Goal: Task Accomplishment & Management: Manage account settings

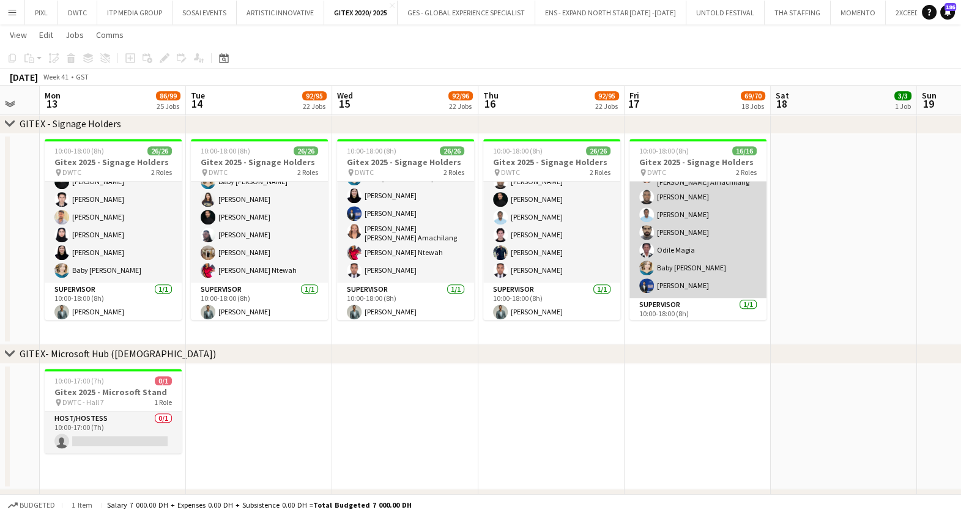
scroll to position [193, 0]
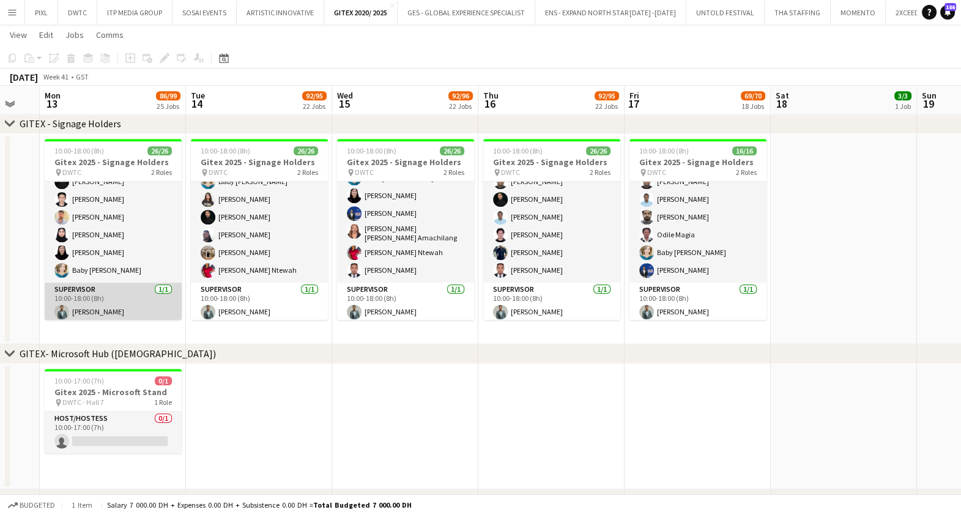
click at [98, 309] on app-card-role "Supervisor 1/1 10:00-18:00 (8h) Jefferson Manubay" at bounding box center [113, 304] width 137 height 42
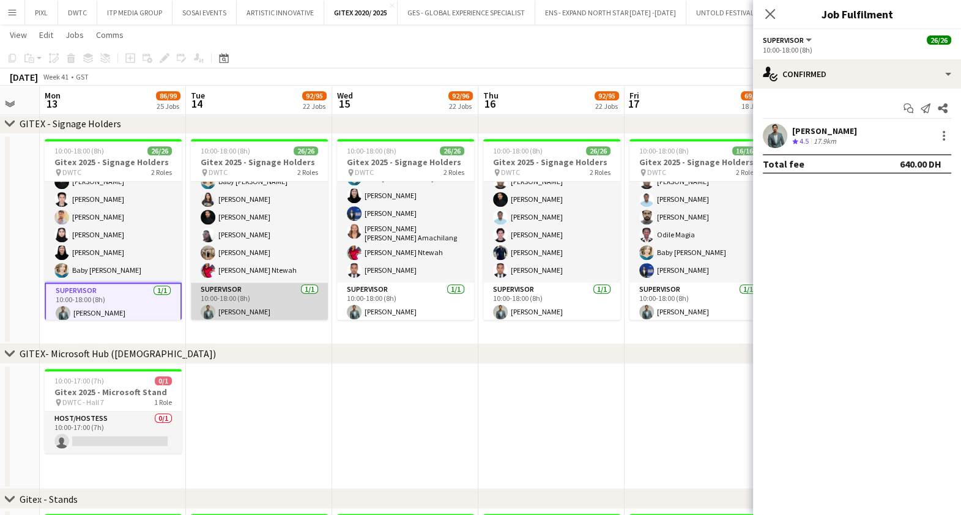
click at [251, 297] on app-card-role "Supervisor 1/1 10:00-18:00 (8h) Jefferson Manubay" at bounding box center [259, 304] width 137 height 42
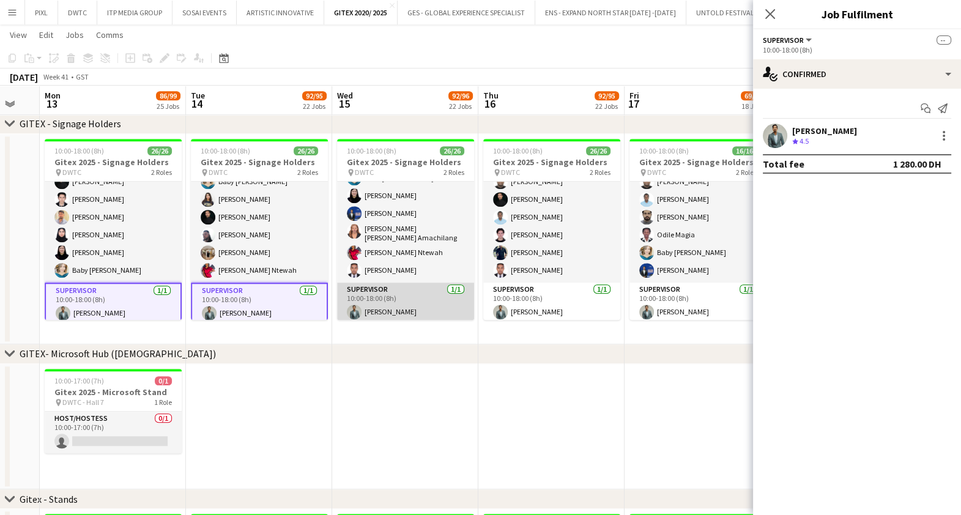
click at [379, 292] on app-card-role "Supervisor 1/1 10:00-18:00 (8h) Jefferson Manubay" at bounding box center [405, 304] width 137 height 42
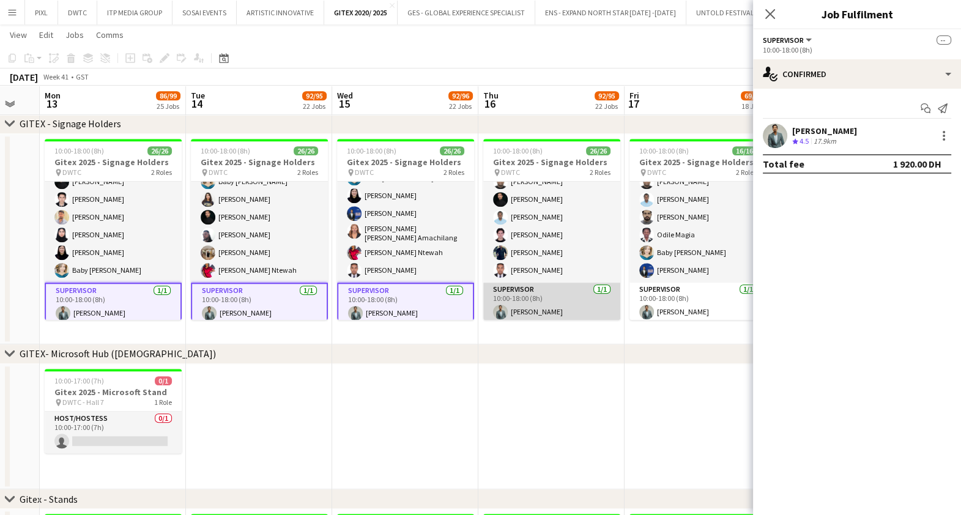
click at [563, 294] on app-card-role "Supervisor 1/1 10:00-18:00 (8h) Jefferson Manubay" at bounding box center [551, 304] width 137 height 42
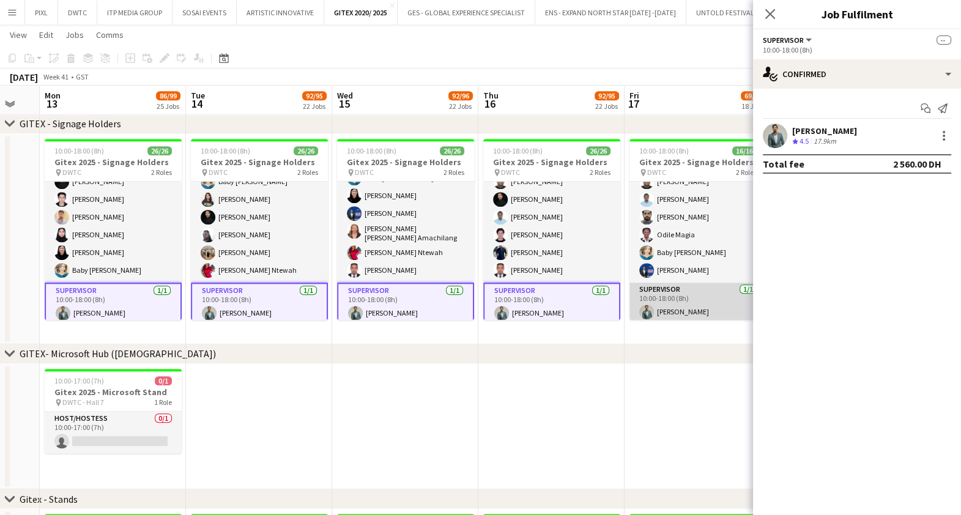
click at [687, 303] on app-card-role "Supervisor 1/1 10:00-18:00 (8h) Jefferson Manubay" at bounding box center [698, 304] width 137 height 42
click at [944, 135] on div at bounding box center [944, 136] width 2 height 2
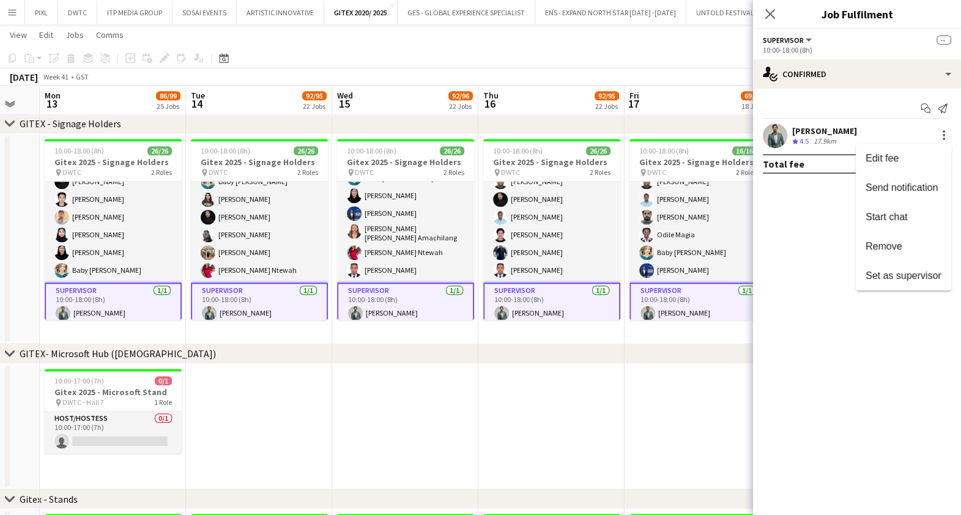
click at [915, 271] on span "Set as supervisor" at bounding box center [904, 276] width 76 height 10
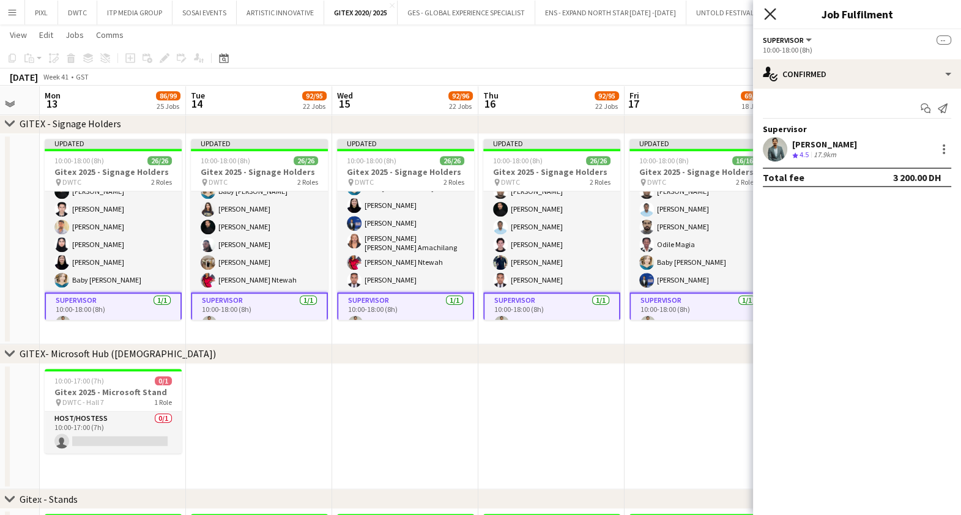
click at [774, 12] on icon "Close pop-in" at bounding box center [770, 14] width 12 height 12
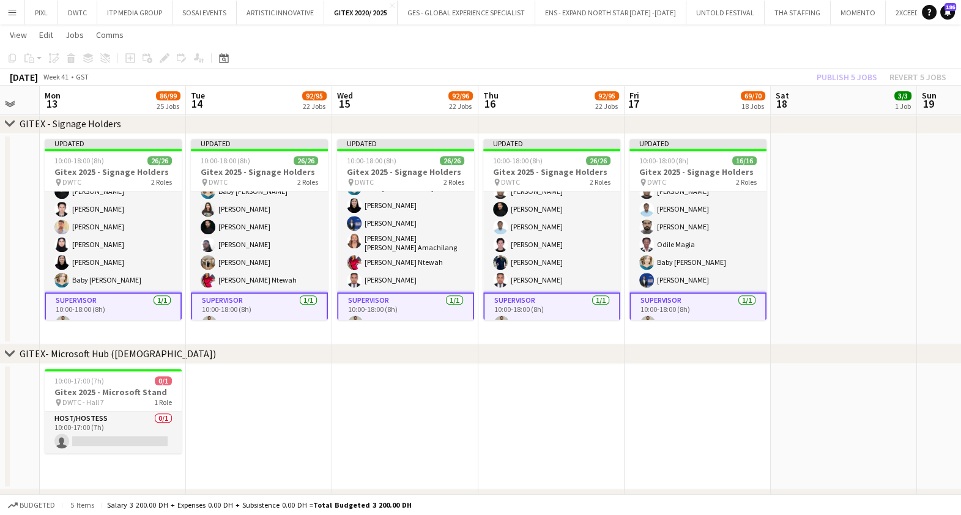
click at [838, 72] on div "Publish 5 jobs Revert 5 jobs" at bounding box center [881, 77] width 159 height 16
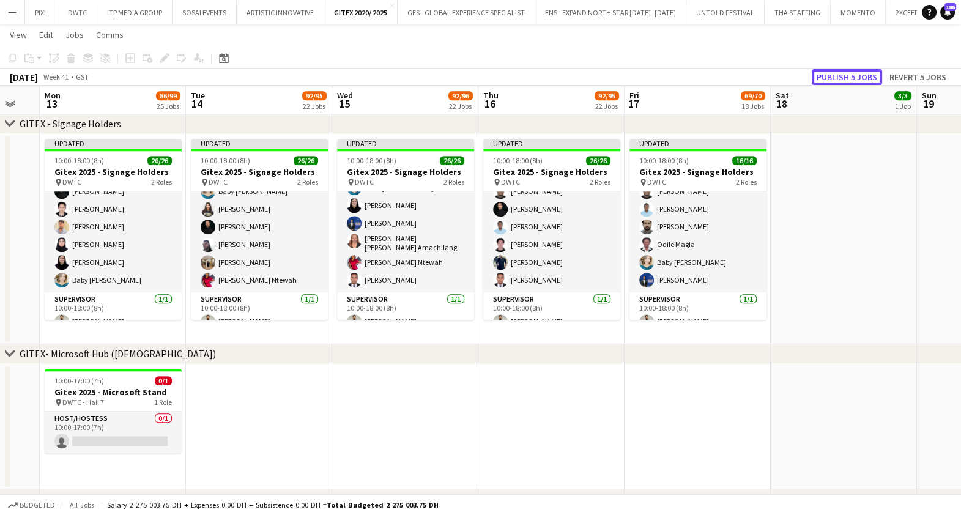
click at [838, 72] on button "Publish 5 jobs" at bounding box center [847, 77] width 70 height 16
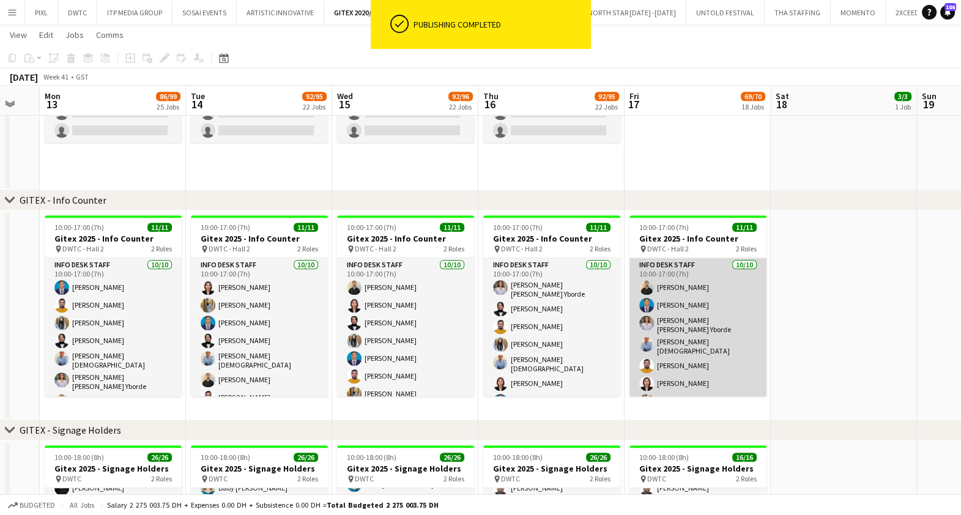
scroll to position [104, 0]
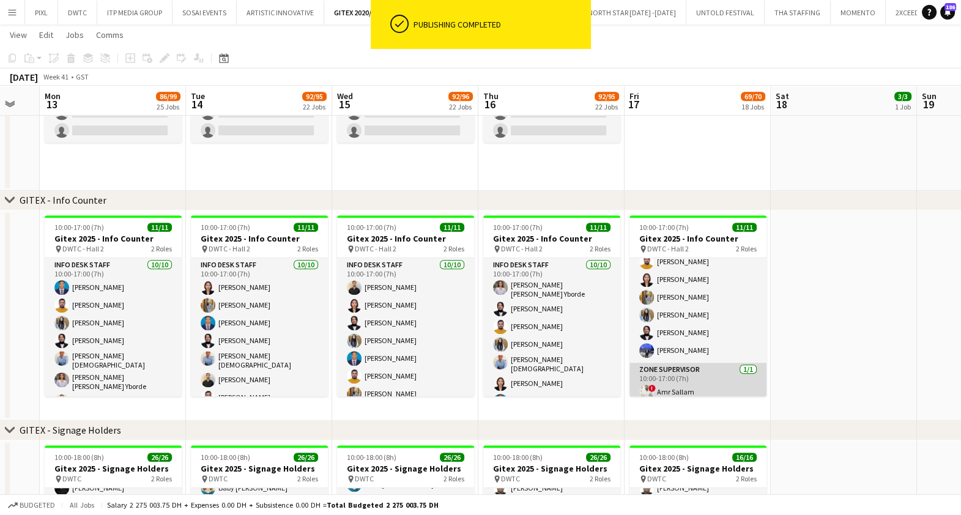
click at [704, 388] on app-card-role "Zone Supervisor 1/1 10:00-17:00 (7h) ! Amr Sallam" at bounding box center [698, 384] width 137 height 42
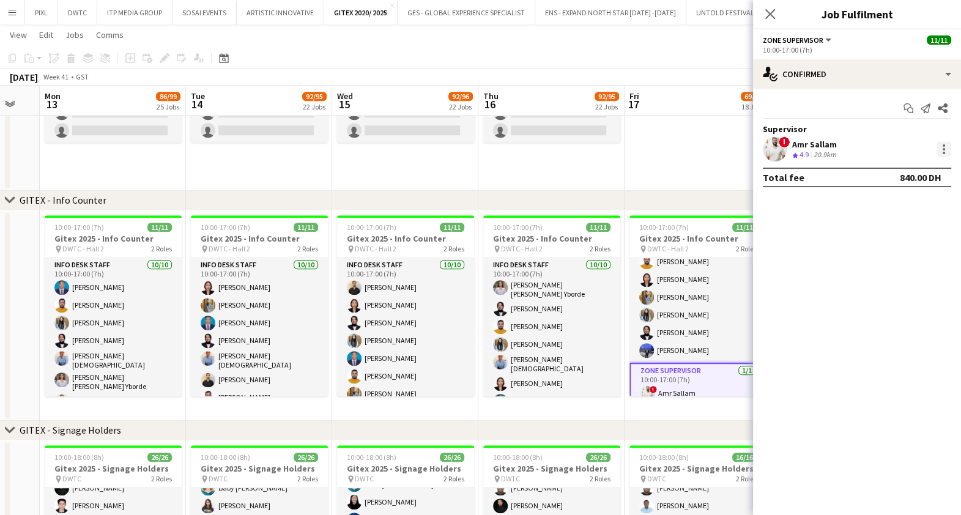
click at [945, 148] on div at bounding box center [944, 149] width 2 height 2
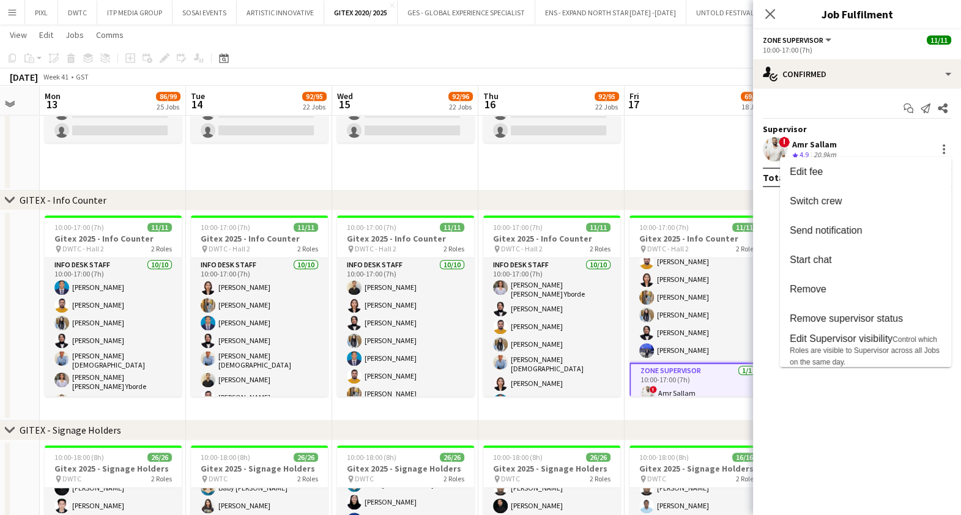
click at [771, 13] on div at bounding box center [480, 257] width 961 height 515
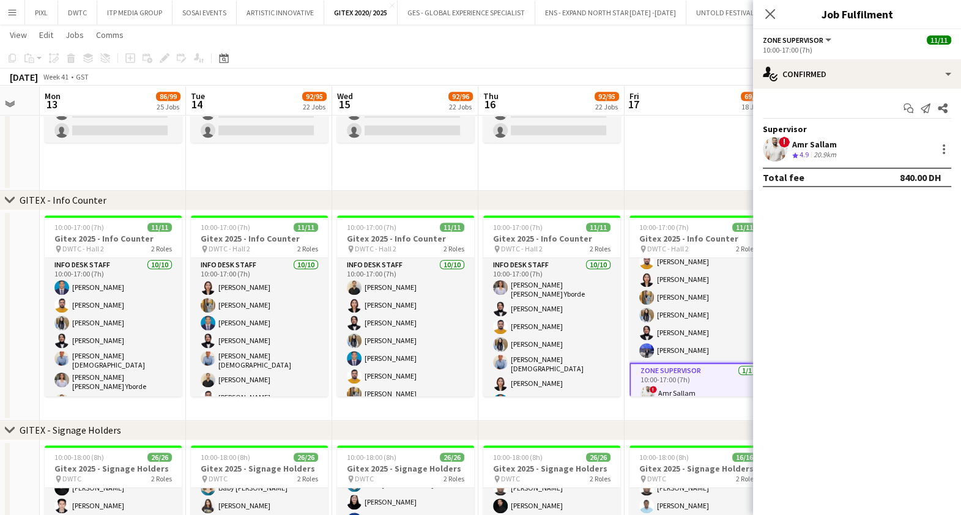
click at [771, 13] on icon at bounding box center [771, 14] width 10 height 10
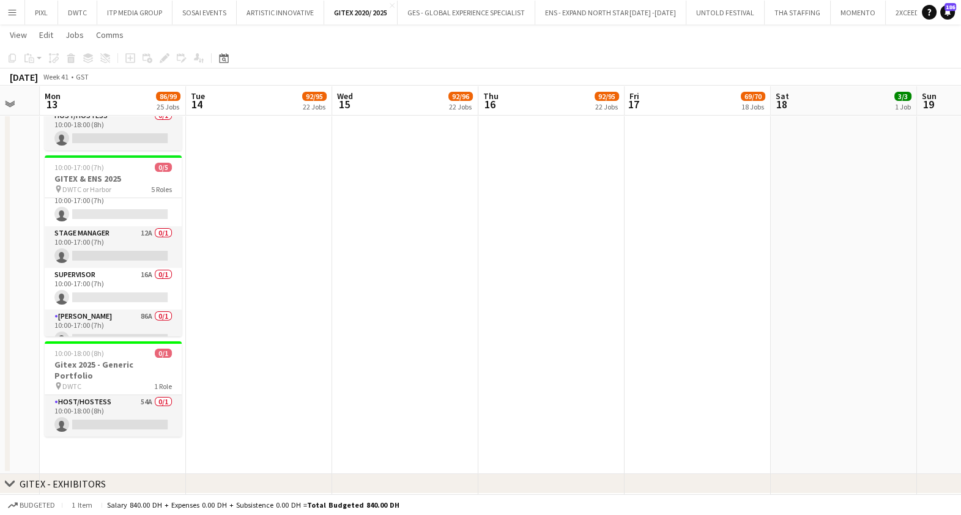
scroll to position [69, 0]
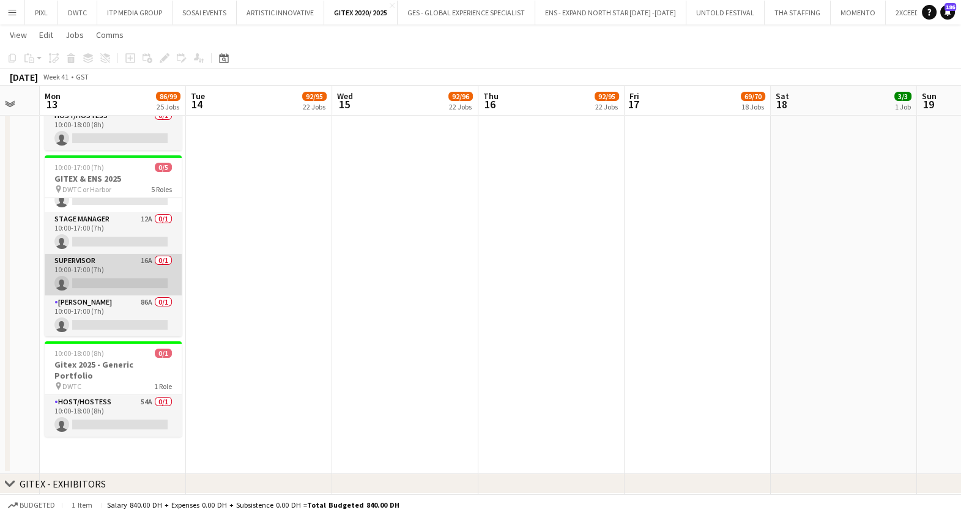
click at [104, 265] on app-card-role "Supervisor 16A 0/1 10:00-17:00 (7h) single-neutral-actions" at bounding box center [113, 275] width 137 height 42
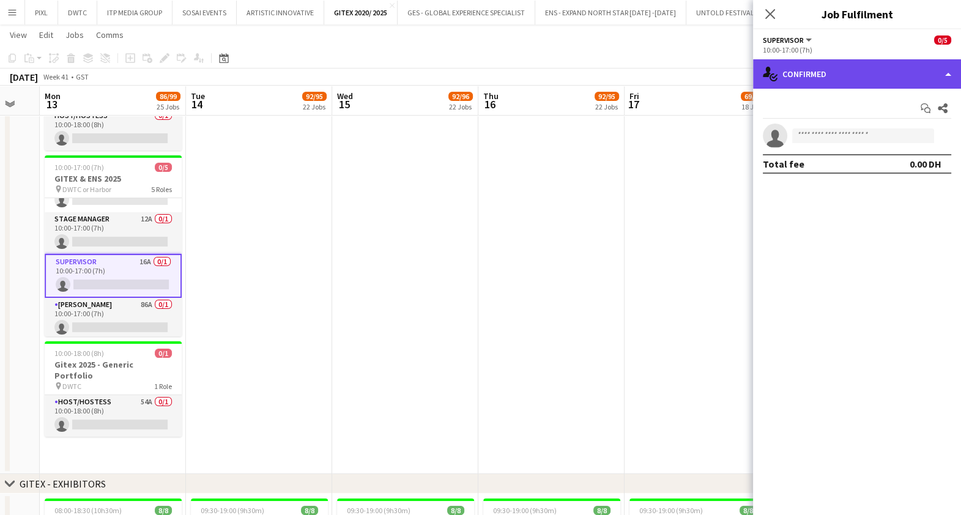
click at [839, 73] on div "single-neutral-actions-check-2 Confirmed" at bounding box center [857, 73] width 208 height 29
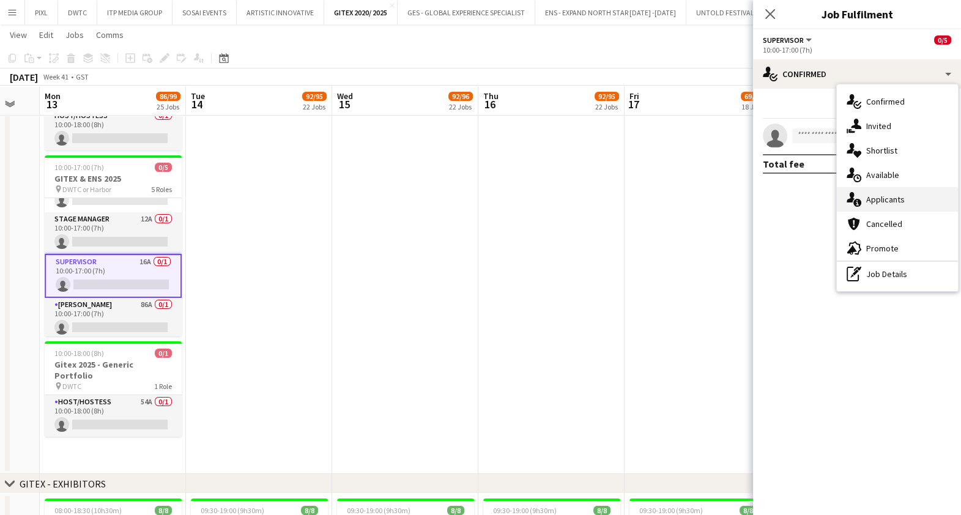
click at [896, 197] on span "Applicants" at bounding box center [886, 199] width 39 height 11
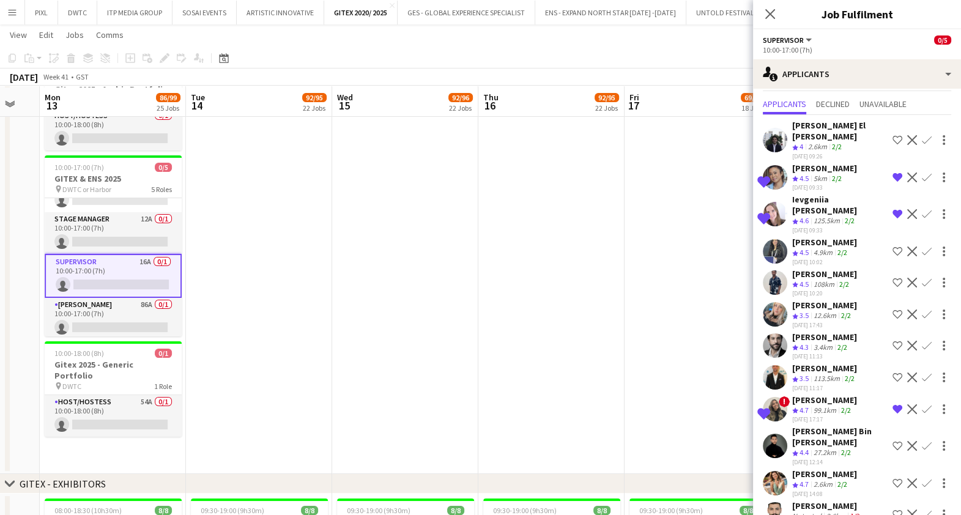
scroll to position [230, 0]
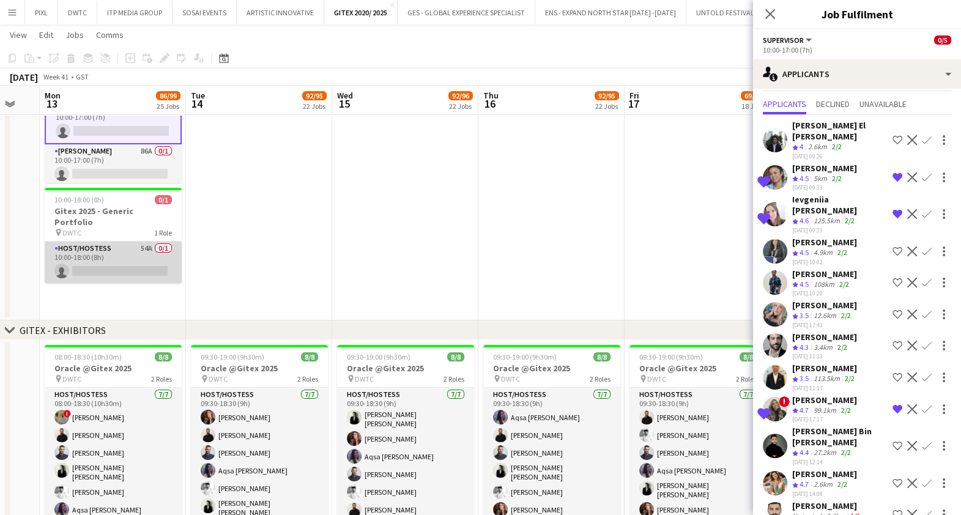
click at [119, 254] on app-card-role "Host/Hostess 54A 0/1 10:00-18:00 (8h) single-neutral-actions" at bounding box center [113, 263] width 137 height 42
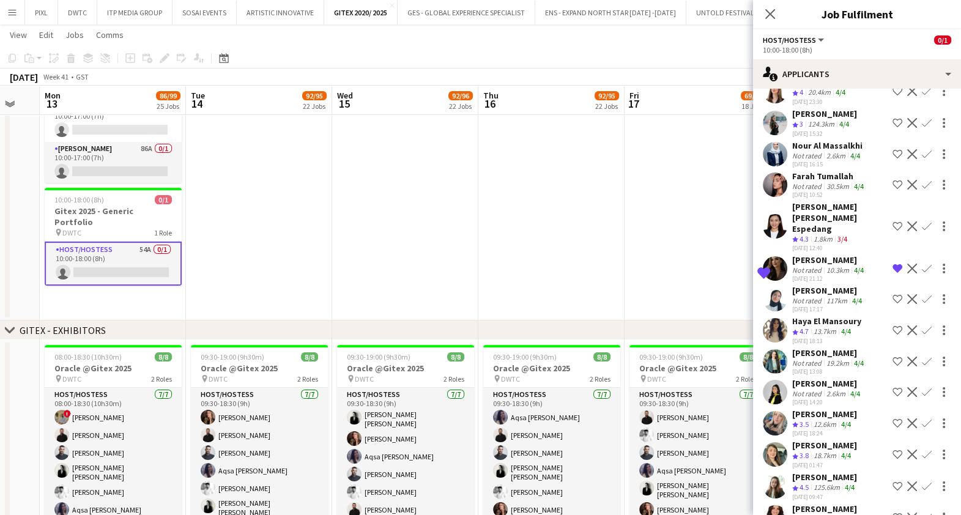
scroll to position [832, 0]
click at [830, 378] on div "Dana Maharmeh" at bounding box center [828, 383] width 70 height 11
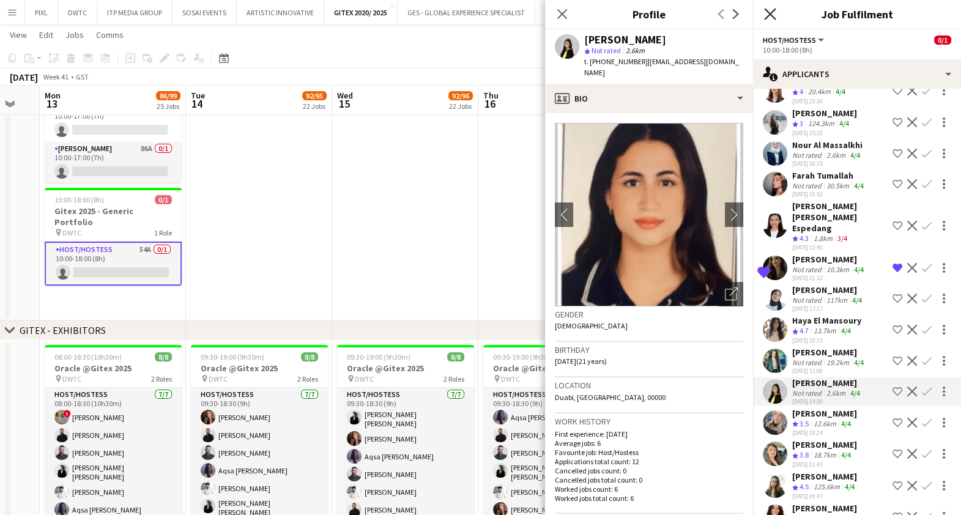
click at [768, 15] on icon at bounding box center [770, 14] width 12 height 12
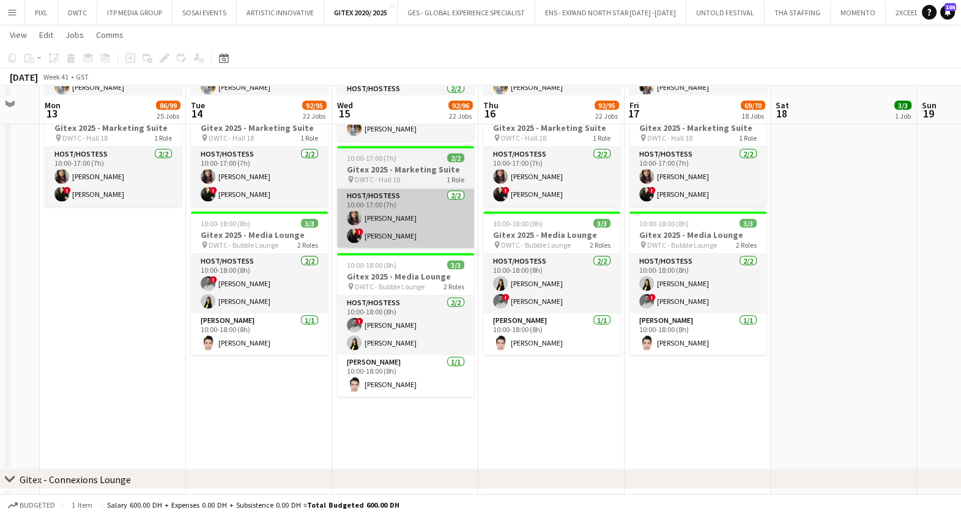
scroll to position [3290, 0]
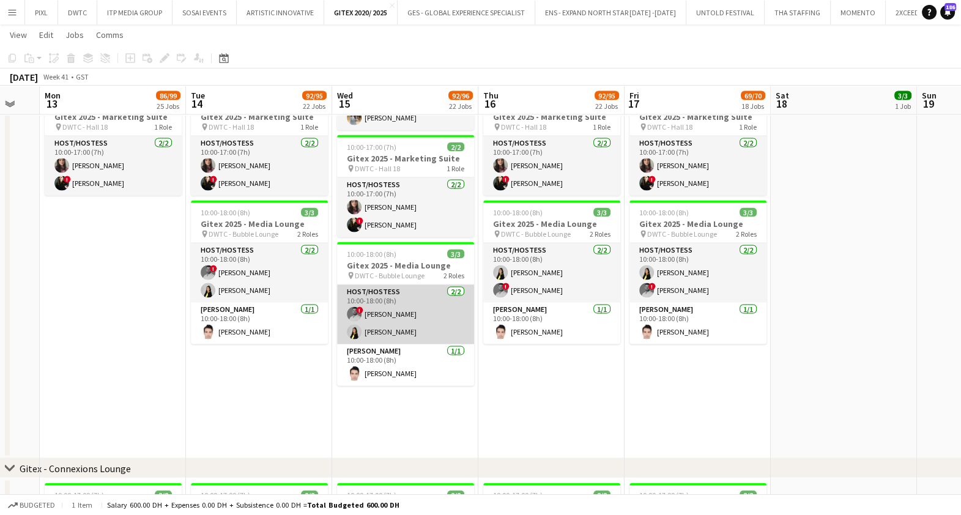
click at [409, 313] on app-card-role "Host/Hostess 2/2 10:00-18:00 (8h) ! Nour Kalaji Dana Maharmeh" at bounding box center [405, 314] width 137 height 59
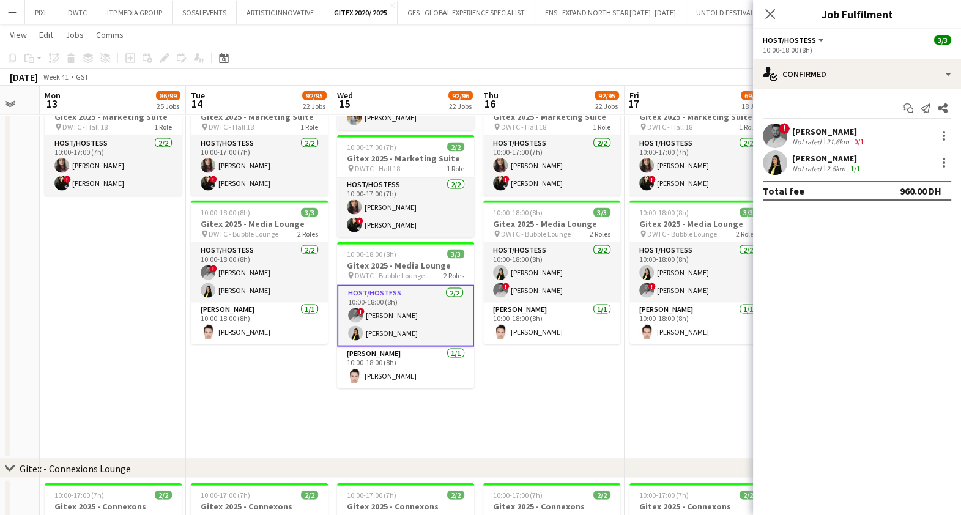
click at [802, 165] on div "Not rated" at bounding box center [809, 168] width 32 height 9
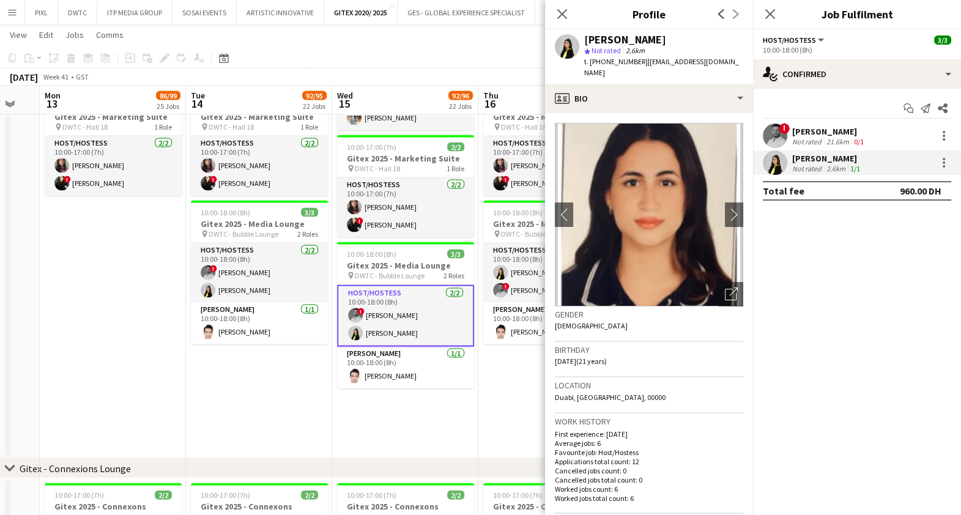
click at [810, 136] on div "Nour Kalaji" at bounding box center [830, 131] width 74 height 11
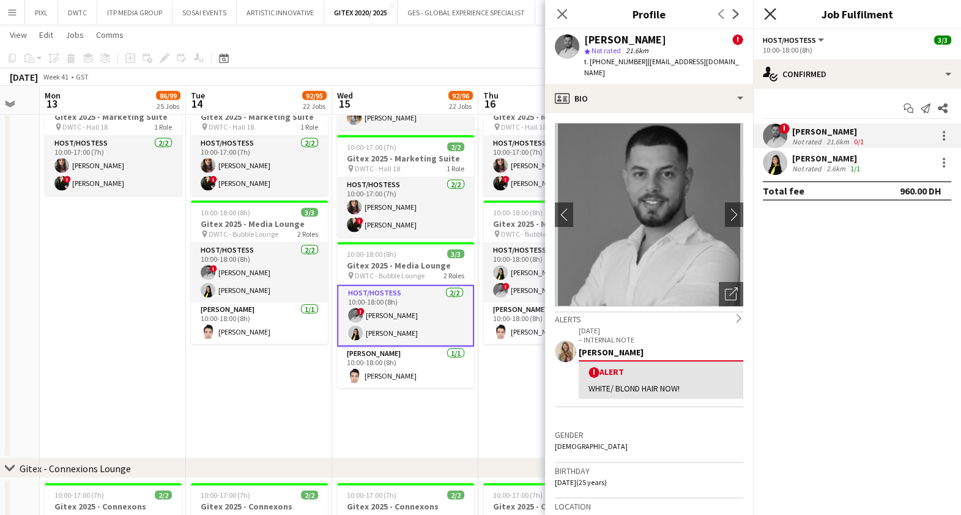
click at [766, 13] on icon "Close pop-in" at bounding box center [770, 14] width 12 height 12
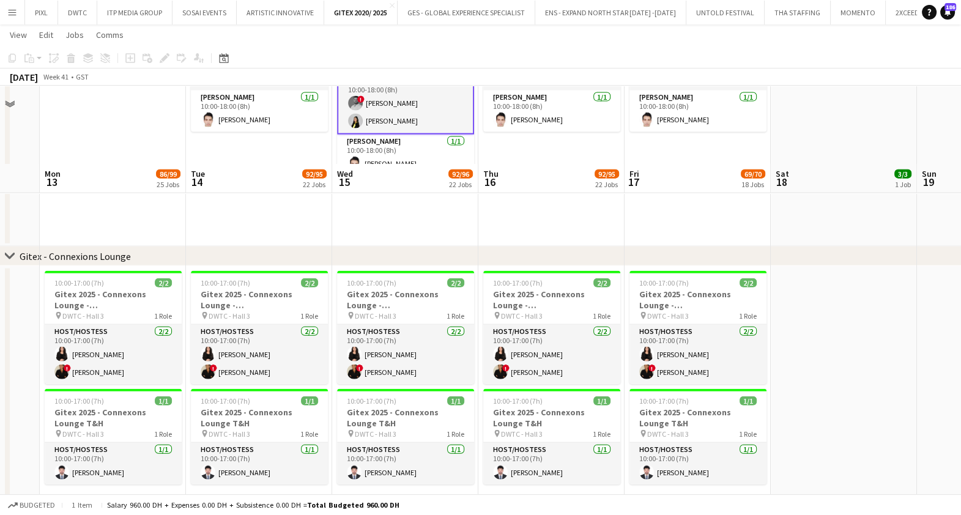
scroll to position [3596, 0]
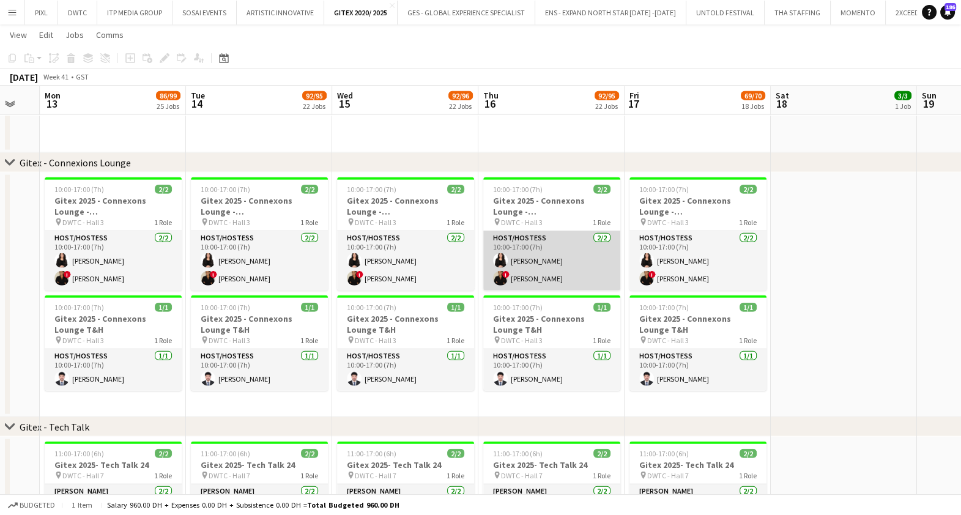
drag, startPoint x: 571, startPoint y: 254, endPoint x: 603, endPoint y: 248, distance: 32.3
click at [572, 254] on app-card-role "Host/Hostess 2/2 10:00-17:00 (7h) Zara Aamir ! Mayara Do Nascimento Silva" at bounding box center [551, 260] width 137 height 59
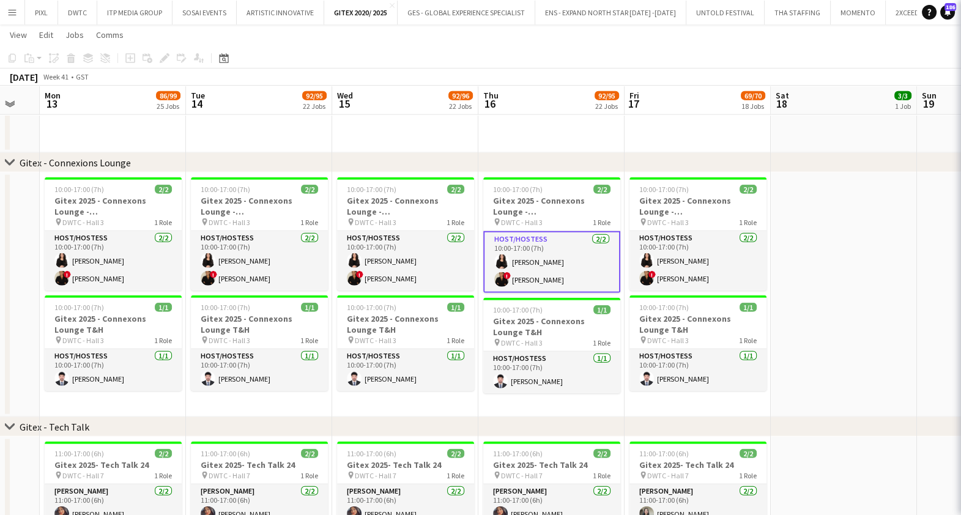
scroll to position [0, 398]
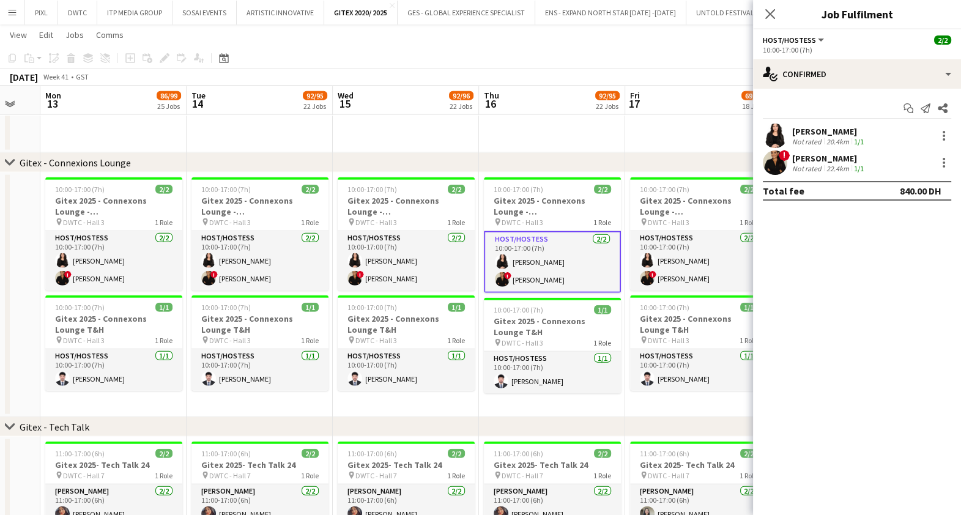
click at [857, 159] on div "Mayara Do Nascimento Silva" at bounding box center [830, 158] width 74 height 11
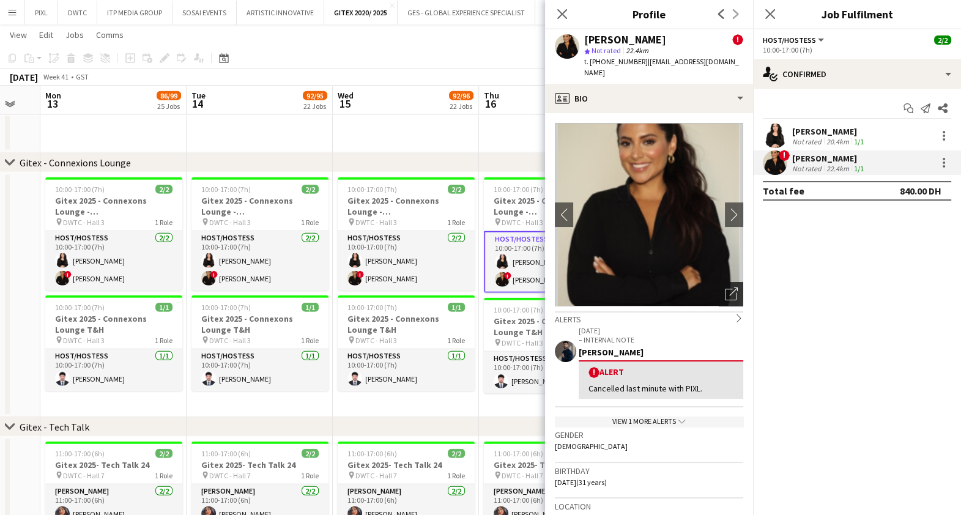
click at [725, 288] on icon "Open photos pop-in" at bounding box center [731, 294] width 13 height 13
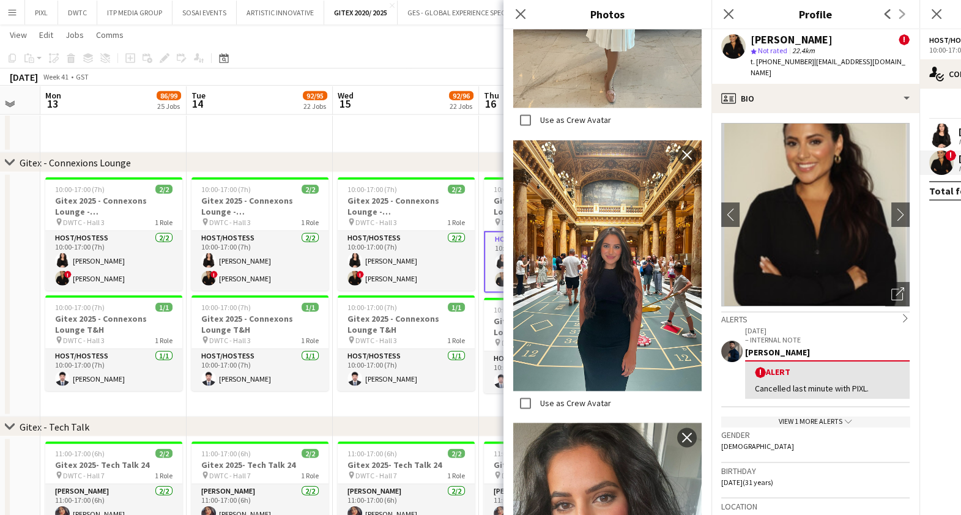
scroll to position [2238, 0]
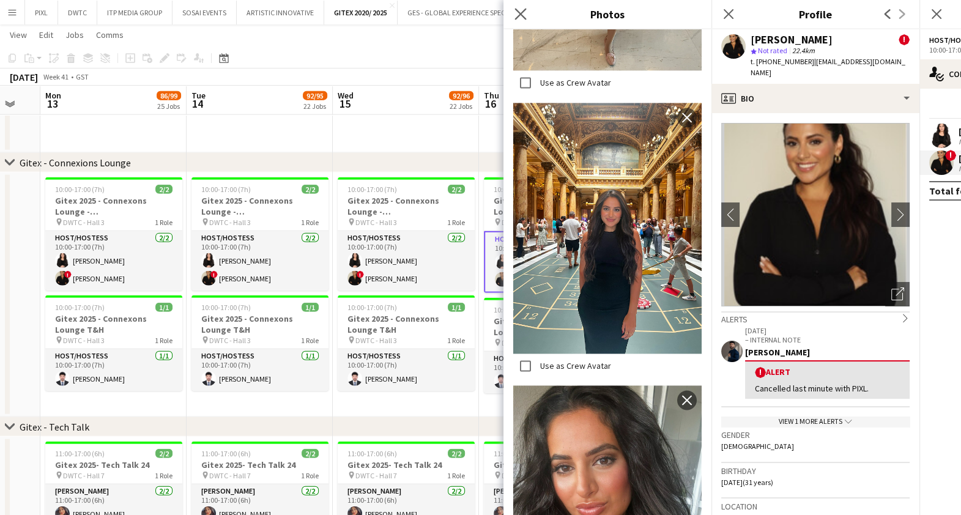
click at [523, 6] on app-icon "Close pop-in" at bounding box center [521, 15] width 18 height 18
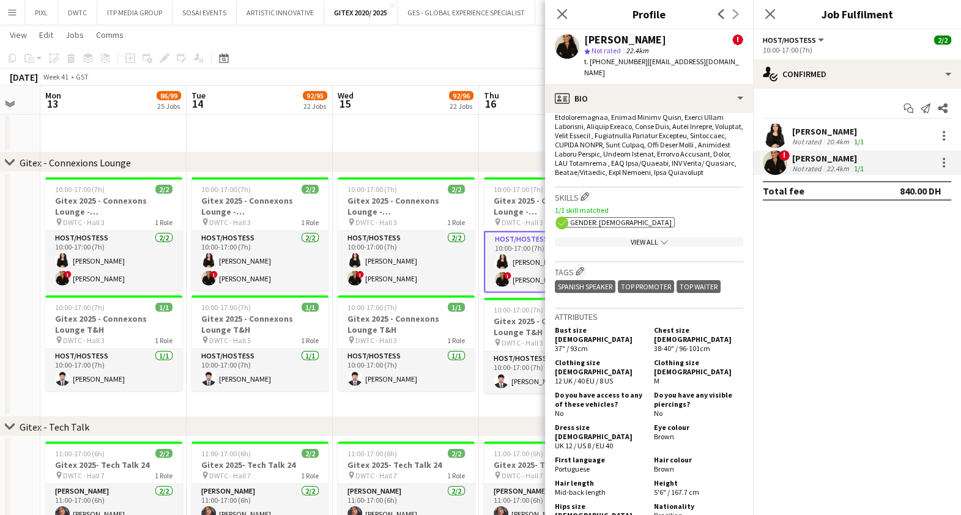
scroll to position [765, 0]
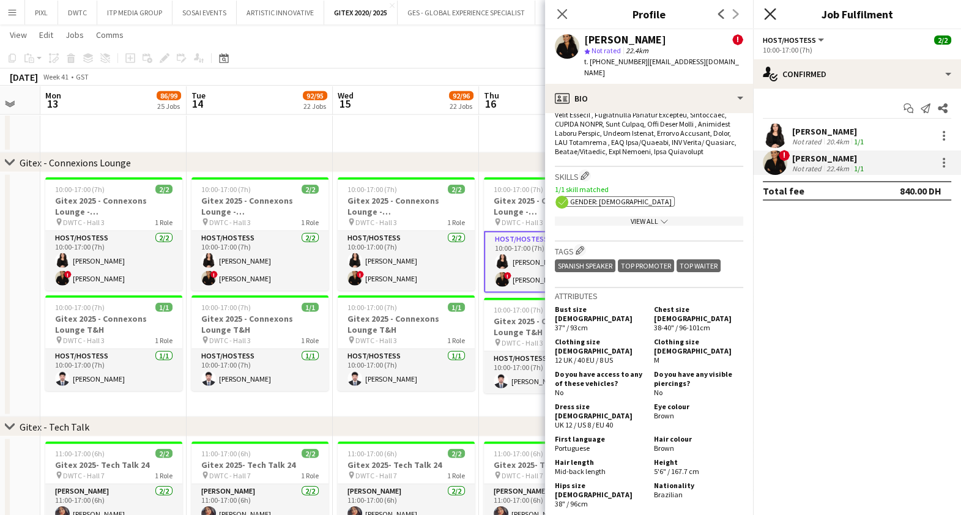
click at [767, 15] on icon "Close pop-in" at bounding box center [770, 14] width 12 height 12
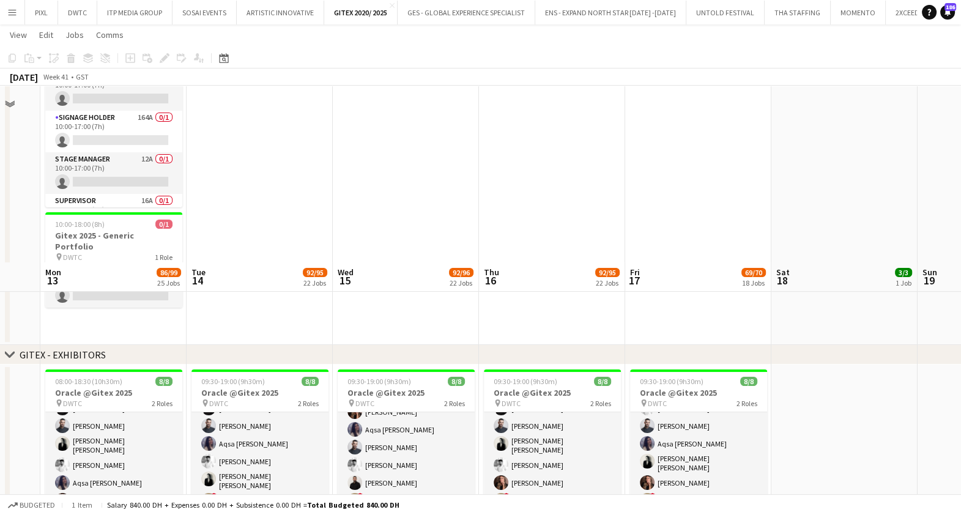
scroll to position [0, 0]
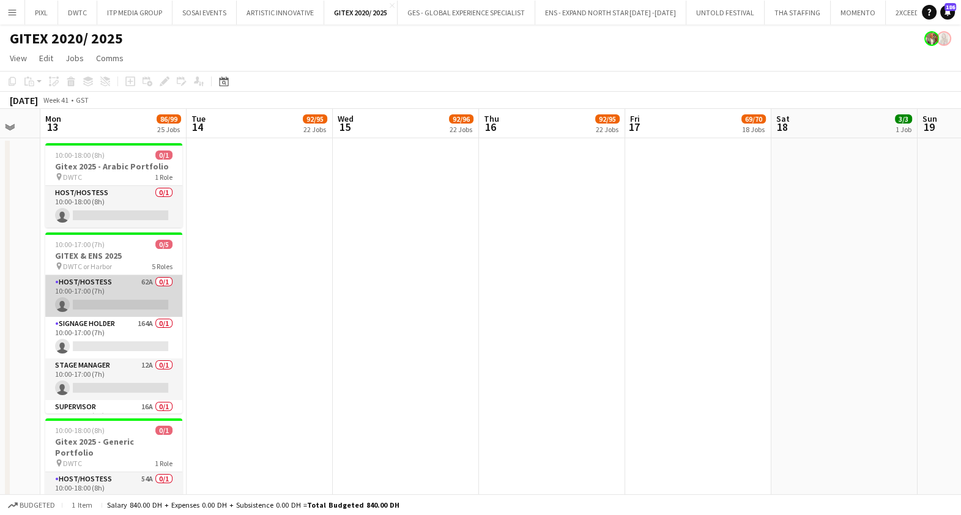
click at [114, 292] on app-card-role "Host/Hostess 62A 0/1 10:00-17:00 (7h) single-neutral-actions" at bounding box center [113, 296] width 137 height 42
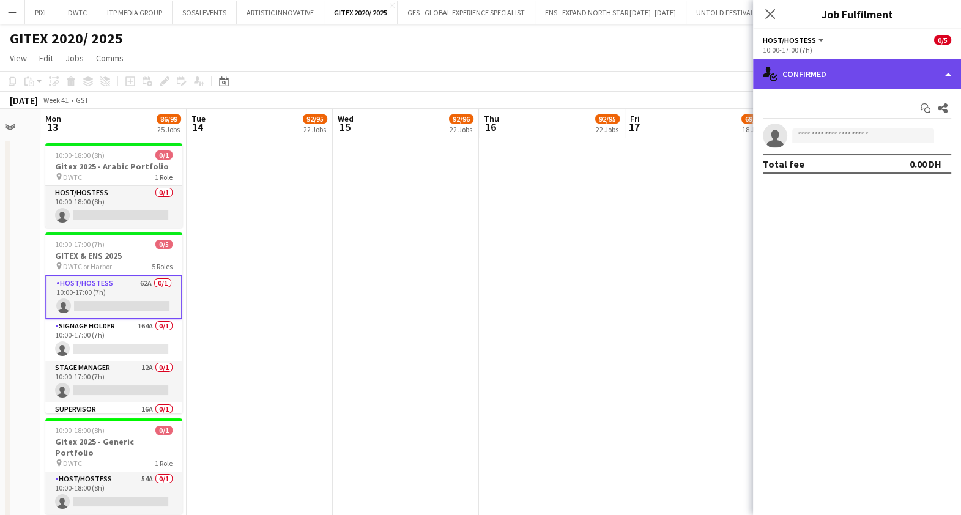
click at [810, 75] on div "single-neutral-actions-check-2 Confirmed" at bounding box center [857, 73] width 208 height 29
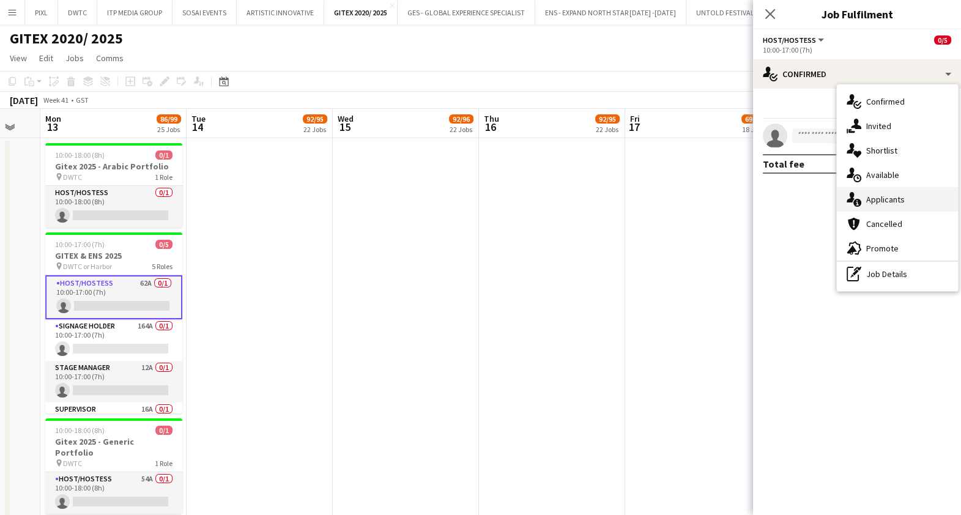
click at [901, 195] on span "Applicants" at bounding box center [886, 199] width 39 height 11
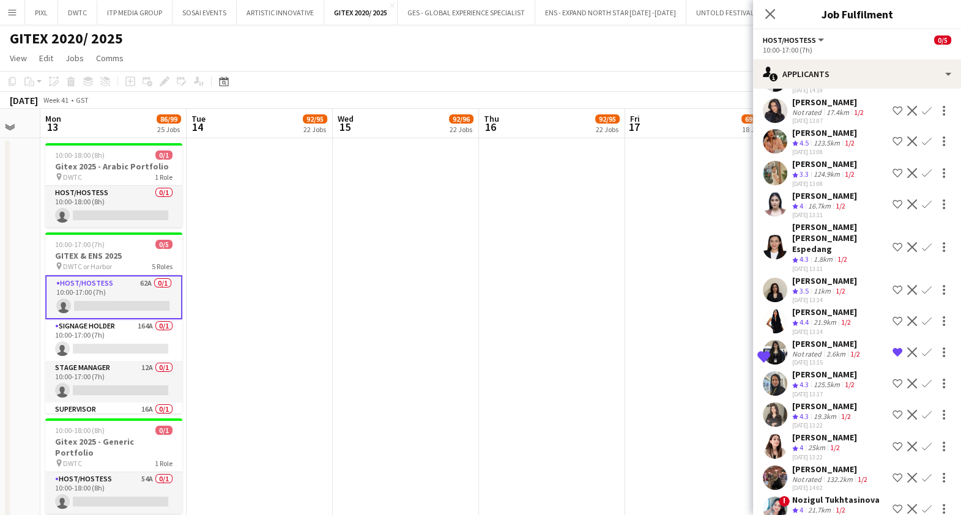
scroll to position [230, 0]
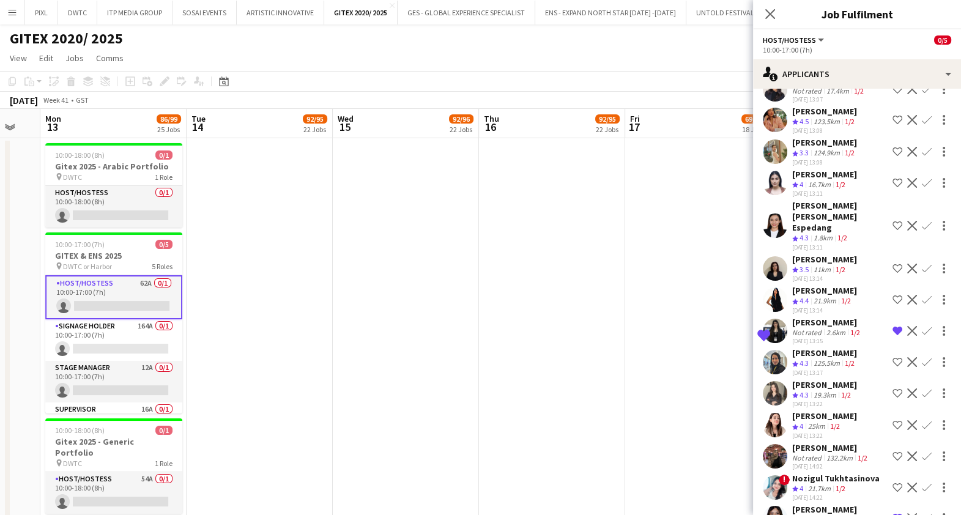
click at [823, 254] on div "Kristen Zaky" at bounding box center [825, 259] width 65 height 11
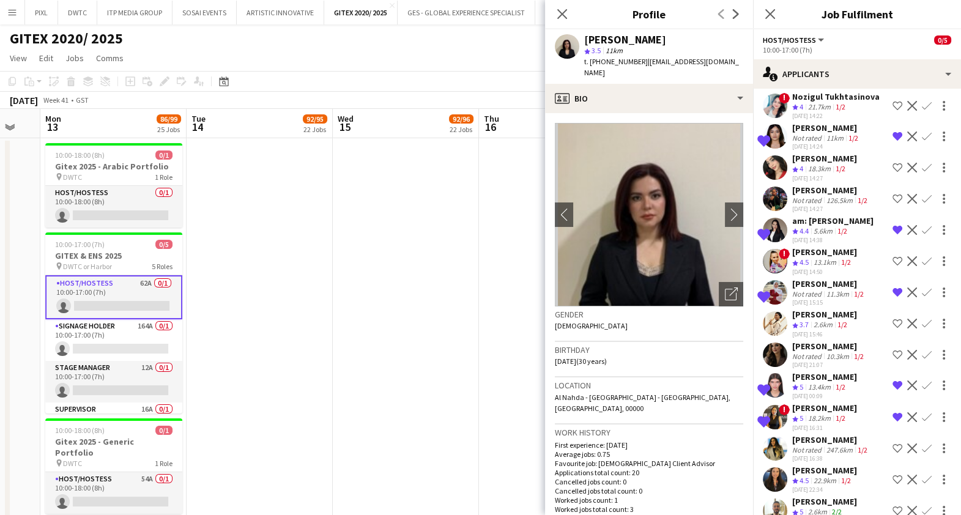
scroll to position [689, 0]
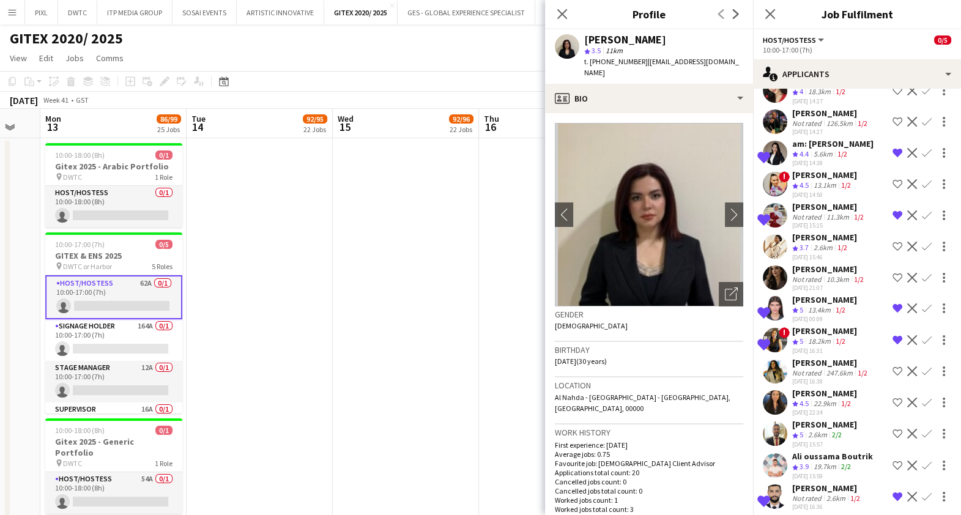
click at [851, 264] on div "Sanaz Jafar Souzani" at bounding box center [830, 269] width 74 height 11
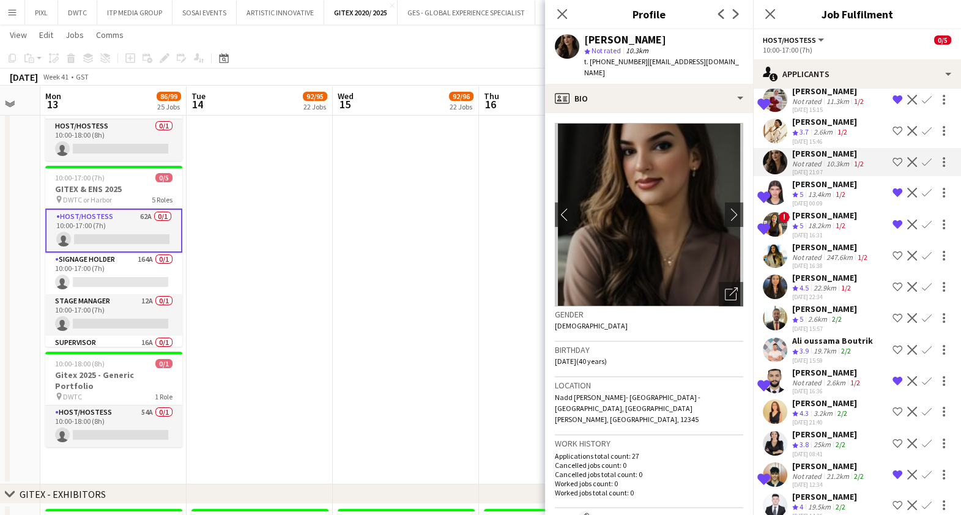
scroll to position [76, 0]
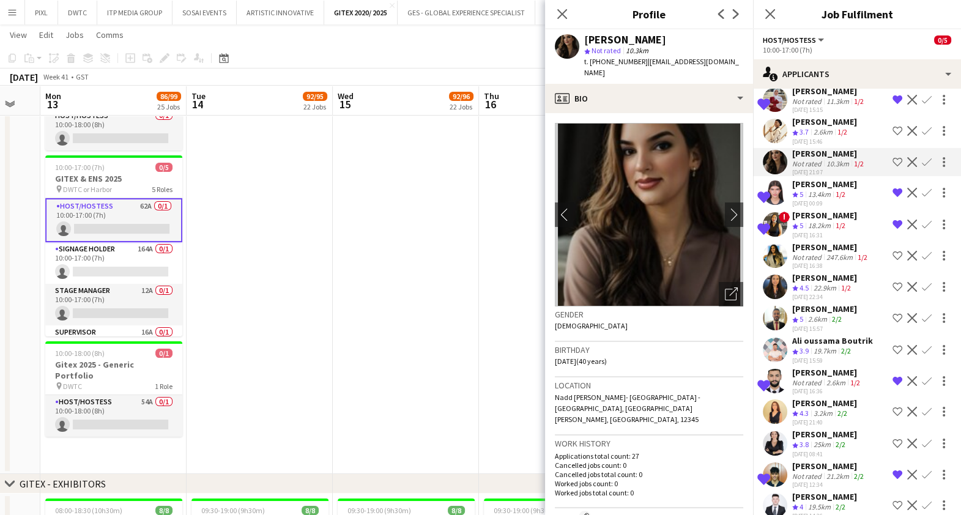
click at [828, 200] on div "23-09-2025 00:09" at bounding box center [825, 204] width 65 height 8
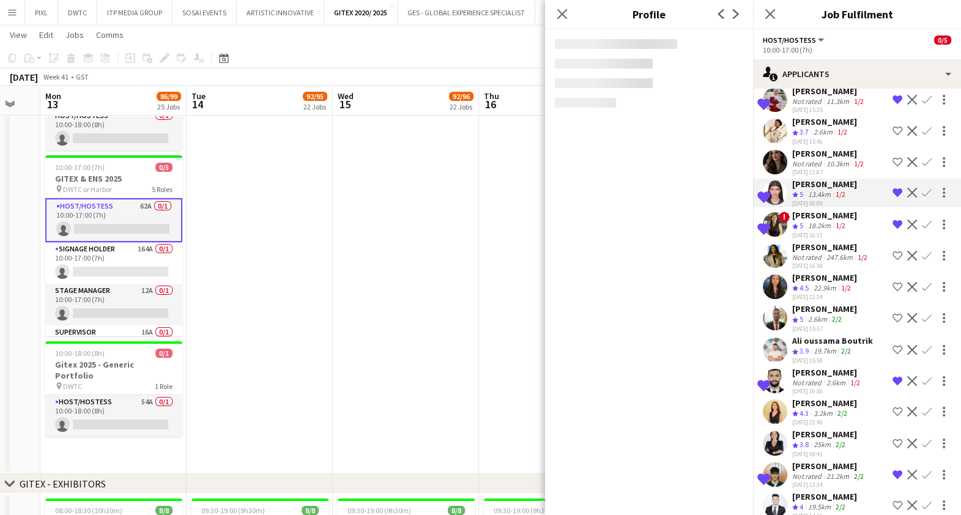
click at [837, 221] on app-skills-label "1/2" at bounding box center [841, 225] width 10 height 9
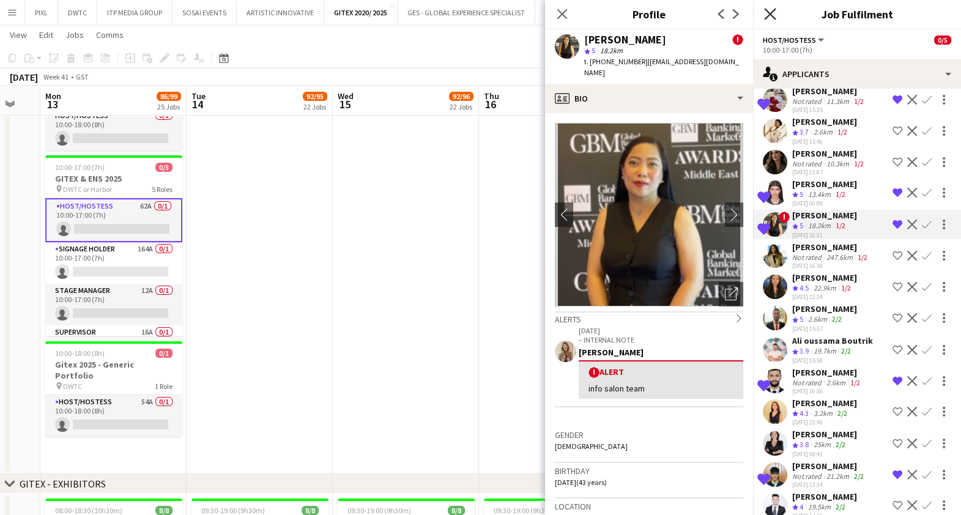
click at [771, 12] on icon at bounding box center [770, 14] width 12 height 12
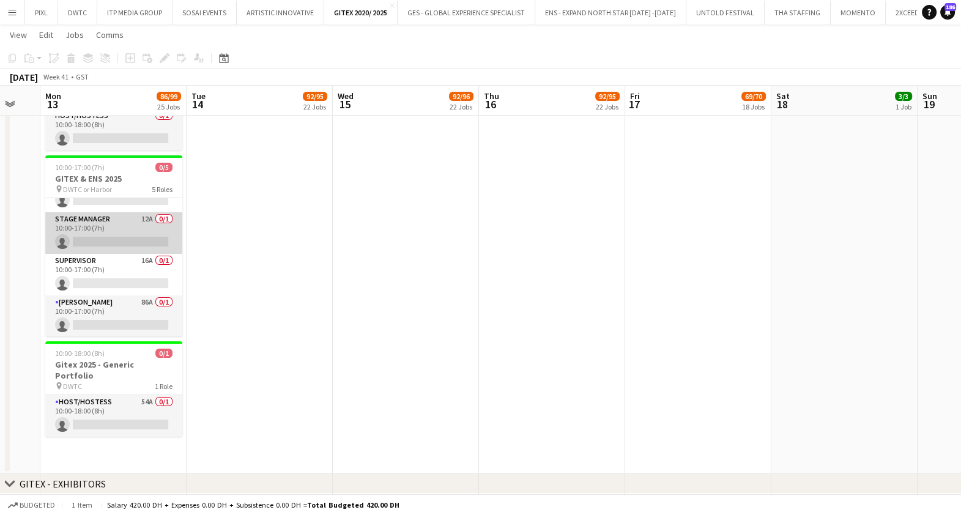
click at [140, 233] on app-card-role "Stage Manager 12A 0/1 10:00-17:00 (7h) single-neutral-actions" at bounding box center [113, 233] width 137 height 42
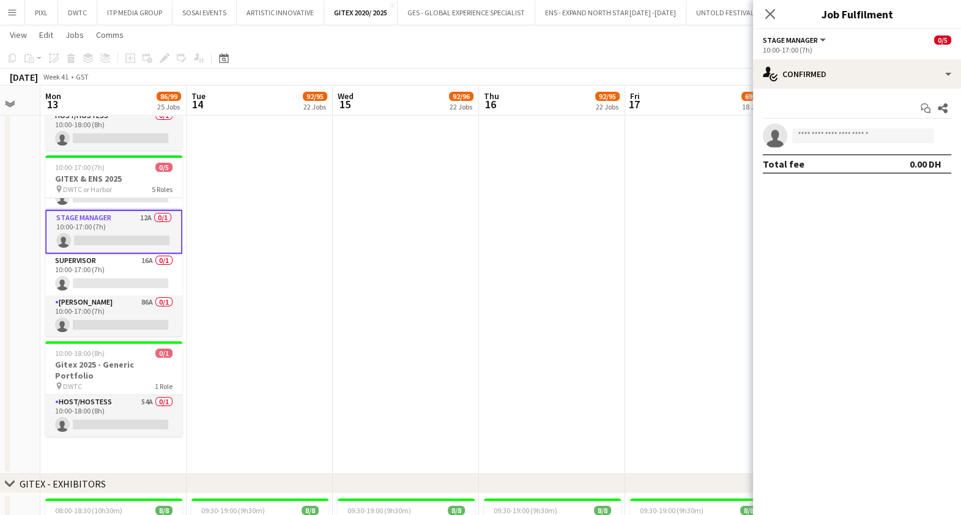
scroll to position [70, 0]
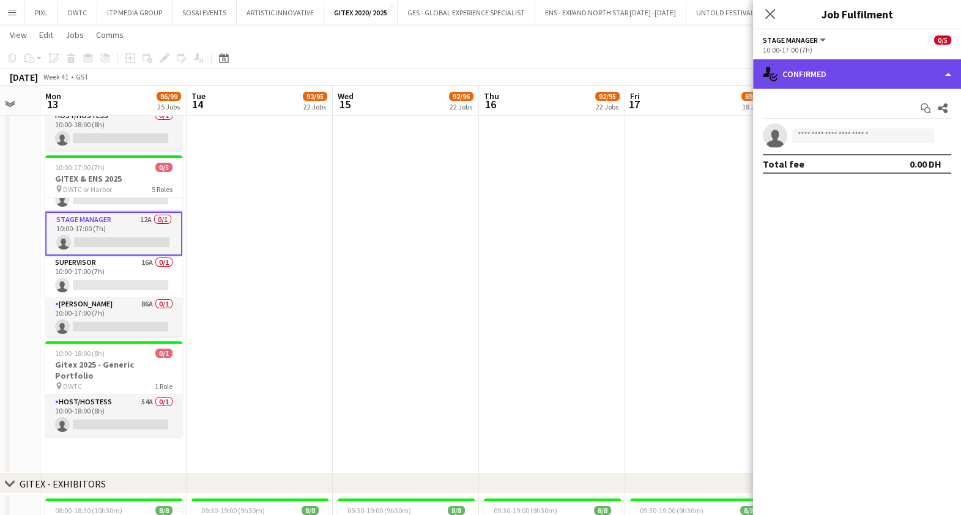
click at [900, 67] on div "single-neutral-actions-check-2 Confirmed" at bounding box center [857, 73] width 208 height 29
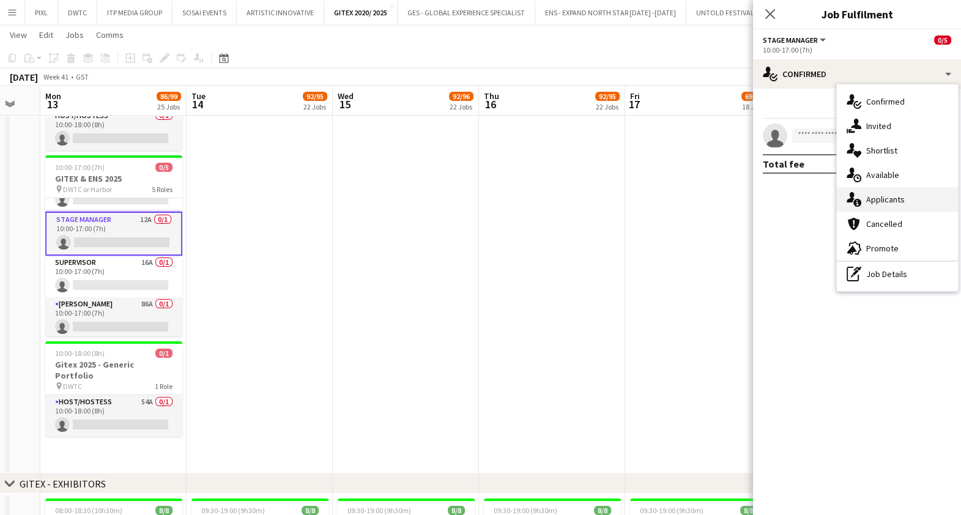
click at [884, 202] on span "Applicants" at bounding box center [886, 199] width 39 height 11
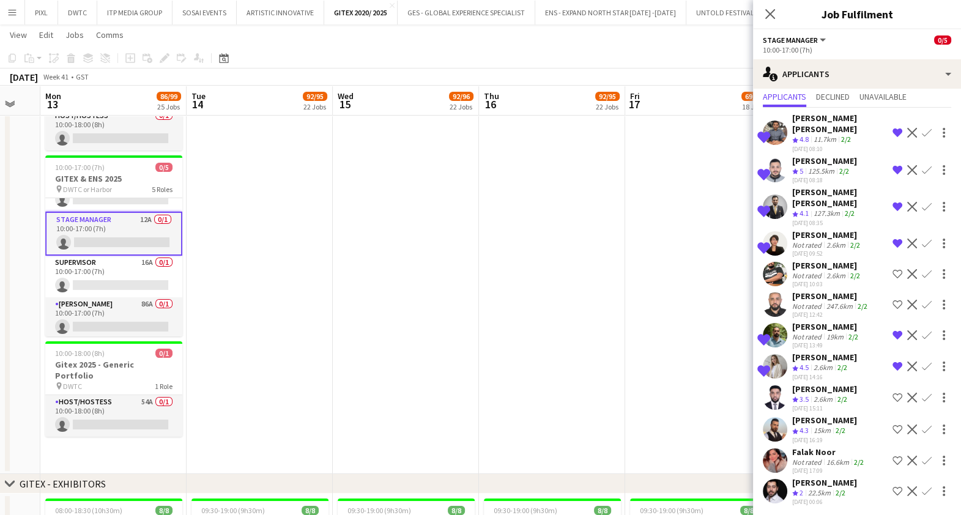
scroll to position [54, 0]
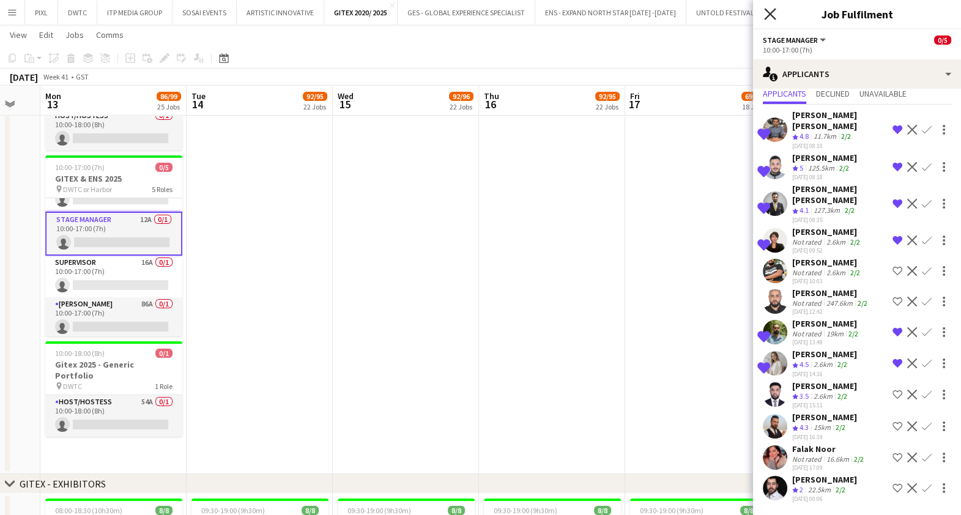
click at [771, 14] on icon at bounding box center [770, 14] width 12 height 12
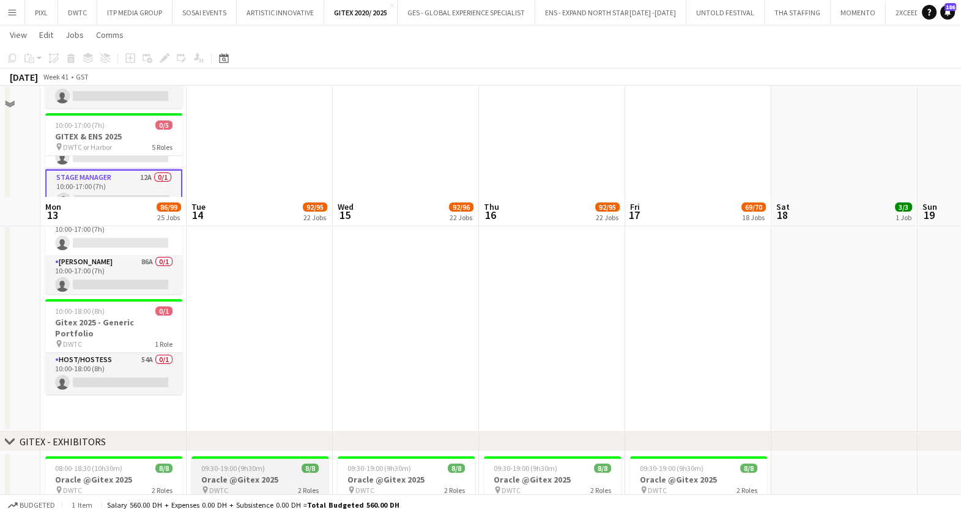
scroll to position [76, 0]
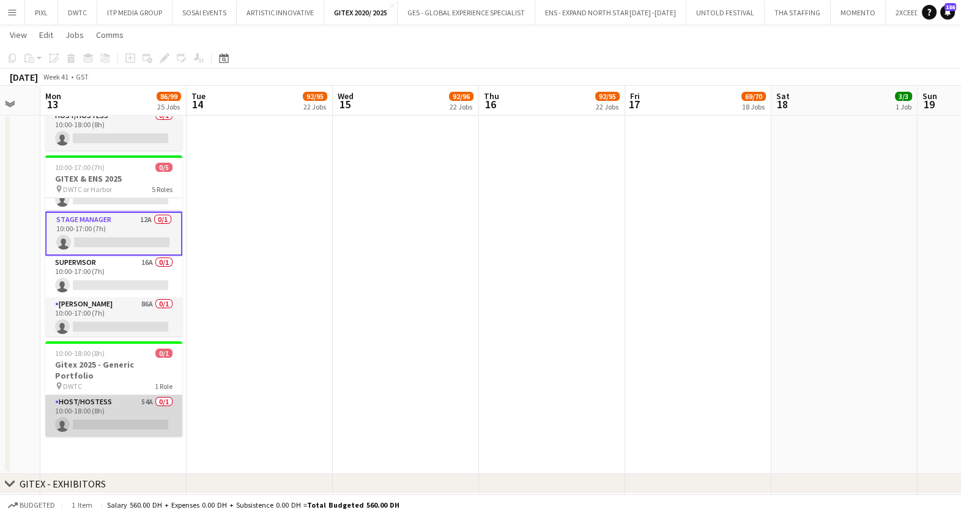
click at [126, 401] on app-card-role "Host/Hostess 54A 0/1 10:00-18:00 (8h) single-neutral-actions" at bounding box center [113, 416] width 137 height 42
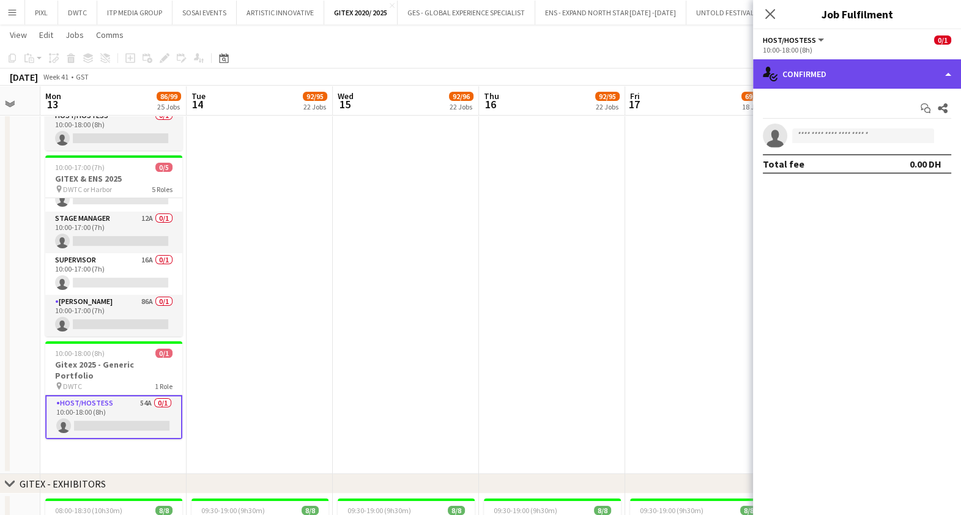
click at [843, 76] on div "single-neutral-actions-check-2 Confirmed" at bounding box center [857, 73] width 208 height 29
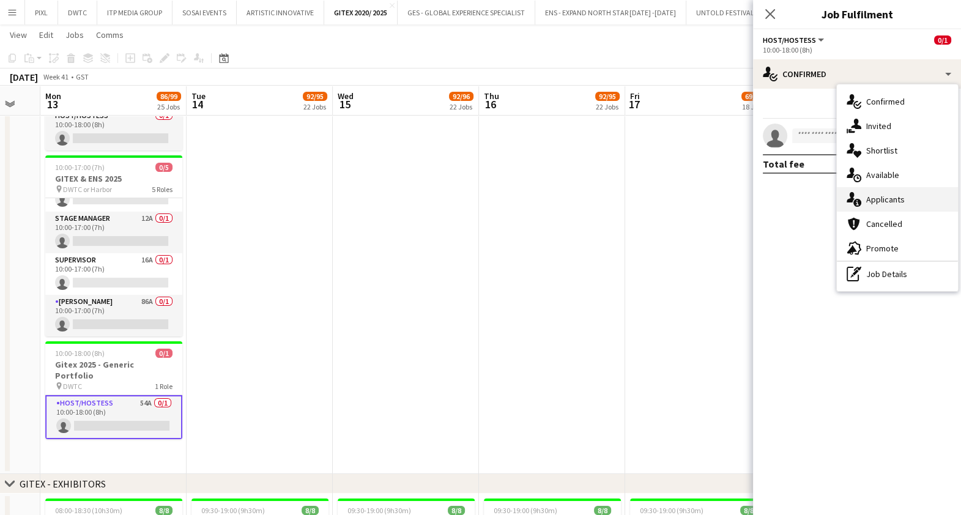
click at [895, 193] on div "single-neutral-actions-information Applicants" at bounding box center [897, 199] width 121 height 24
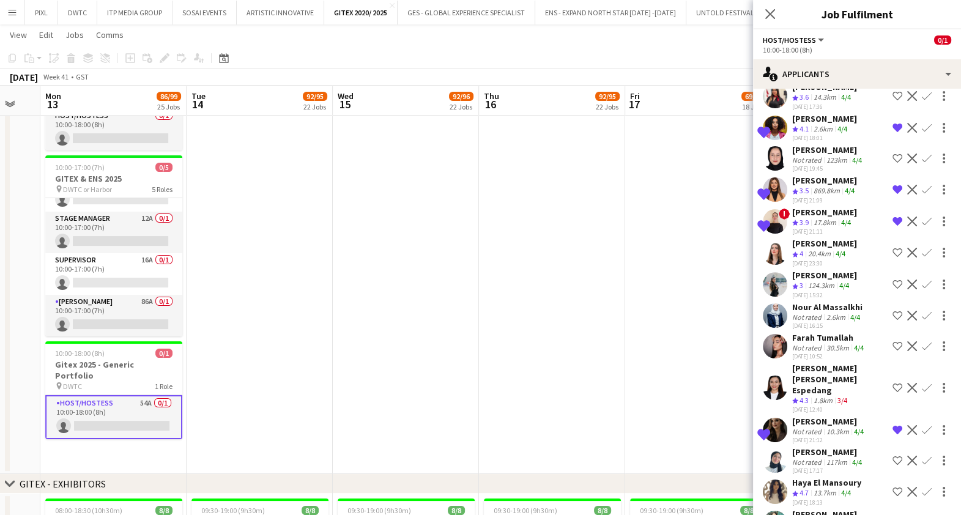
scroll to position [689, 0]
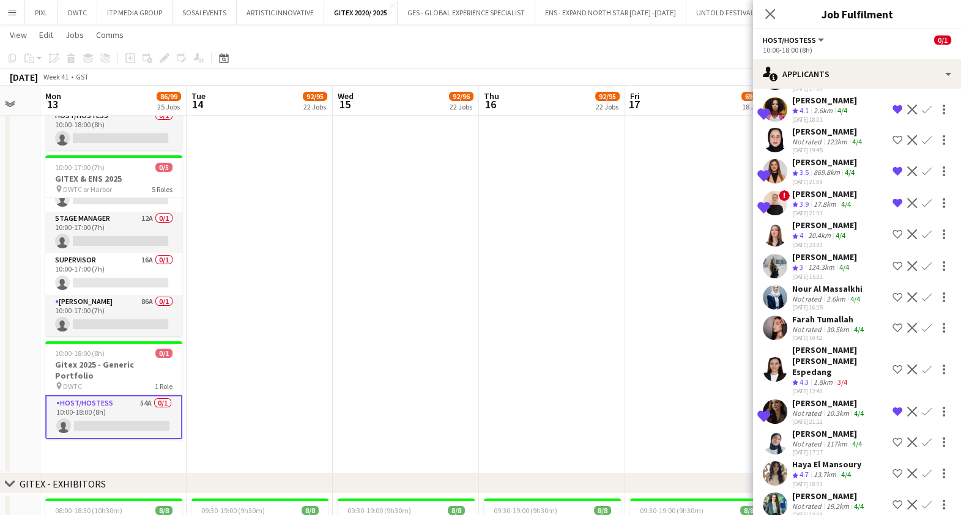
click at [805, 315] on div "Farah Tumallah" at bounding box center [830, 319] width 74 height 11
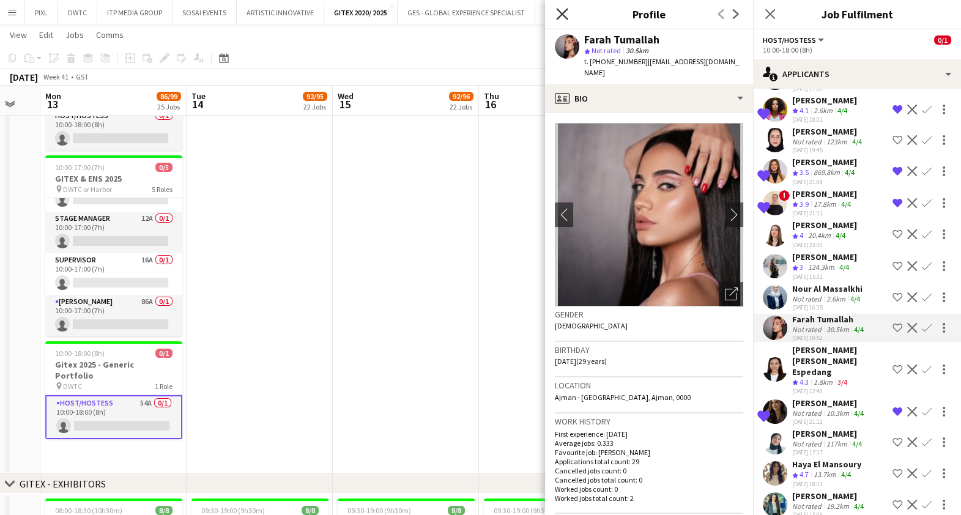
click at [562, 9] on icon "Close pop-in" at bounding box center [562, 14] width 12 height 12
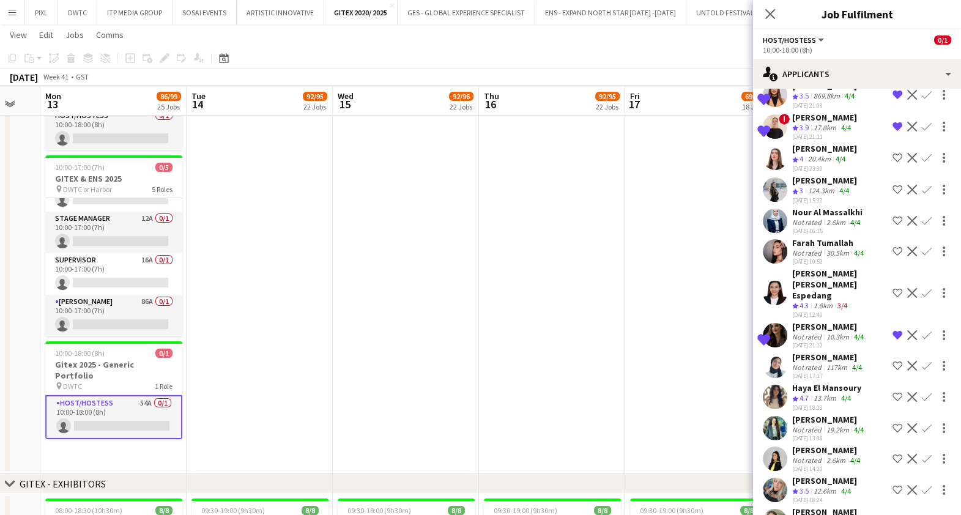
scroll to position [832, 0]
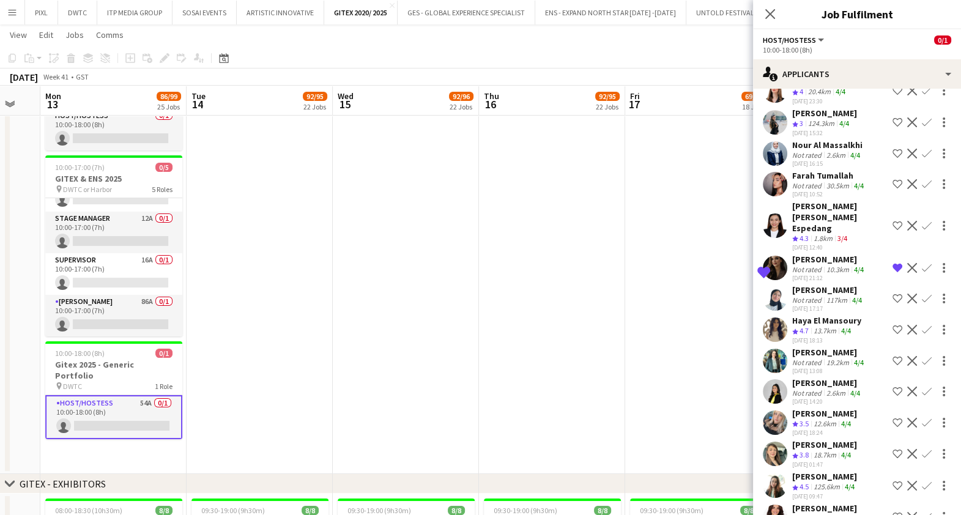
click at [850, 471] on div "Sali Hassan" at bounding box center [825, 476] width 65 height 11
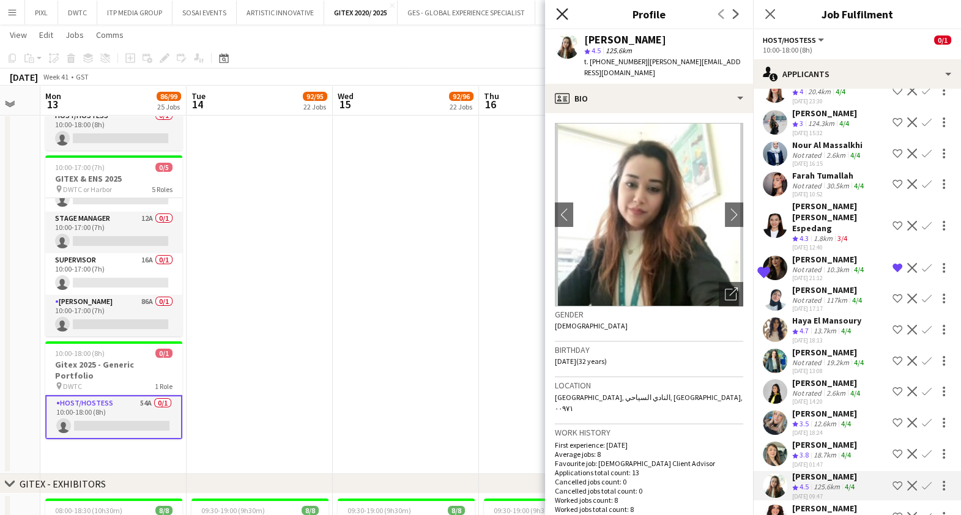
click at [564, 12] on icon at bounding box center [562, 14] width 12 height 12
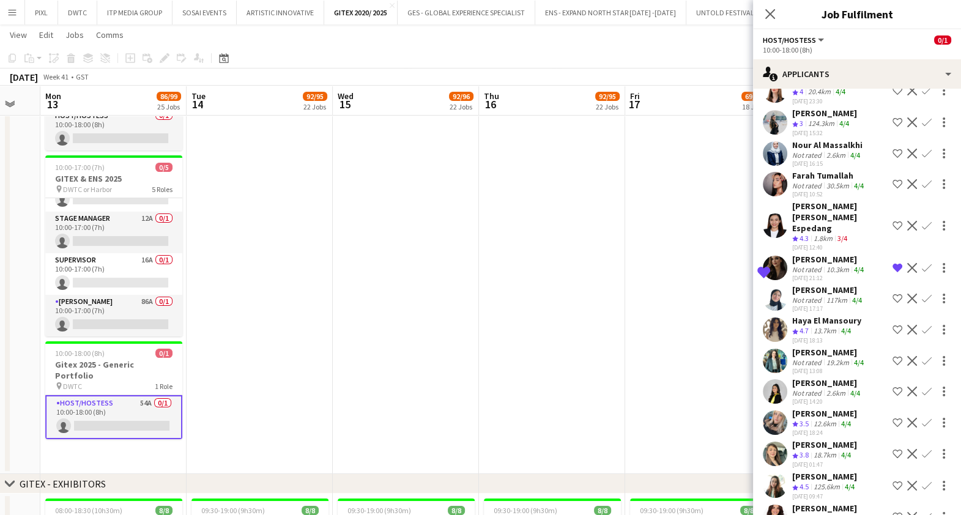
click at [816, 471] on div "Sali Hassan" at bounding box center [825, 476] width 65 height 11
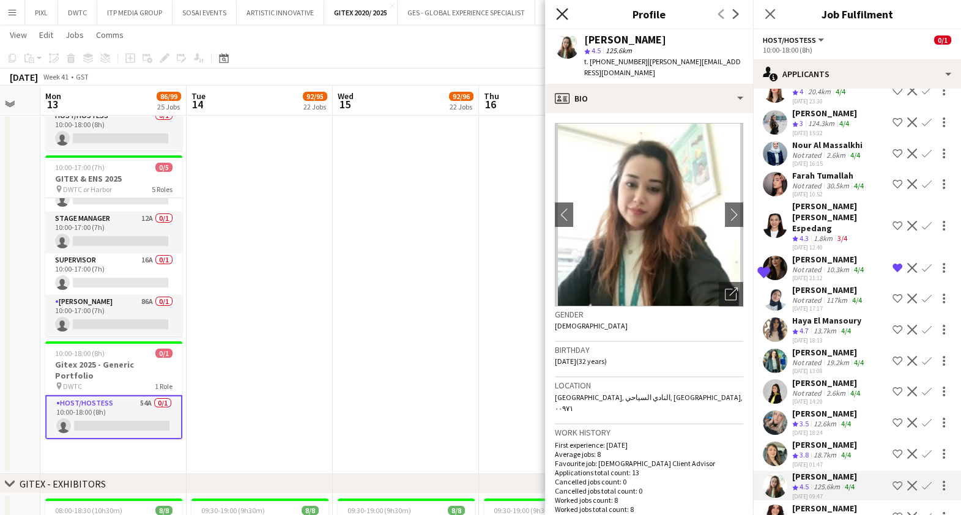
click at [561, 15] on icon at bounding box center [562, 14] width 12 height 12
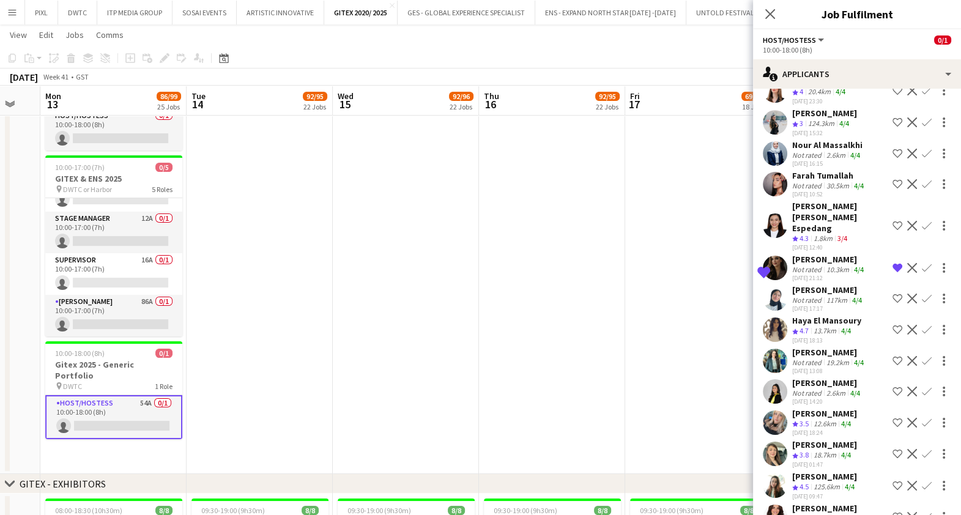
click at [844, 514] on div "20.1km" at bounding box center [838, 518] width 28 height 9
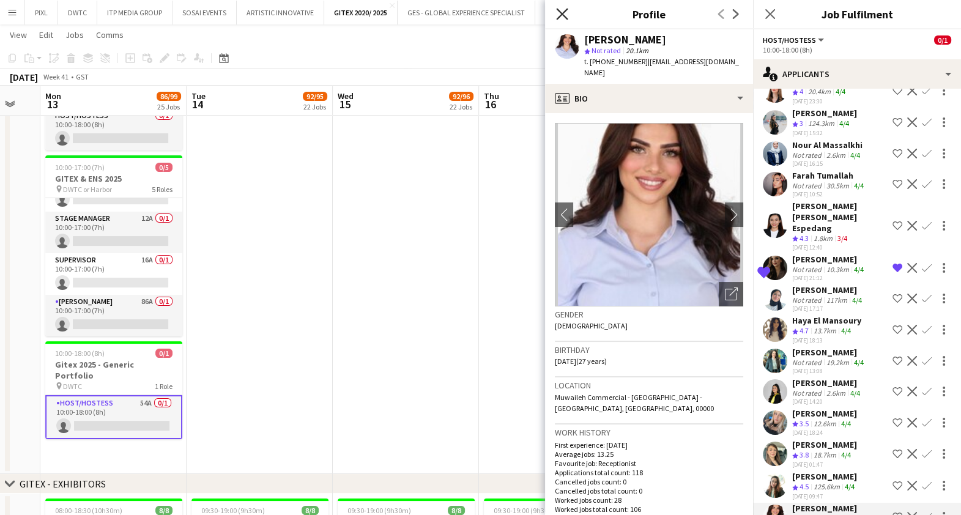
click at [561, 15] on icon at bounding box center [562, 14] width 12 height 12
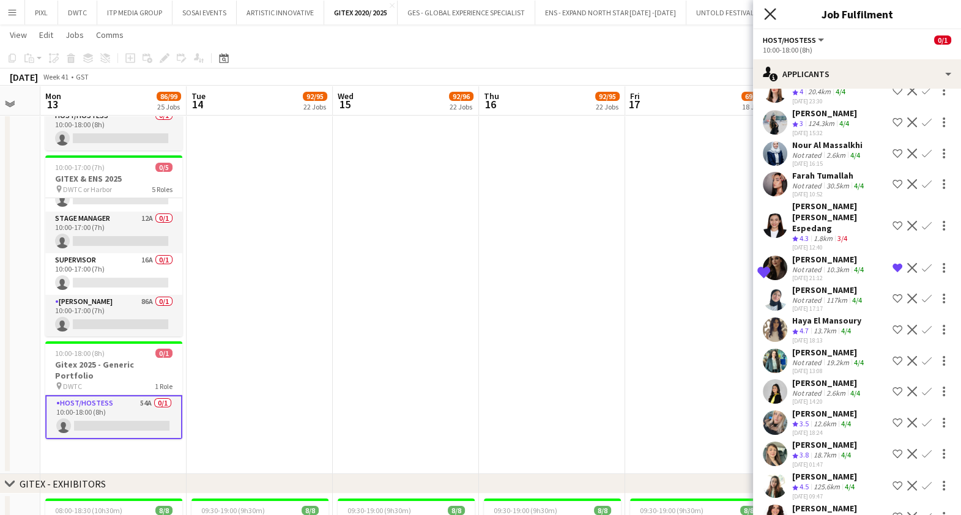
click at [767, 12] on icon "Close pop-in" at bounding box center [770, 14] width 12 height 12
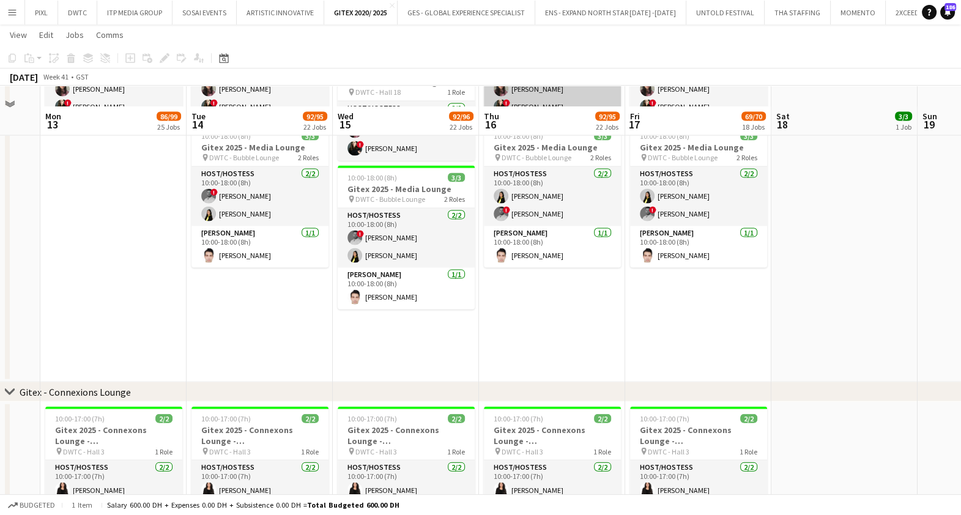
scroll to position [3519, 0]
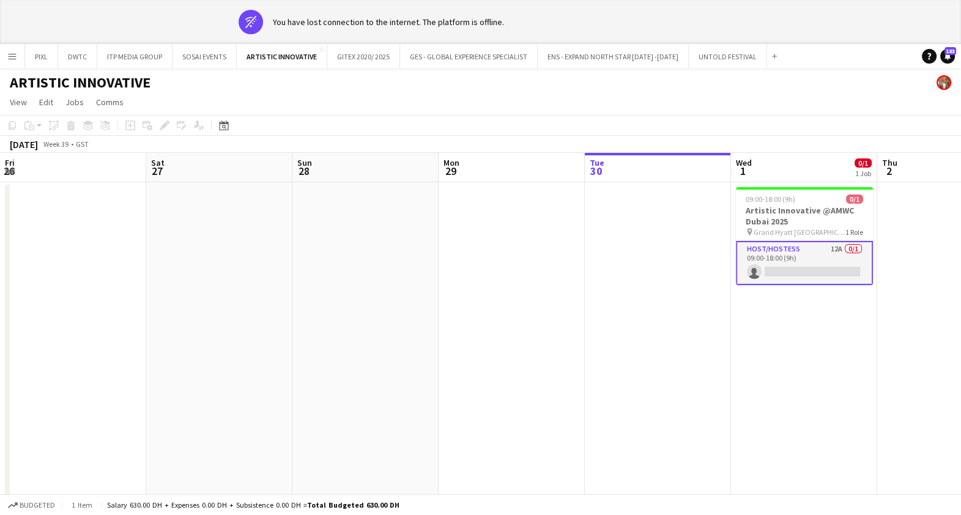
scroll to position [0, 420]
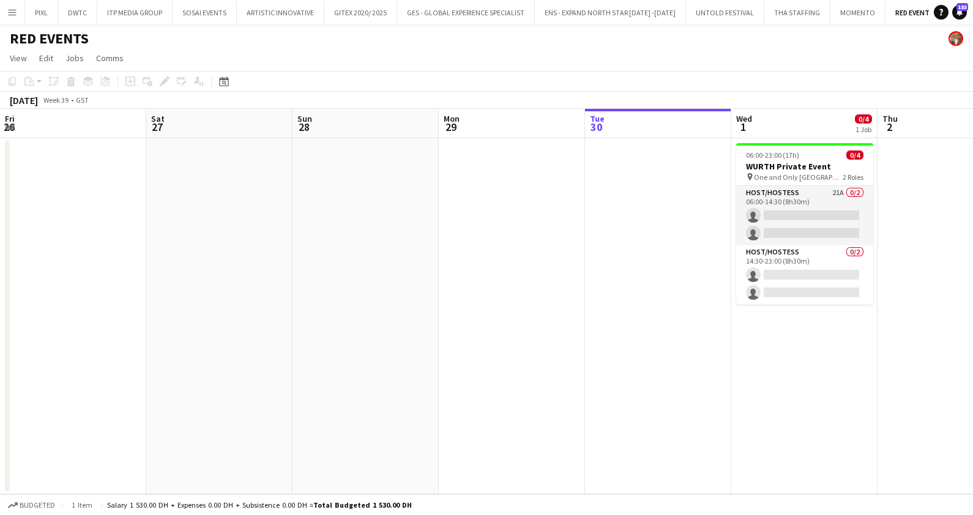
scroll to position [0, 420]
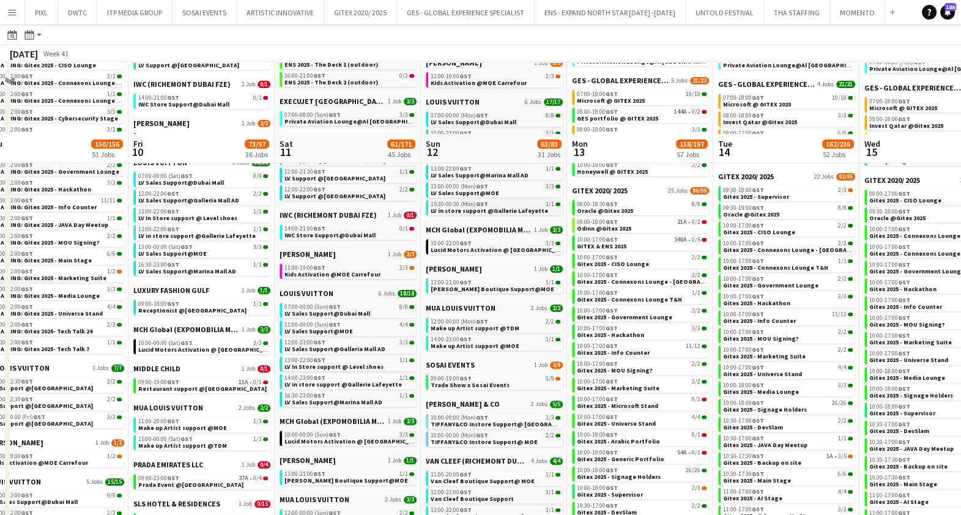
scroll to position [535, 0]
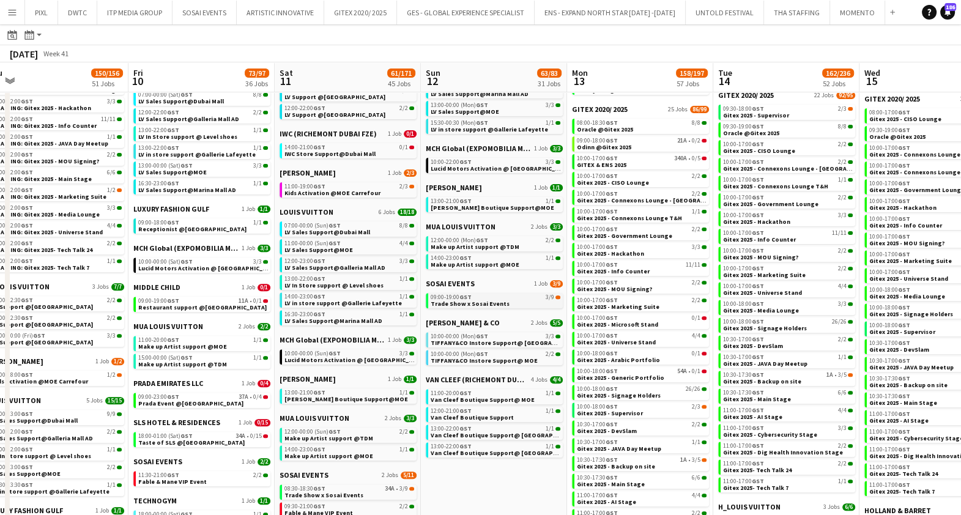
click at [489, 301] on span "Trade Show x Sosai Events" at bounding box center [470, 304] width 79 height 8
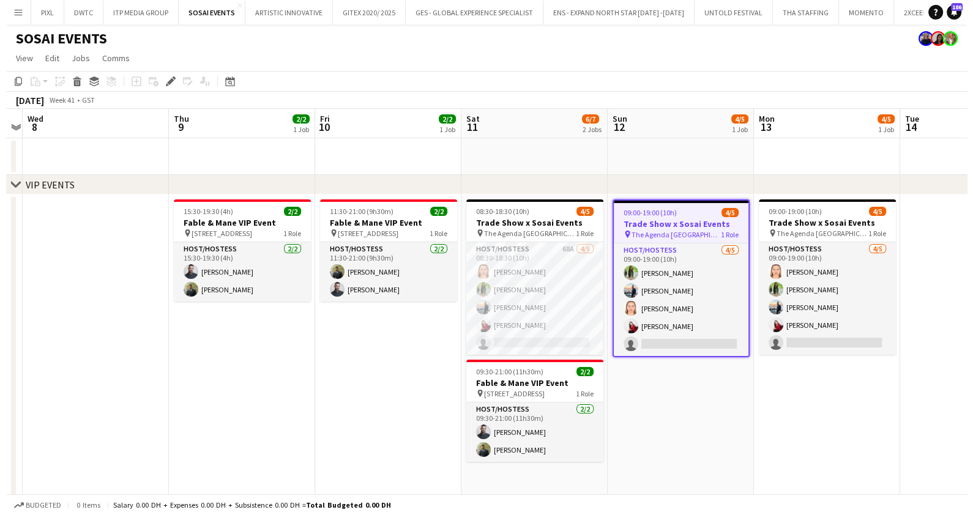
scroll to position [0, 353]
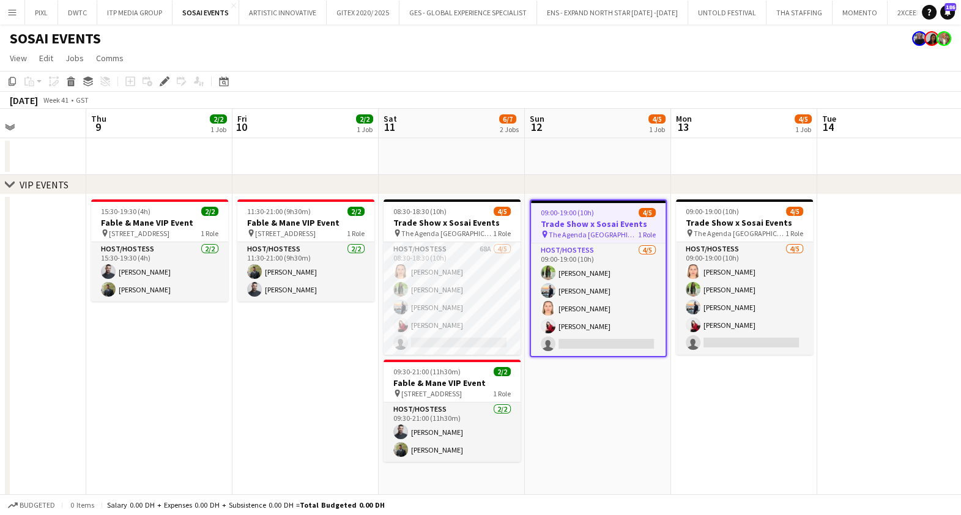
drag, startPoint x: 122, startPoint y: 361, endPoint x: 337, endPoint y: 362, distance: 214.2
click at [337, 362] on app-calendar-viewport "Mon 6 Tue 7 Wed 8 Thu 9 2/2 1 Job Fri 10 2/2 1 Job Sat 11 6/7 2 Jobs Sun 12 4/5…" at bounding box center [480, 366] width 961 height 514
click at [40, 11] on button "PIXL Close" at bounding box center [41, 13] width 33 height 24
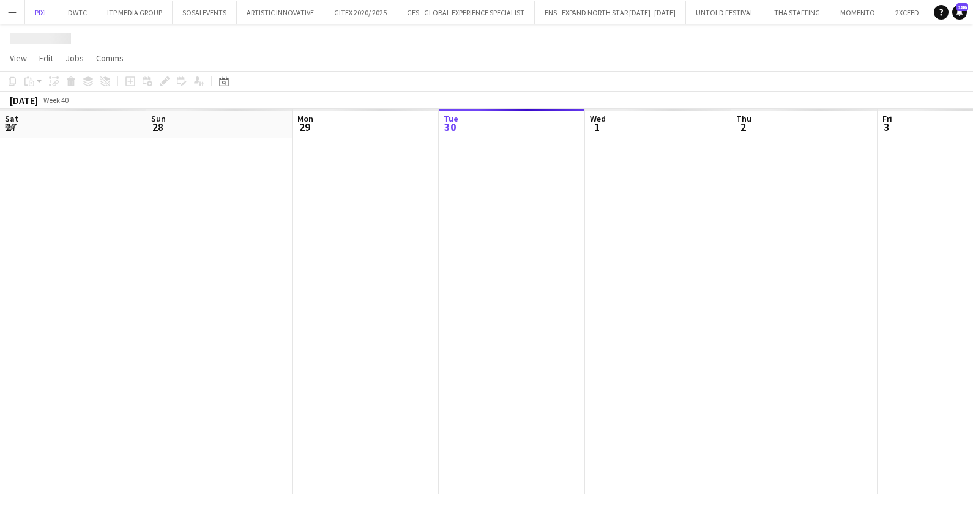
scroll to position [0, 293]
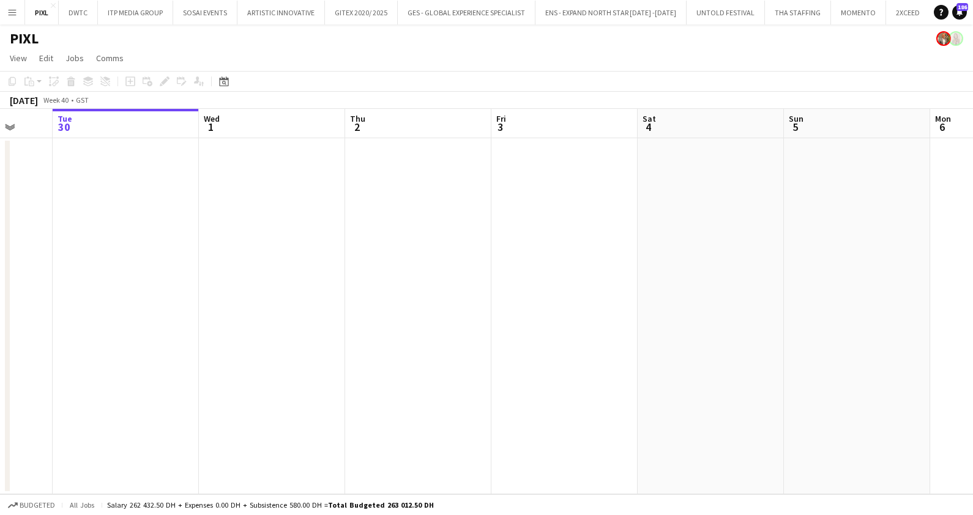
drag, startPoint x: 855, startPoint y: 313, endPoint x: 113, endPoint y: 307, distance: 741.8
click at [108, 309] on app-calendar-viewport "Sat 27 Sun 28 Mon 29 Tue 30 Wed 1 Thu 2 Fri 3 Sat 4 Sun 5 Mon 6 Tue 7 Wed 8" at bounding box center [486, 302] width 973 height 386
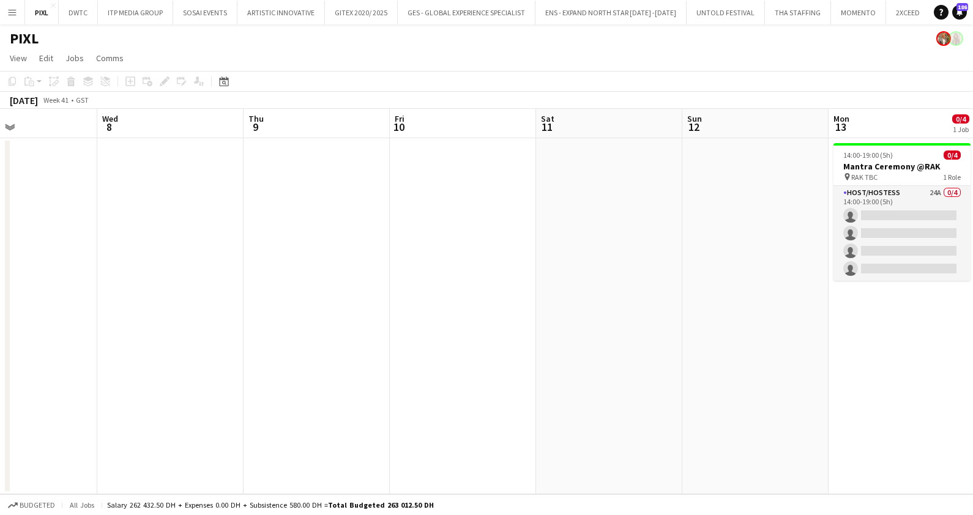
drag, startPoint x: 646, startPoint y: 291, endPoint x: 426, endPoint y: 330, distance: 223.3
click at [119, 326] on app-calendar-viewport "Sun 5 Mon 6 Tue 7 Wed 8 Thu 9 Fri 10 Sat 11 Sun 12 Mon 13 0/4 1 Job Tue 14 Wed …" at bounding box center [486, 302] width 973 height 386
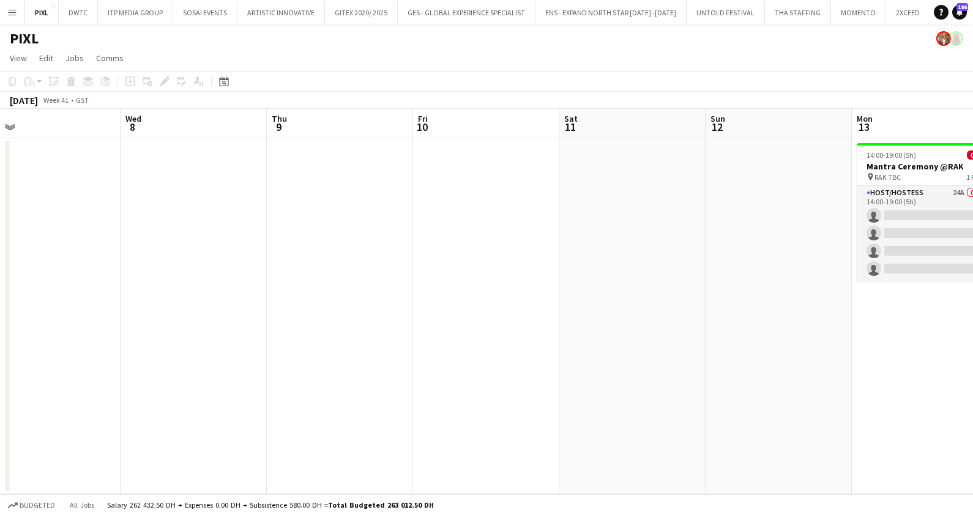
drag, startPoint x: 571, startPoint y: 324, endPoint x: -3, endPoint y: 333, distance: 574.1
click at [0, 333] on html "Menu Boards Boards Boards All jobs Status Workforce Workforce My Workforce Recr…" at bounding box center [486, 257] width 973 height 515
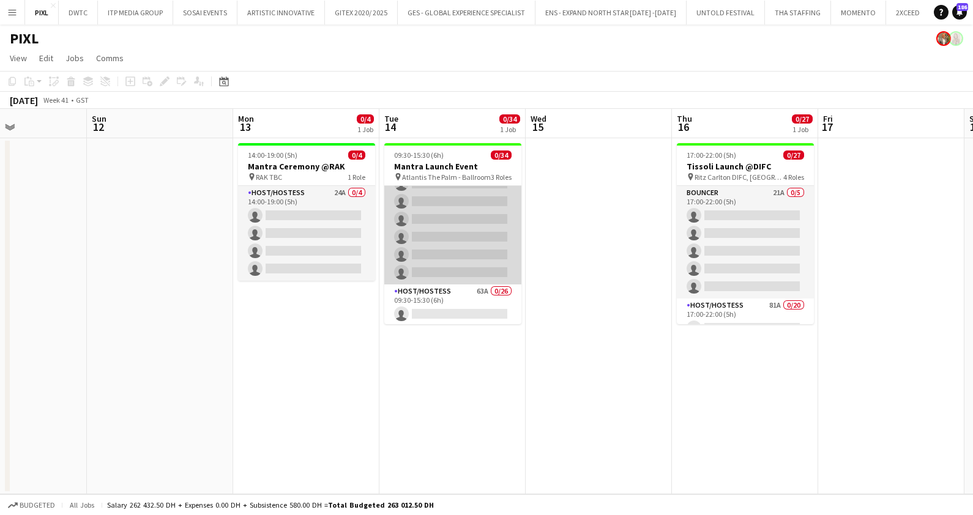
scroll to position [0, 0]
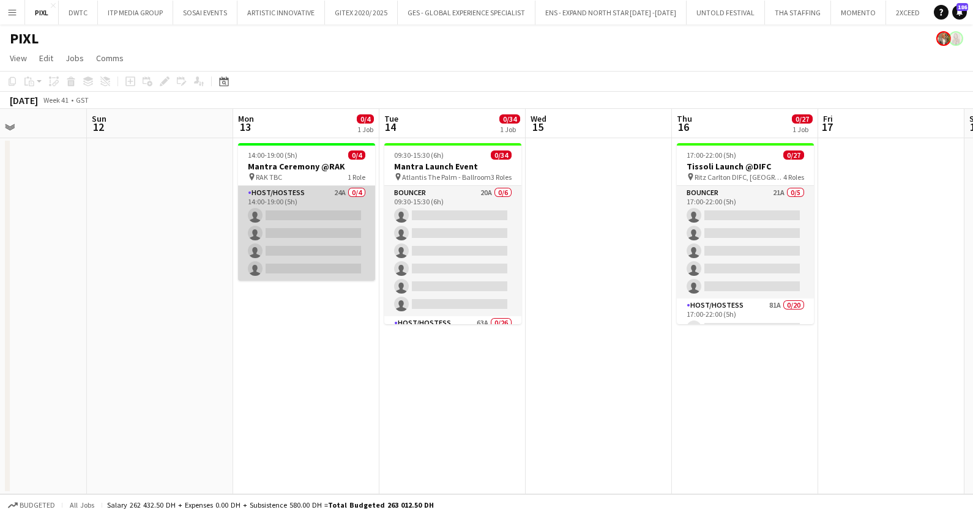
click at [321, 233] on app-card-role "Host/Hostess 24A 0/4 14:00-19:00 (5h) single-neutral-actions single-neutral-act…" at bounding box center [306, 233] width 137 height 95
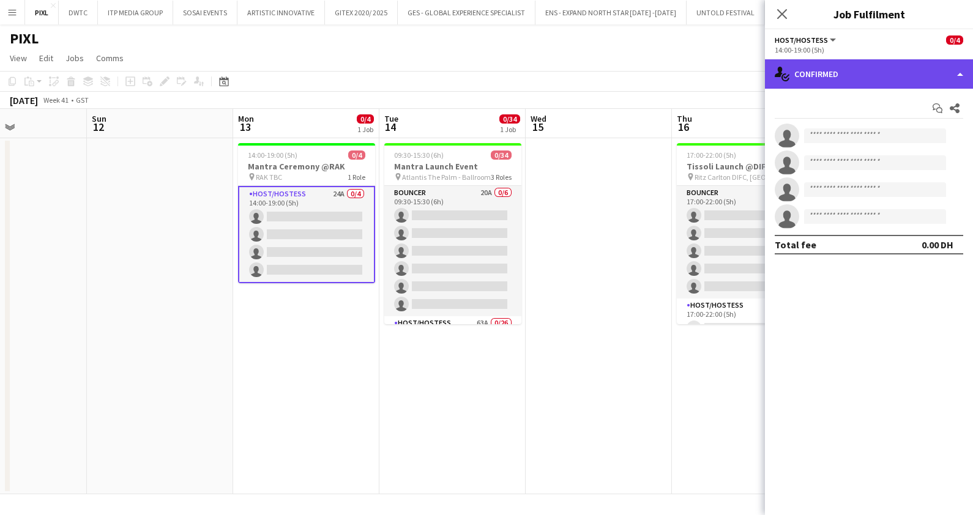
click at [831, 76] on div "single-neutral-actions-check-2 Confirmed" at bounding box center [869, 73] width 208 height 29
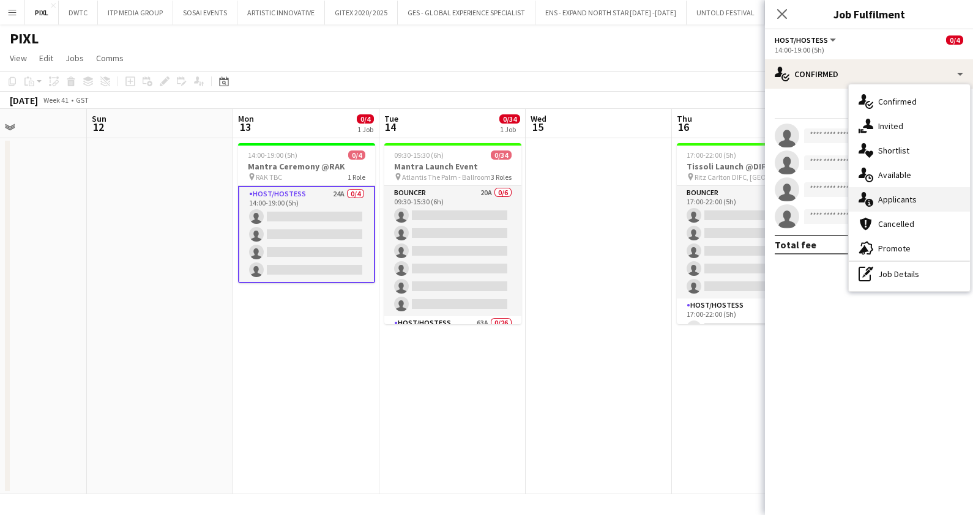
click at [895, 204] on span "Applicants" at bounding box center [897, 199] width 39 height 11
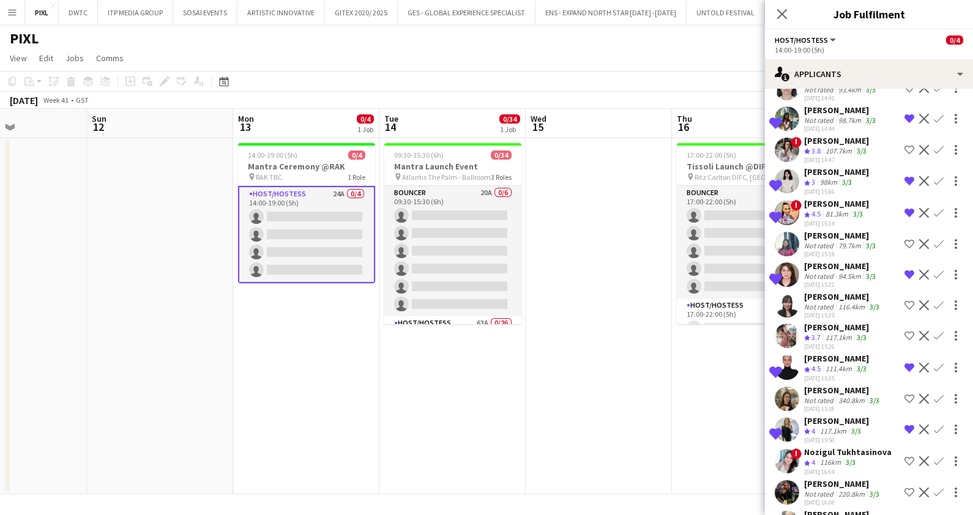
scroll to position [152, 0]
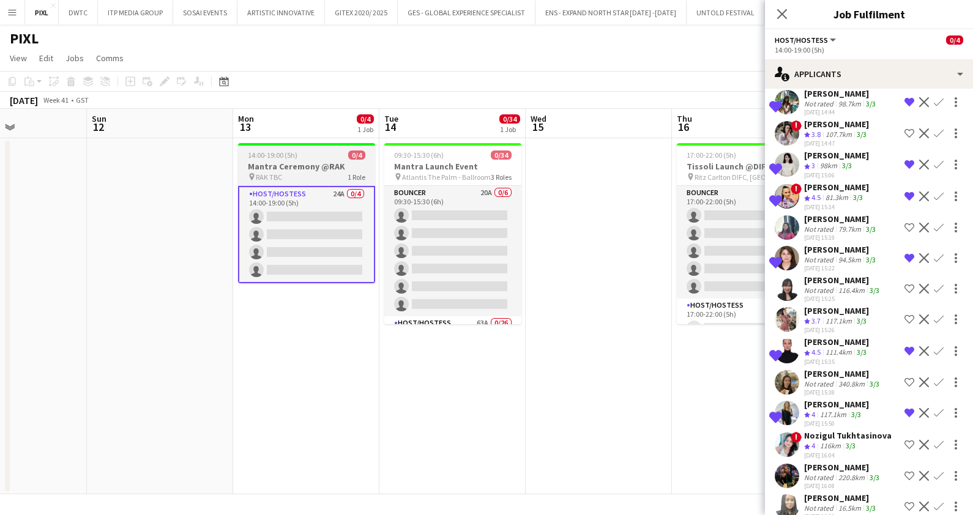
click at [286, 161] on h3 "Mantra Ceremony @RAK" at bounding box center [306, 166] width 137 height 11
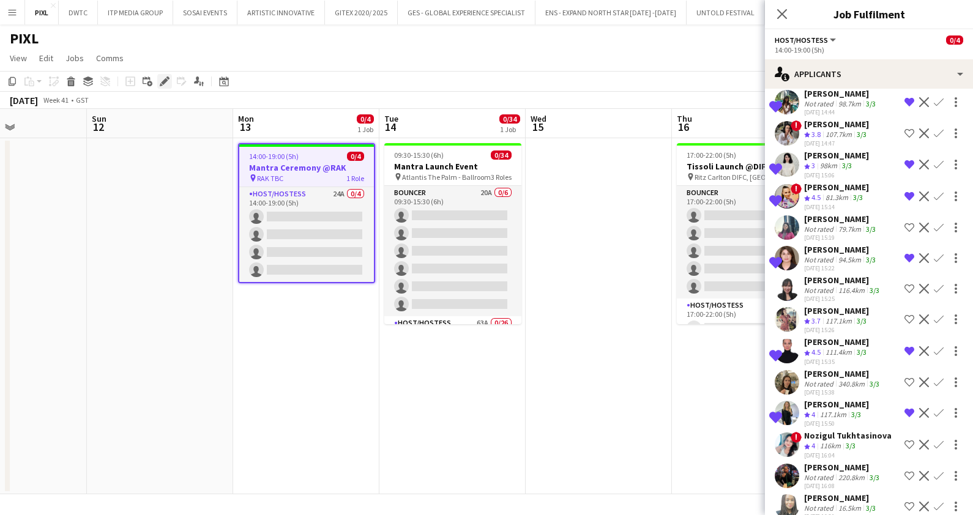
click at [162, 80] on icon "Edit" at bounding box center [165, 82] width 10 height 10
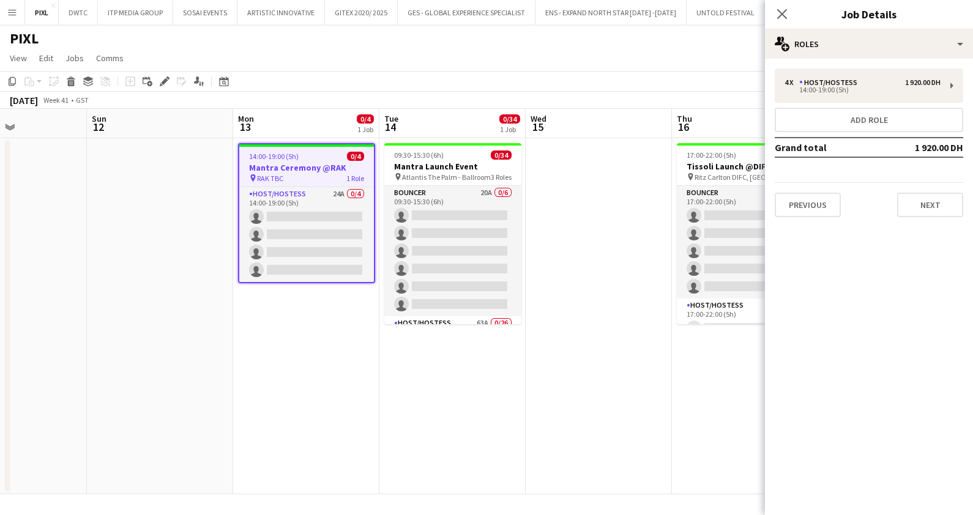
scroll to position [0, 0]
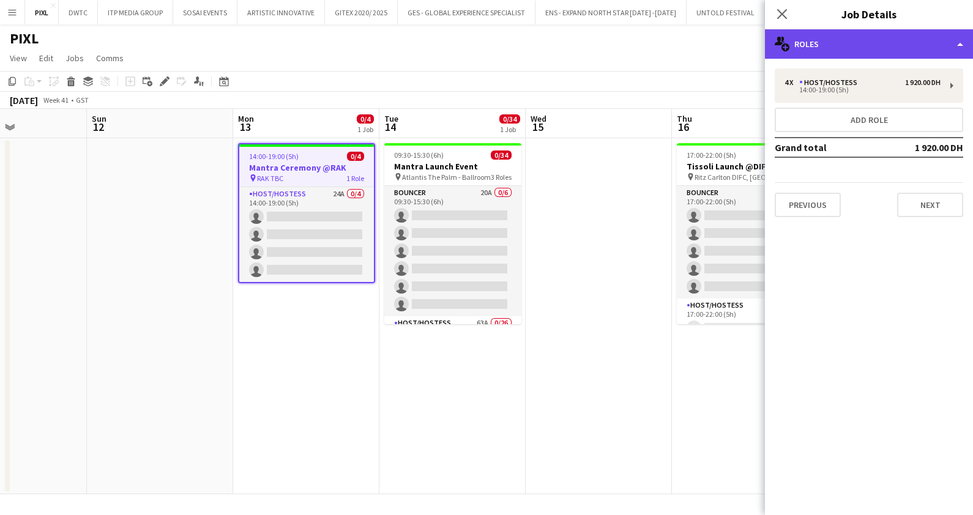
click at [797, 39] on div "multiple-users-add Roles" at bounding box center [869, 43] width 208 height 29
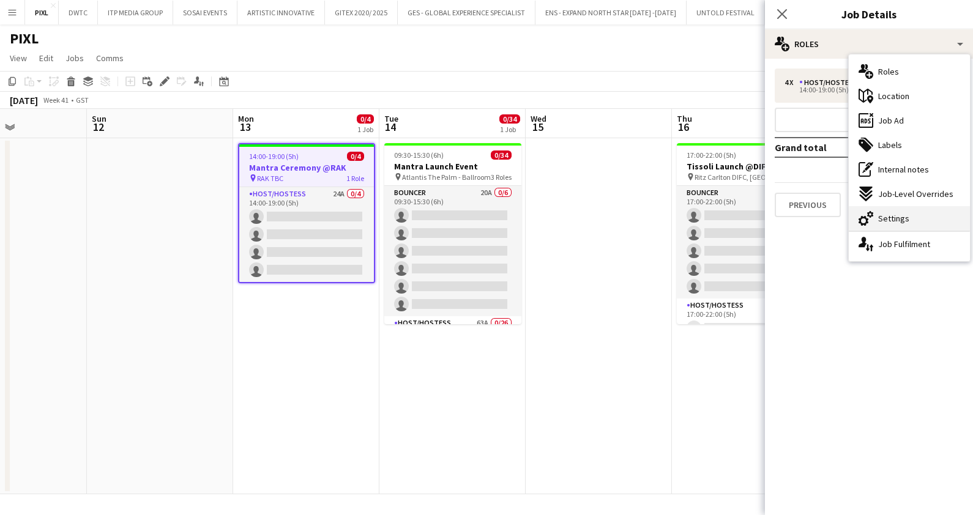
click at [896, 218] on span "Settings" at bounding box center [893, 218] width 31 height 11
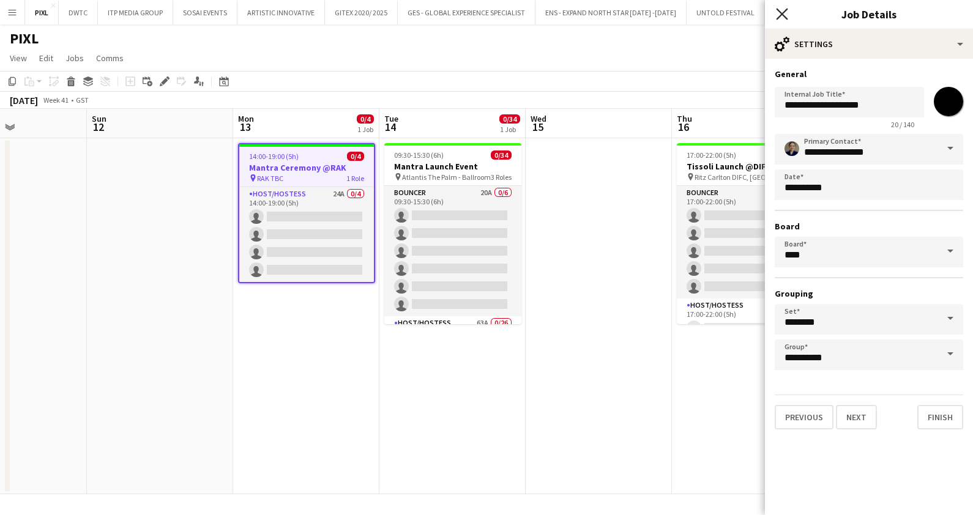
click at [782, 13] on icon at bounding box center [782, 14] width 12 height 12
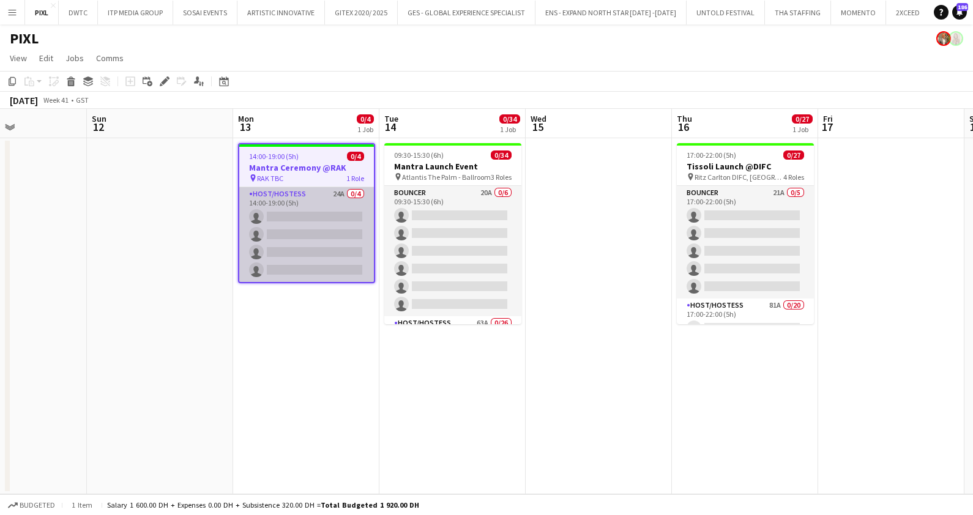
click at [319, 241] on app-card-role "Host/Hostess 24A 0/4 14:00-19:00 (5h) single-neutral-actions single-neutral-act…" at bounding box center [306, 234] width 135 height 95
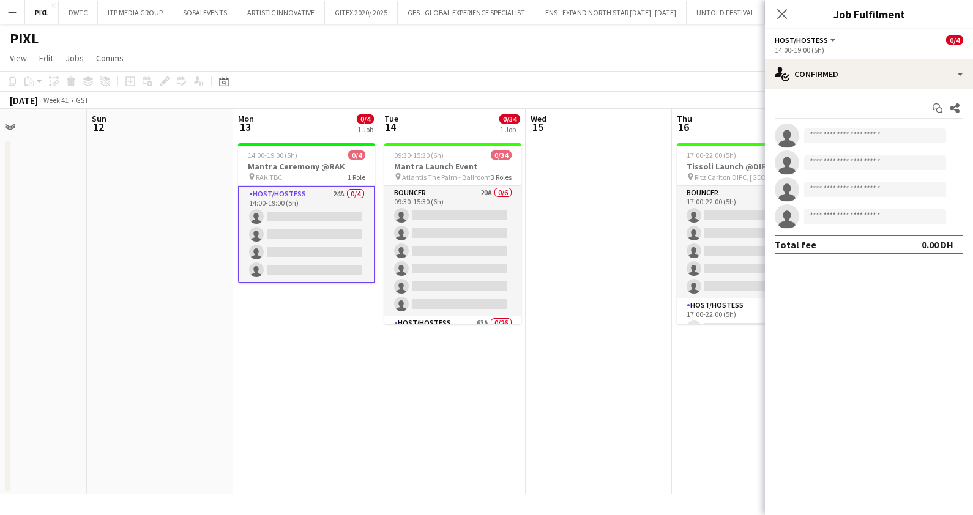
click at [319, 241] on app-card-role "Host/Hostess 24A 0/4 14:00-19:00 (5h) single-neutral-actions single-neutral-act…" at bounding box center [306, 234] width 137 height 97
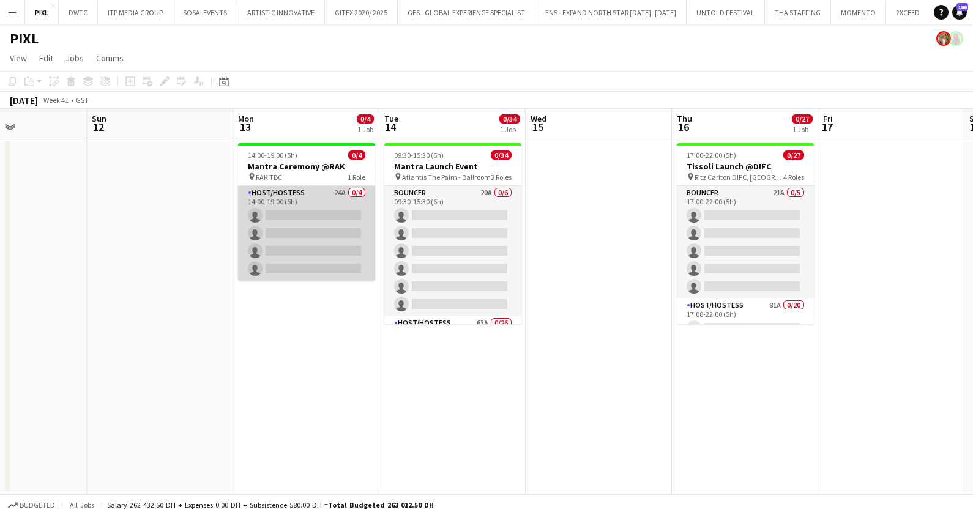
click at [319, 241] on app-card-role "Host/Hostess 24A 0/4 14:00-19:00 (5h) single-neutral-actions single-neutral-act…" at bounding box center [306, 233] width 137 height 95
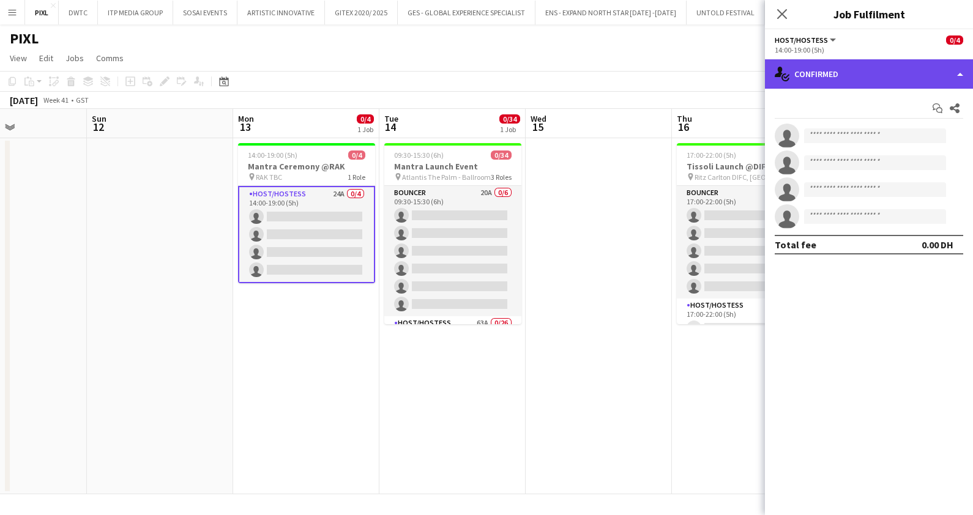
click at [830, 77] on div "single-neutral-actions-check-2 Confirmed" at bounding box center [869, 73] width 208 height 29
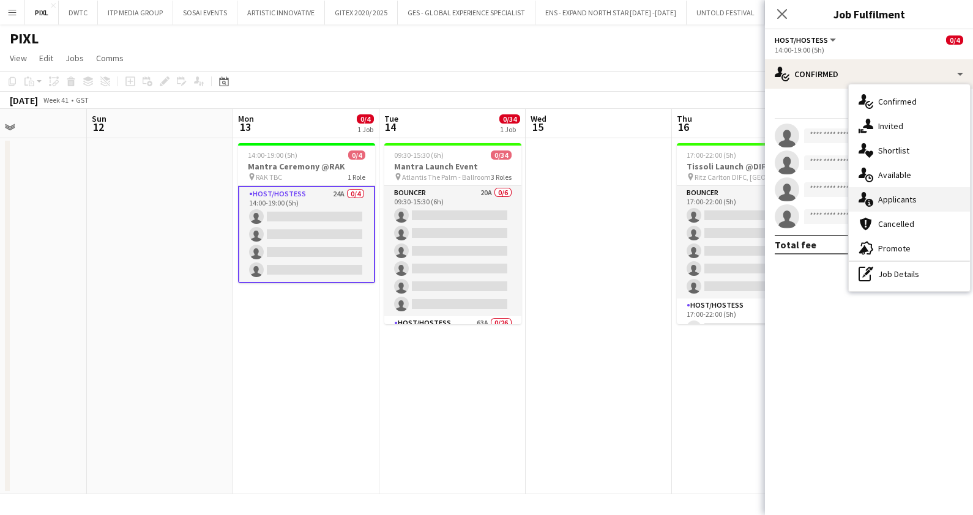
click at [894, 199] on span "Applicants" at bounding box center [897, 199] width 39 height 11
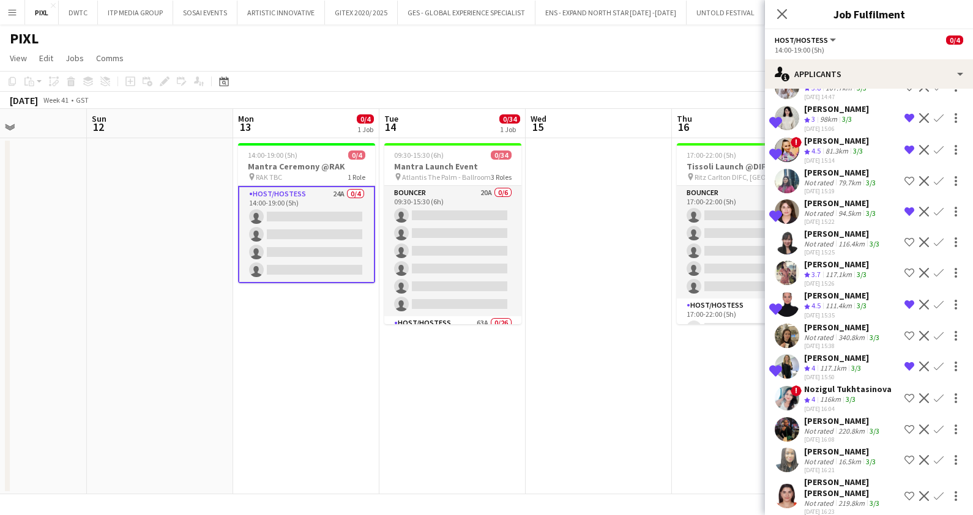
scroll to position [459, 0]
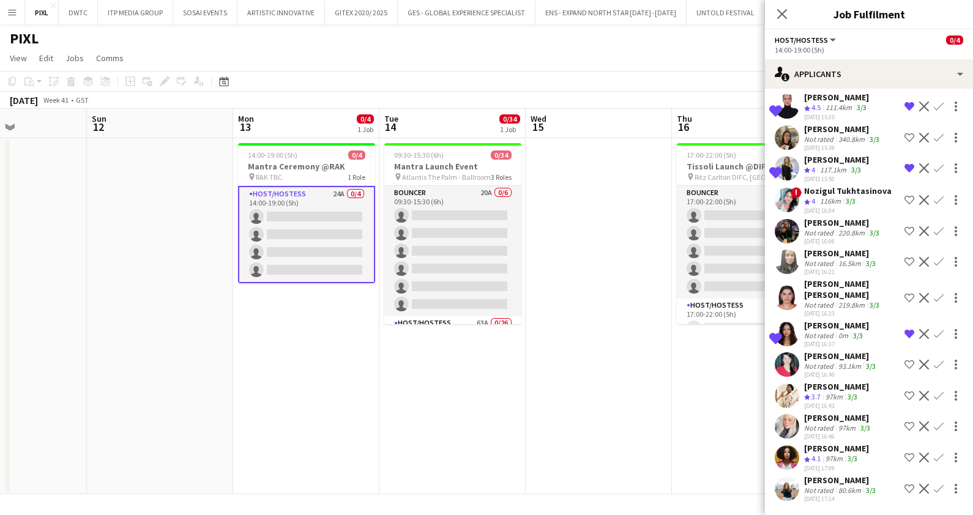
click at [834, 495] on div "30-09-2025 17:14" at bounding box center [841, 499] width 74 height 8
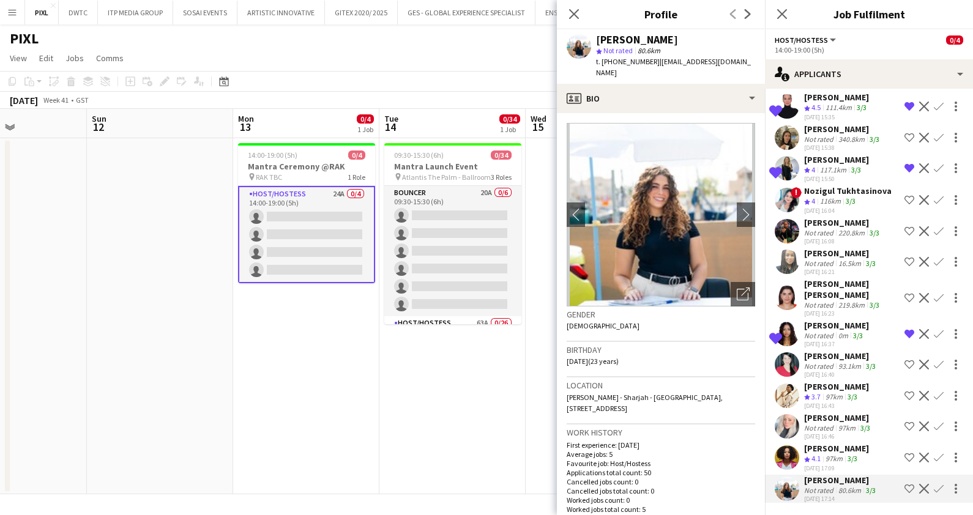
click at [823, 362] on div "Not rated" at bounding box center [820, 366] width 32 height 9
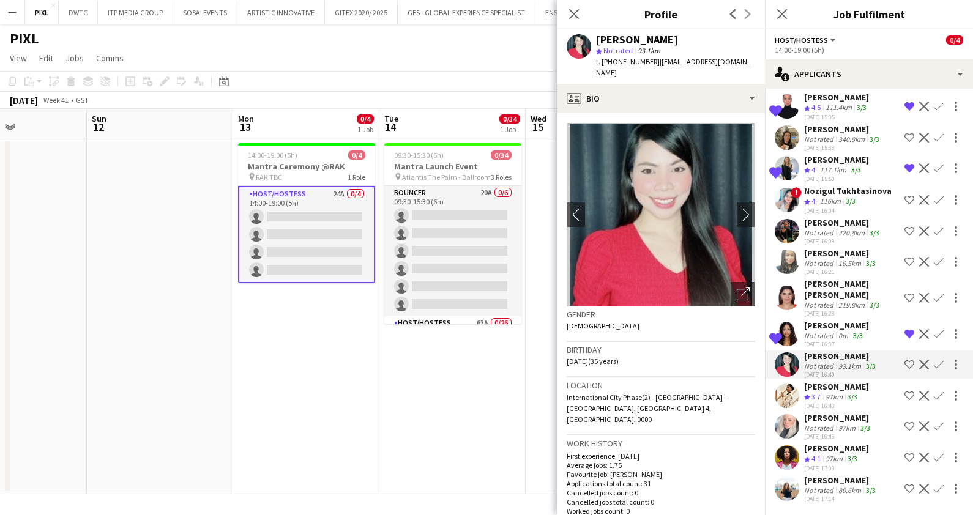
click at [831, 278] on div "Fatma Wael" at bounding box center [851, 289] width 95 height 22
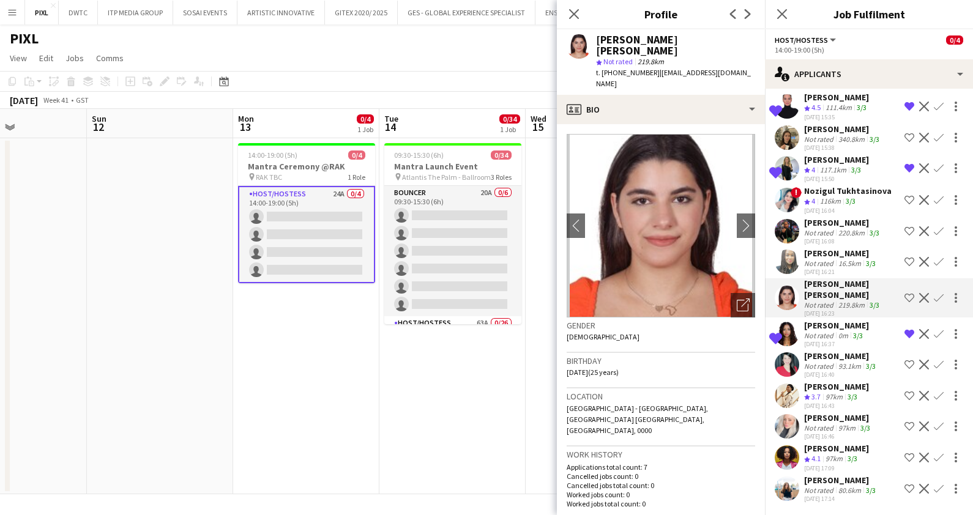
click at [838, 259] on div "16.5km" at bounding box center [850, 263] width 28 height 9
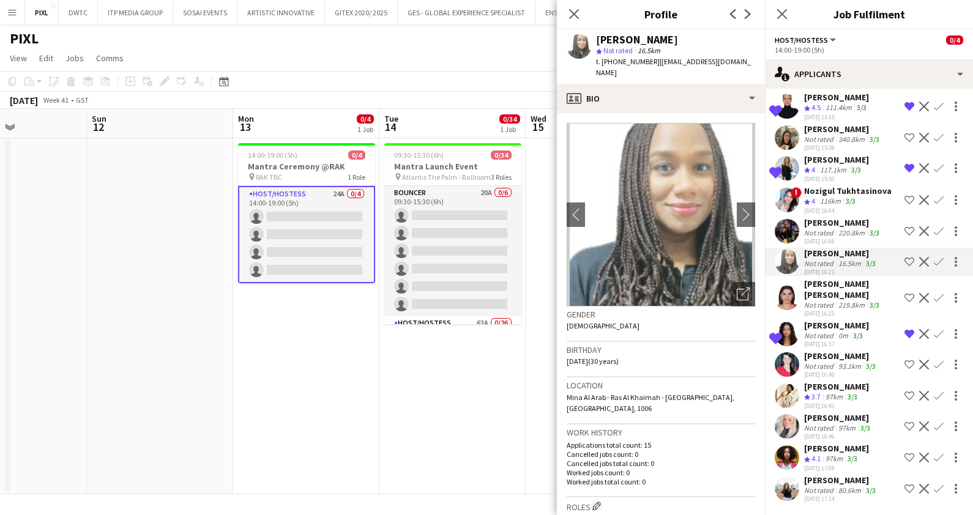
click at [832, 228] on div "Not rated" at bounding box center [820, 232] width 32 height 9
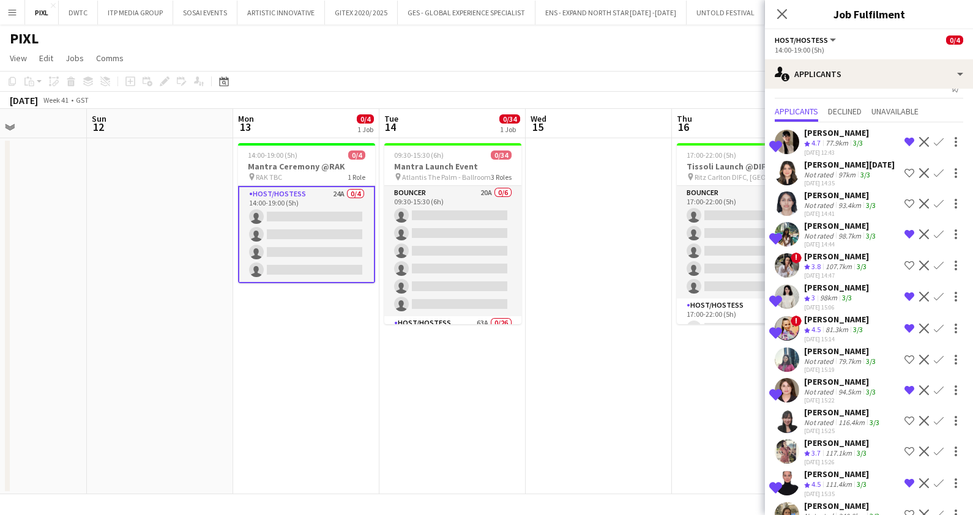
scroll to position [0, 0]
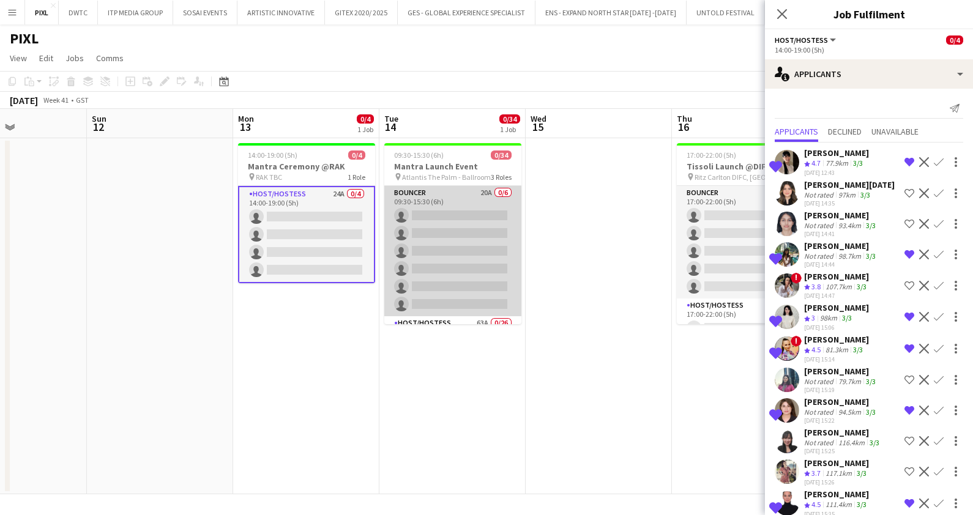
click at [473, 270] on app-card-role "Bouncer 20A 0/6 09:30-15:30 (6h) single-neutral-actions single-neutral-actions …" at bounding box center [452, 251] width 137 height 130
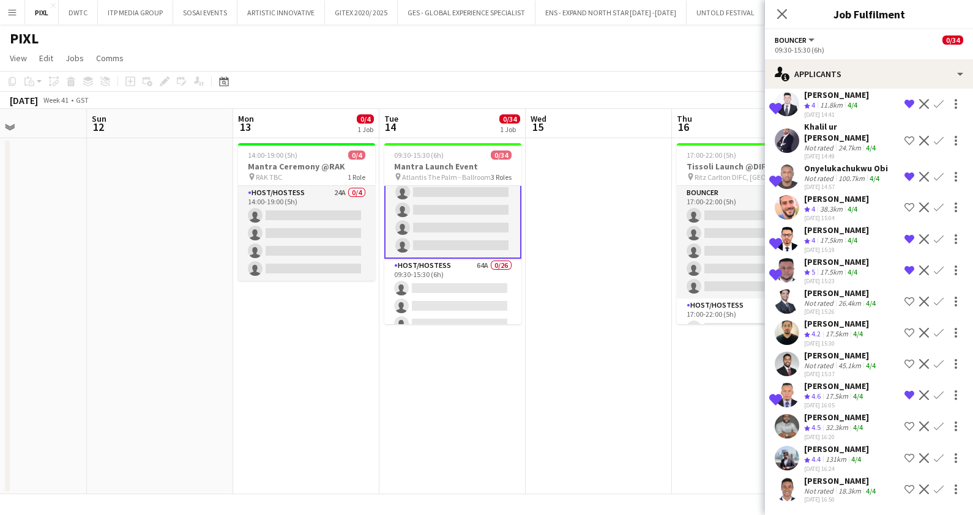
scroll to position [76, 0]
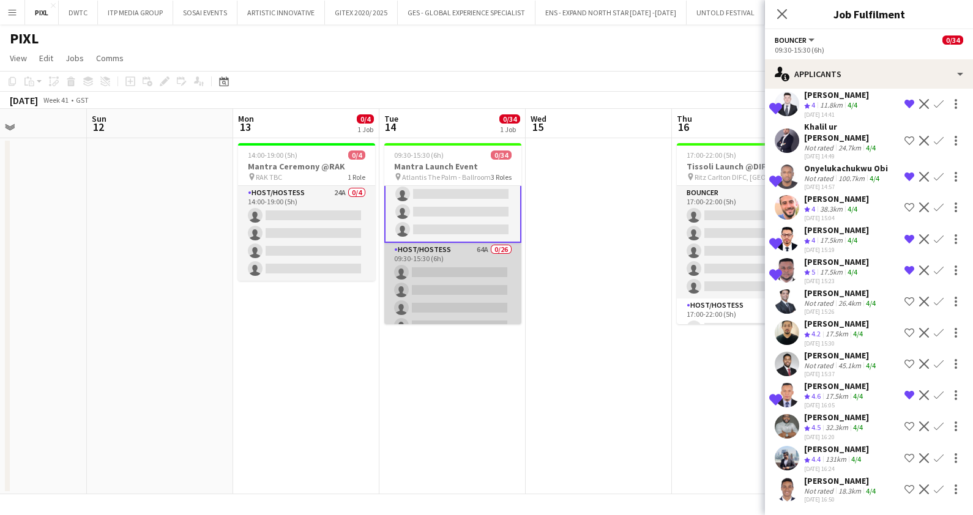
click at [436, 291] on app-card-role "Host/Hostess 64A 0/26 09:30-15:30 (6h) single-neutral-actions single-neutral-ac…" at bounding box center [452, 485] width 137 height 485
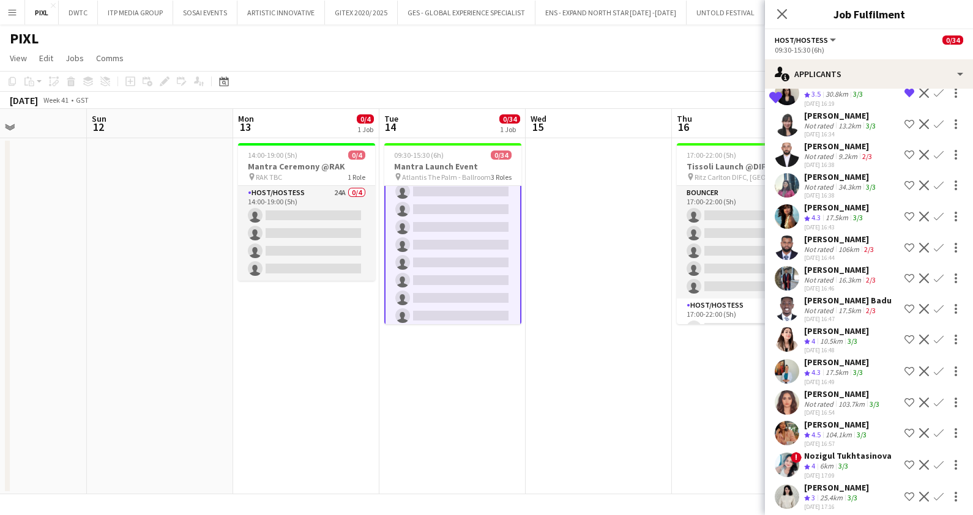
scroll to position [1650, 0]
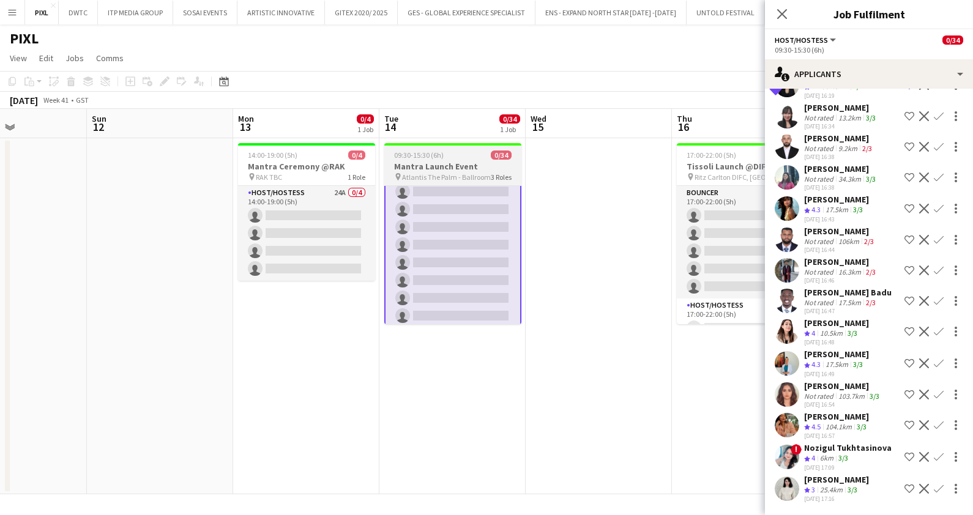
click at [431, 167] on h3 "Mantra Launch Event" at bounding box center [452, 166] width 137 height 11
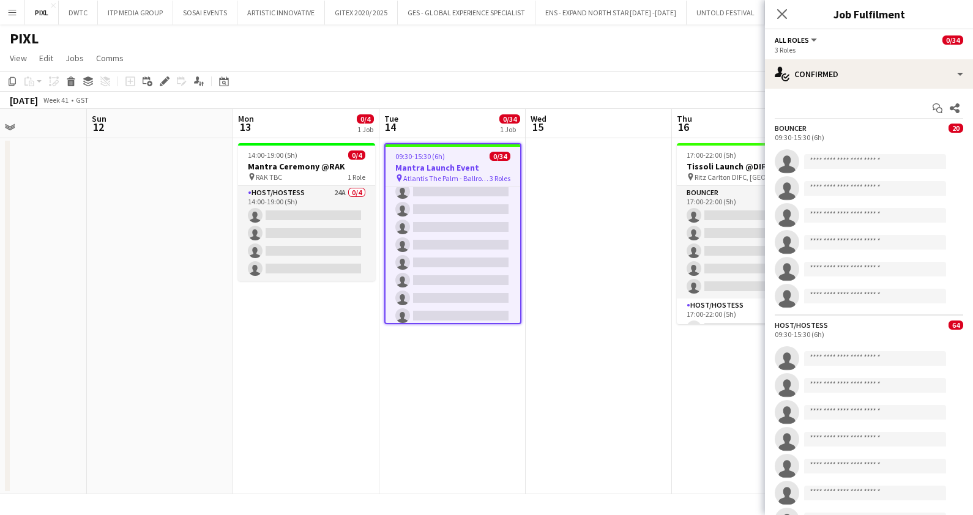
scroll to position [155, 0]
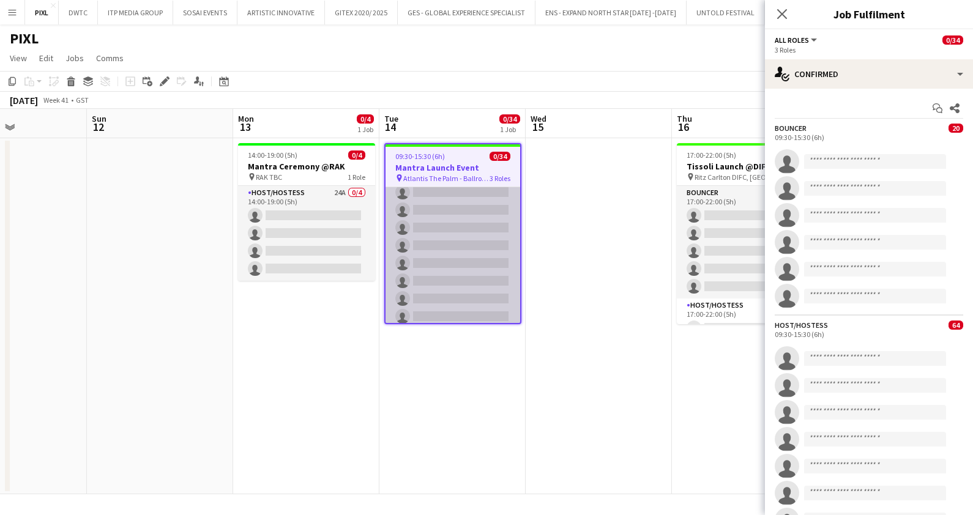
click at [455, 228] on app-card-role "Host/Hostess 64A 0/26 09:30-15:30 (6h) single-neutral-actions single-neutral-ac…" at bounding box center [453, 405] width 135 height 485
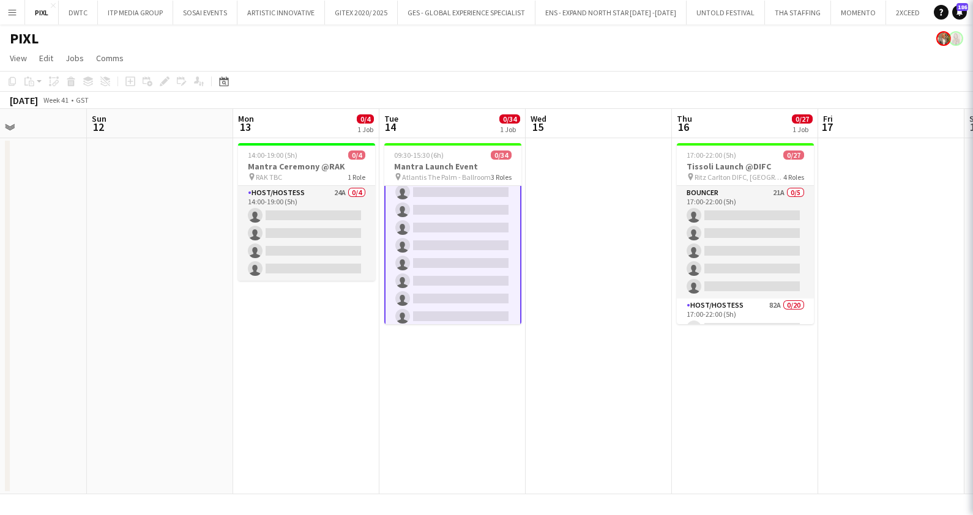
scroll to position [155, 0]
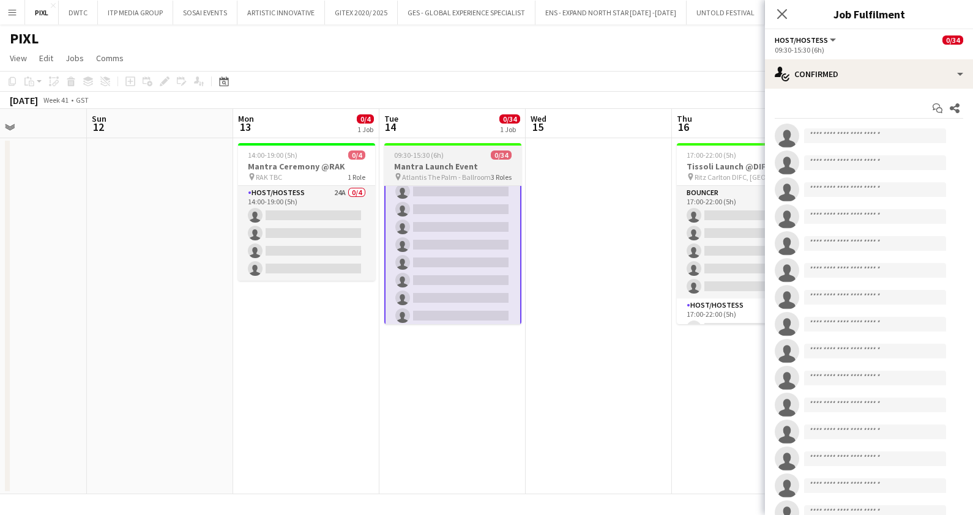
click at [447, 169] on h3 "Mantra Launch Event" at bounding box center [452, 166] width 137 height 11
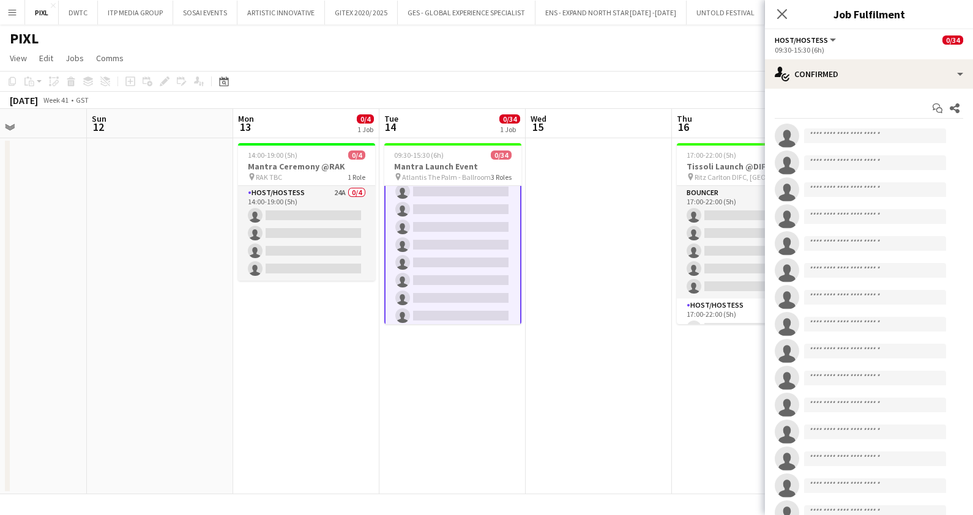
scroll to position [155, 0]
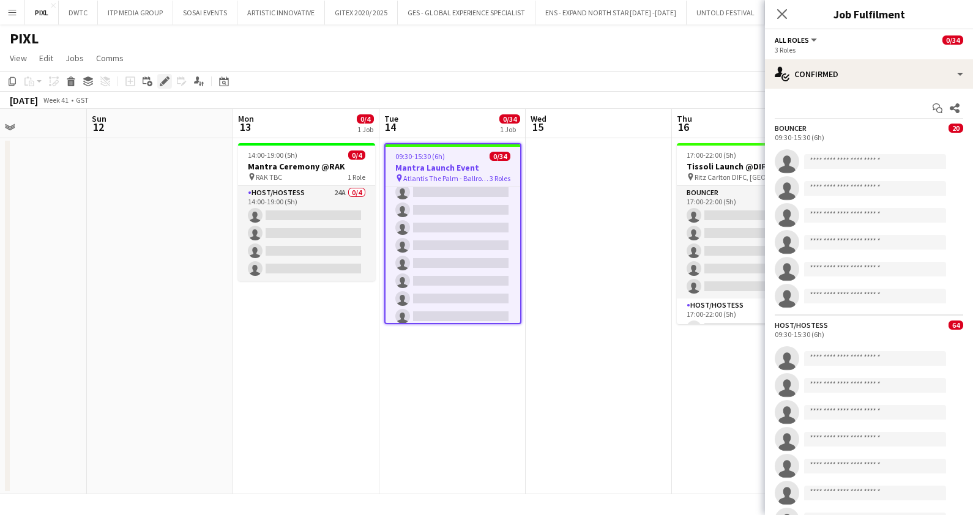
click at [162, 77] on icon "Edit" at bounding box center [165, 82] width 10 height 10
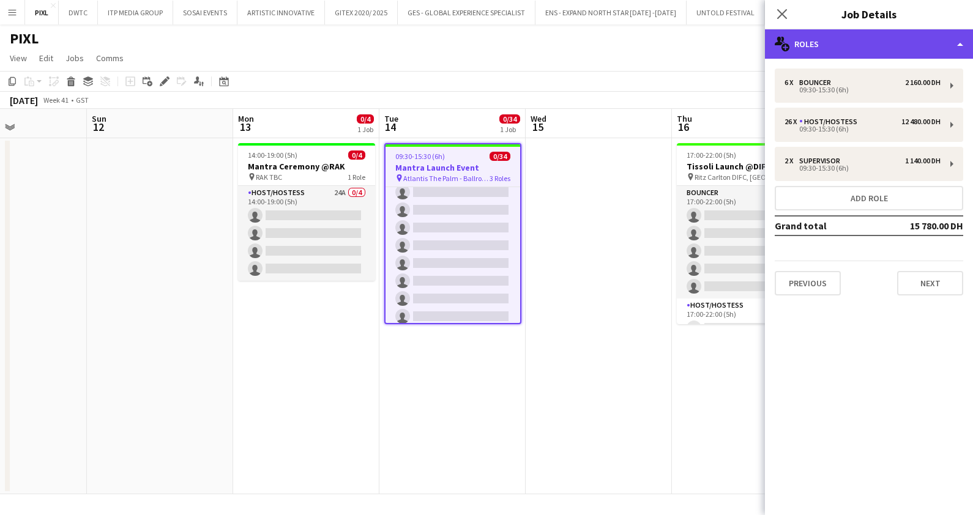
click at [837, 37] on div "multiple-users-add Roles" at bounding box center [869, 43] width 208 height 29
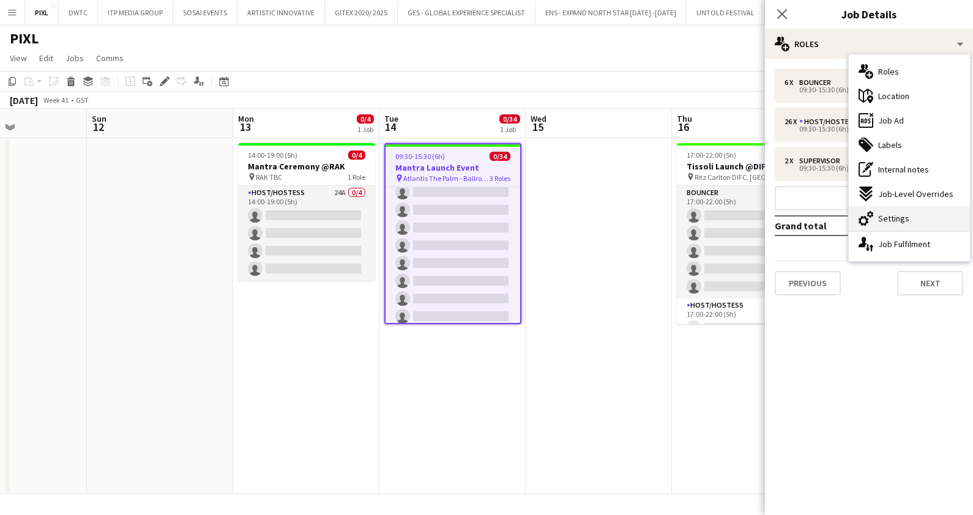
click at [894, 226] on div "cog-double-3 Settings" at bounding box center [909, 218] width 121 height 24
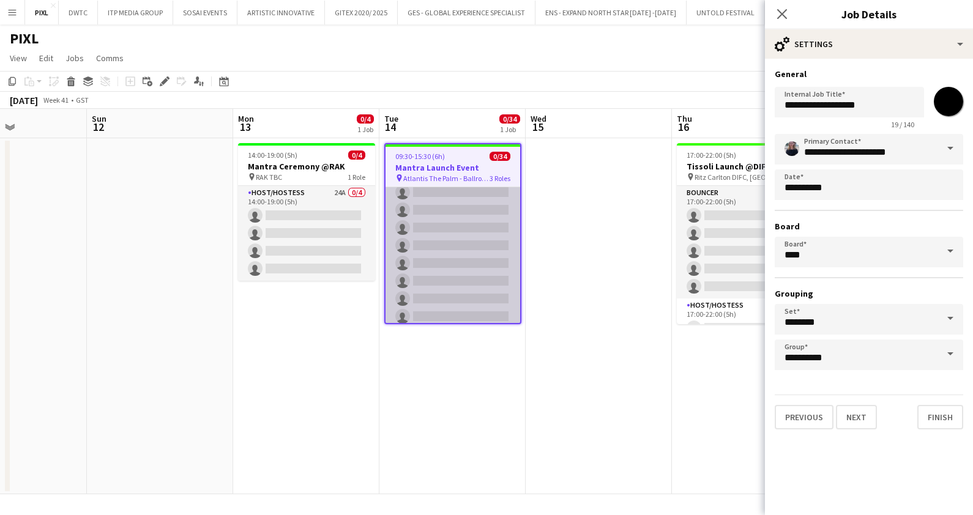
click at [445, 226] on app-card-role "Host/Hostess 64A 0/26 09:30-15:30 (6h) single-neutral-actions single-neutral-ac…" at bounding box center [453, 405] width 135 height 485
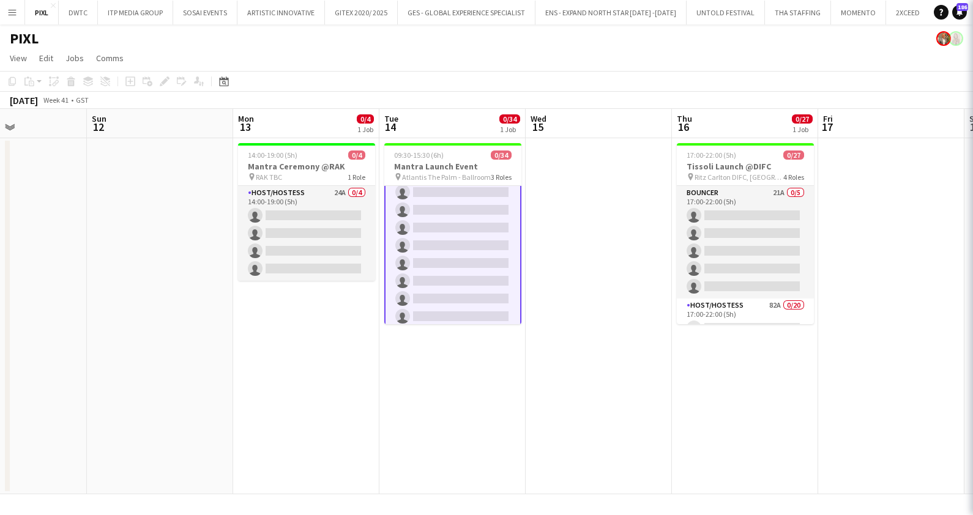
scroll to position [155, 0]
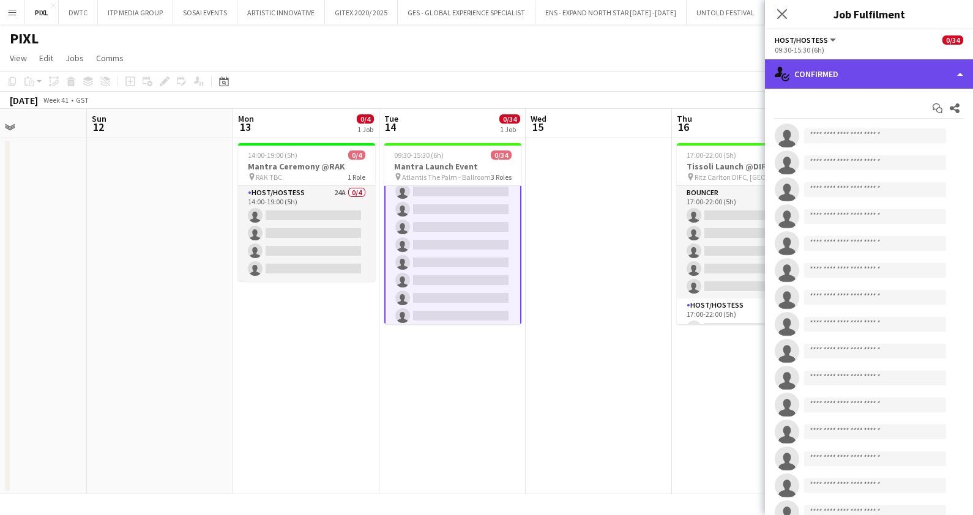
click at [842, 78] on div "single-neutral-actions-check-2 Confirmed" at bounding box center [869, 73] width 208 height 29
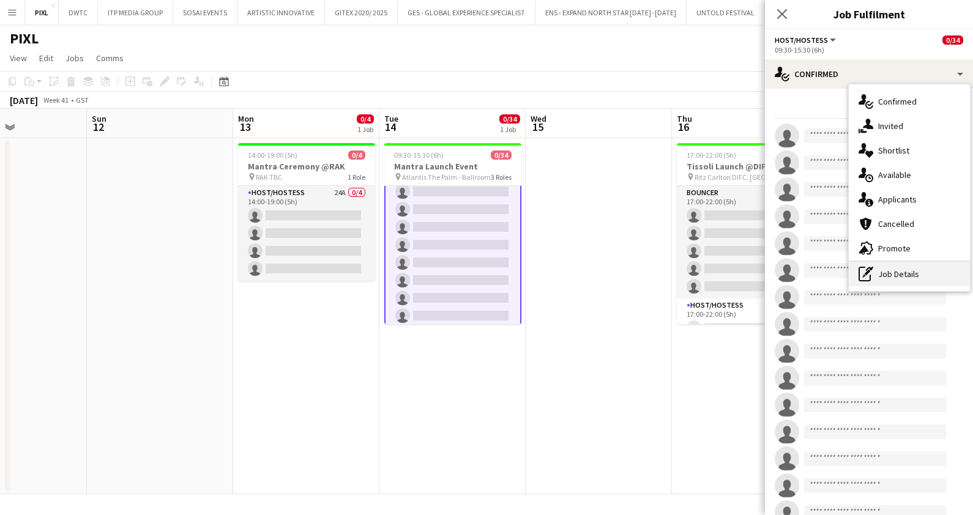
click at [897, 277] on div "pen-write Job Details" at bounding box center [909, 274] width 121 height 24
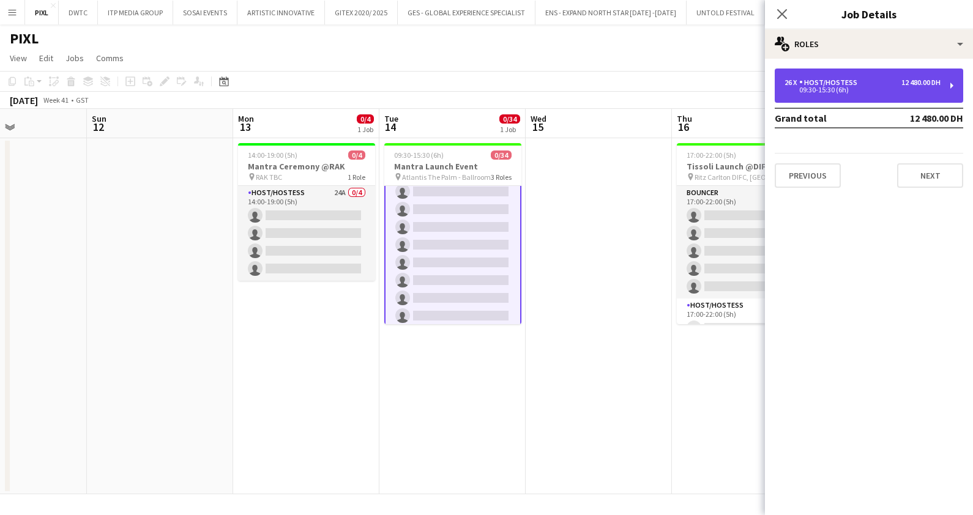
click at [821, 89] on div "09:30-15:30 (6h)" at bounding box center [863, 90] width 156 height 6
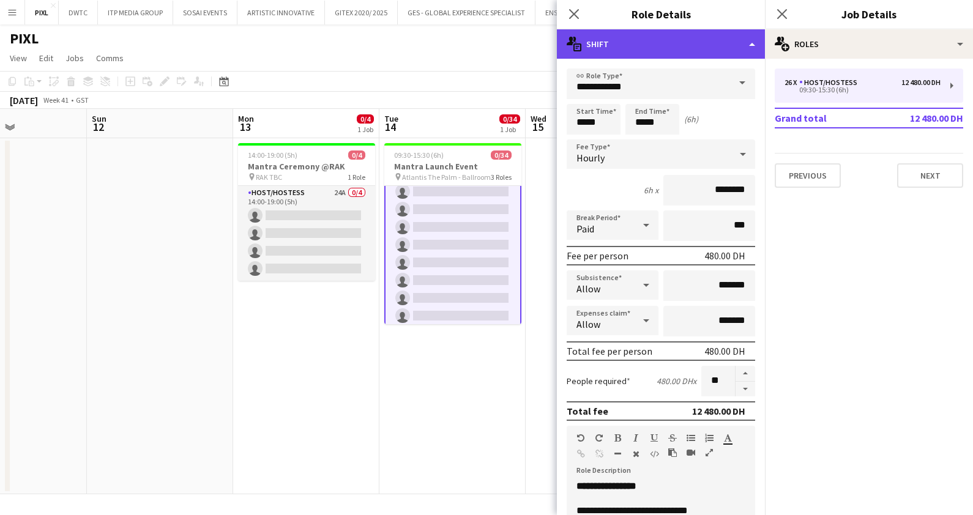
click at [651, 53] on div "multiple-actions-text Shift" at bounding box center [661, 43] width 208 height 29
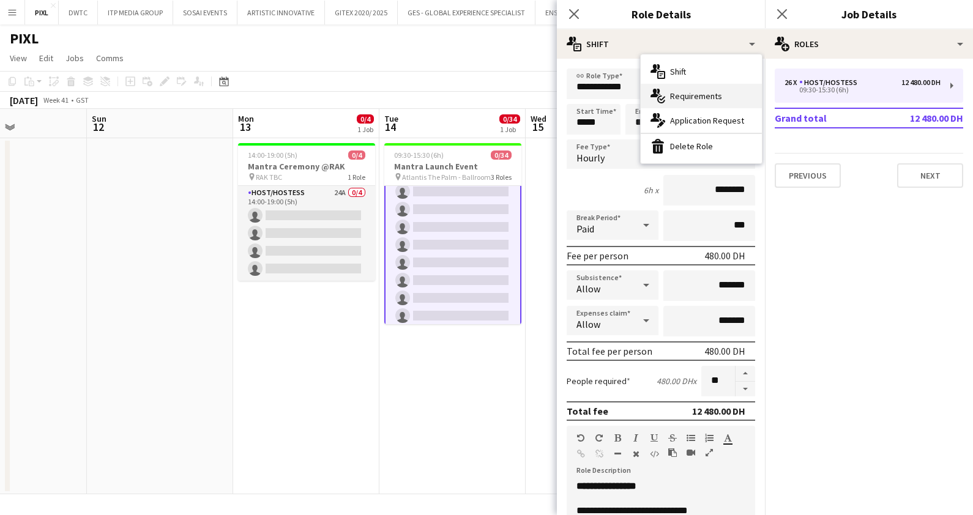
click at [697, 93] on span "Requirements" at bounding box center [696, 96] width 52 height 11
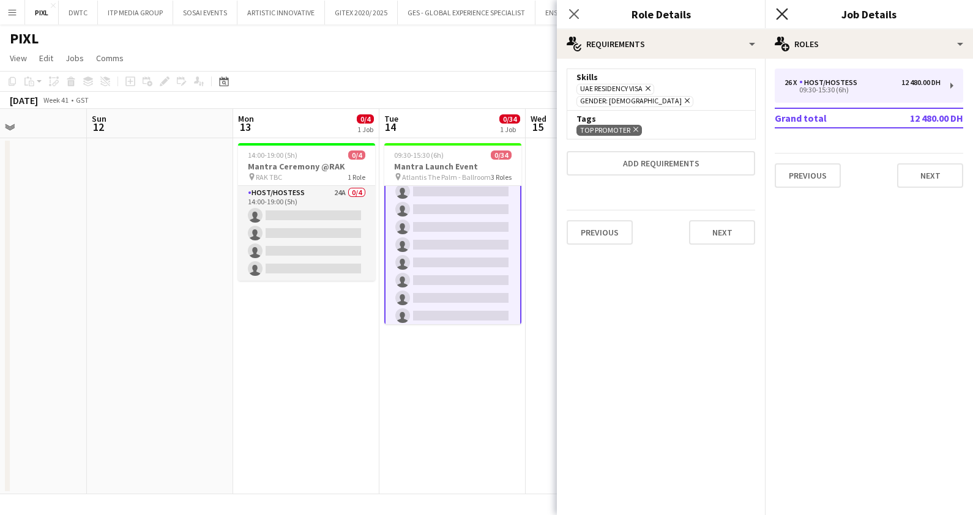
click at [783, 13] on icon "Close pop-in" at bounding box center [782, 14] width 12 height 12
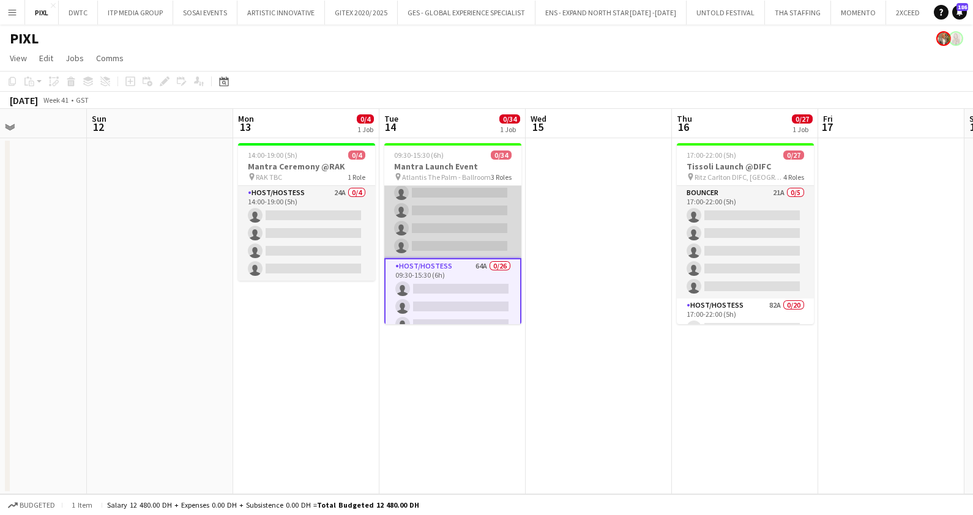
scroll to position [76, 0]
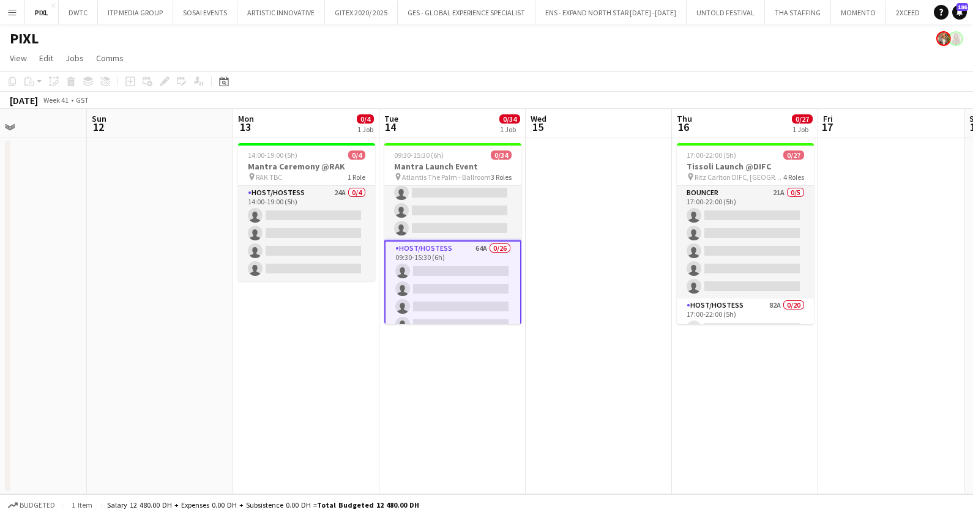
click at [482, 264] on app-card-role "Host/Hostess 64A 0/26 09:30-15:30 (6h) single-neutral-actions single-neutral-ac…" at bounding box center [452, 485] width 137 height 488
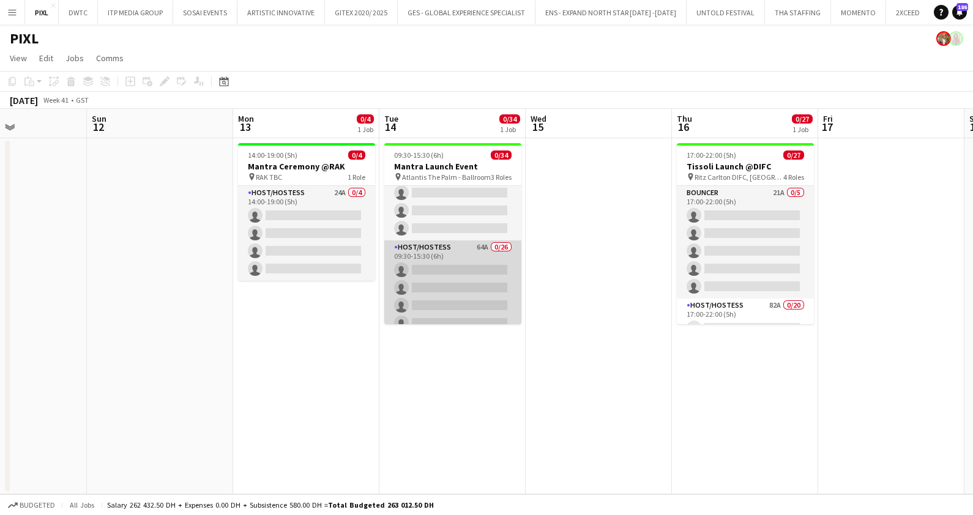
click at [487, 270] on app-card-role "Host/Hostess 64A 0/26 09:30-15:30 (6h) single-neutral-actions single-neutral-ac…" at bounding box center [452, 483] width 137 height 485
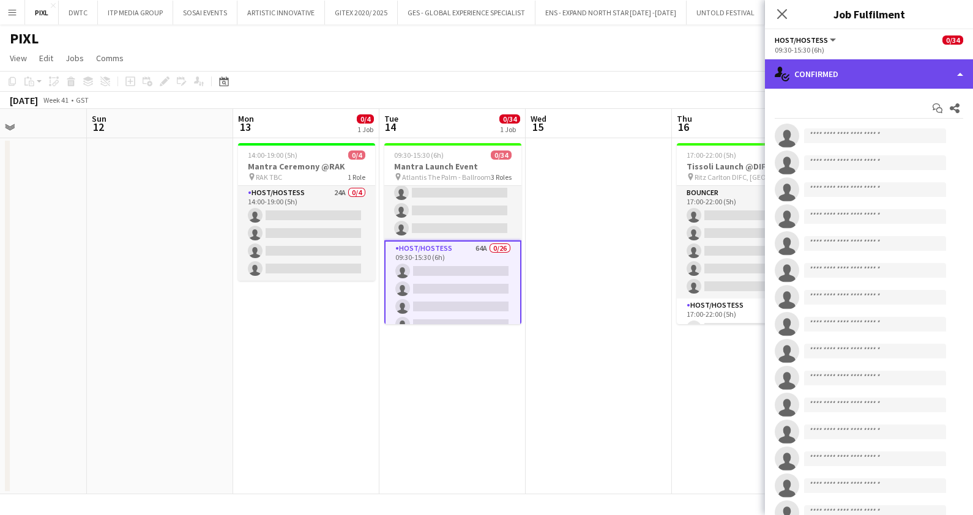
click at [881, 73] on div "single-neutral-actions-check-2 Confirmed" at bounding box center [869, 73] width 208 height 29
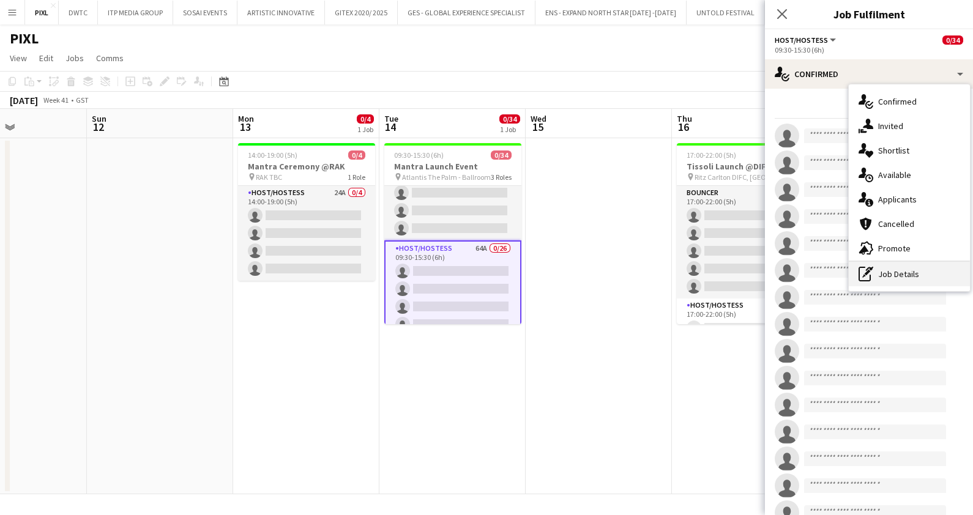
click at [924, 271] on div "pen-write Job Details" at bounding box center [909, 274] width 121 height 24
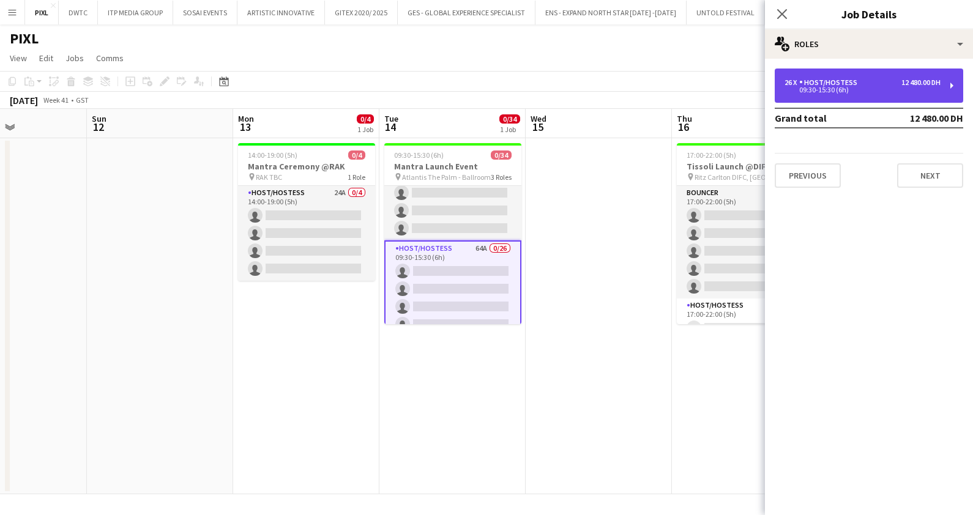
click at [867, 80] on div "26 x Host/Hostess 12 480.00 DH" at bounding box center [863, 82] width 156 height 9
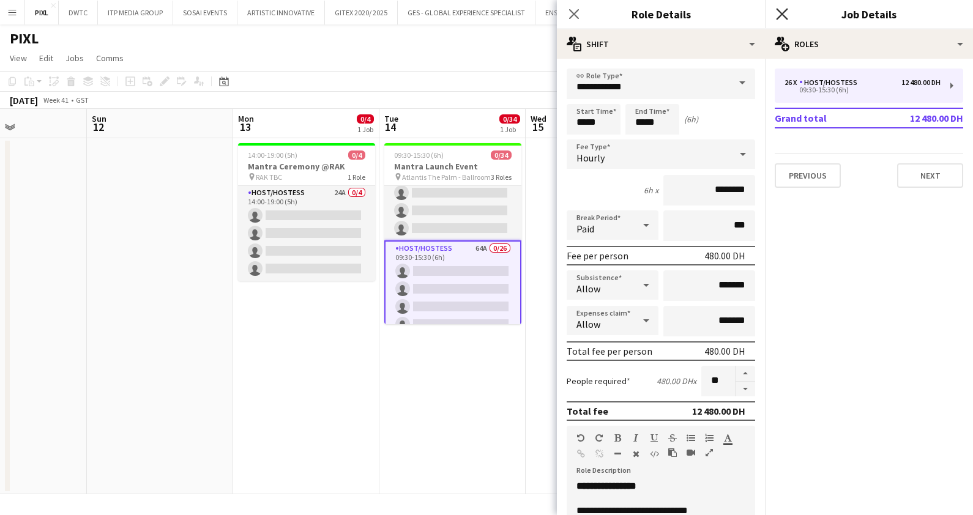
click at [780, 12] on icon at bounding box center [782, 14] width 12 height 12
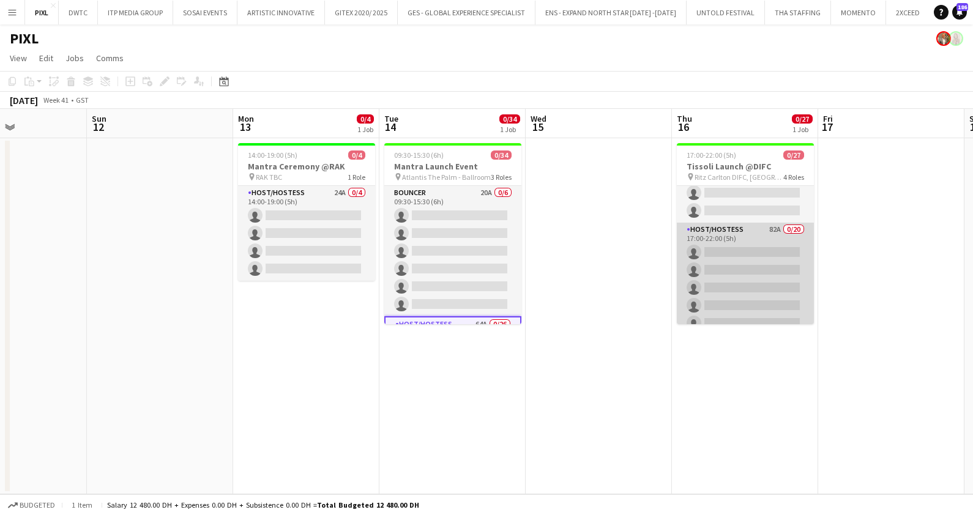
click at [744, 272] on app-card-role "Host/Hostess 82A 0/20 17:00-22:00 (5h) single-neutral-actions single-neutral-ac…" at bounding box center [745, 412] width 137 height 379
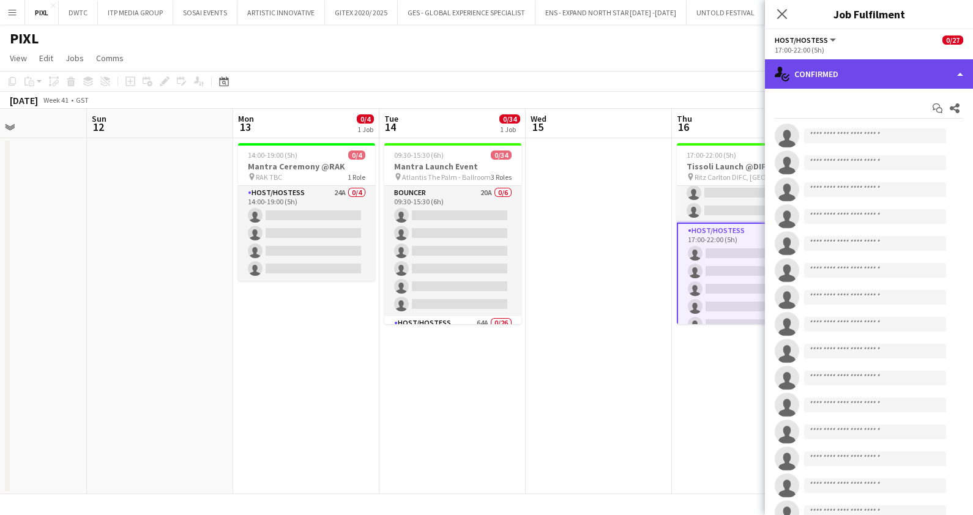
click at [874, 73] on div "single-neutral-actions-check-2 Confirmed" at bounding box center [869, 73] width 208 height 29
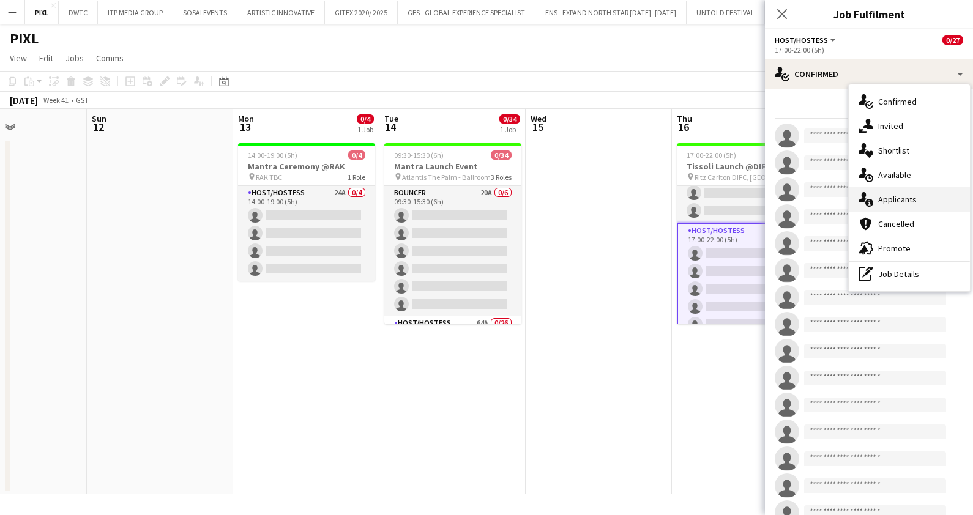
click at [909, 196] on span "Applicants" at bounding box center [897, 199] width 39 height 11
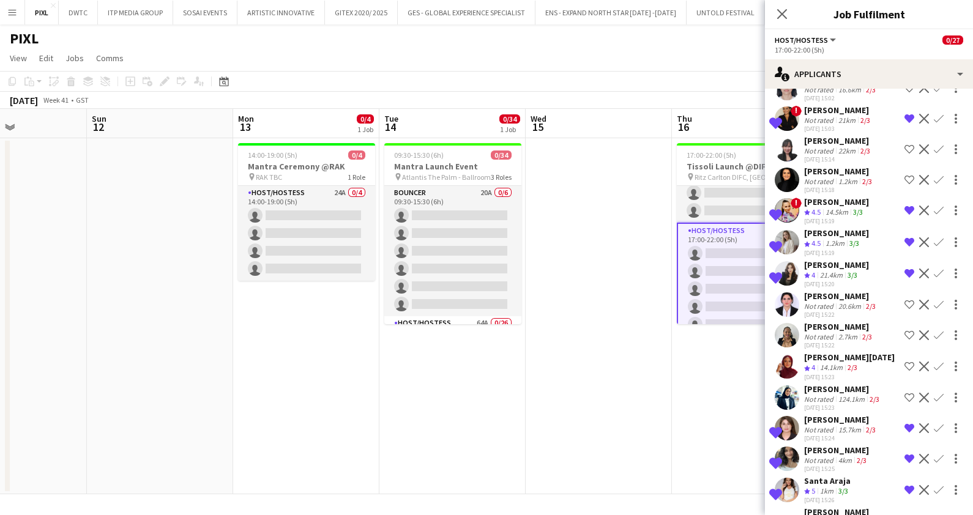
scroll to position [230, 0]
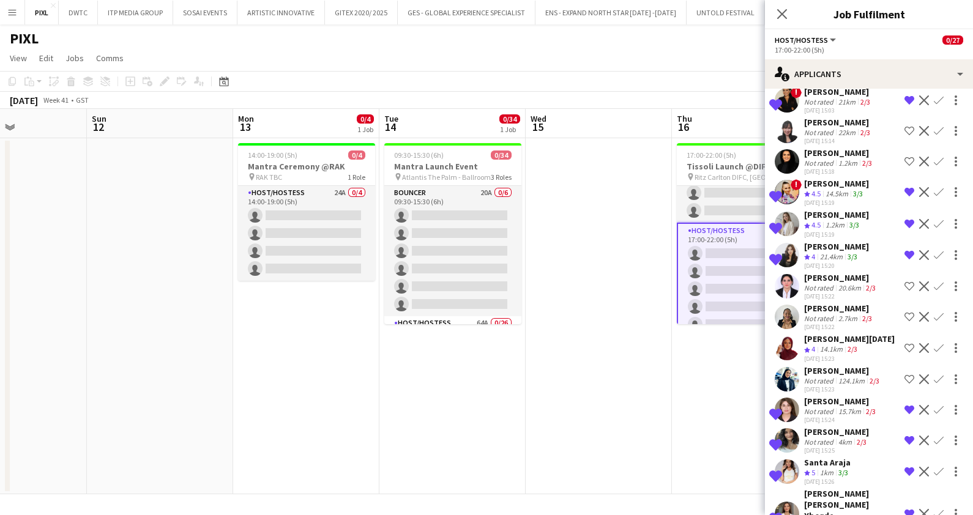
click at [838, 168] on div "1.2km" at bounding box center [848, 163] width 24 height 9
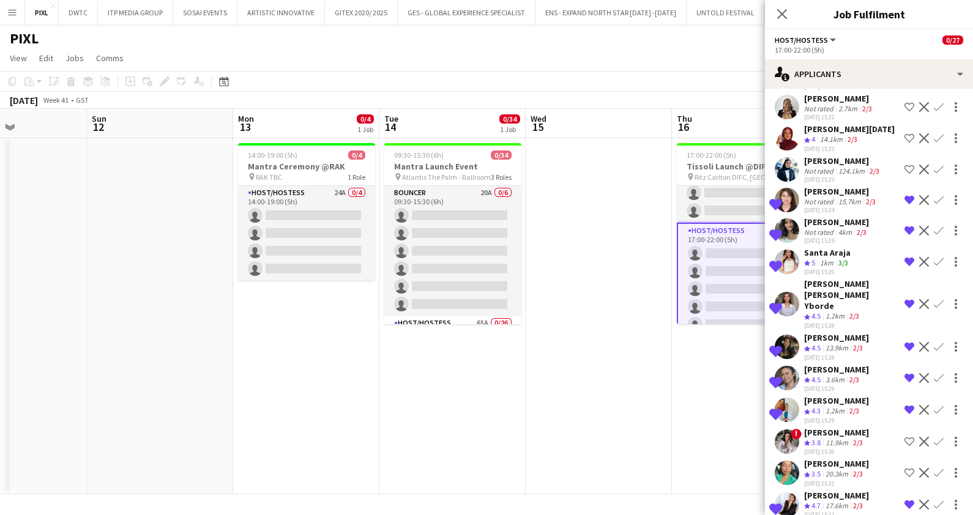
scroll to position [459, 0]
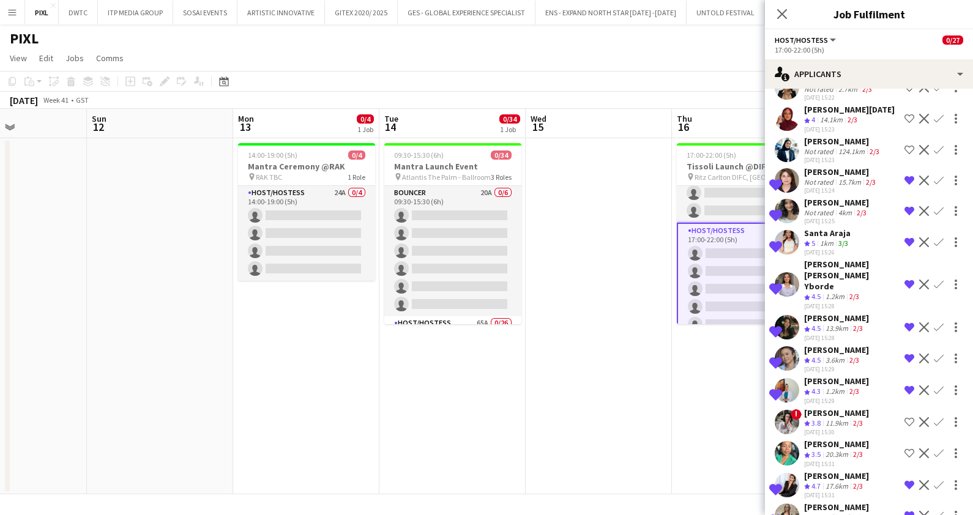
click at [821, 208] on div "Camryn Coelho" at bounding box center [836, 202] width 65 height 11
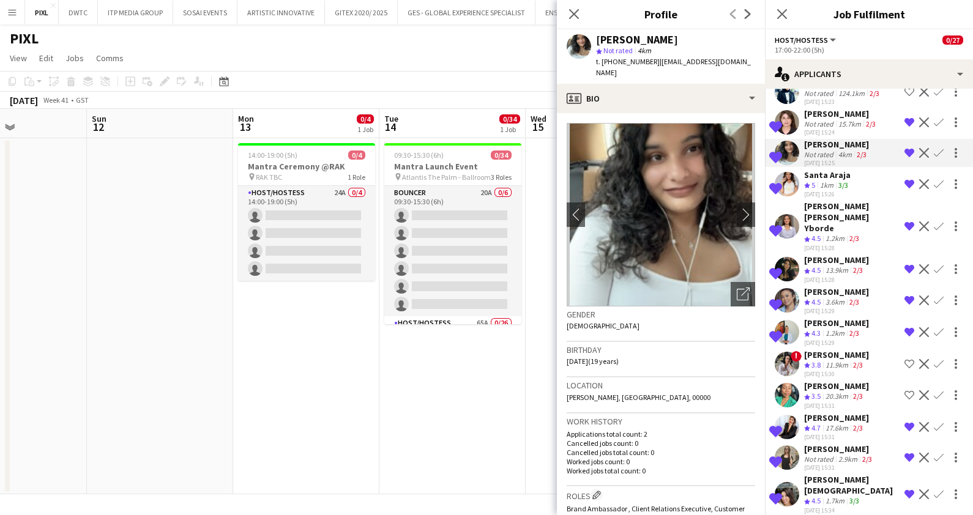
scroll to position [535, 0]
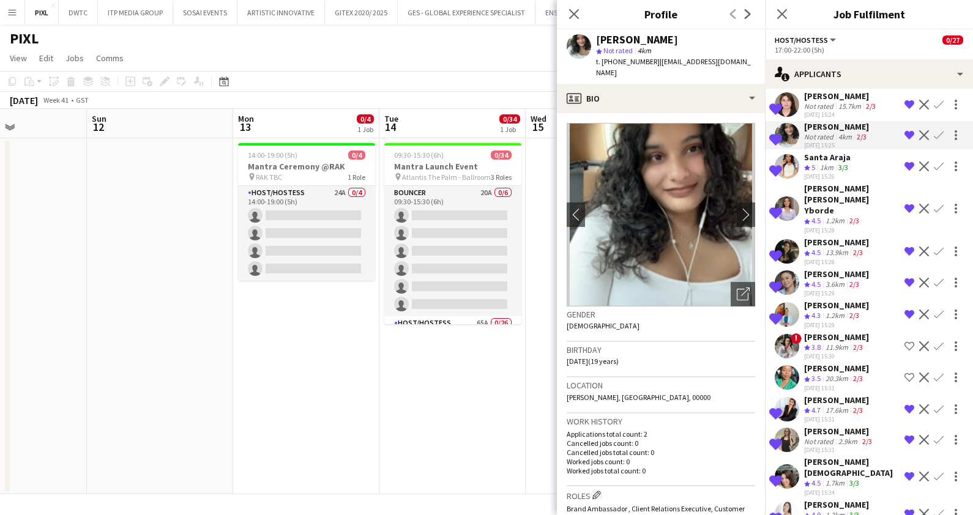
click at [842, 306] on div "Loveness Chingombe" at bounding box center [836, 305] width 65 height 11
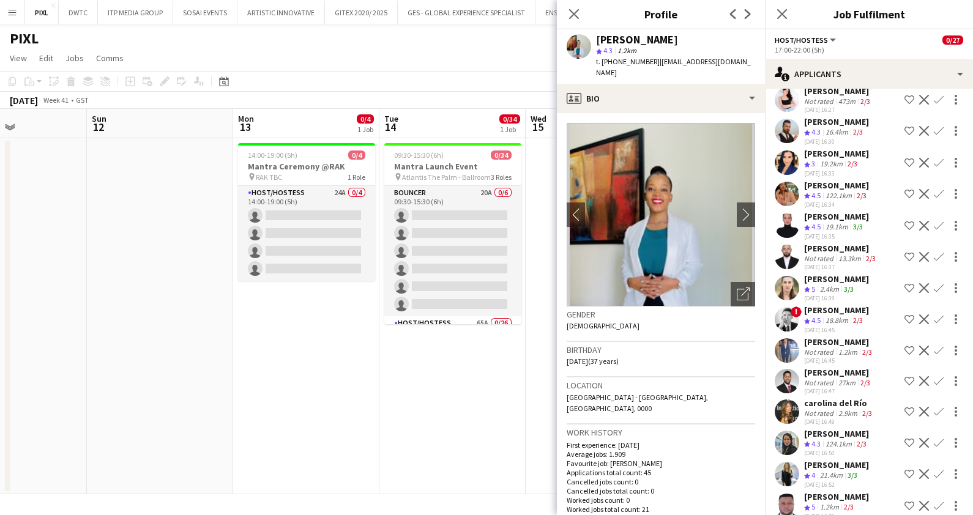
scroll to position [1912, 0]
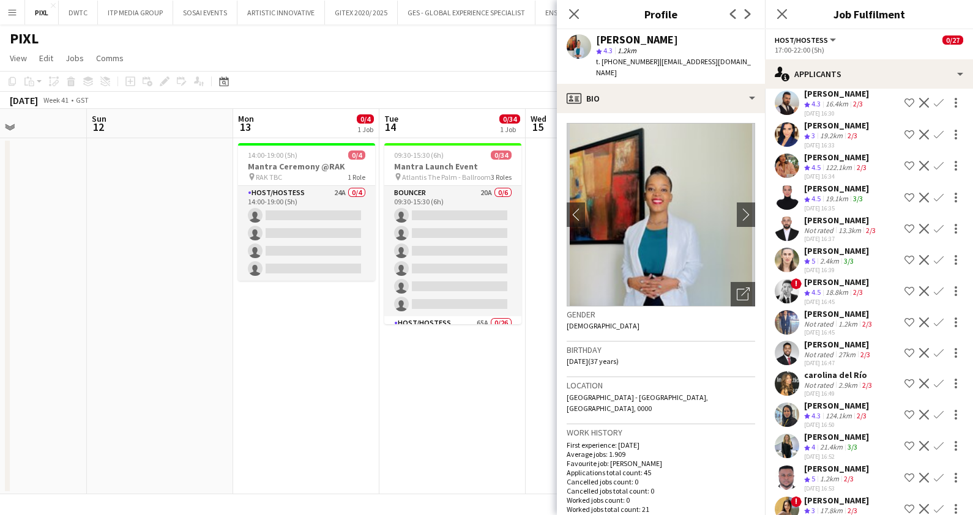
click at [824, 390] on div "Not rated" at bounding box center [820, 385] width 32 height 9
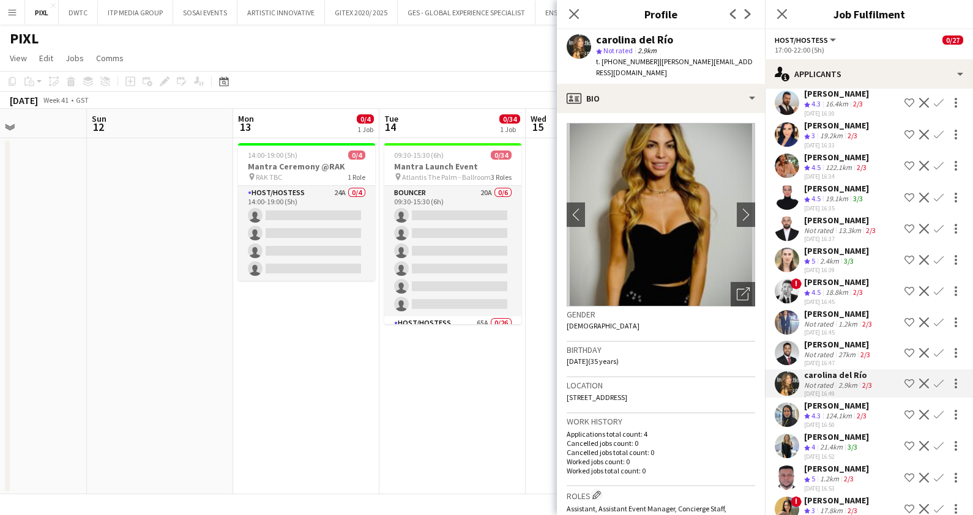
click at [843, 359] on div "27km" at bounding box center [847, 354] width 22 height 9
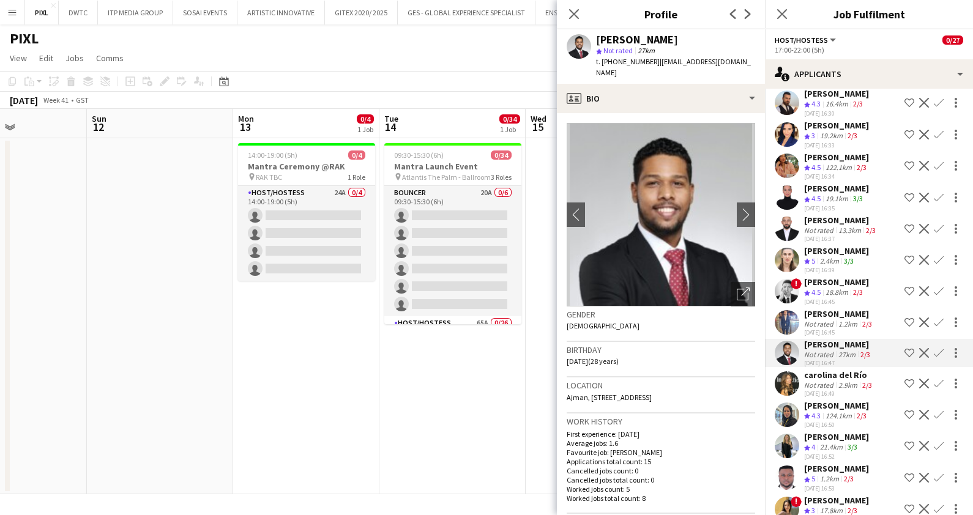
click at [854, 390] on div "2.9km" at bounding box center [848, 385] width 24 height 9
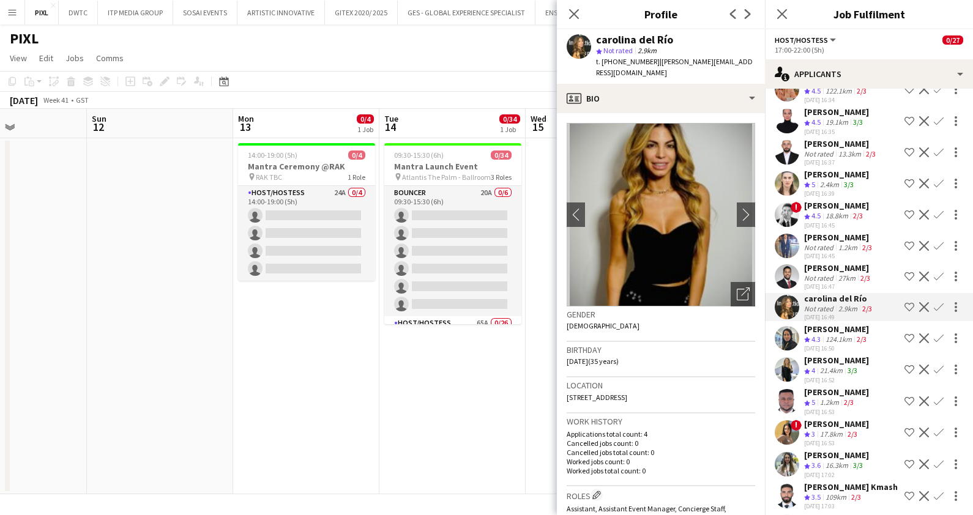
scroll to position [2065, 0]
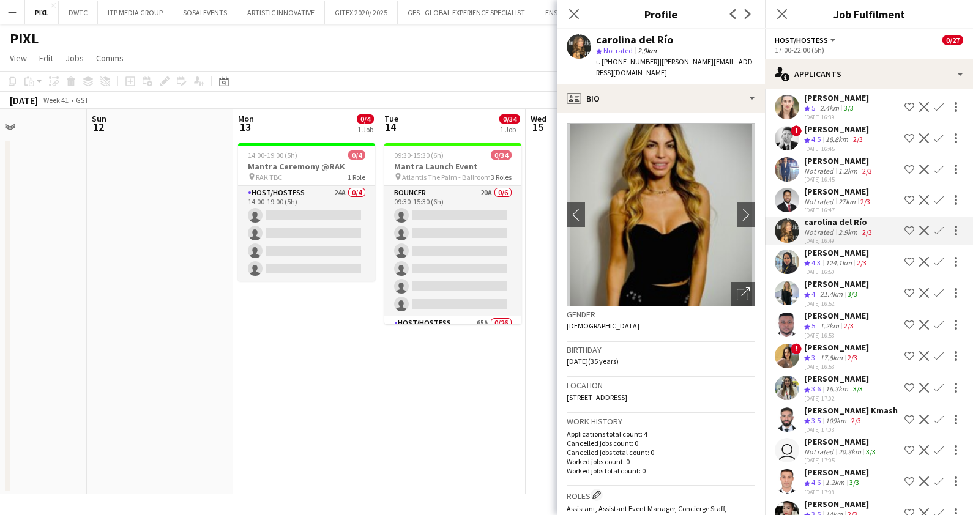
click at [835, 353] on div "Jasmine Berais" at bounding box center [836, 347] width 65 height 11
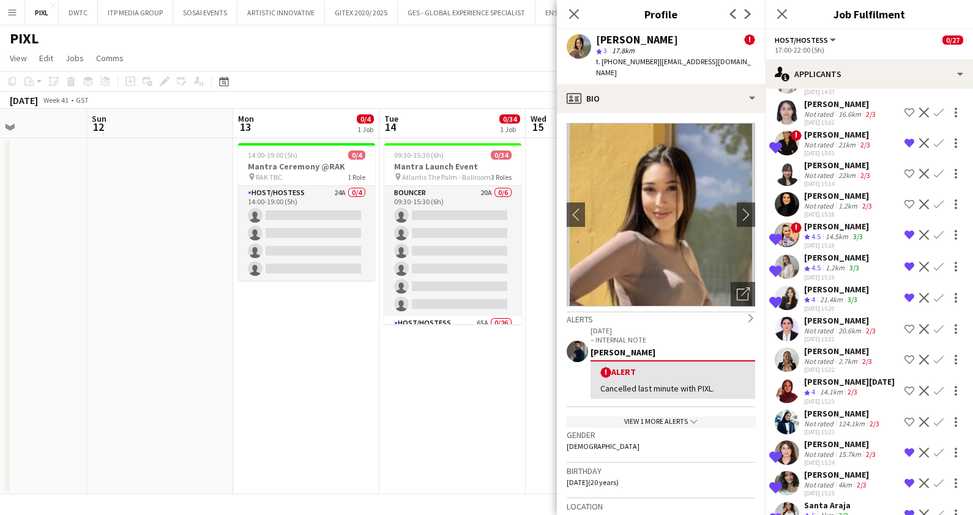
scroll to position [18, 0]
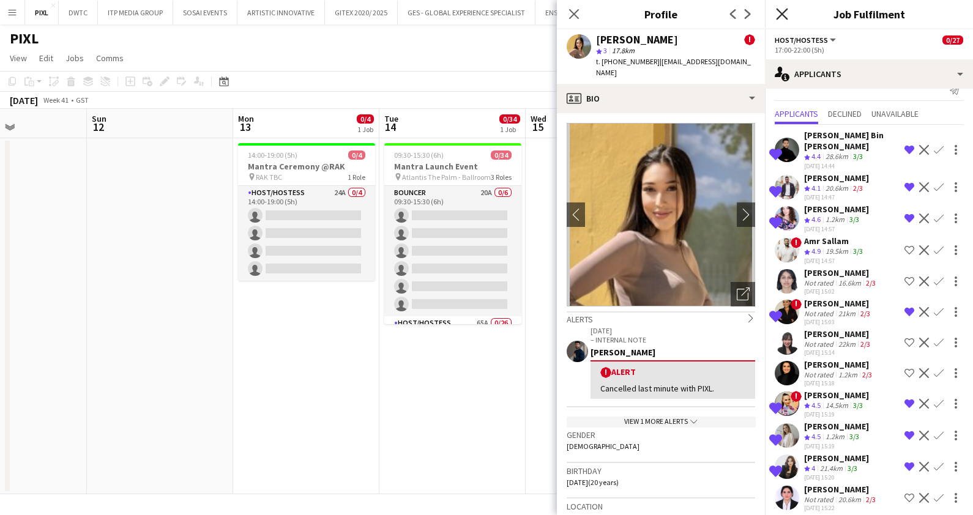
click at [785, 16] on icon at bounding box center [782, 14] width 12 height 12
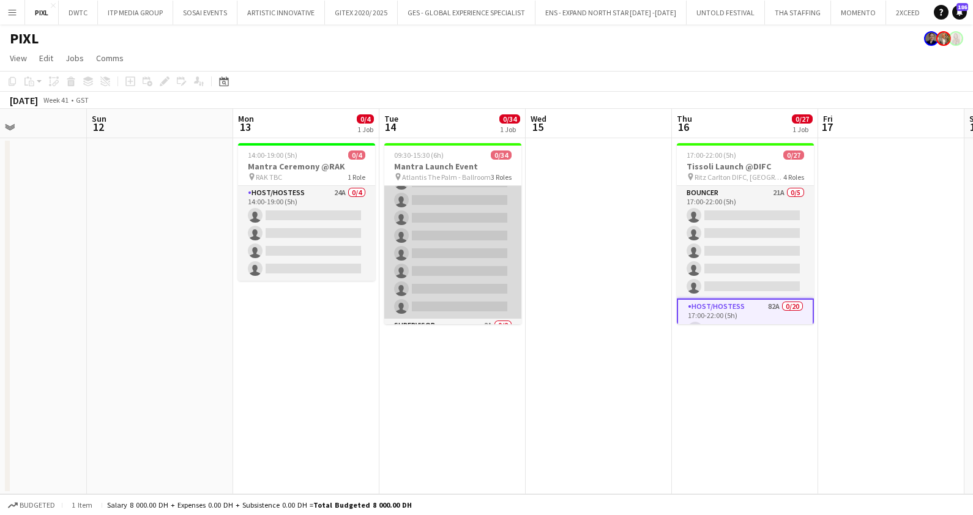
scroll to position [536, 0]
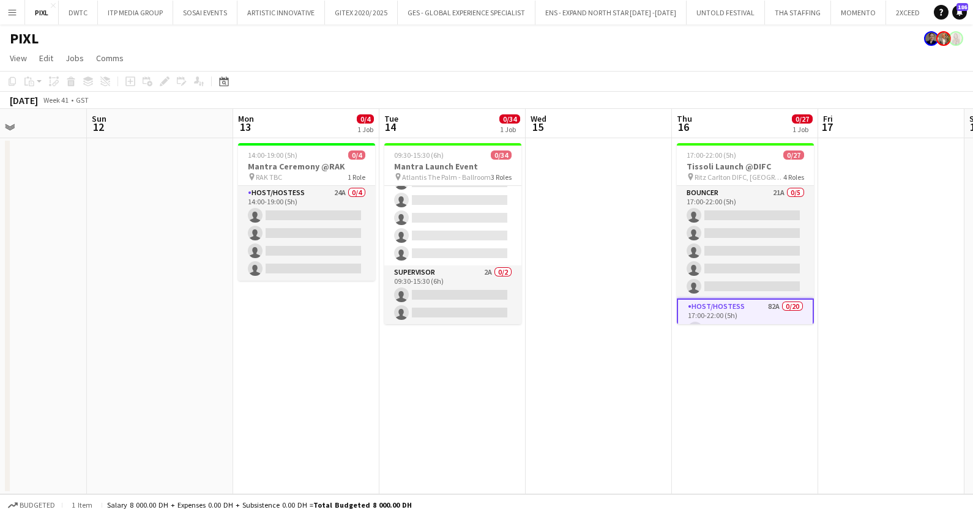
drag, startPoint x: 471, startPoint y: 294, endPoint x: 520, endPoint y: 280, distance: 50.4
click at [472, 294] on app-card-role "Supervisor 2A 0/2 09:30-15:30 (6h) single-neutral-actions single-neutral-actions" at bounding box center [452, 295] width 137 height 59
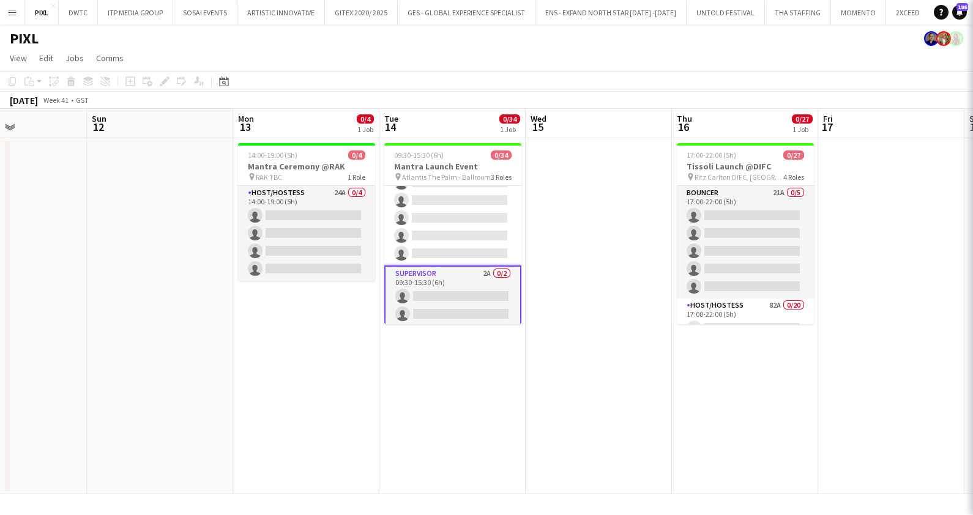
scroll to position [0, 497]
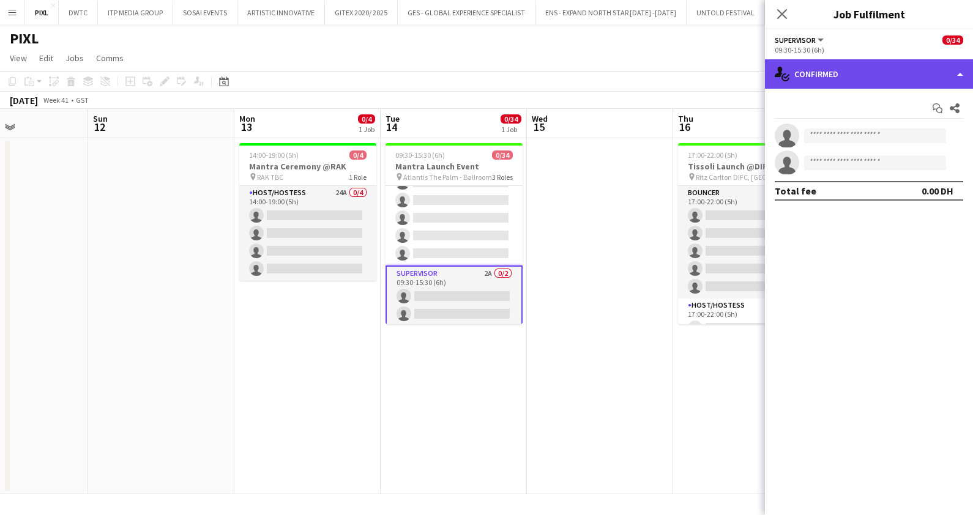
click at [866, 67] on div "single-neutral-actions-check-2 Confirmed" at bounding box center [869, 73] width 208 height 29
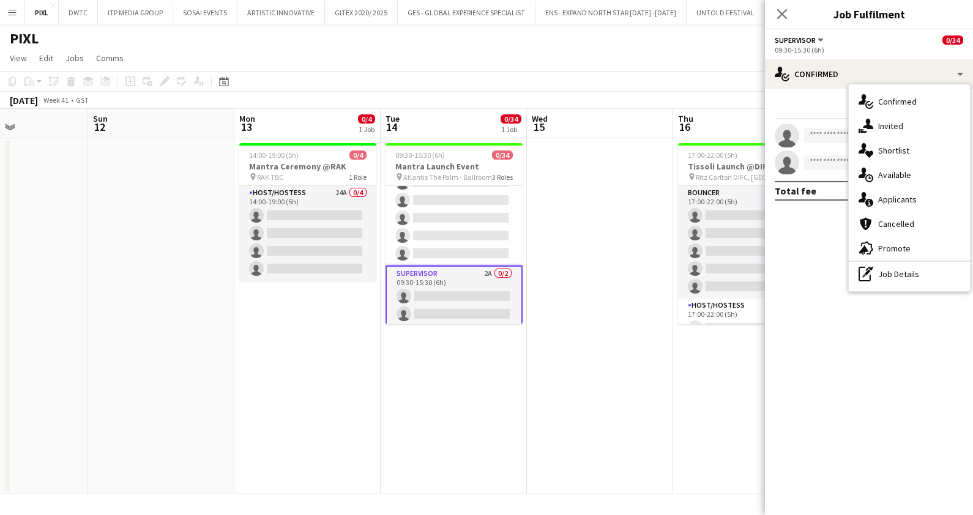
click at [894, 202] on span "Applicants" at bounding box center [897, 199] width 39 height 11
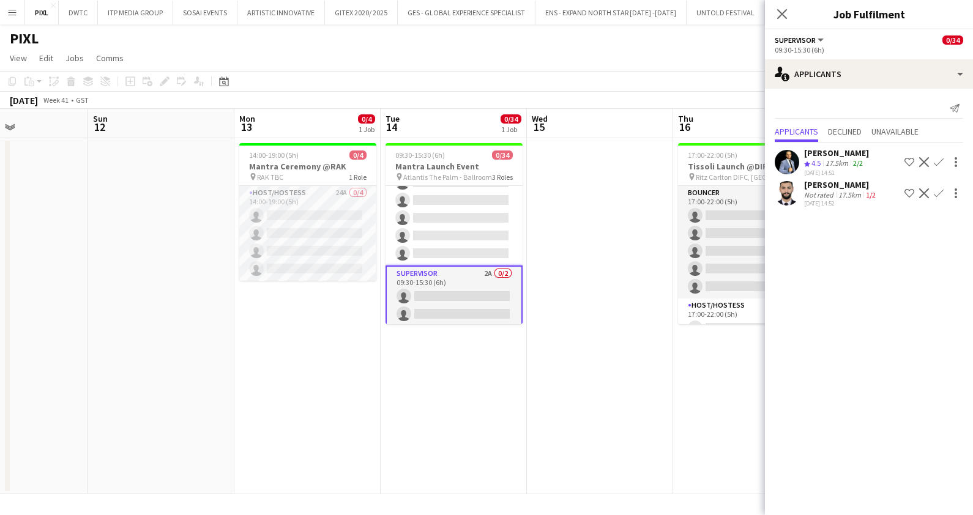
click at [826, 191] on div "Not rated" at bounding box center [820, 194] width 32 height 9
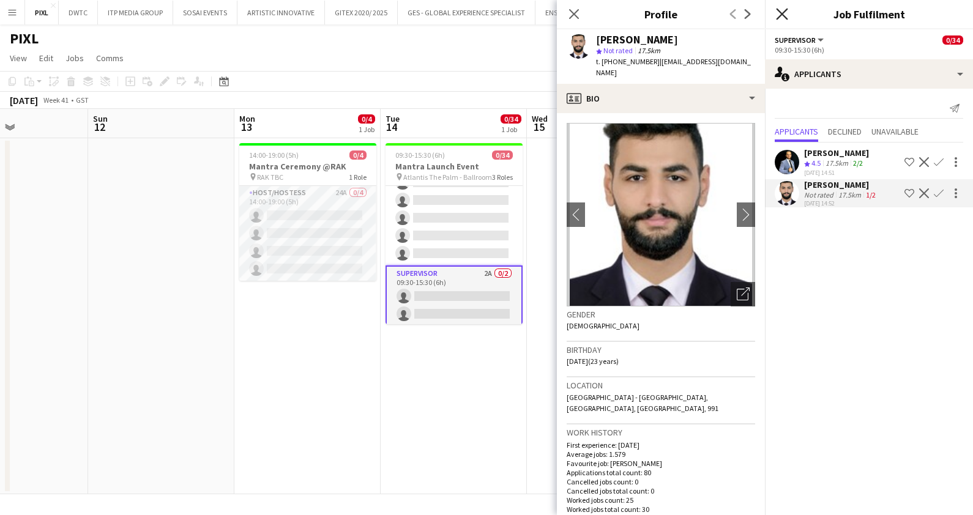
click at [777, 8] on icon "Close pop-in" at bounding box center [782, 14] width 12 height 12
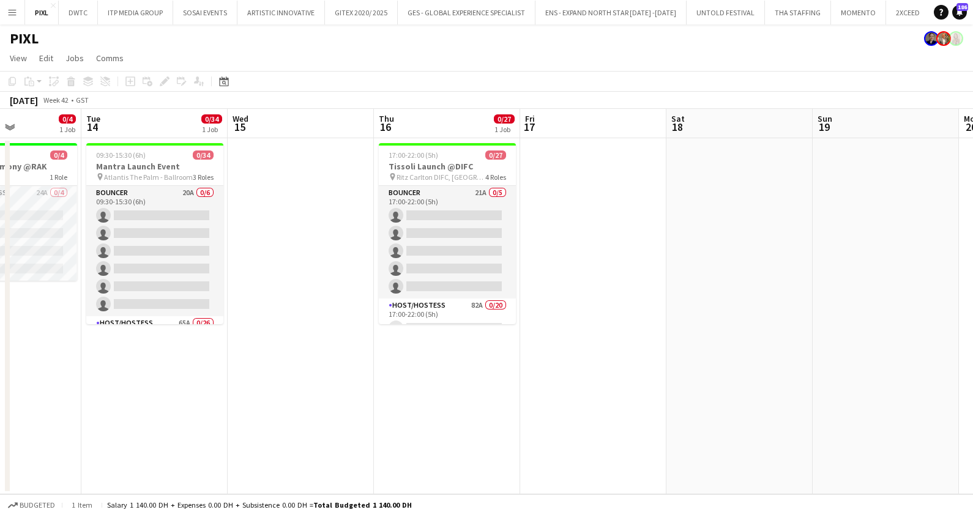
scroll to position [0, 410]
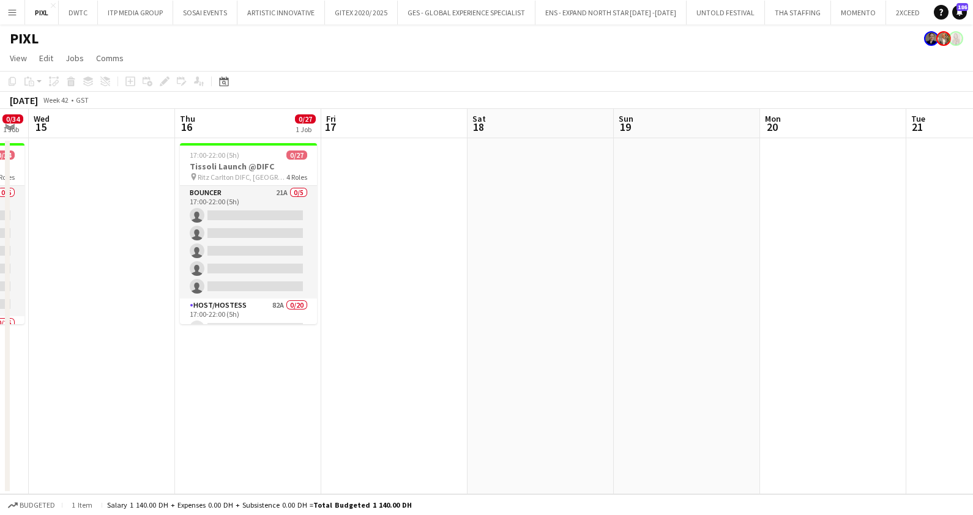
drag, startPoint x: 734, startPoint y: 373, endPoint x: 251, endPoint y: 405, distance: 483.9
click at [251, 405] on app-calendar-viewport "Sun 12 Mon 13 0/4 1 Job Tue 14 0/34 1 Job Wed 15 Thu 16 0/27 1 Job Fri 17 Sat 1…" at bounding box center [486, 302] width 973 height 386
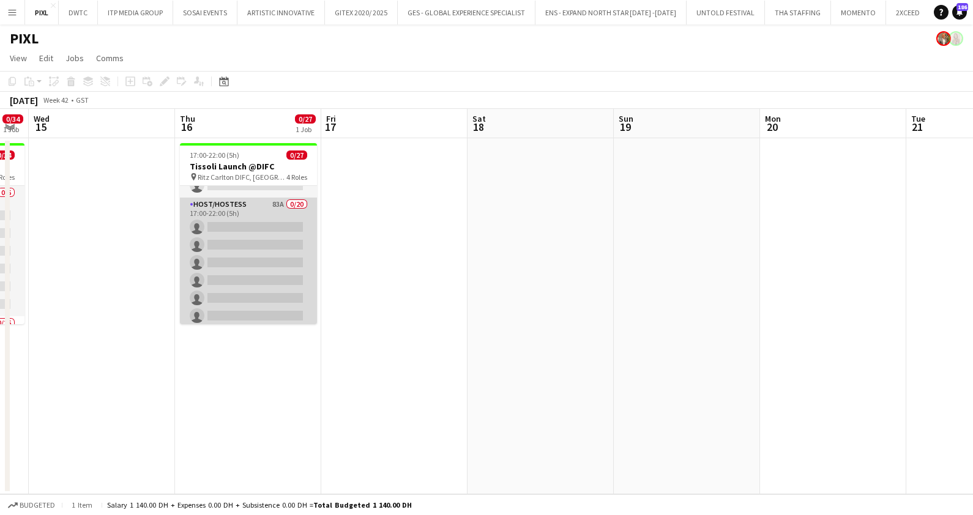
scroll to position [76, 0]
click at [248, 285] on app-card-role "Host/Hostess 83A 0/20 17:00-22:00 (5h) single-neutral-actions single-neutral-ac…" at bounding box center [248, 412] width 137 height 379
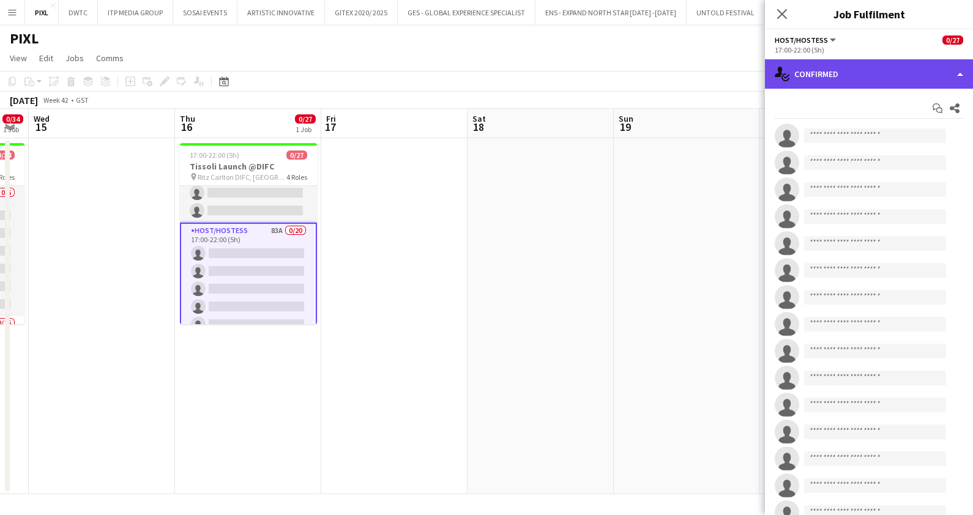
click at [846, 72] on div "single-neutral-actions-check-2 Confirmed" at bounding box center [869, 73] width 208 height 29
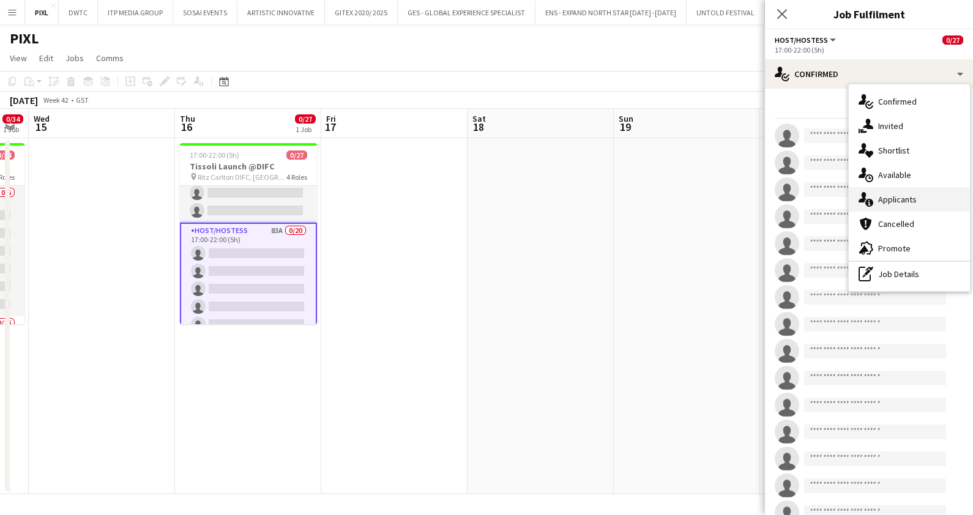
click at [901, 199] on span "Applicants" at bounding box center [897, 199] width 39 height 11
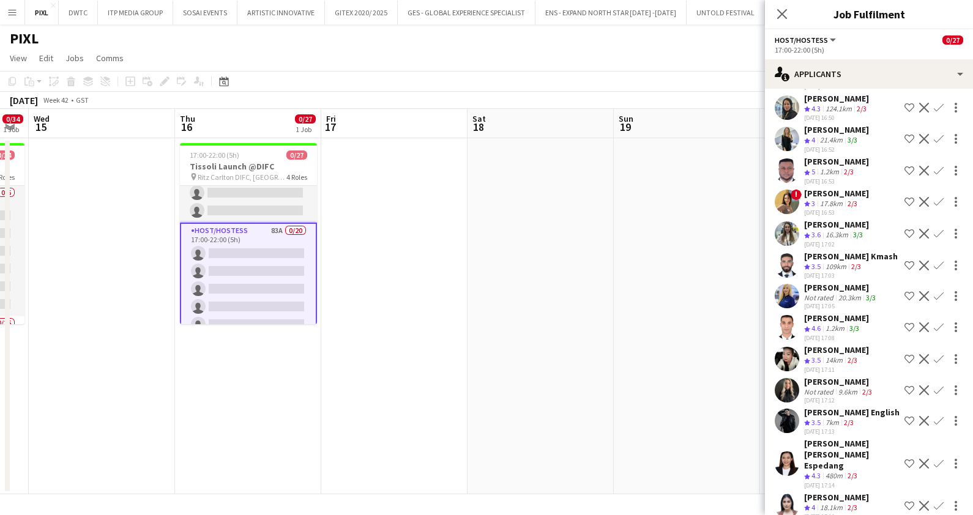
scroll to position [2267, 0]
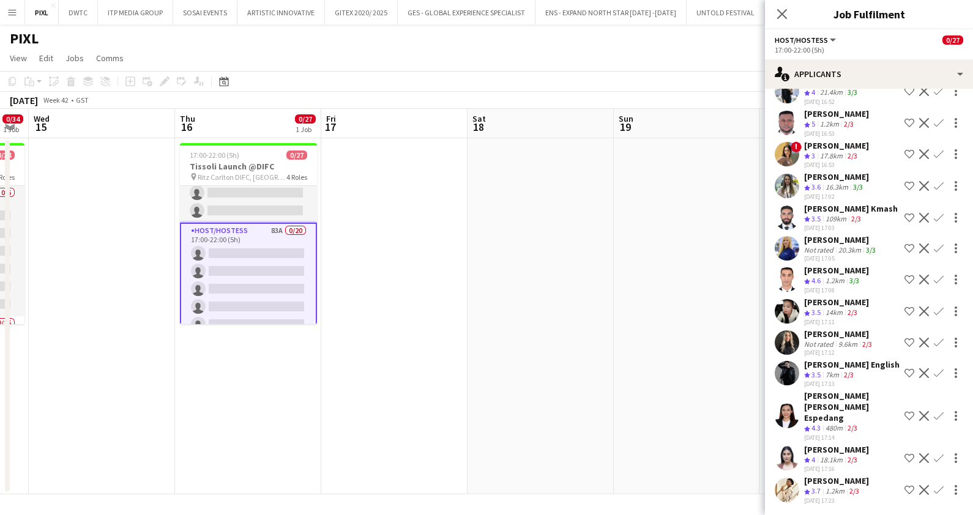
click at [829, 349] on div "Not rated" at bounding box center [820, 344] width 32 height 9
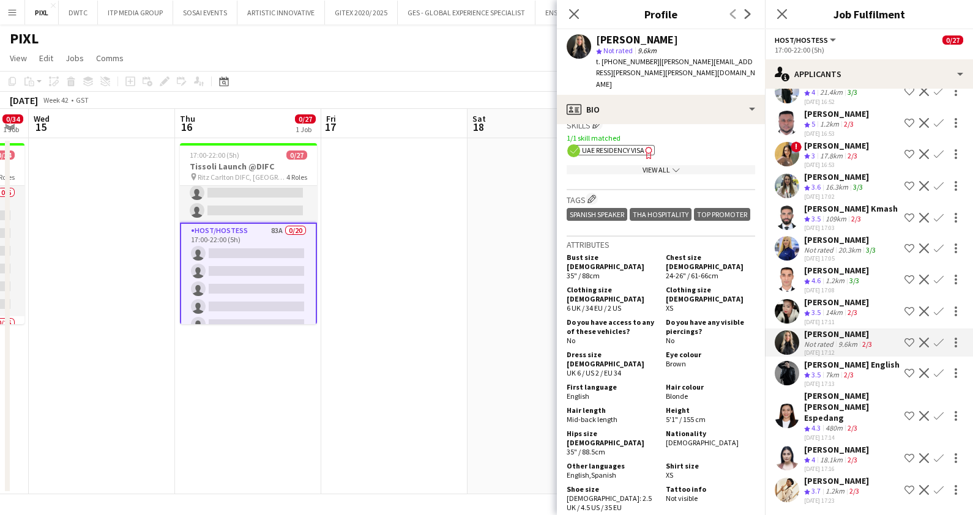
scroll to position [0, 0]
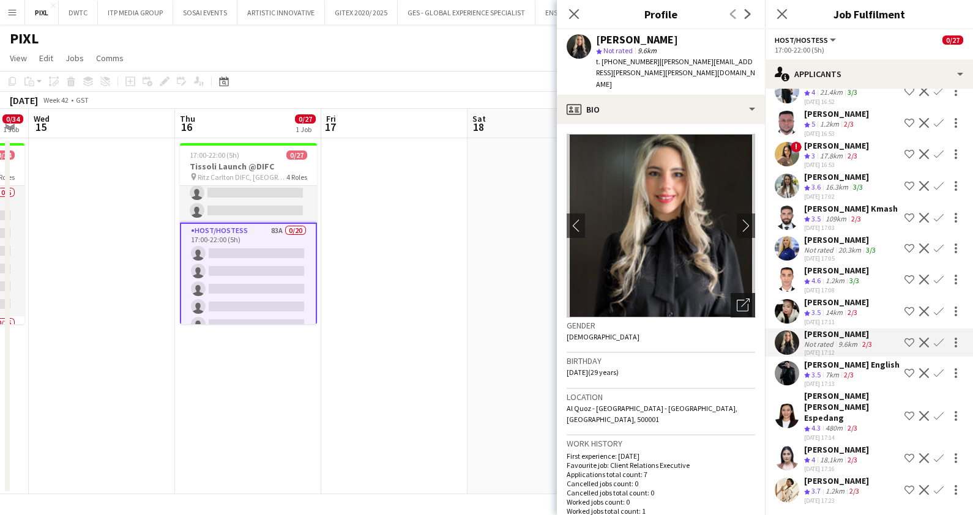
click at [737, 299] on icon "Open photos pop-in" at bounding box center [743, 305] width 13 height 13
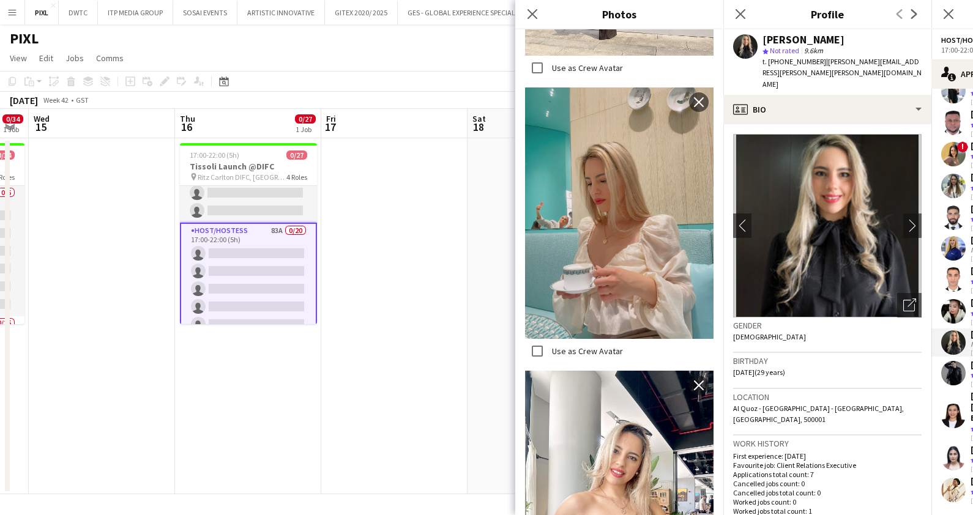
scroll to position [1070, 0]
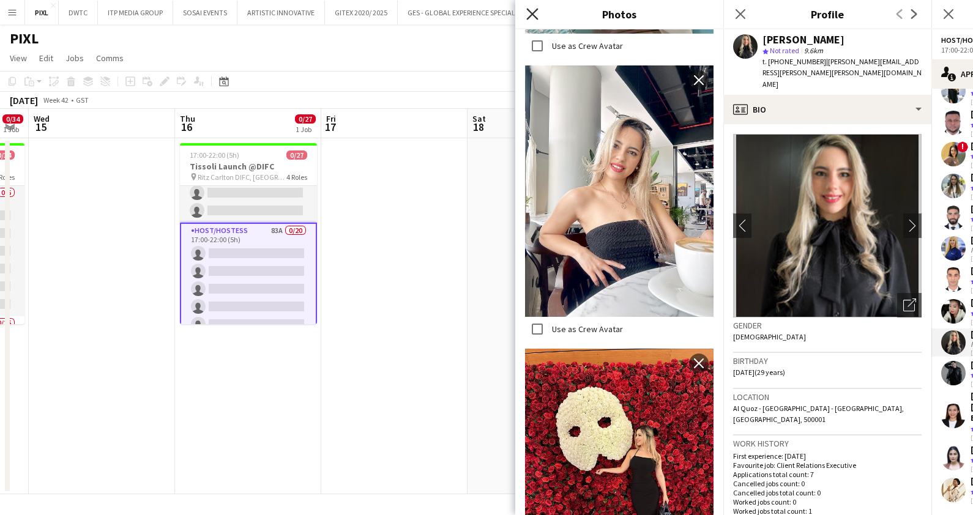
click at [529, 12] on icon "Close pop-in" at bounding box center [532, 14] width 12 height 12
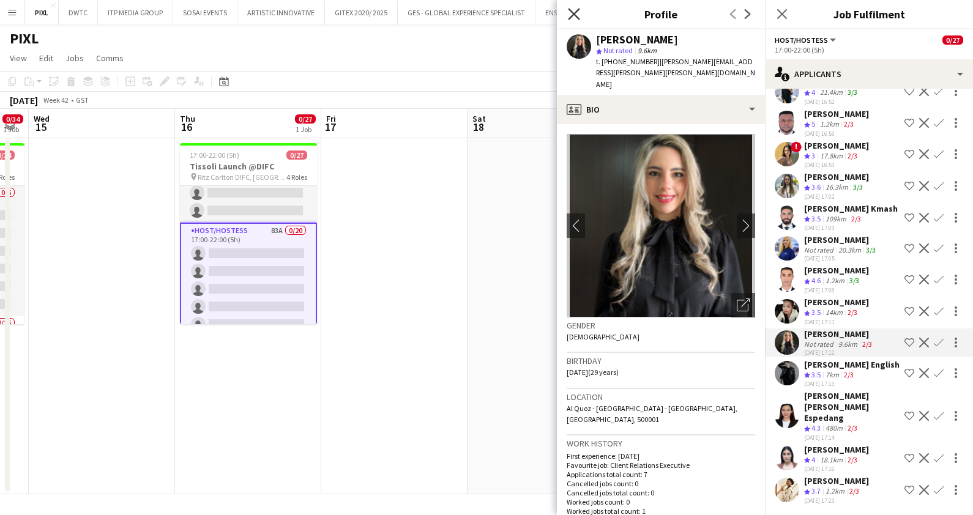
click at [575, 15] on icon at bounding box center [574, 14] width 12 height 12
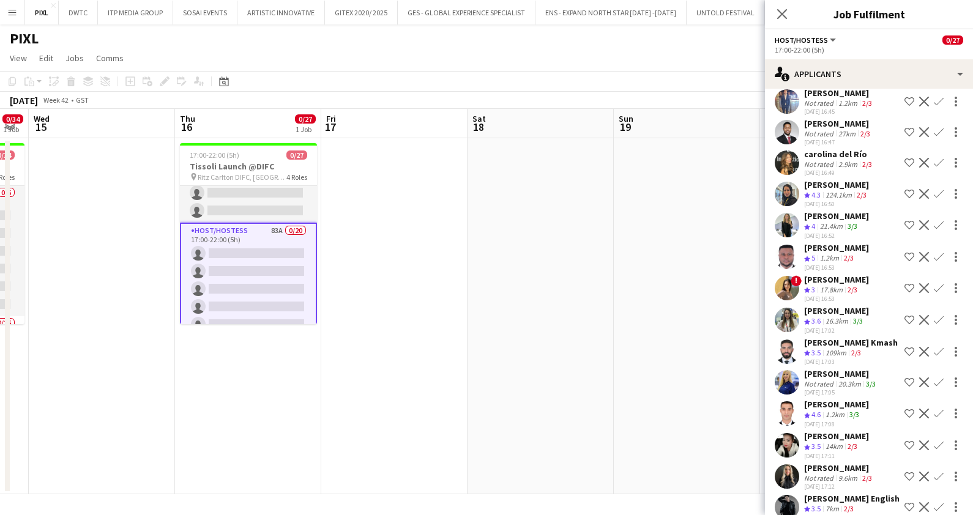
scroll to position [2114, 0]
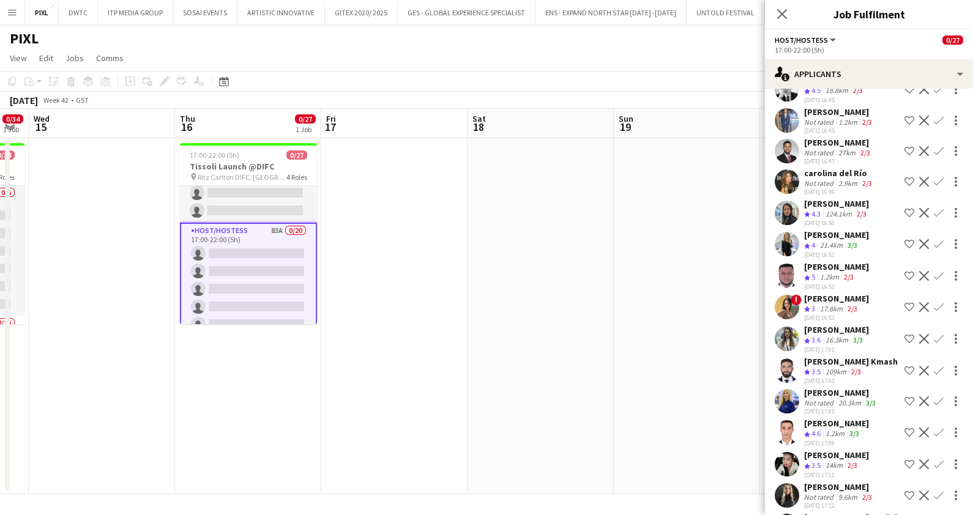
click at [820, 241] on div "Aya Alshawa" at bounding box center [836, 235] width 65 height 11
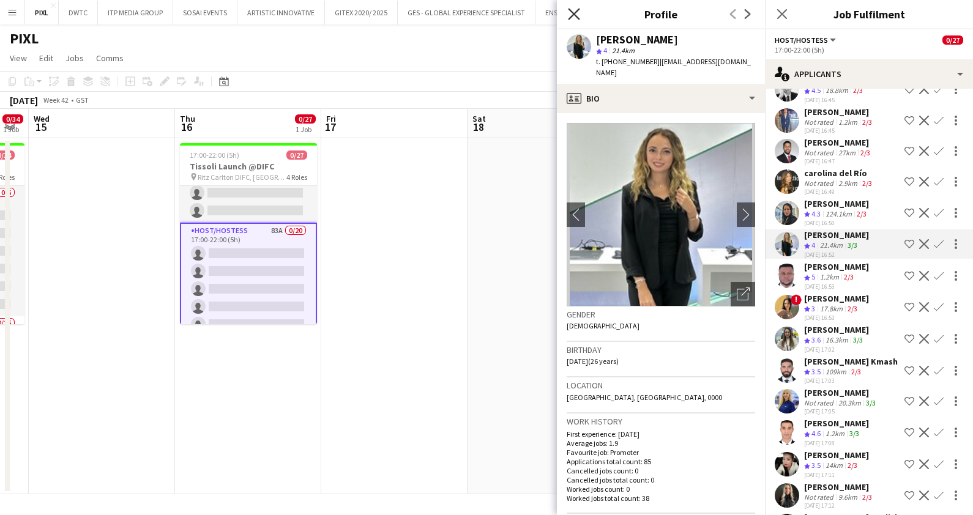
click at [570, 11] on icon at bounding box center [574, 14] width 12 height 12
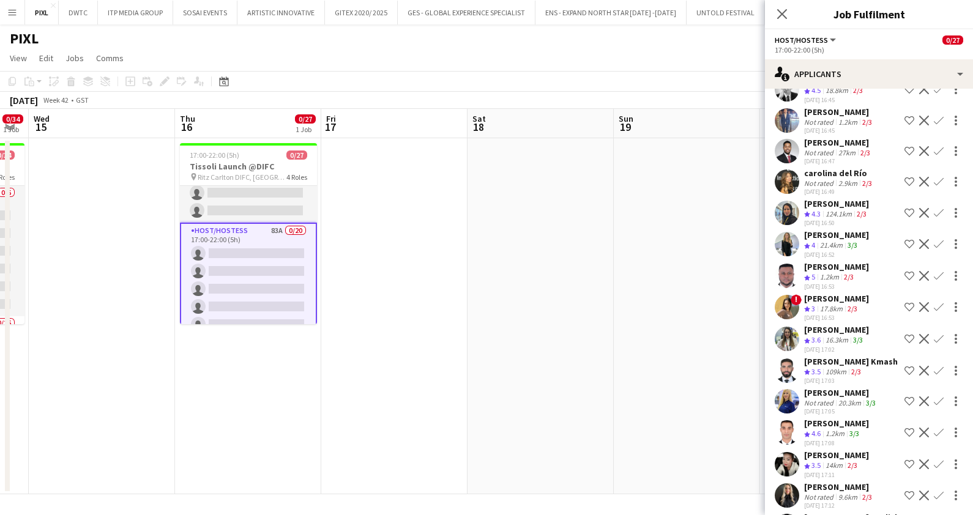
scroll to position [2037, 0]
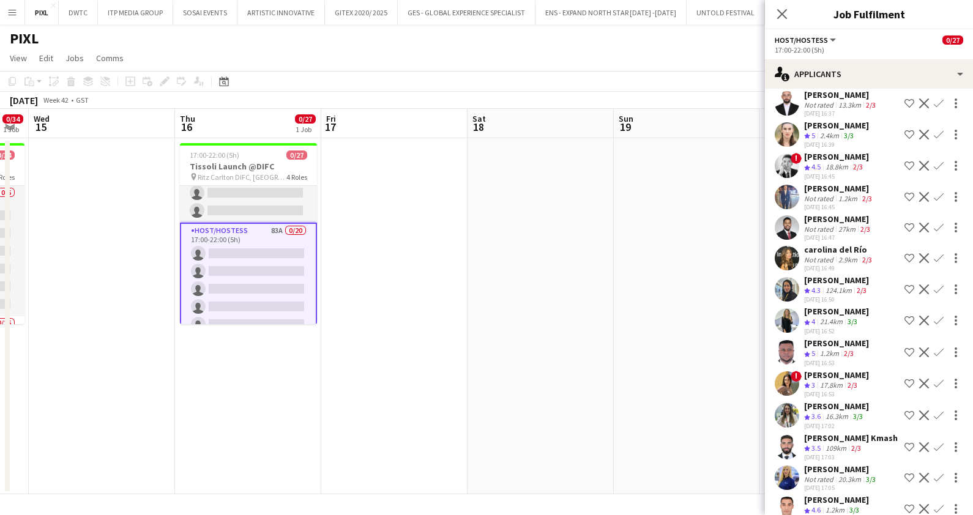
click at [815, 264] on div "Not rated" at bounding box center [820, 259] width 32 height 9
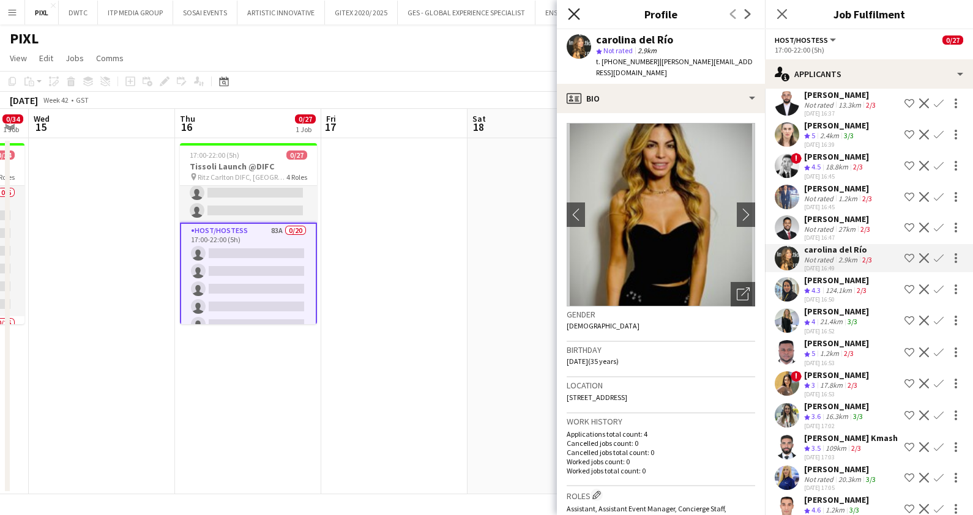
click at [575, 13] on icon "Close pop-in" at bounding box center [574, 14] width 12 height 12
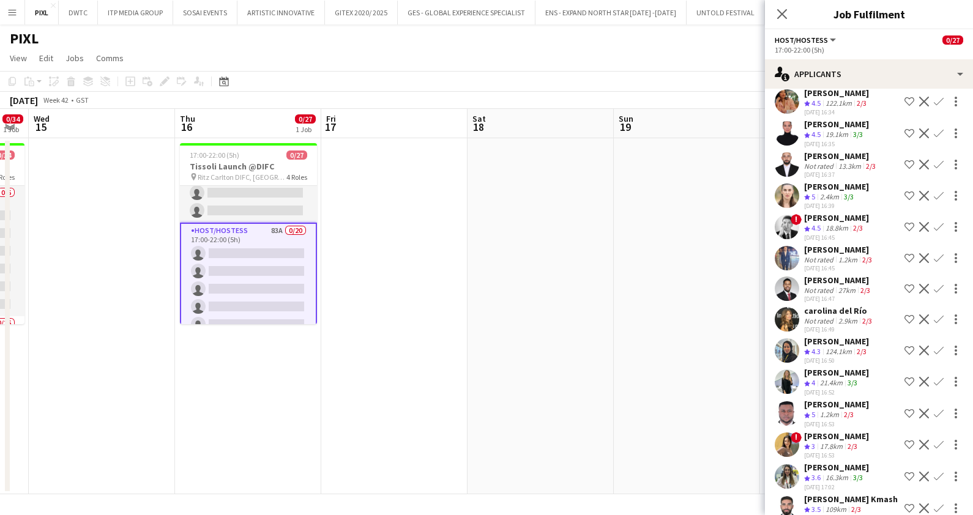
scroll to position [1961, 0]
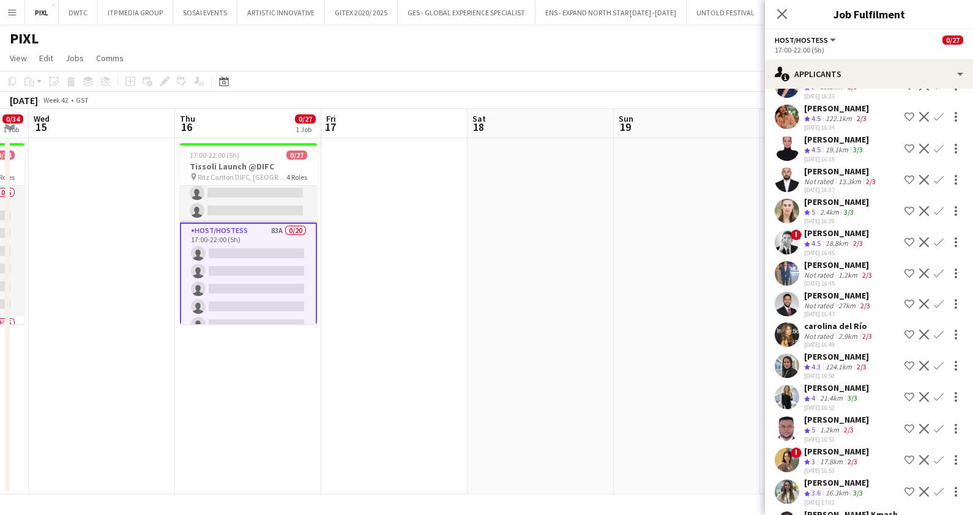
click at [836, 211] on div "2.4km" at bounding box center [830, 212] width 24 height 10
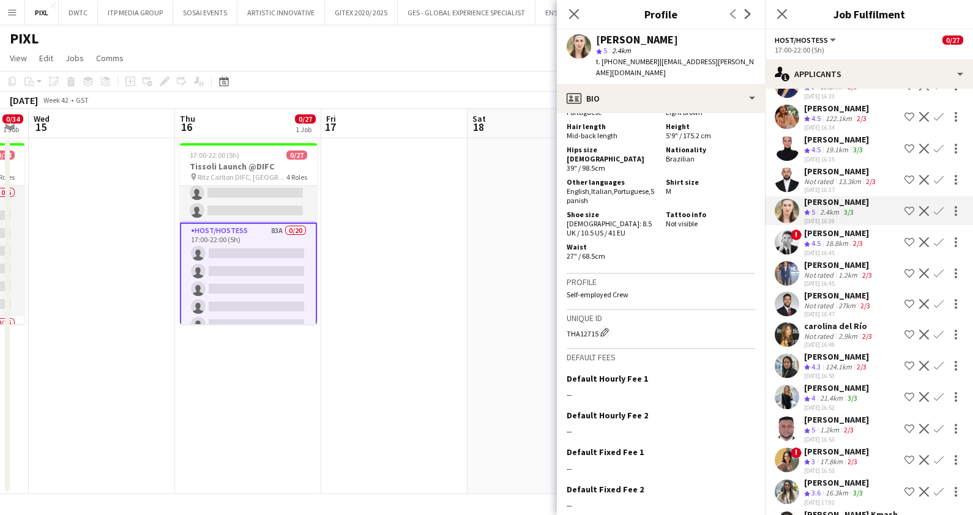
scroll to position [771, 0]
click at [575, 12] on icon "Close pop-in" at bounding box center [574, 14] width 12 height 12
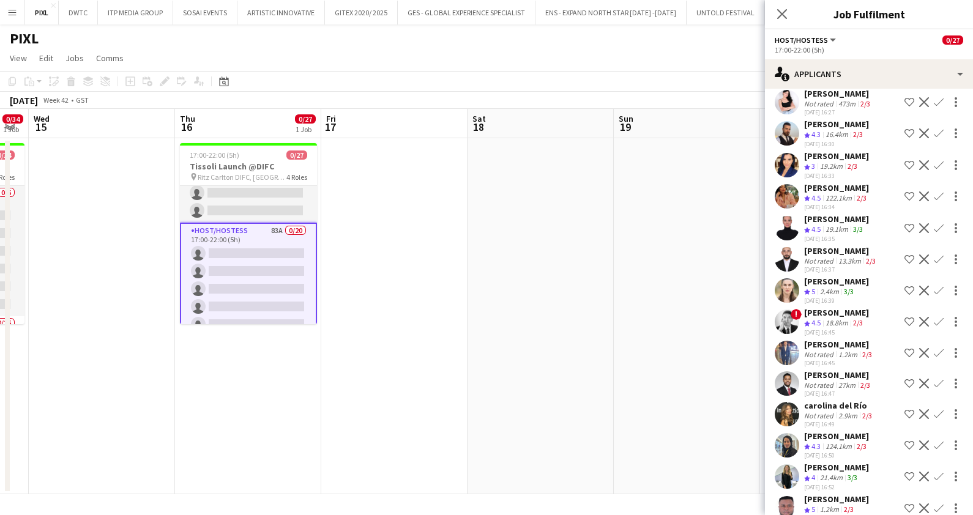
scroll to position [1809, 0]
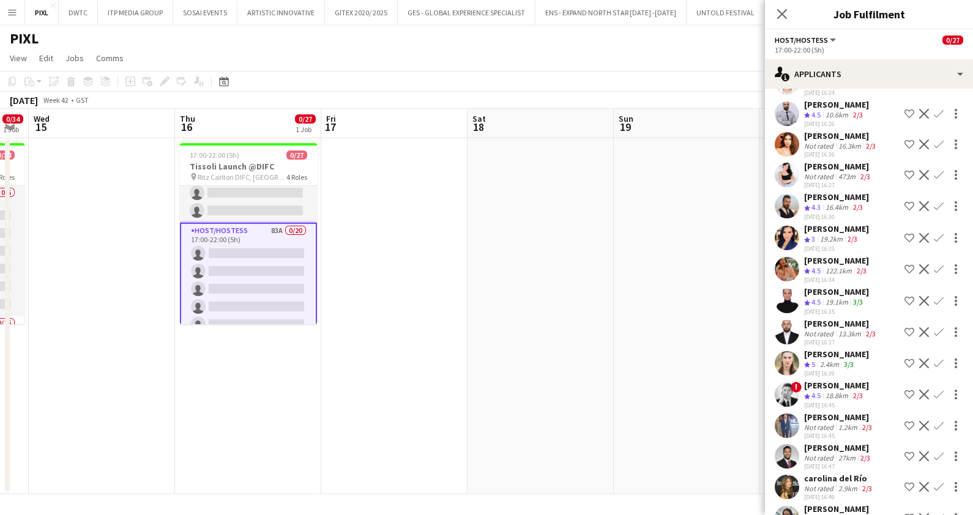
click at [838, 141] on div "Polina Podkolzina" at bounding box center [841, 135] width 74 height 11
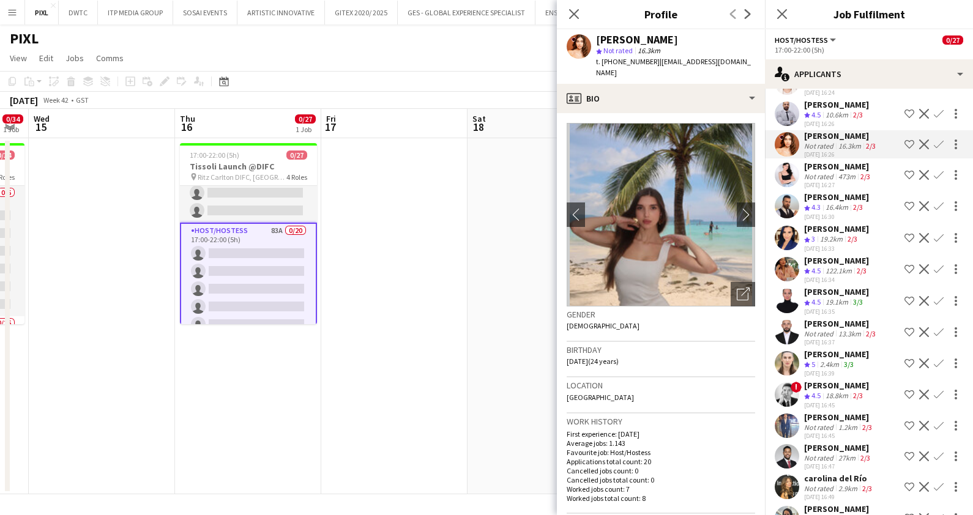
scroll to position [1732, 0]
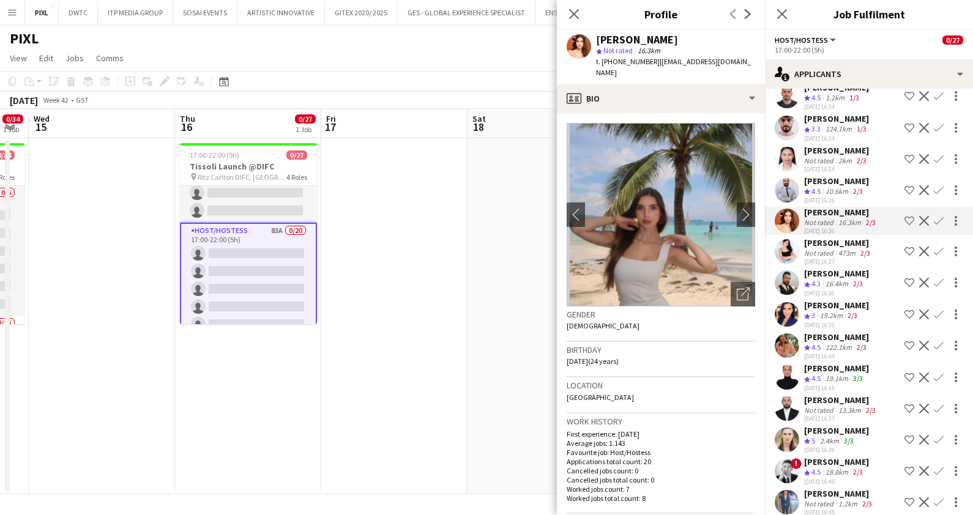
click at [845, 156] on div "Charmene Gilbaliga" at bounding box center [836, 150] width 65 height 11
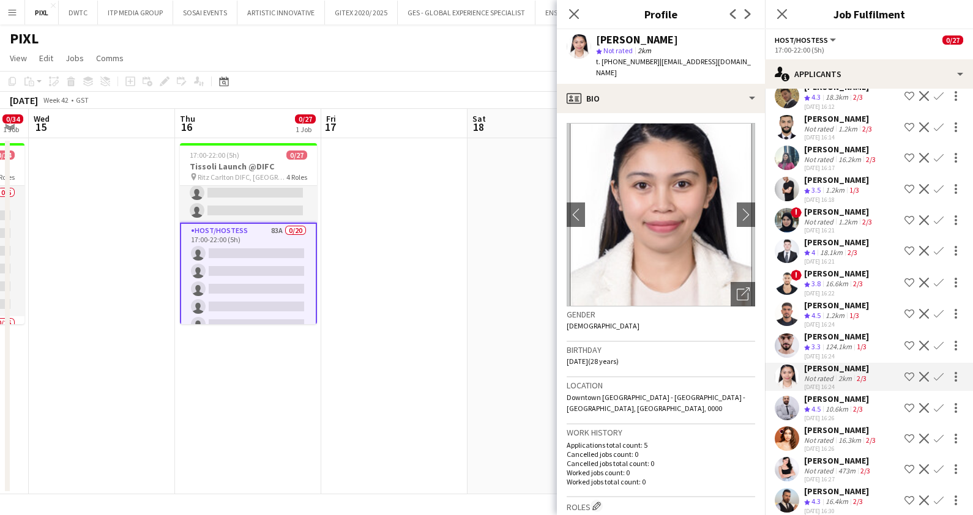
scroll to position [1503, 0]
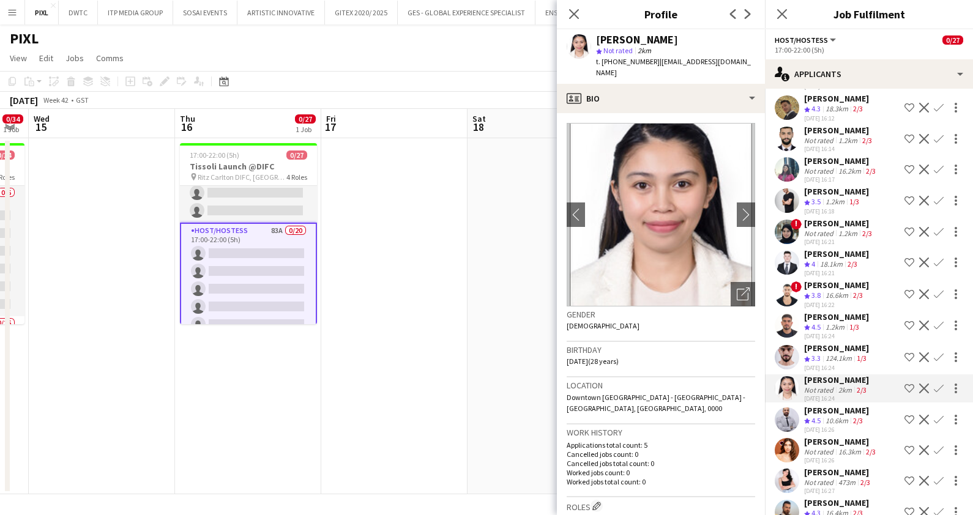
click at [834, 229] on div "Zahra Jalal" at bounding box center [839, 223] width 70 height 11
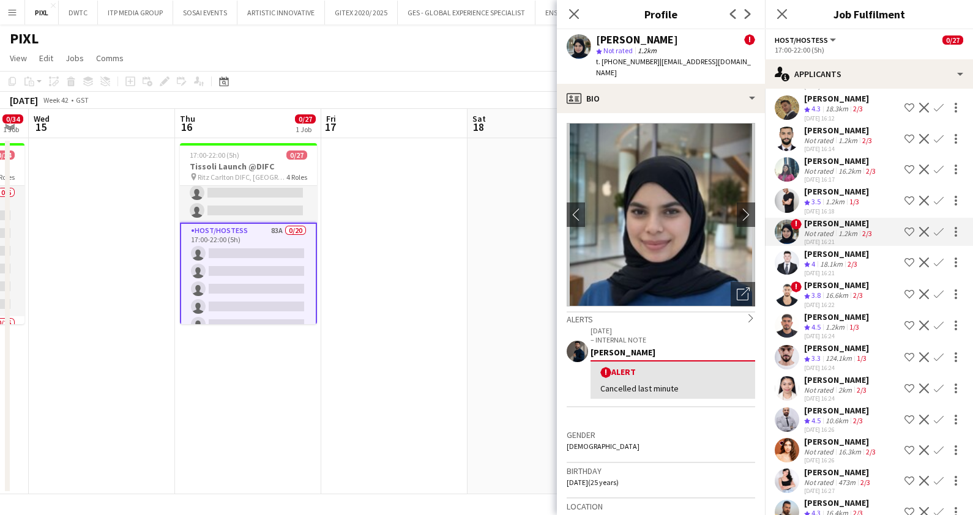
click at [836, 165] on div "Saman Arshad" at bounding box center [841, 160] width 74 height 11
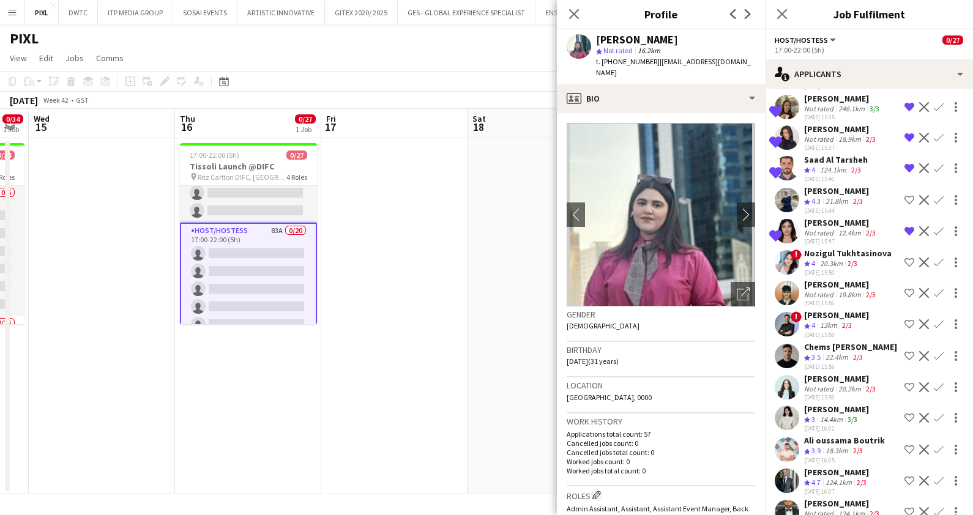
scroll to position [966, 0]
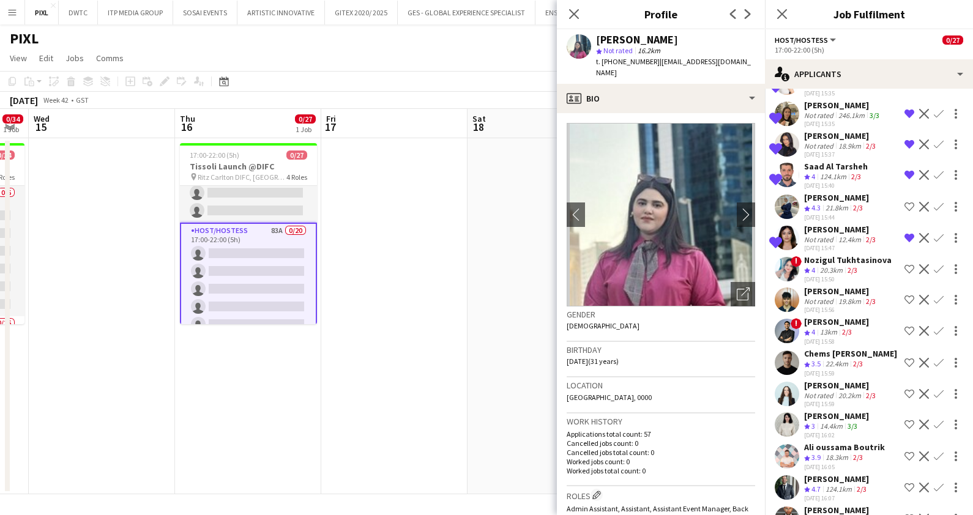
click at [854, 224] on div "Christina Ann Jero" at bounding box center [841, 229] width 74 height 11
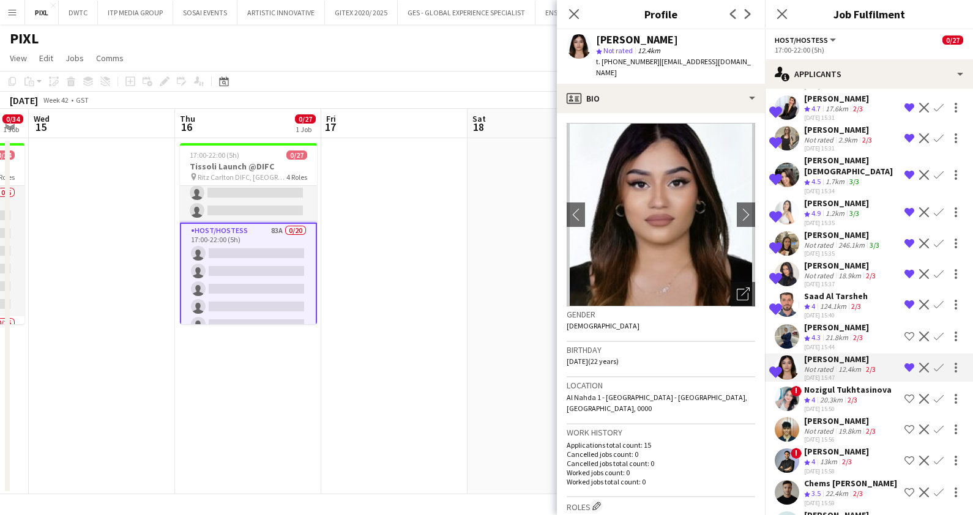
scroll to position [814, 0]
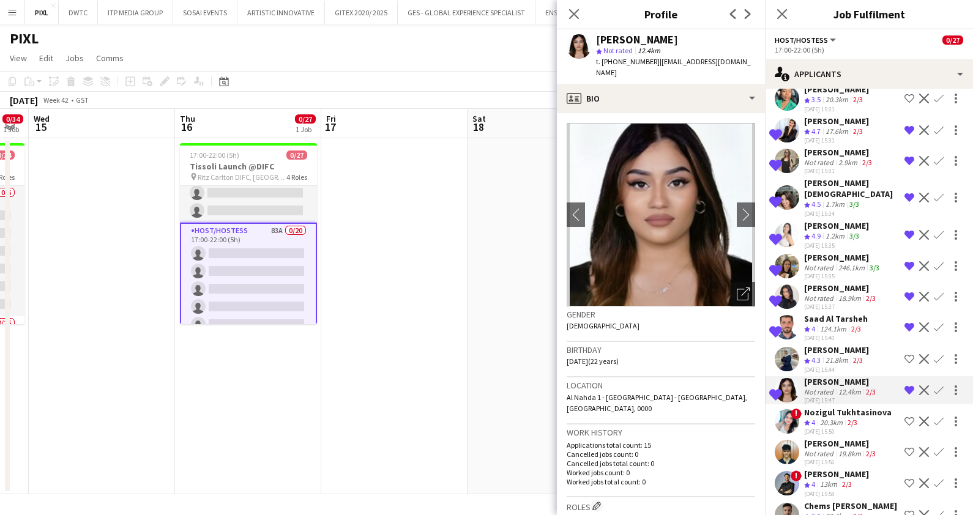
click at [838, 252] on div "Iuliia Varga" at bounding box center [843, 257] width 78 height 11
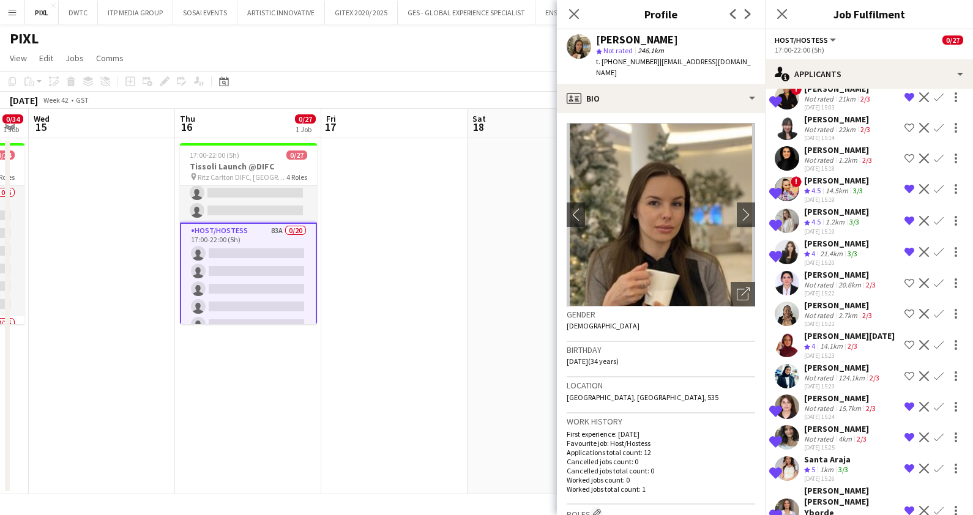
scroll to position [202, 0]
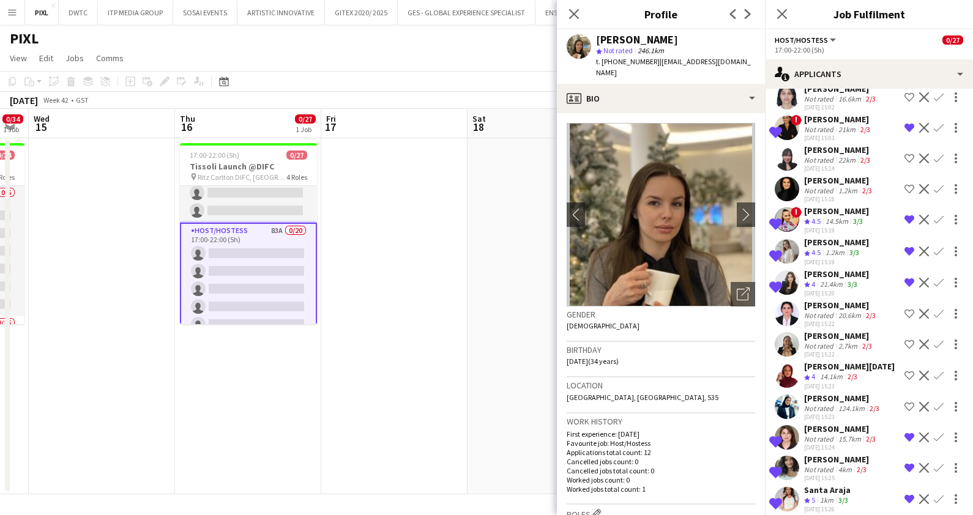
click at [851, 280] on div "Fadoua Sokrate" at bounding box center [836, 274] width 65 height 11
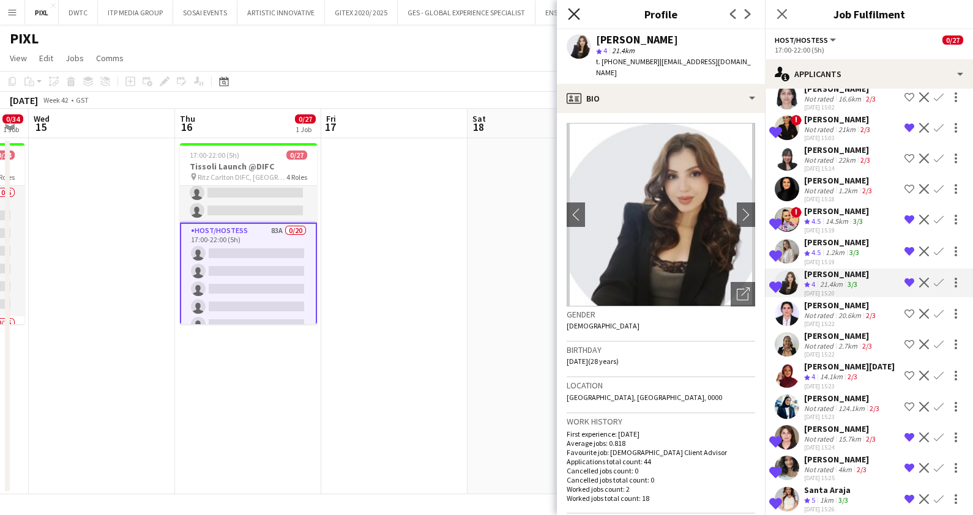
click at [571, 10] on icon at bounding box center [574, 14] width 12 height 12
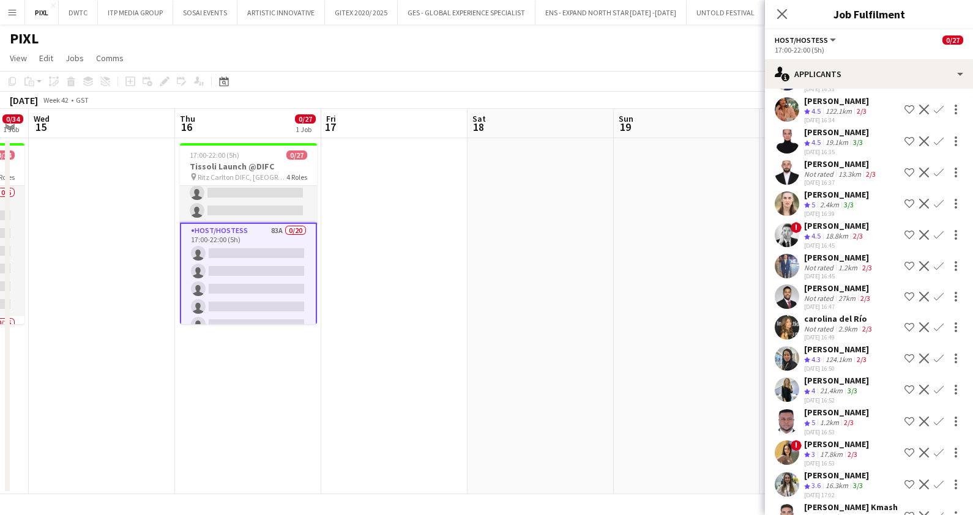
scroll to position [2065, 0]
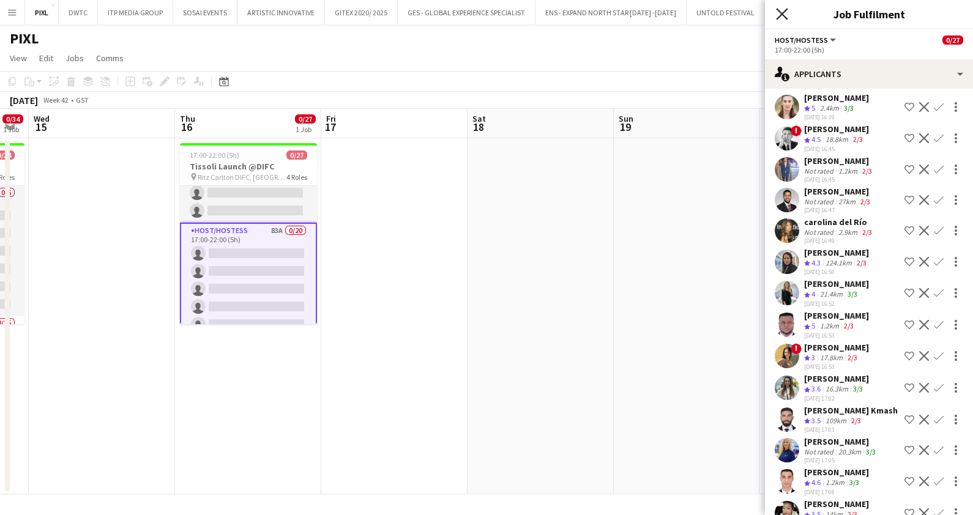
click at [780, 15] on icon at bounding box center [782, 14] width 12 height 12
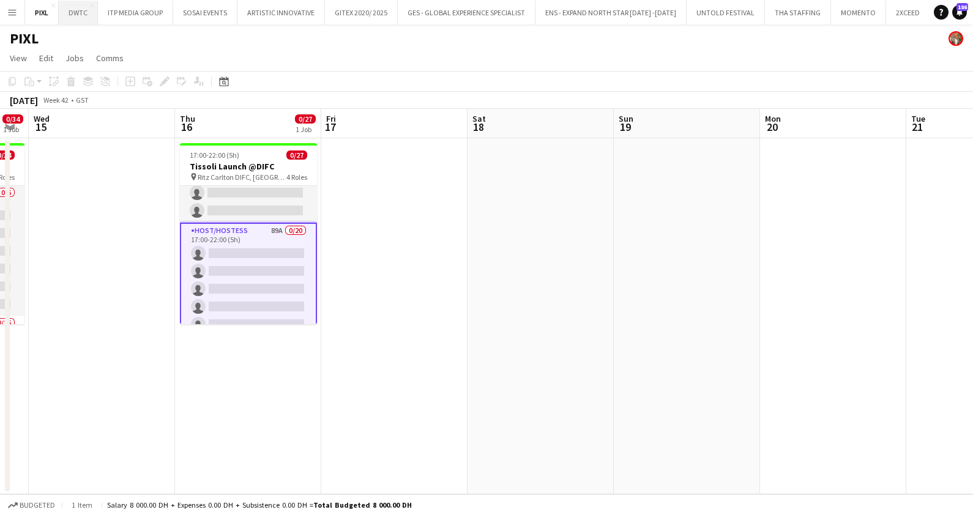
click at [73, 9] on button "DWTC Close" at bounding box center [78, 13] width 39 height 24
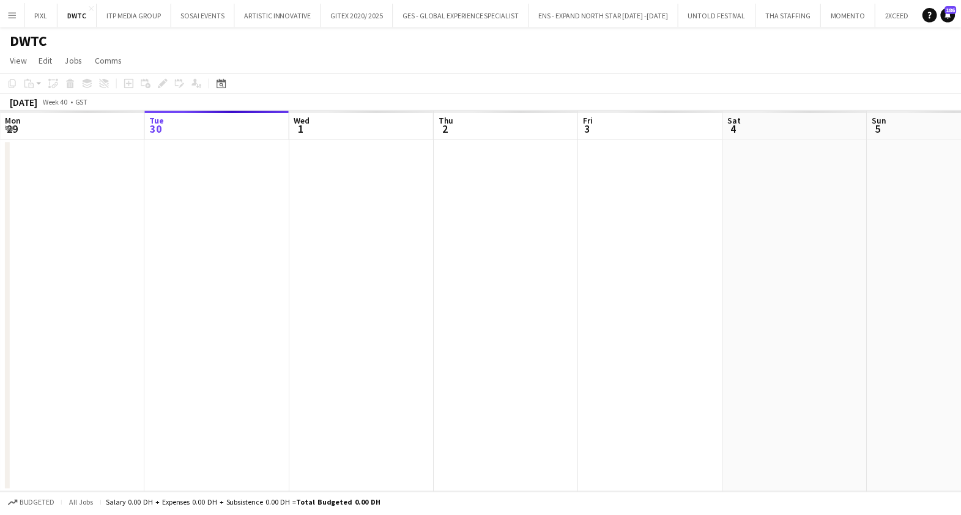
scroll to position [0, 378]
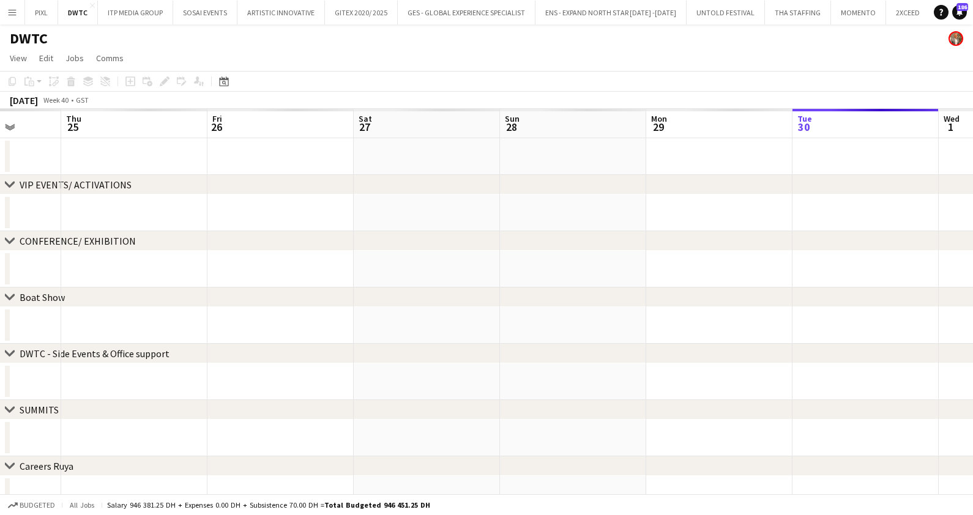
drag, startPoint x: 700, startPoint y: 278, endPoint x: 976, endPoint y: 286, distance: 276.1
click at [973, 286] on html "Menu Boards Boards Boards All jobs Status Workforce Workforce My Workforce Recr…" at bounding box center [486, 323] width 973 height 646
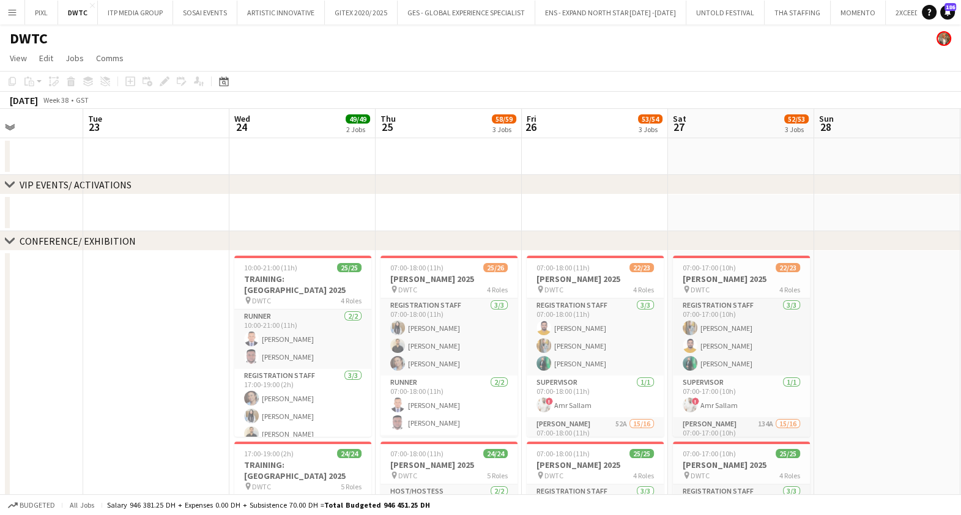
scroll to position [0, 359]
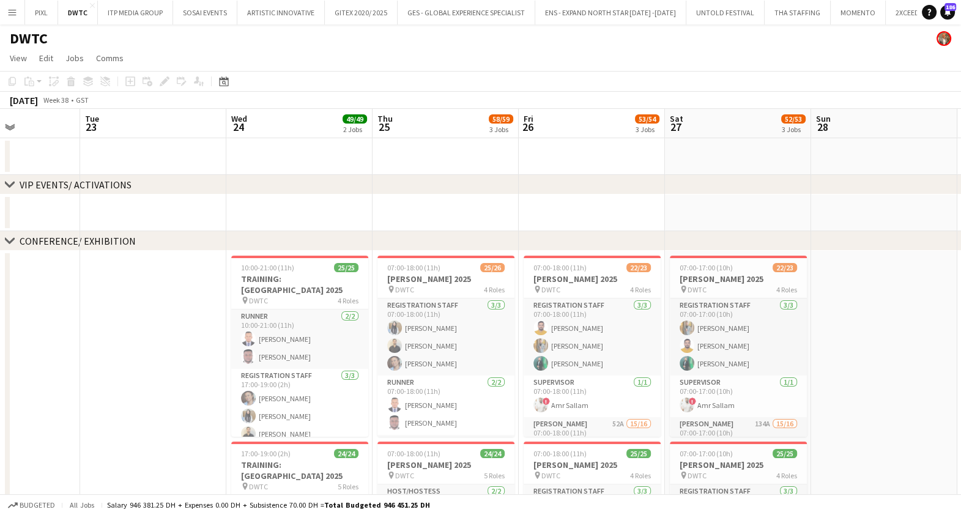
drag, startPoint x: 242, startPoint y: 306, endPoint x: 547, endPoint y: 345, distance: 307.3
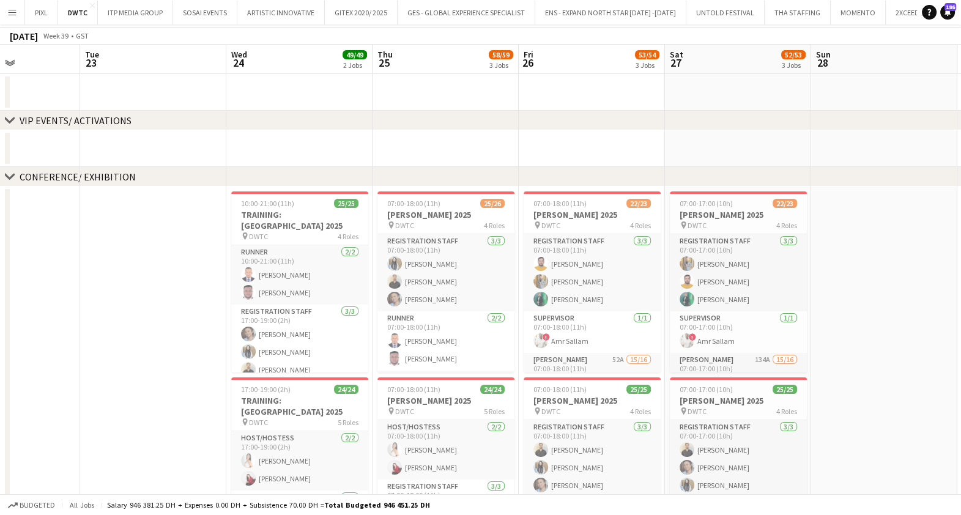
scroll to position [0, 0]
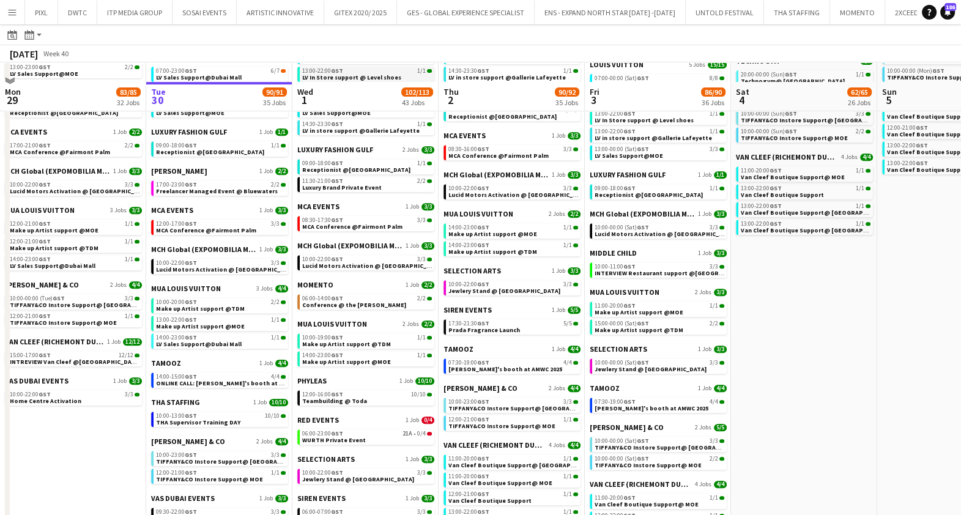
scroll to position [689, 0]
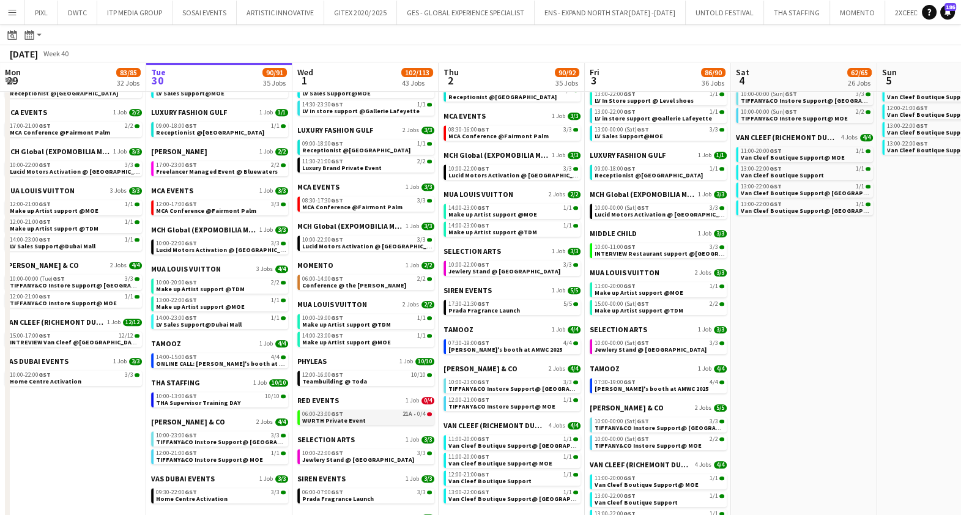
click at [359, 415] on div "06:00-23:00 GST 21A • 0/4" at bounding box center [367, 414] width 130 height 6
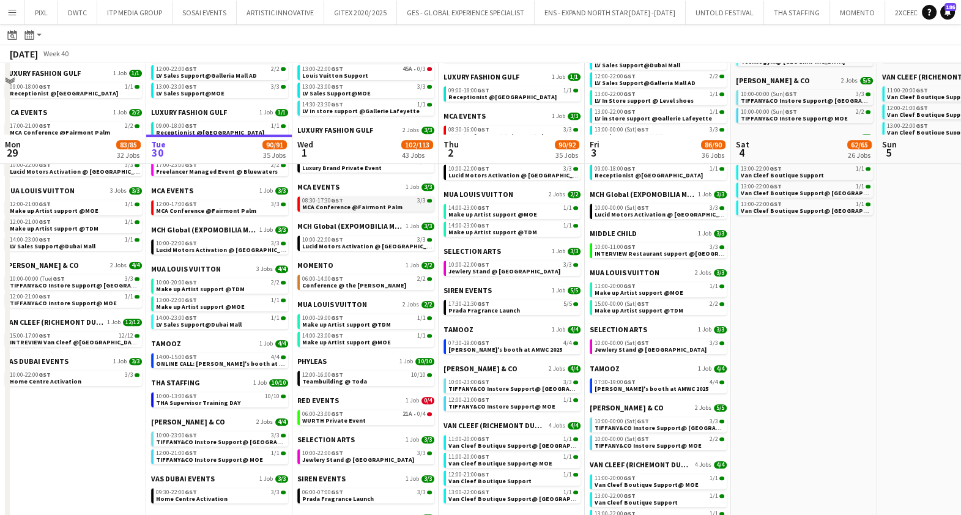
scroll to position [842, 0]
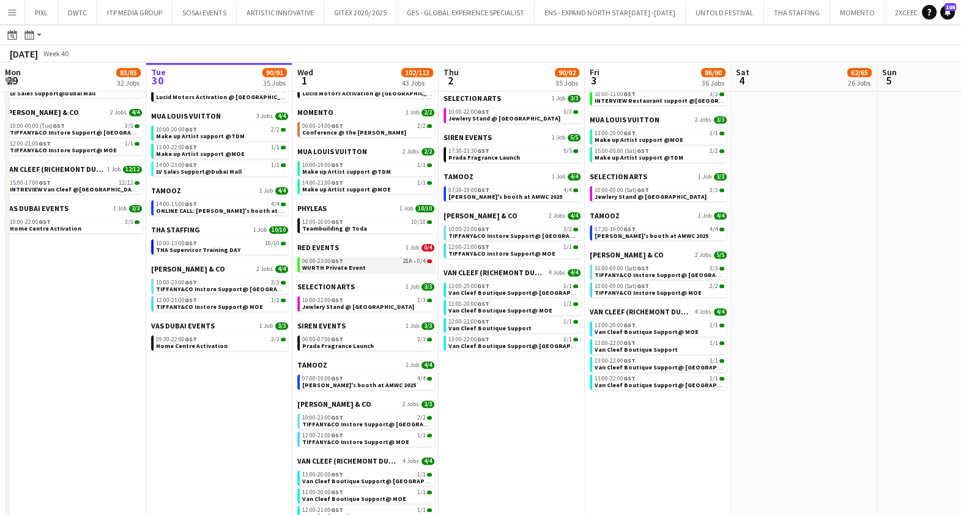
click at [369, 266] on link "06:00-23:00 GST 21A • 0/4 WURTH Private Event" at bounding box center [367, 264] width 130 height 14
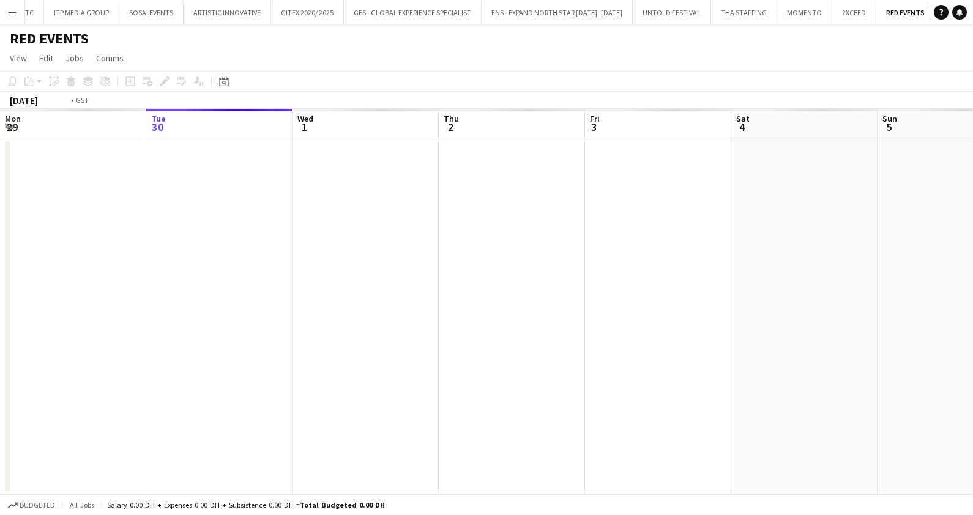
scroll to position [0, 420]
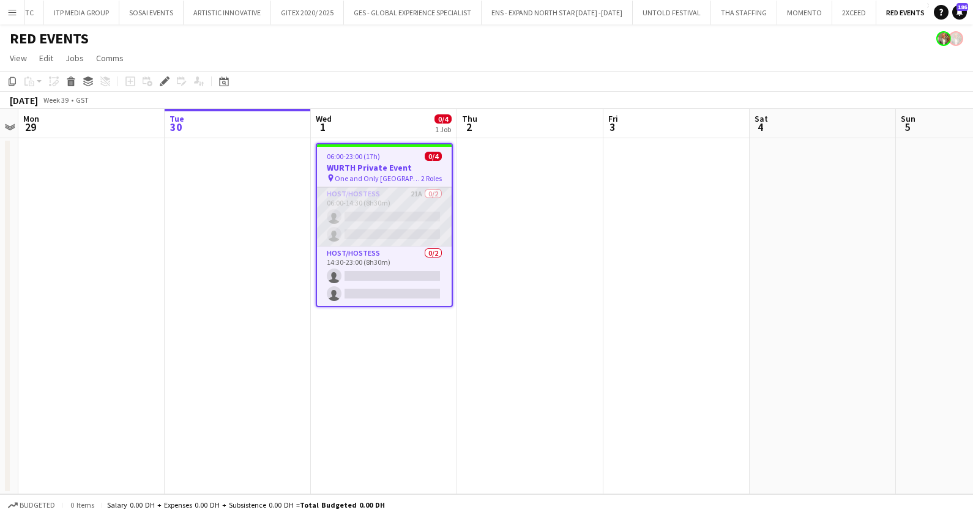
click at [398, 211] on app-card-role "Host/Hostess 21A 0/2 06:00-14:30 (8h30m) single-neutral-actions single-neutral-…" at bounding box center [384, 216] width 135 height 59
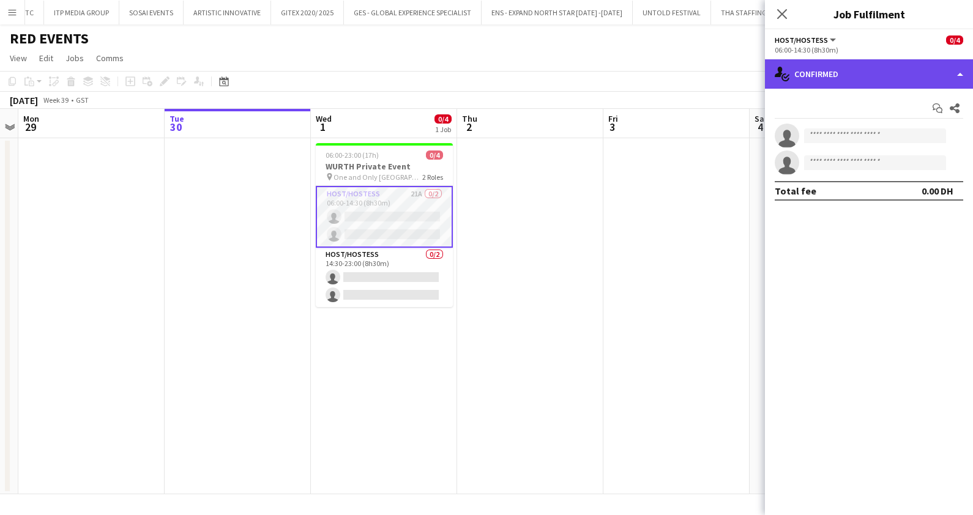
click at [857, 70] on div "single-neutral-actions-check-2 Confirmed" at bounding box center [869, 73] width 208 height 29
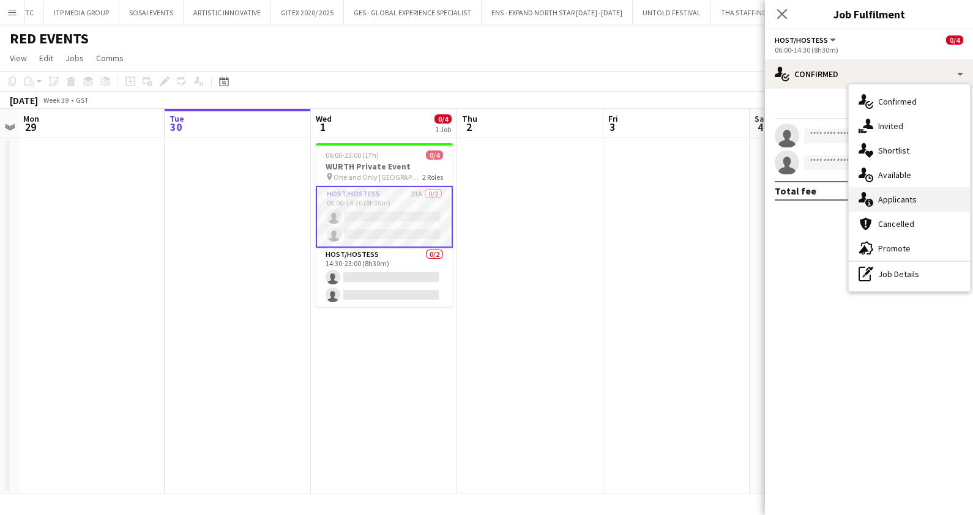
click at [895, 193] on div "single-neutral-actions-information Applicants" at bounding box center [909, 199] width 121 height 24
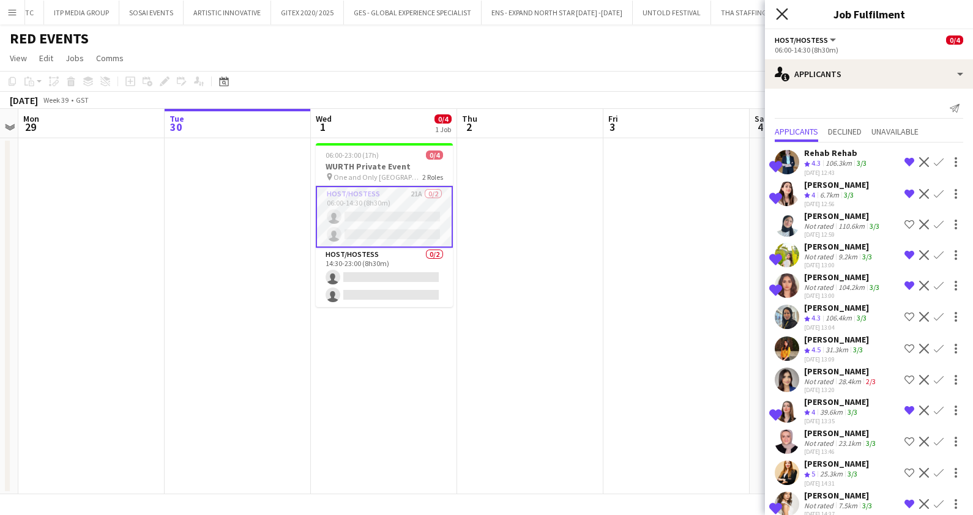
click at [786, 14] on icon "Close pop-in" at bounding box center [782, 14] width 12 height 12
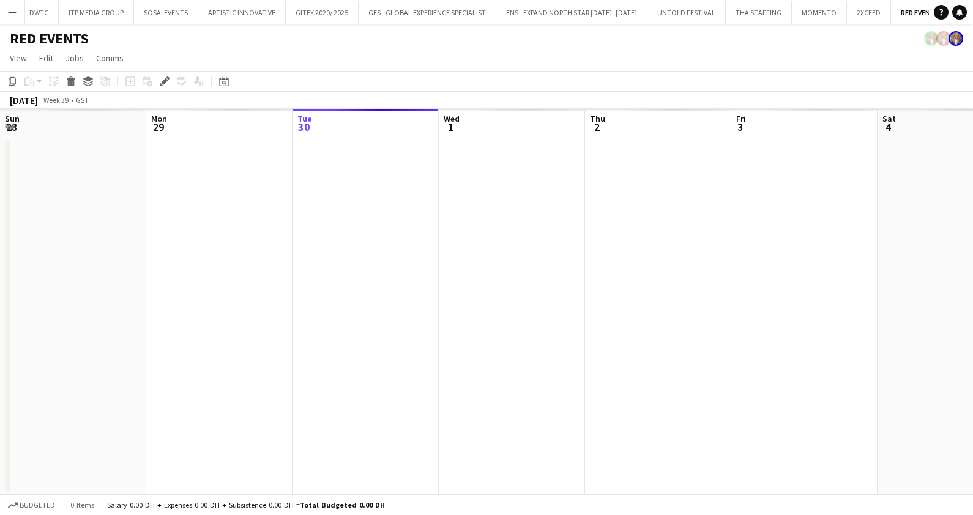
scroll to position [0, 420]
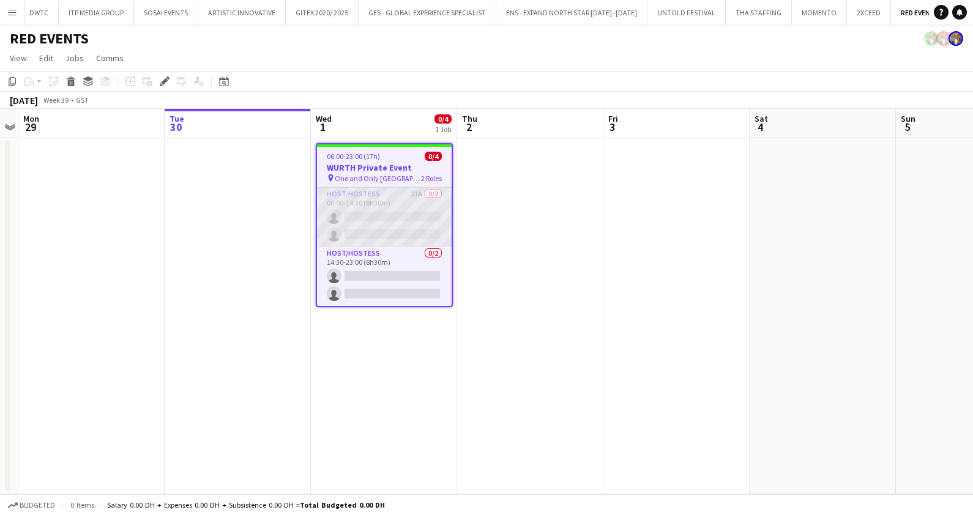
click at [384, 208] on app-card-role "Host/Hostess 21A 0/2 06:00-14:30 (8h30m) single-neutral-actions single-neutral-…" at bounding box center [384, 216] width 135 height 59
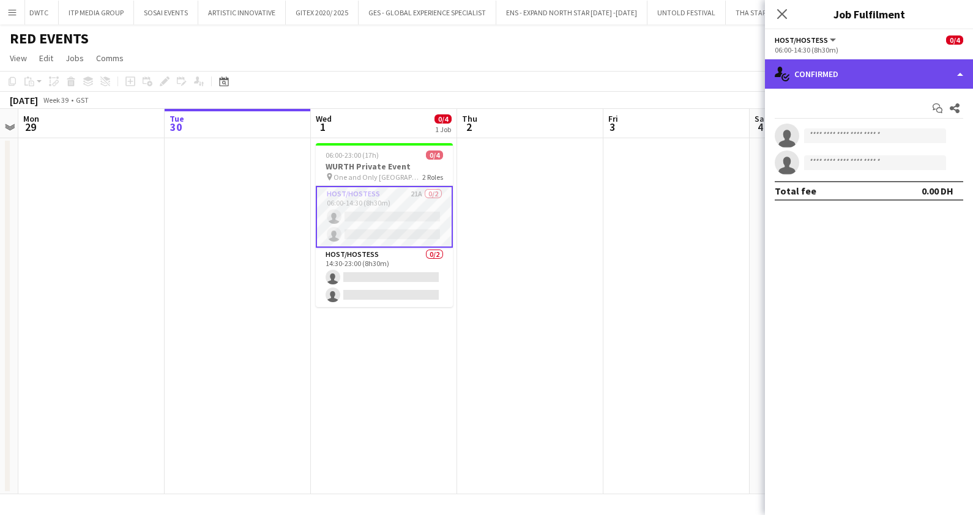
click at [820, 70] on div "single-neutral-actions-check-2 Confirmed" at bounding box center [869, 73] width 208 height 29
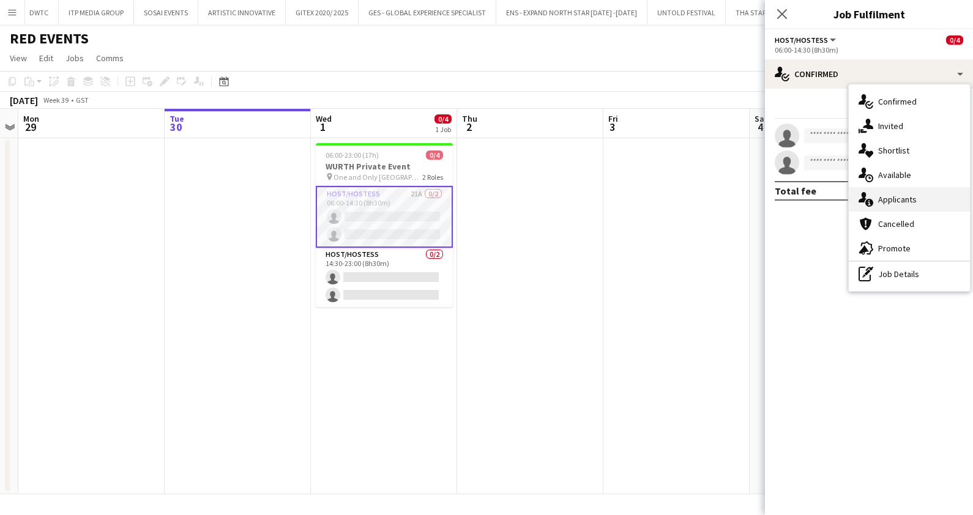
click at [901, 194] on span "Applicants" at bounding box center [897, 199] width 39 height 11
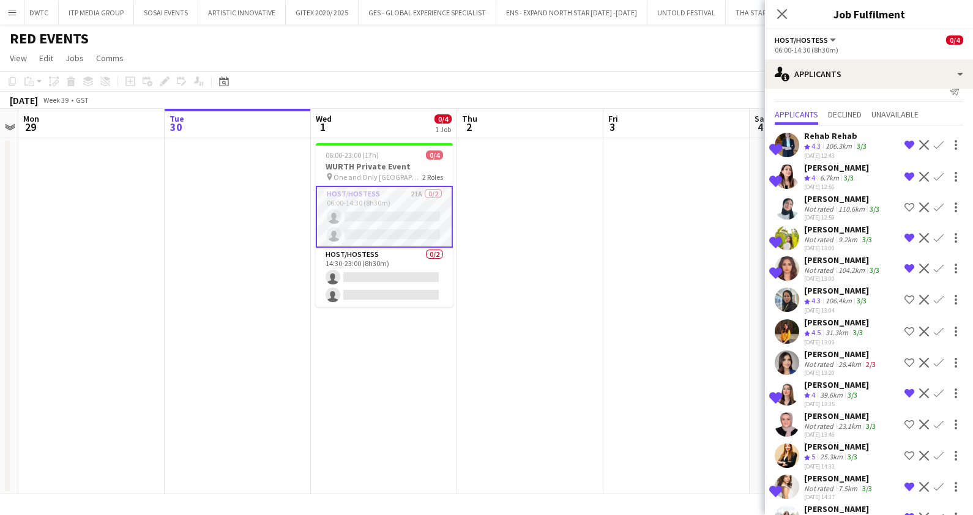
scroll to position [0, 0]
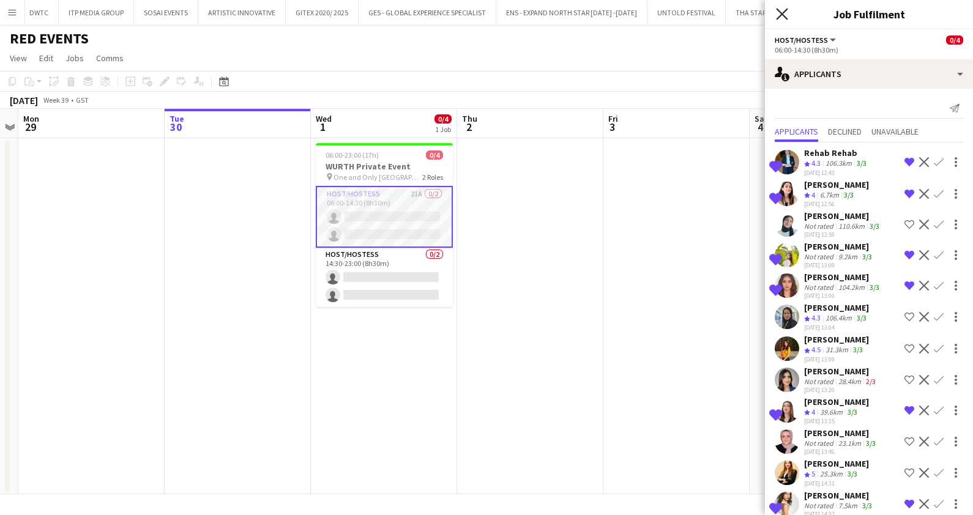
click at [782, 15] on icon at bounding box center [782, 14] width 12 height 12
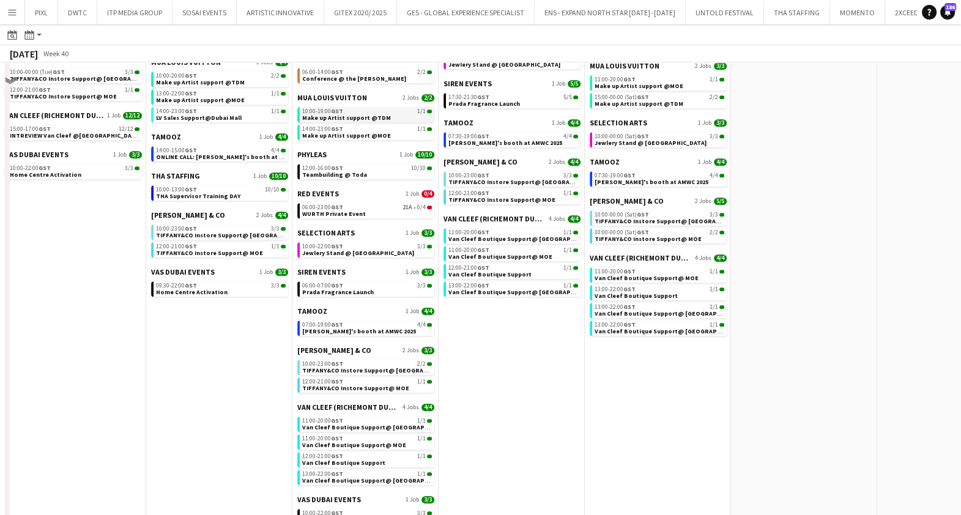
scroll to position [918, 0]
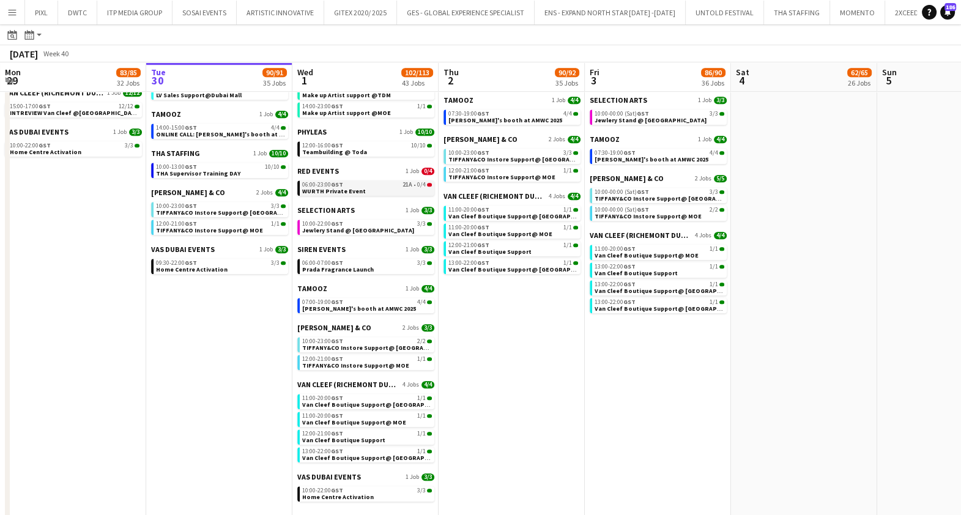
click at [367, 190] on link "06:00-23:00 GST 21A • 0/4 WURTH Private Event" at bounding box center [367, 188] width 130 height 14
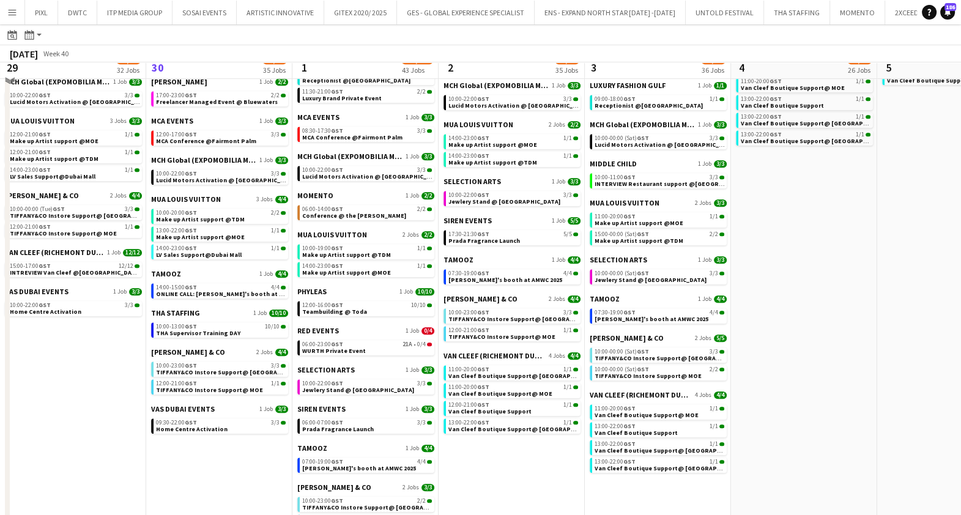
scroll to position [745, 0]
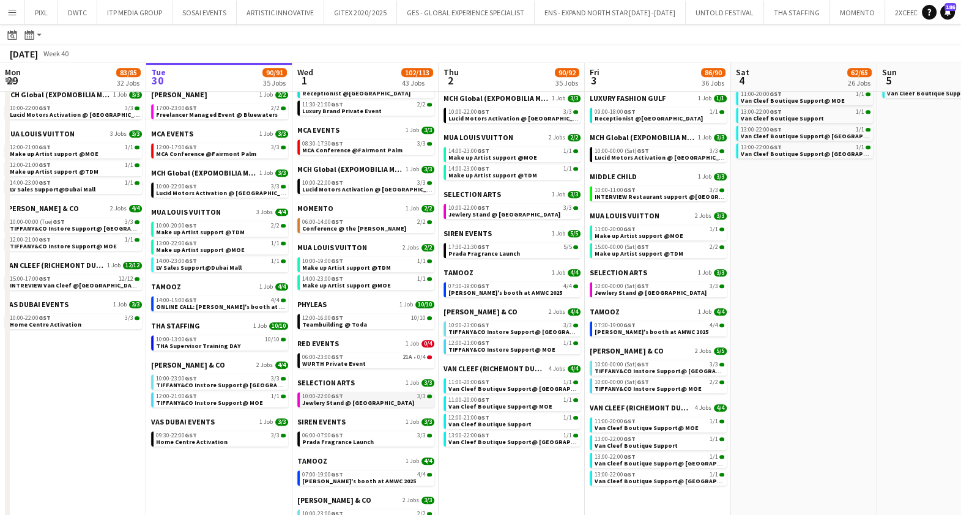
click at [381, 400] on span "Jewlery Stand @ Mirdif City Centre" at bounding box center [358, 403] width 112 height 8
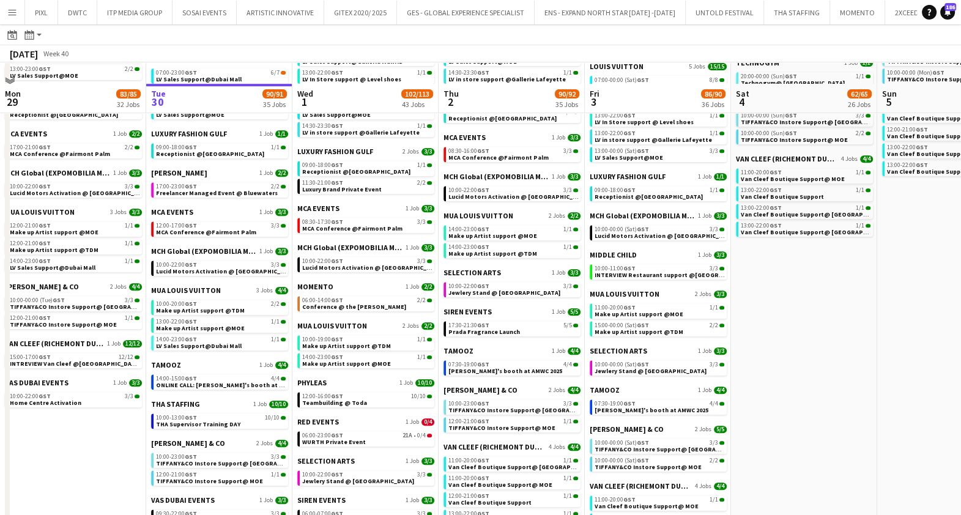
scroll to position [689, 0]
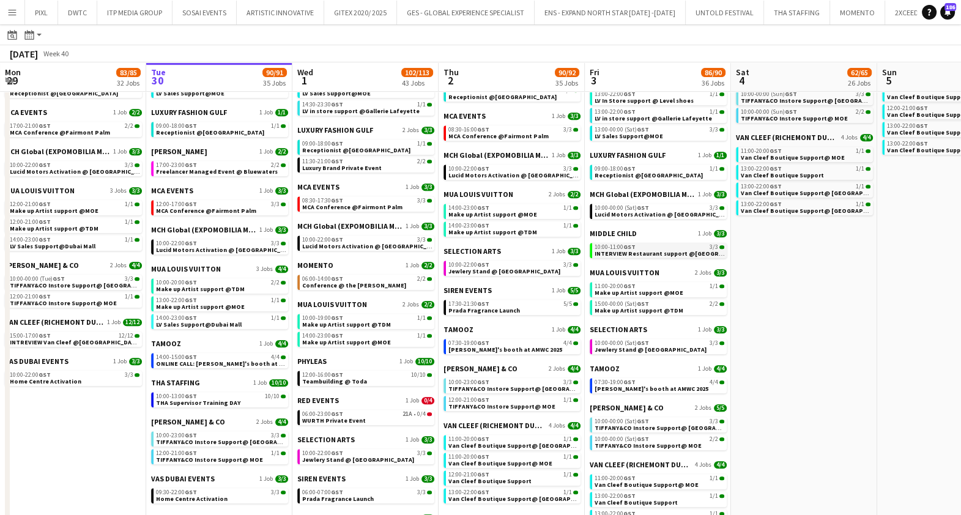
click at [671, 252] on span "INTERVIEW Restaurant support @Al Serkal Avenue" at bounding box center [676, 254] width 162 height 8
click at [634, 247] on span "GST" at bounding box center [630, 247] width 12 height 8
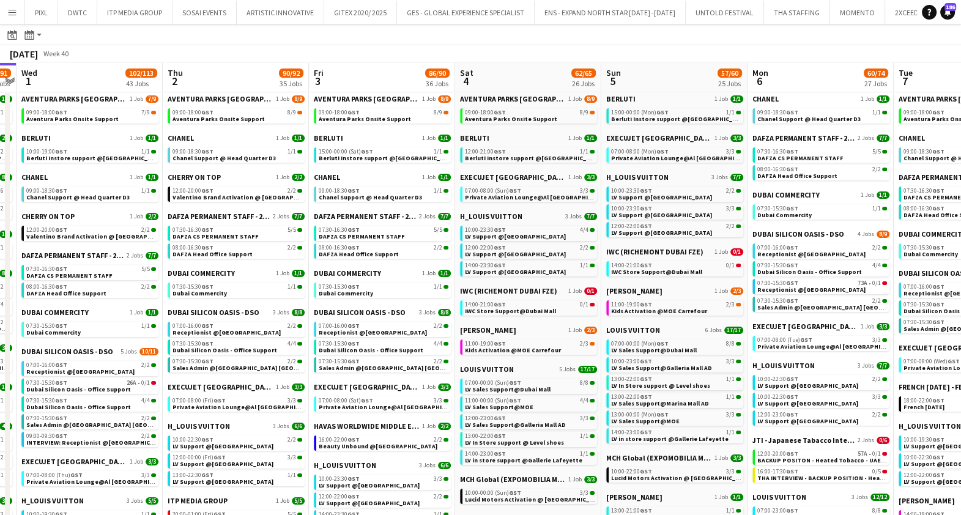
scroll to position [0, 429]
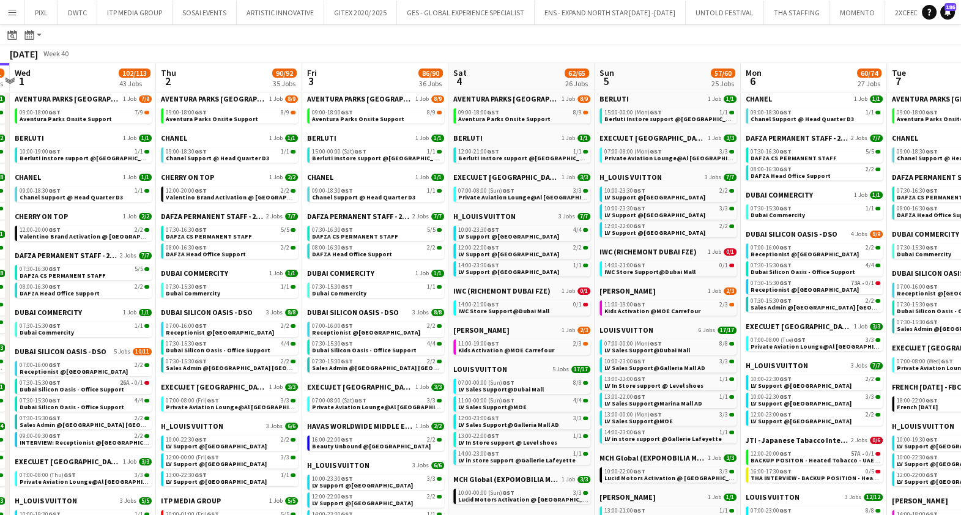
drag, startPoint x: 676, startPoint y: 157, endPoint x: 394, endPoint y: 170, distance: 283.1
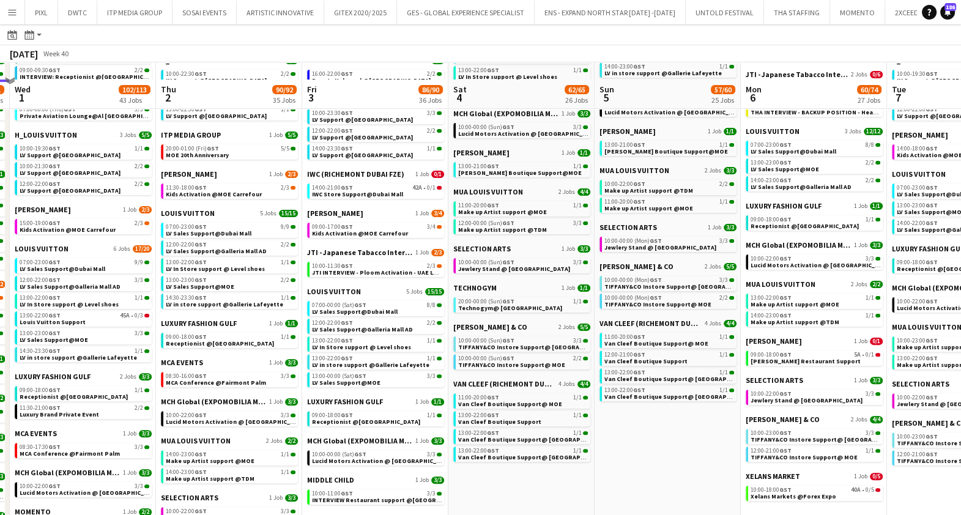
scroll to position [459, 0]
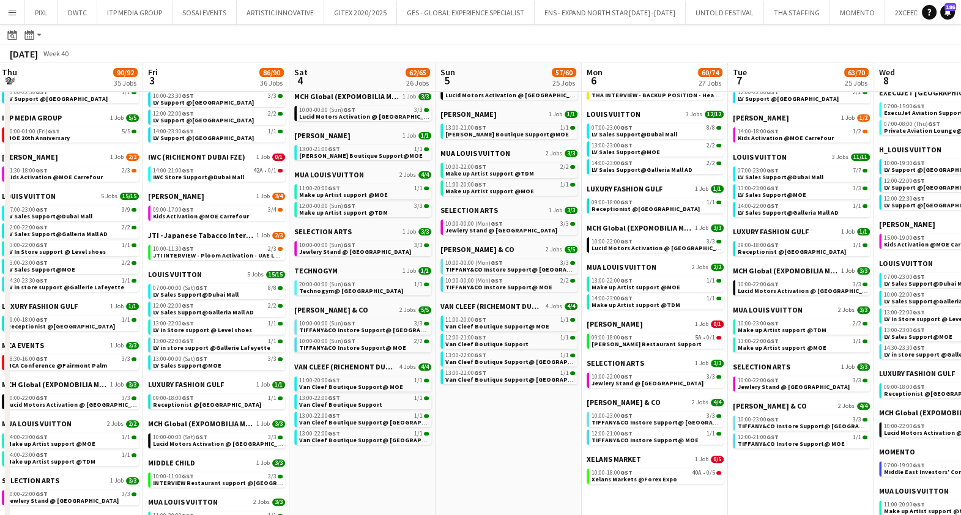
drag, startPoint x: 719, startPoint y: 244, endPoint x: 480, endPoint y: 241, distance: 238.7
click at [467, 245] on app-calendar-viewport "Mon 29 83/85 32 Jobs Tue 30 90/91 35 Jobs Wed 1 102/113 43 Jobs Thu 2 90/92 35 …" at bounding box center [480, 316] width 961 height 1431
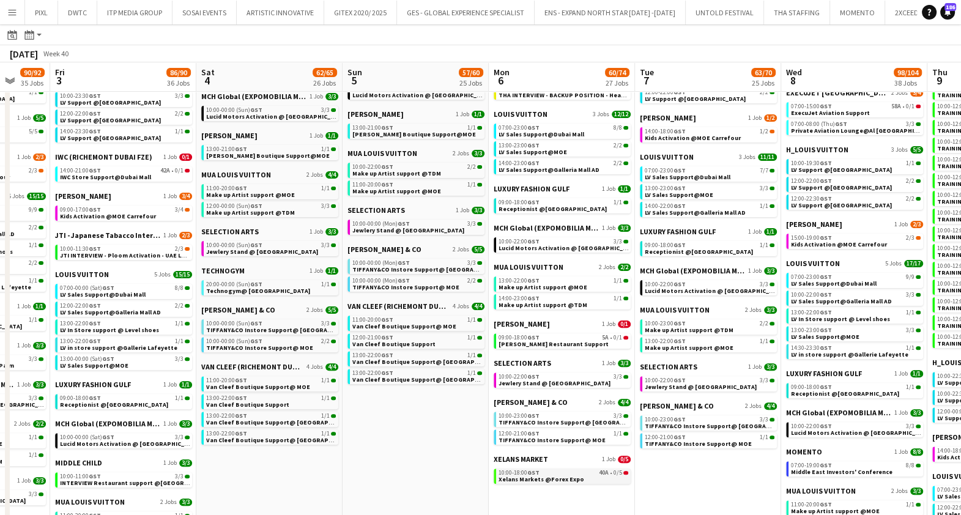
click at [572, 473] on div "10:00-18:00 GST 40A • 0/5" at bounding box center [564, 473] width 130 height 6
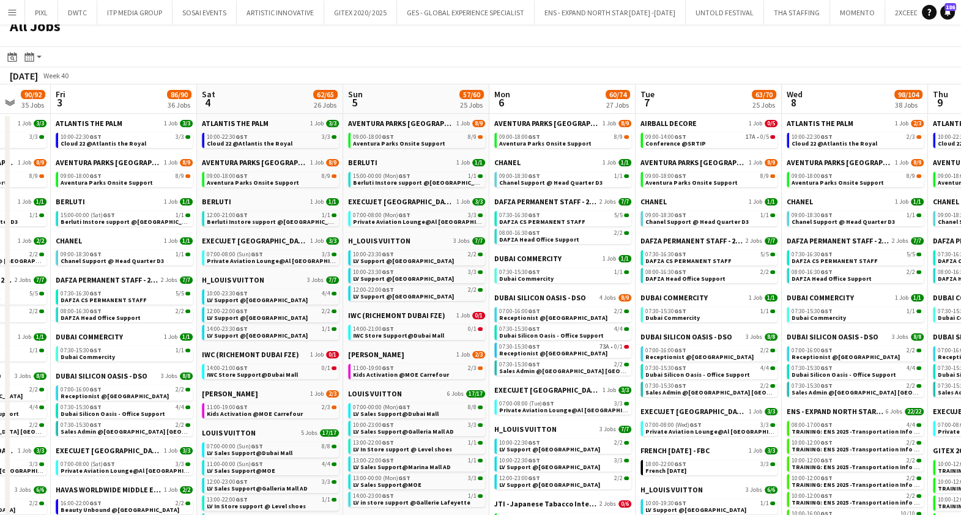
scroll to position [0, 0]
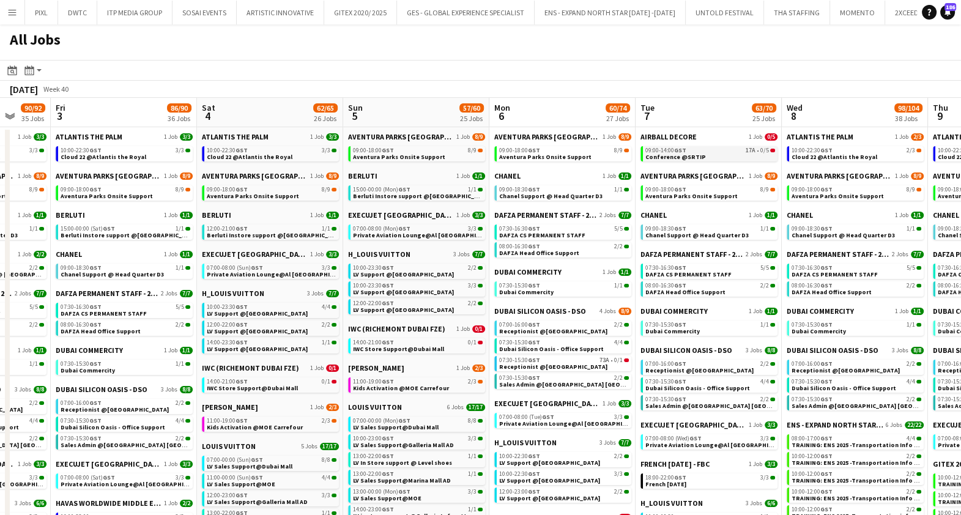
click at [696, 155] on span "Conference @SRTIP" at bounding box center [676, 157] width 61 height 8
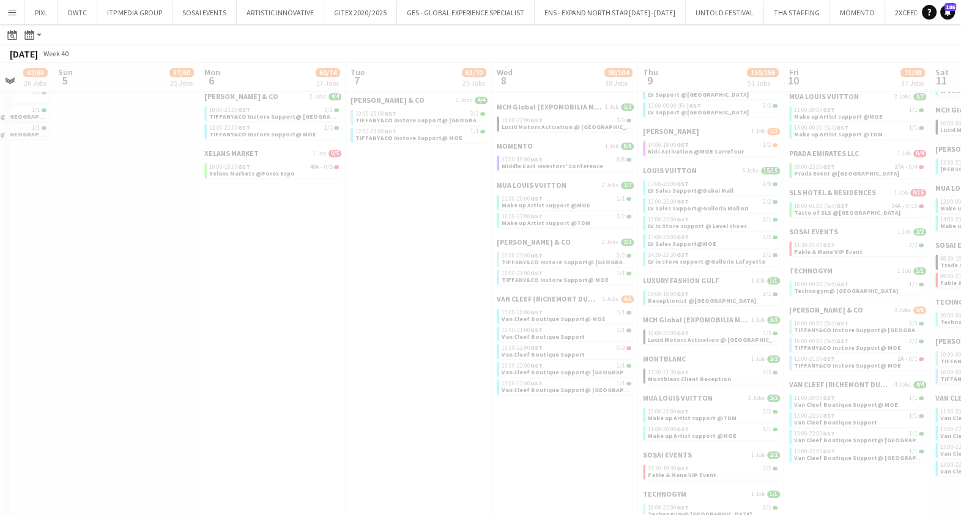
scroll to position [0, 400]
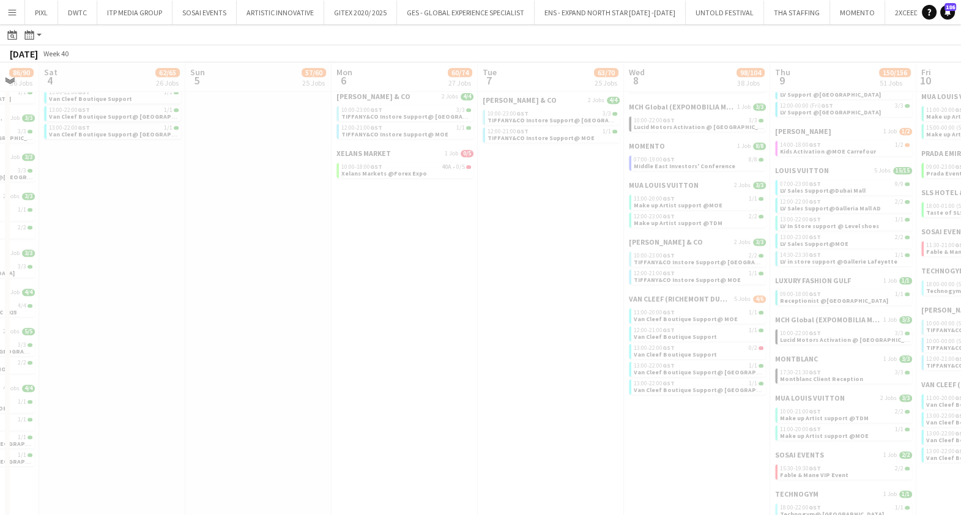
drag, startPoint x: 739, startPoint y: 222, endPoint x: 485, endPoint y: 231, distance: 254.2
drag, startPoint x: 602, startPoint y: 211, endPoint x: 533, endPoint y: 211, distance: 68.5
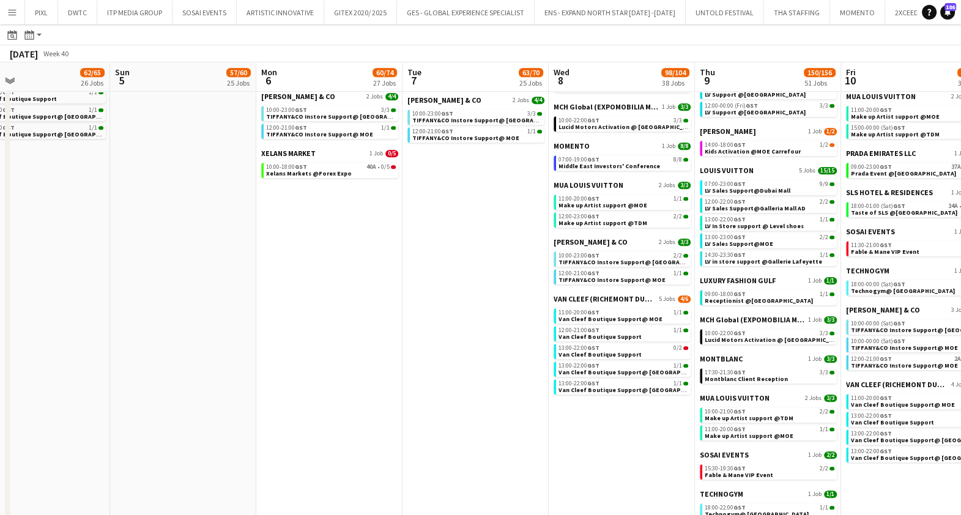
scroll to position [0, 478]
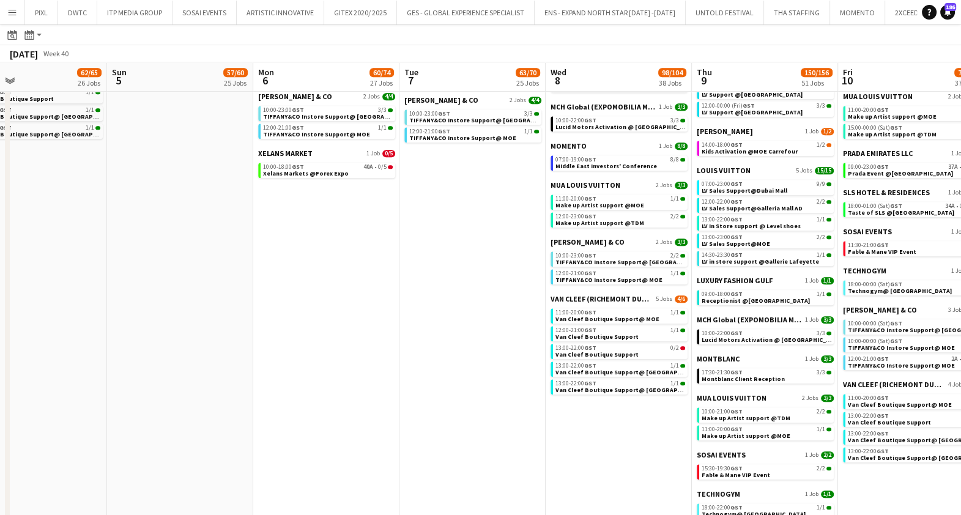
click at [474, 215] on app-calendar-viewport "Wed 1 102/113 43 Jobs Thu 2 90/92 35 Jobs Fri 3 86/90 36 Jobs Sat 4 62/65 26 Jo…" at bounding box center [480, 69] width 961 height 1548
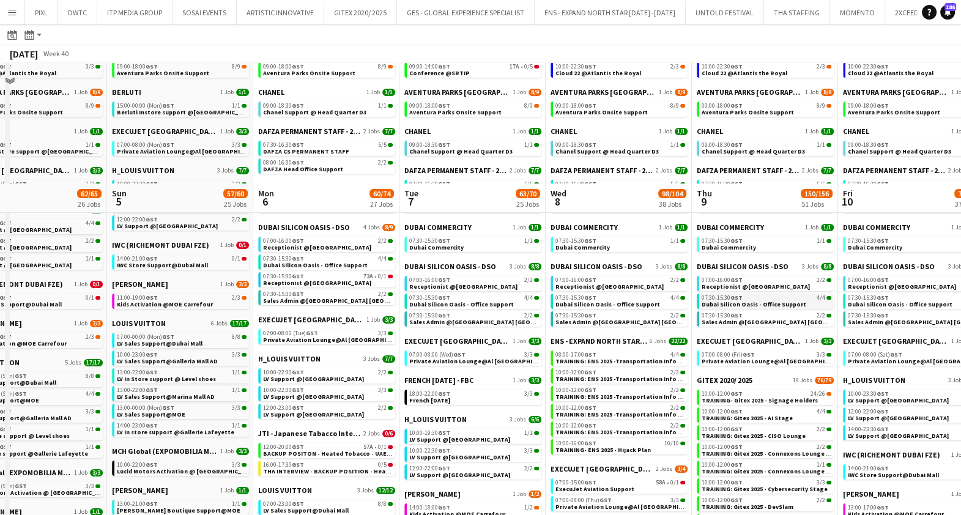
scroll to position [230, 0]
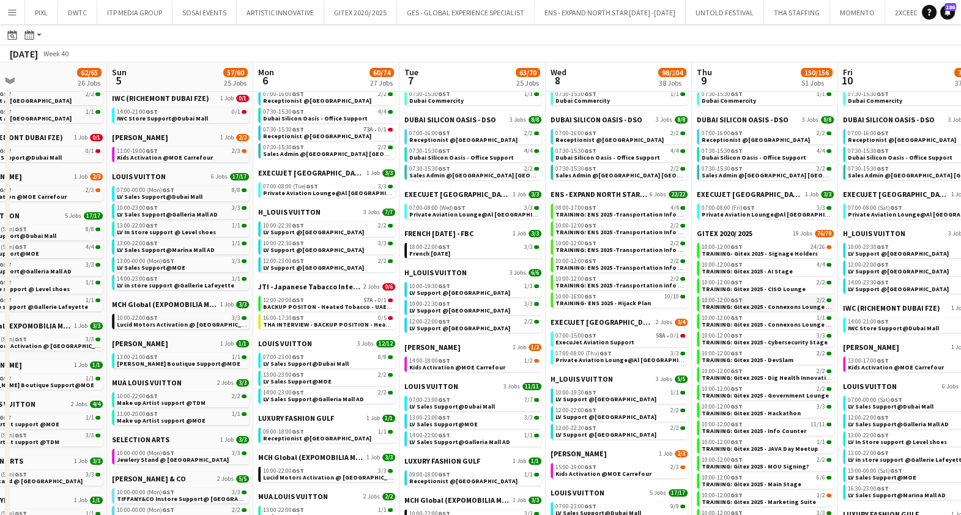
click at [768, 301] on div "10:00-12:00 GST 2/2" at bounding box center [767, 300] width 130 height 6
click at [14, 13] on app-icon "Menu" at bounding box center [12, 12] width 10 height 10
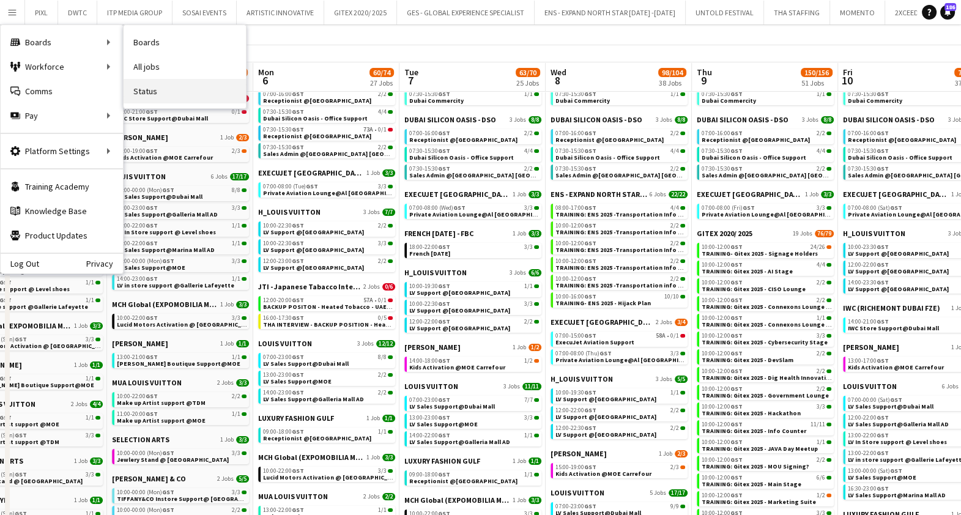
click at [165, 83] on link "Status" at bounding box center [185, 91] width 122 height 24
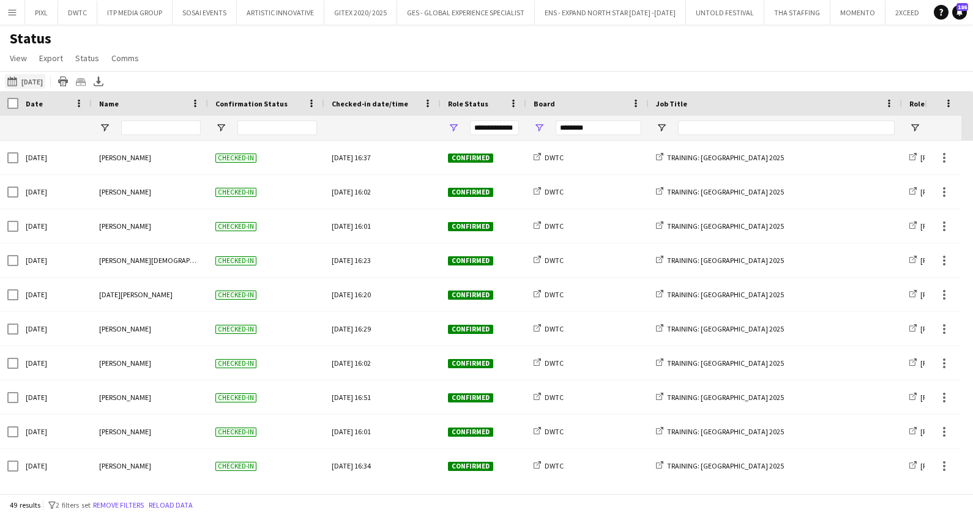
click at [21, 81] on button "30-09-2025 to 06-10-2025 24-09-2025" at bounding box center [25, 81] width 40 height 15
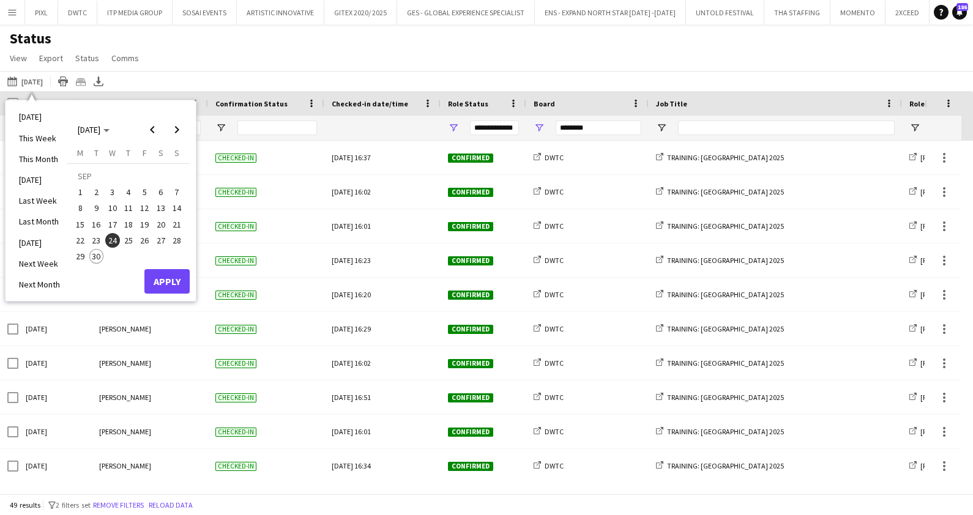
click at [114, 243] on span "24" at bounding box center [112, 240] width 15 height 15
click at [162, 239] on span "27" at bounding box center [161, 240] width 15 height 15
click at [170, 280] on button "Apply" at bounding box center [166, 281] width 45 height 24
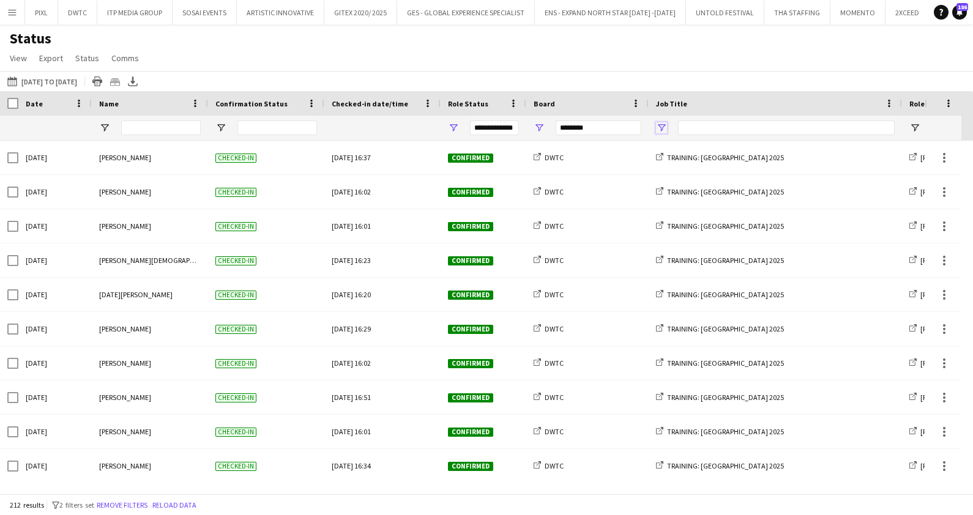
click at [662, 124] on span "Open Filter Menu" at bounding box center [661, 127] width 11 height 11
click at [664, 58] on div "Status View Views Default view New view Update view Delete view Edit name Custo…" at bounding box center [486, 50] width 973 height 42
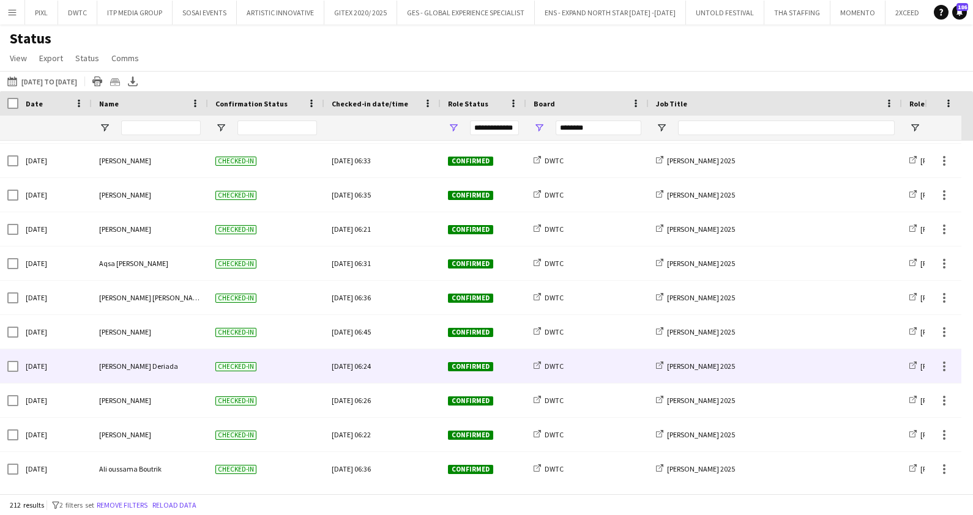
scroll to position [3443, 0]
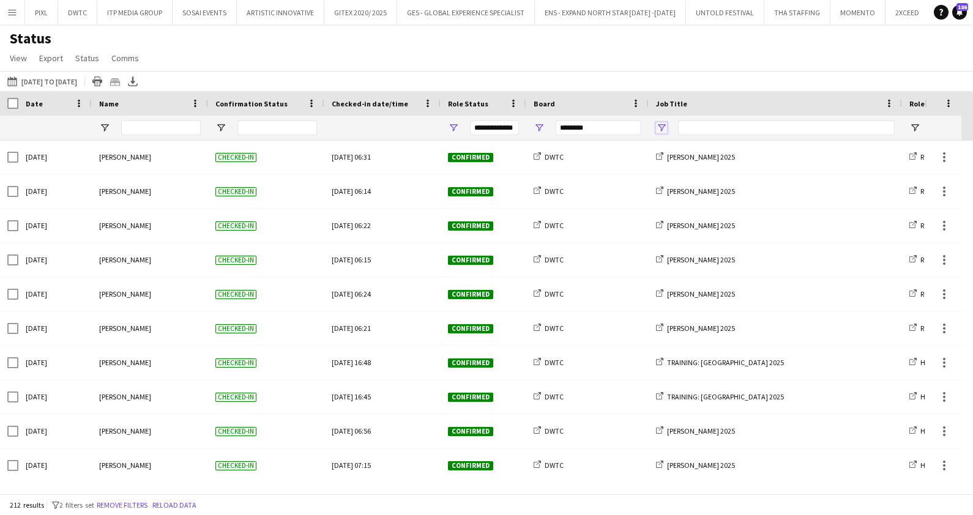
click at [661, 124] on span "Open Filter Menu" at bounding box center [661, 127] width 11 height 11
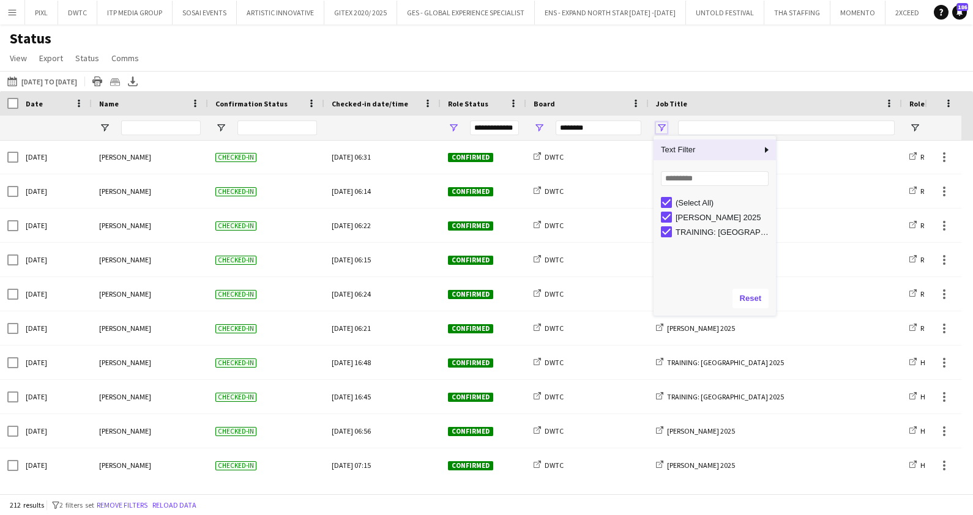
click at [661, 124] on span "Open Filter Menu" at bounding box center [661, 127] width 11 height 11
click at [848, 110] on div "Job Title" at bounding box center [768, 103] width 224 height 18
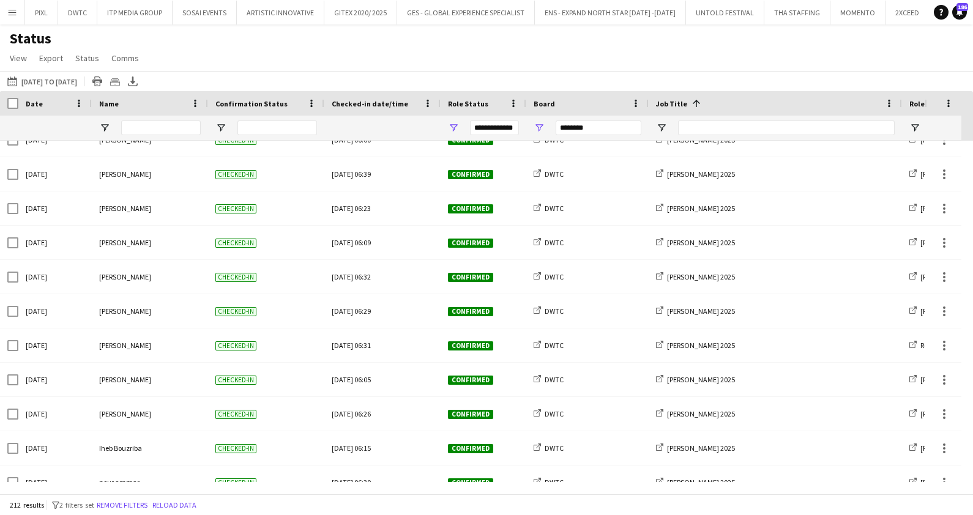
scroll to position [2601, 0]
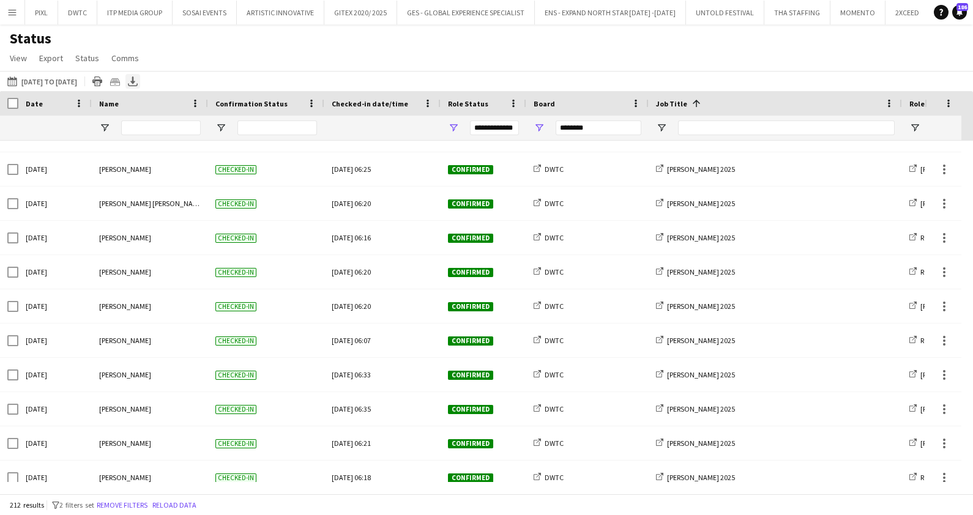
click at [138, 80] on icon "Export XLSX" at bounding box center [133, 82] width 10 height 10
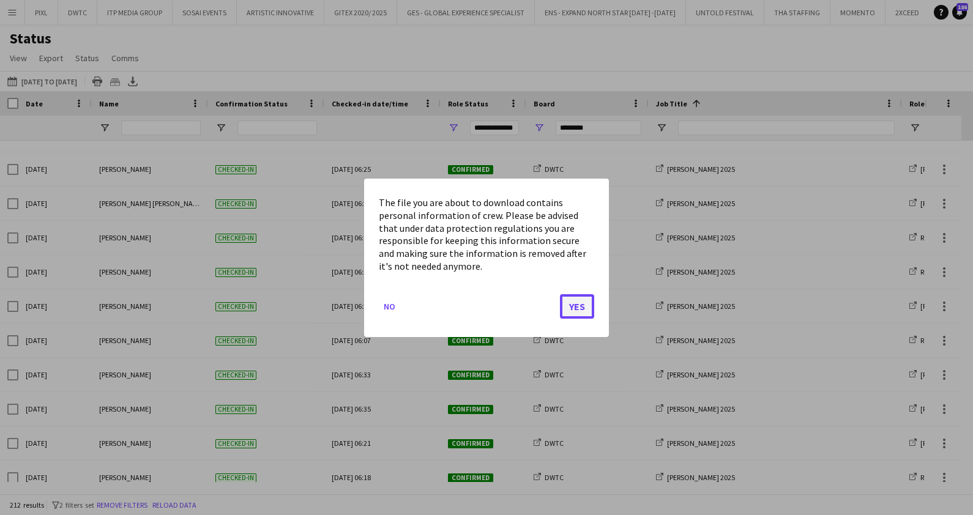
click at [588, 301] on button "Yes" at bounding box center [577, 306] width 34 height 24
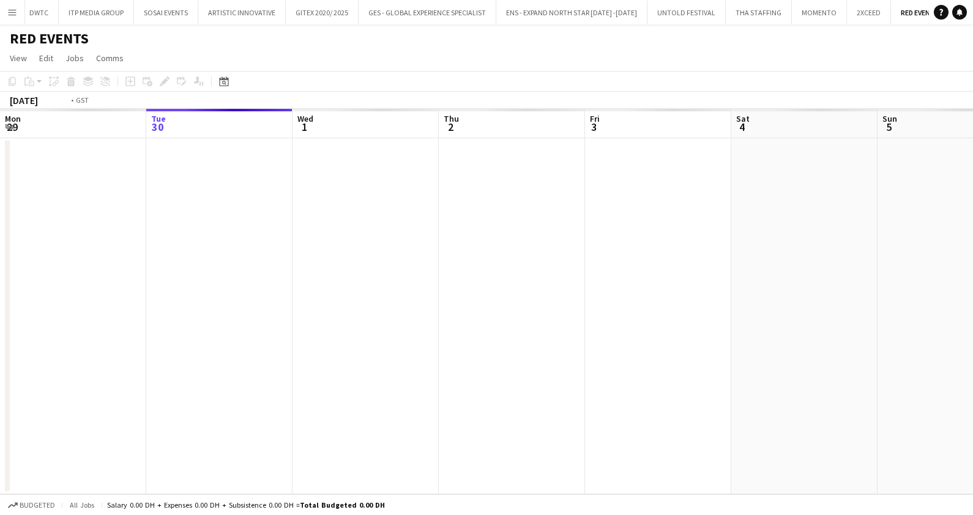
scroll to position [0, 420]
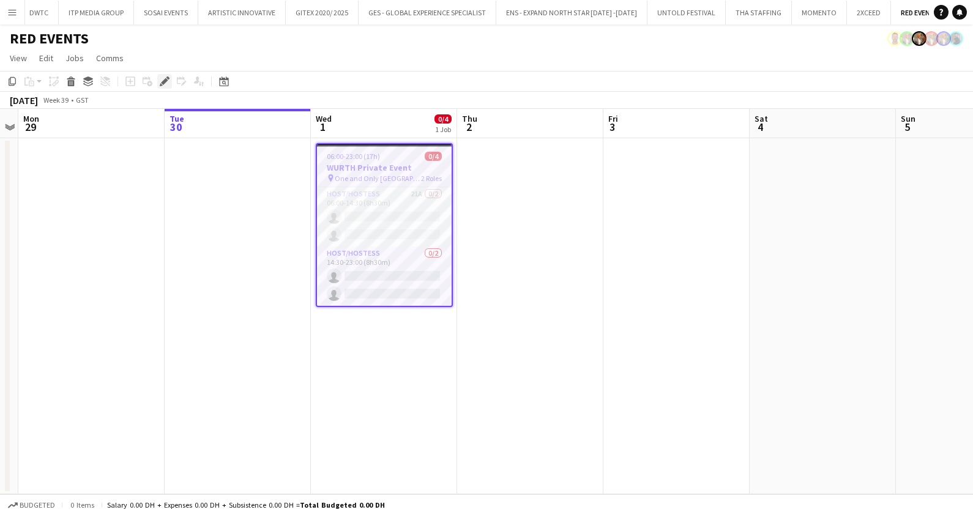
drag, startPoint x: 165, startPoint y: 75, endPoint x: 257, endPoint y: 84, distance: 92.8
click at [165, 75] on div "Edit" at bounding box center [164, 81] width 15 height 15
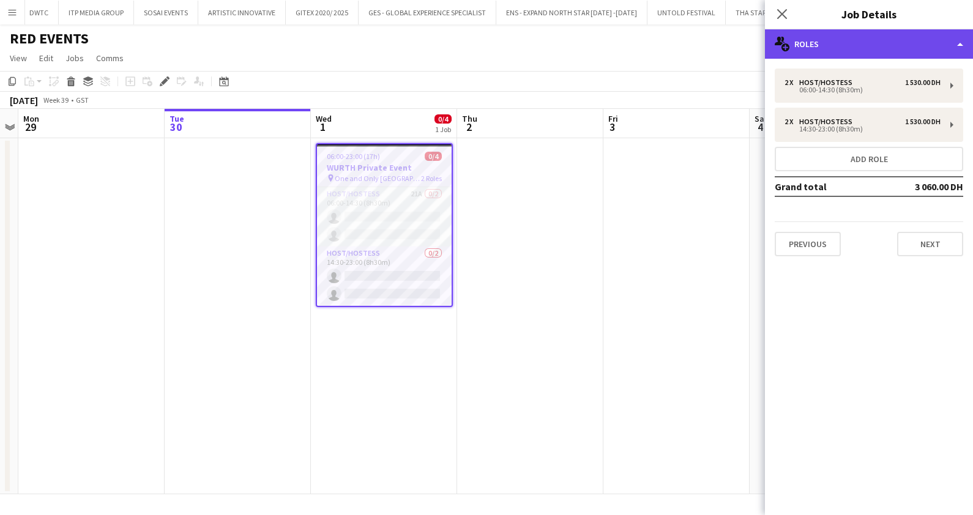
click at [821, 43] on div "multiple-users-add Roles" at bounding box center [869, 43] width 208 height 29
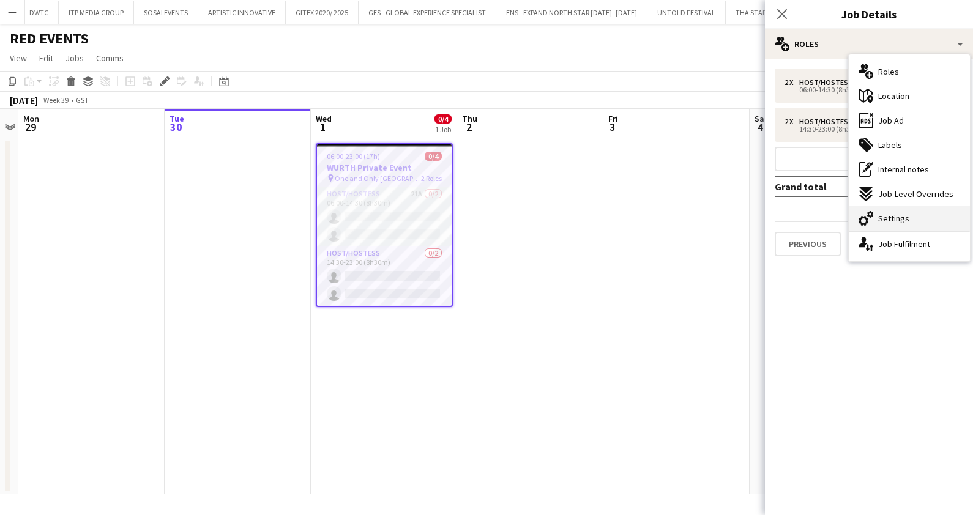
click at [877, 225] on div "cog-double-3 Settings" at bounding box center [909, 218] width 121 height 24
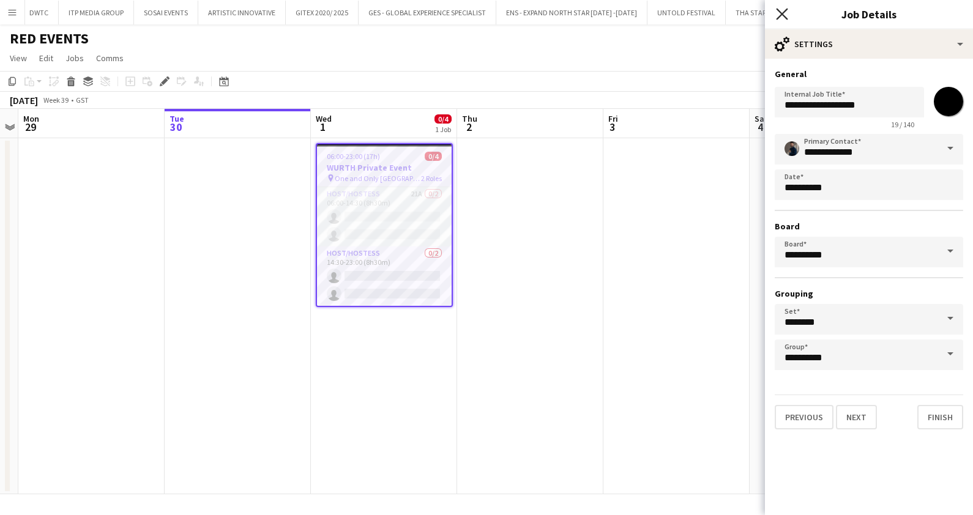
click at [780, 12] on icon at bounding box center [782, 14] width 12 height 12
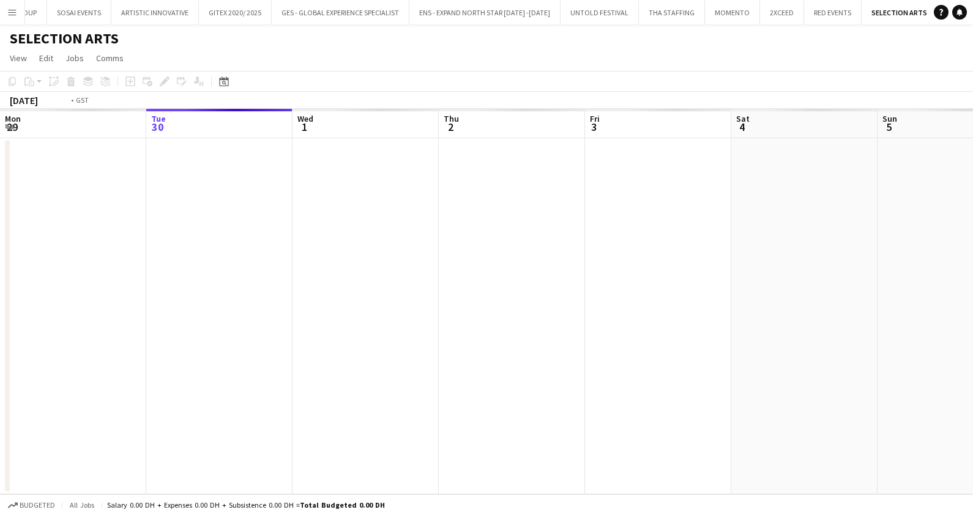
scroll to position [0, 420]
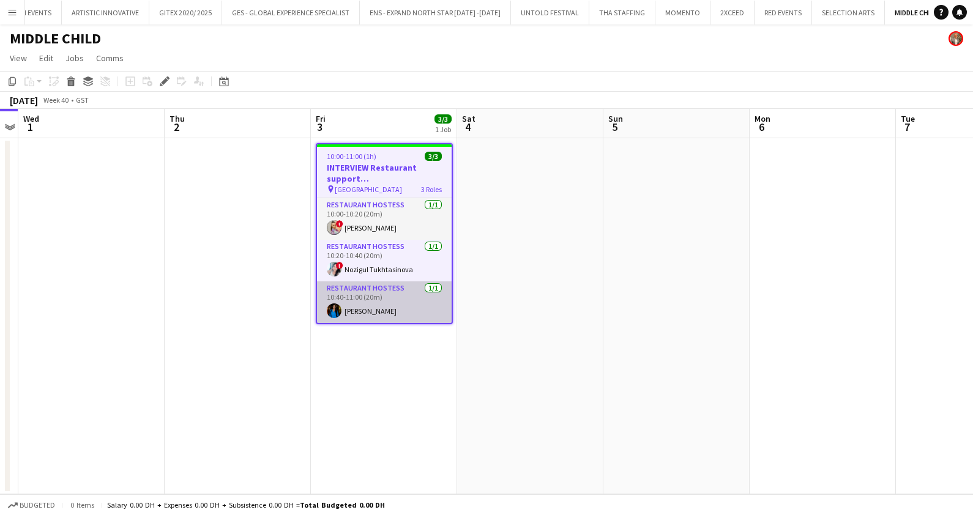
click at [410, 295] on app-card-role "Restaurant Hostess [DATE] 10:40-11:00 (20m) [PERSON_NAME]" at bounding box center [384, 303] width 135 height 42
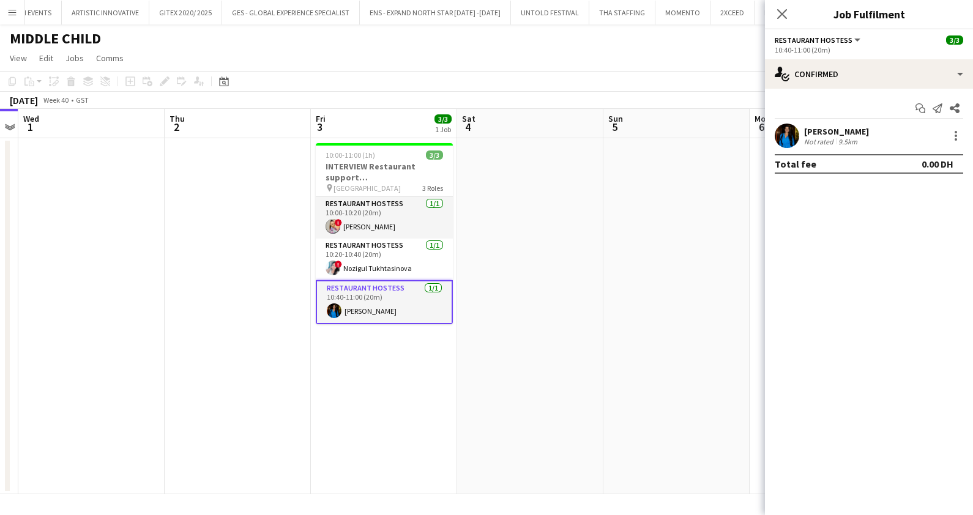
click at [838, 131] on div "[PERSON_NAME]" at bounding box center [836, 131] width 65 height 11
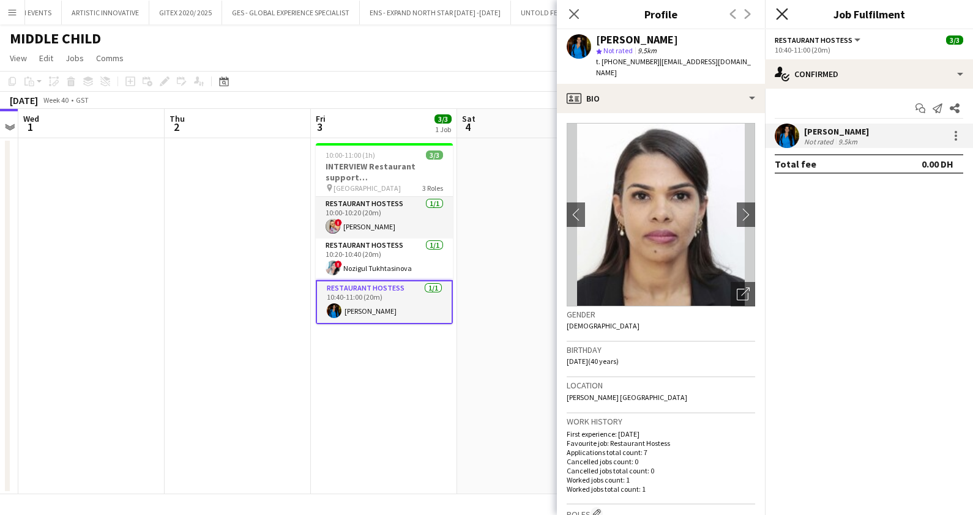
click at [782, 14] on icon at bounding box center [782, 14] width 12 height 12
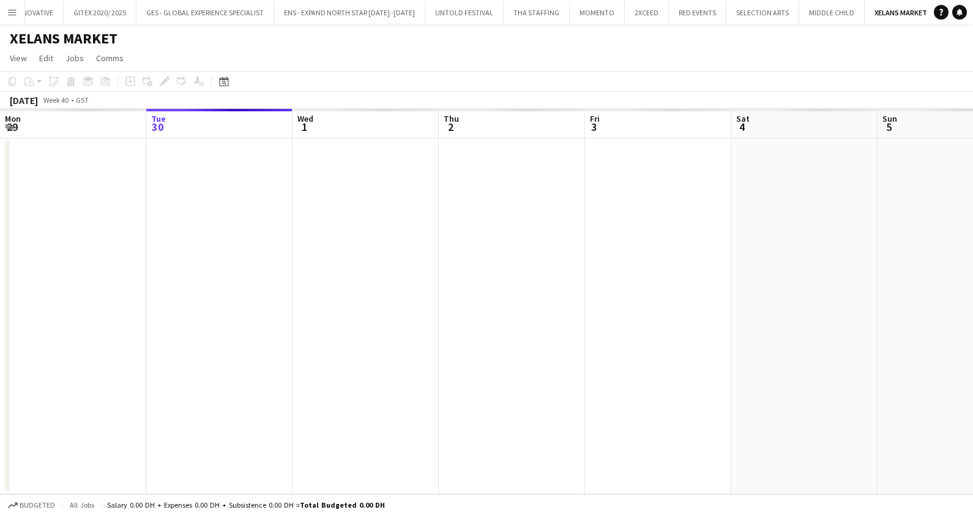
scroll to position [0, 420]
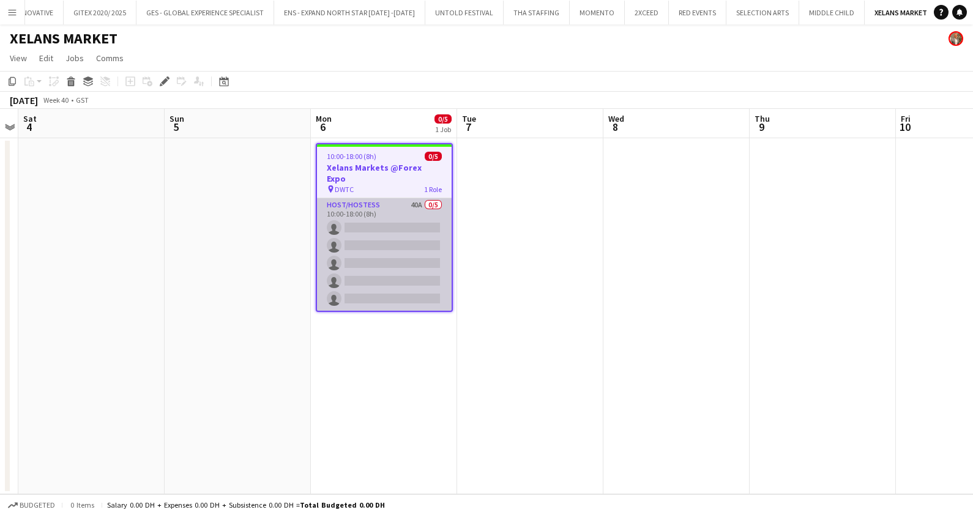
click at [406, 233] on app-card-role "Host/Hostess 40A 0/5 10:00-18:00 (8h) single-neutral-actions single-neutral-act…" at bounding box center [384, 254] width 135 height 113
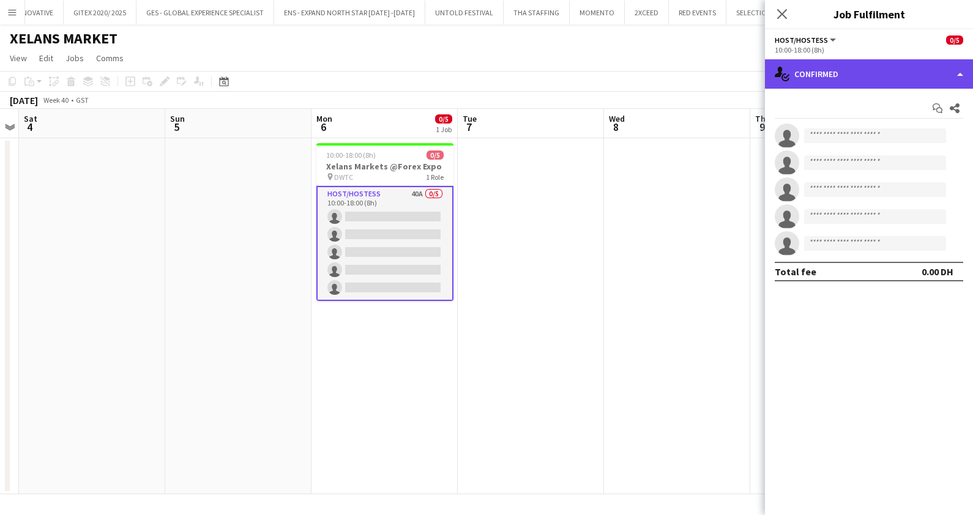
click at [887, 71] on div "single-neutral-actions-check-2 Confirmed" at bounding box center [869, 73] width 208 height 29
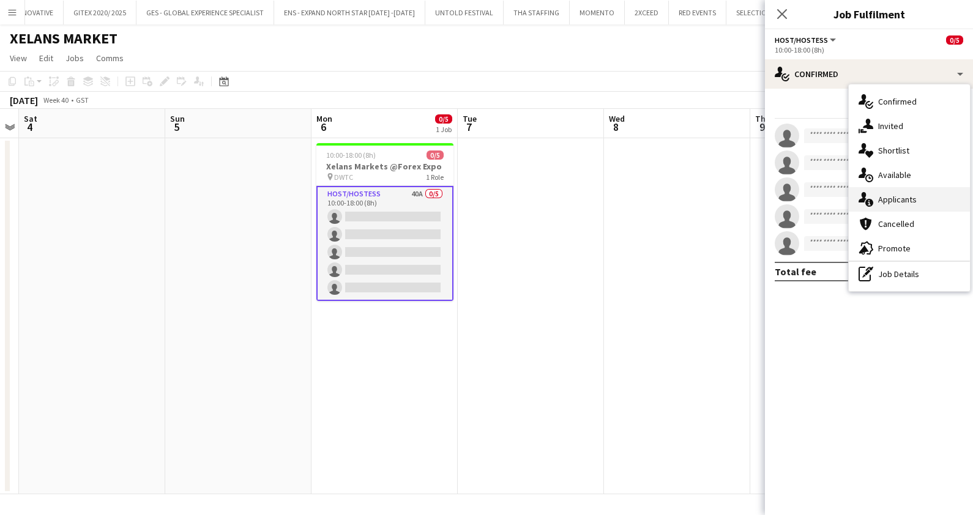
click at [888, 204] on span "Applicants" at bounding box center [897, 199] width 39 height 11
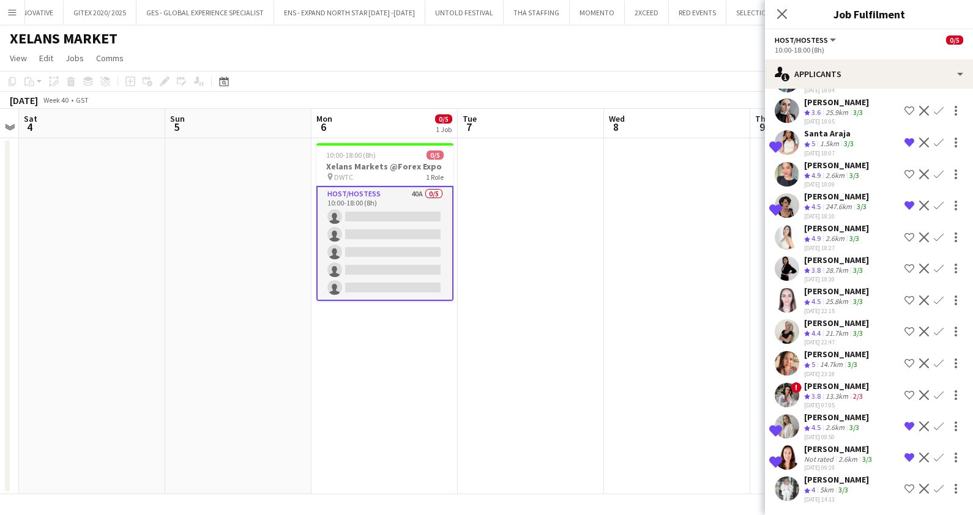
scroll to position [842, 0]
click at [782, 12] on icon at bounding box center [782, 14] width 12 height 12
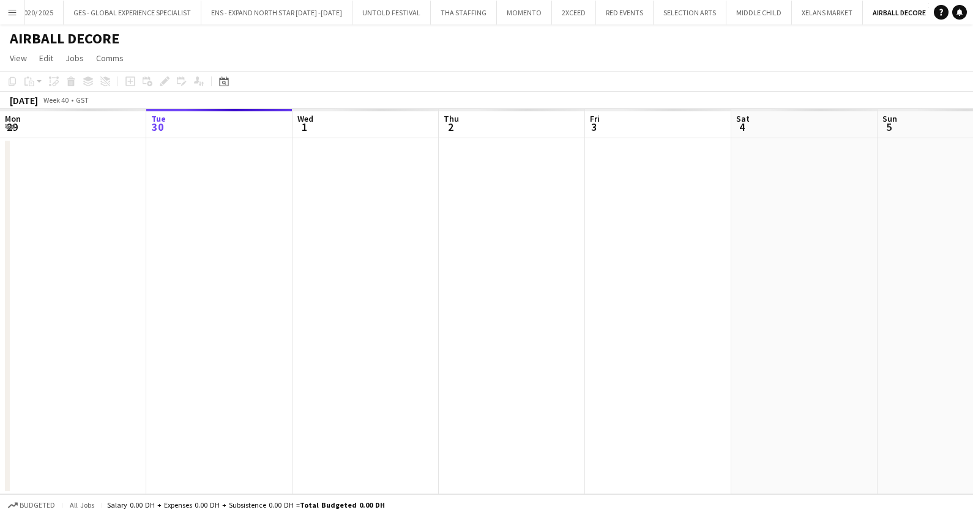
scroll to position [0, 420]
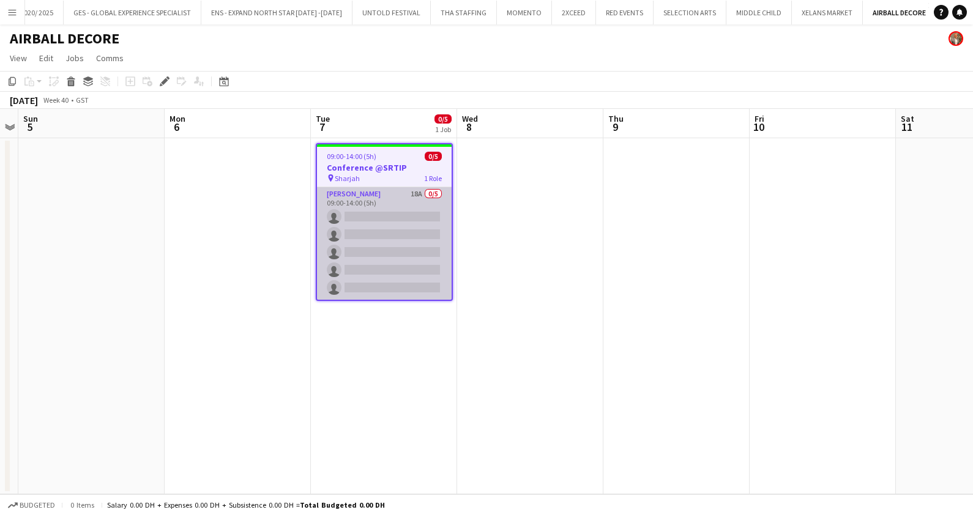
click at [373, 244] on app-card-role "[PERSON_NAME] 18A 0/5 09:00-14:00 (5h) single-neutral-actions single-neutral-ac…" at bounding box center [384, 243] width 135 height 113
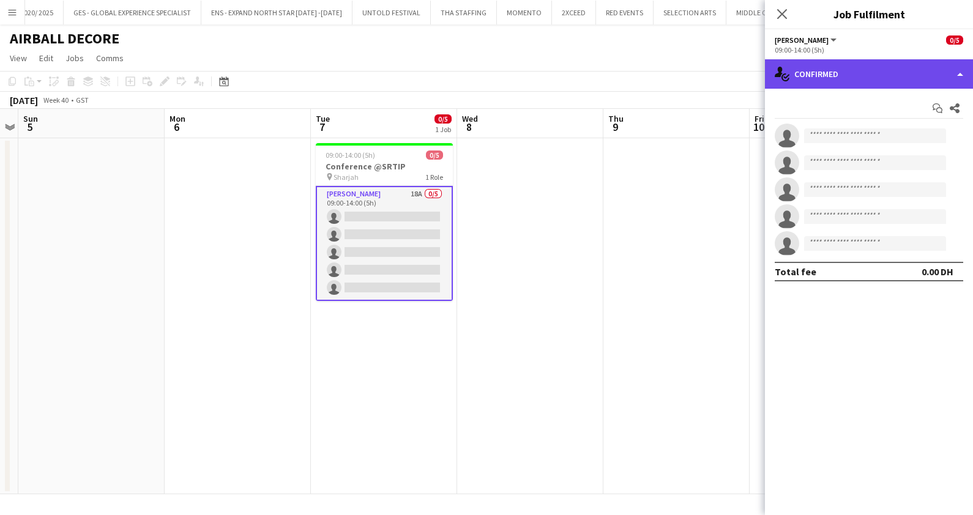
click at [856, 74] on div "single-neutral-actions-check-2 Confirmed" at bounding box center [869, 73] width 208 height 29
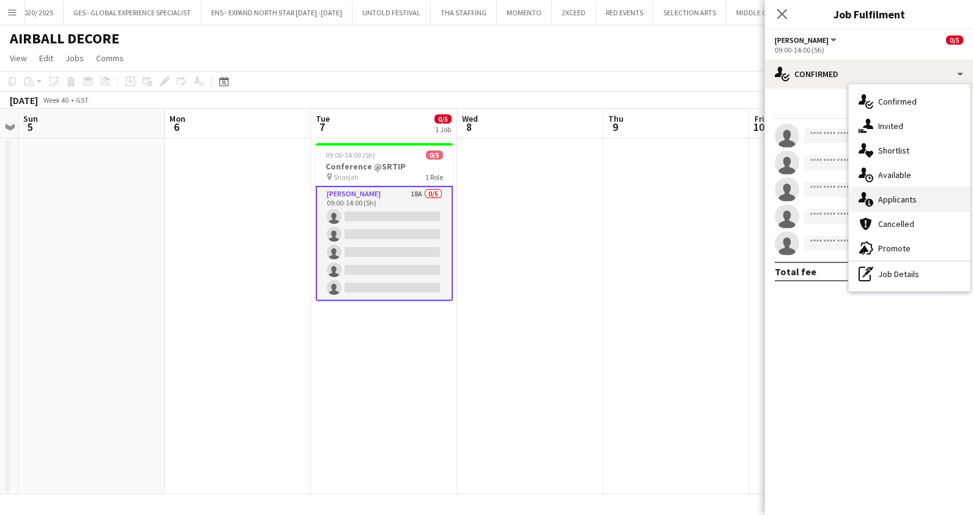
click at [905, 194] on span "Applicants" at bounding box center [897, 199] width 39 height 11
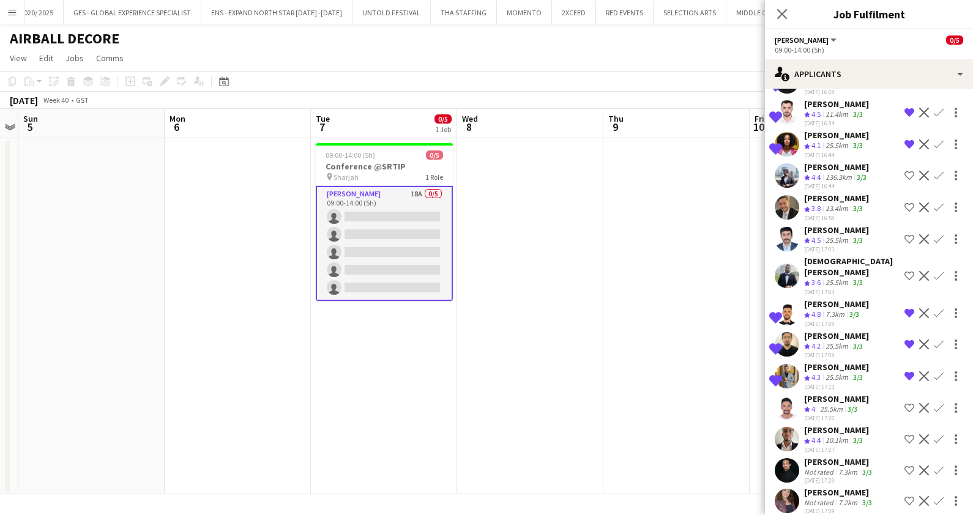
scroll to position [230, 0]
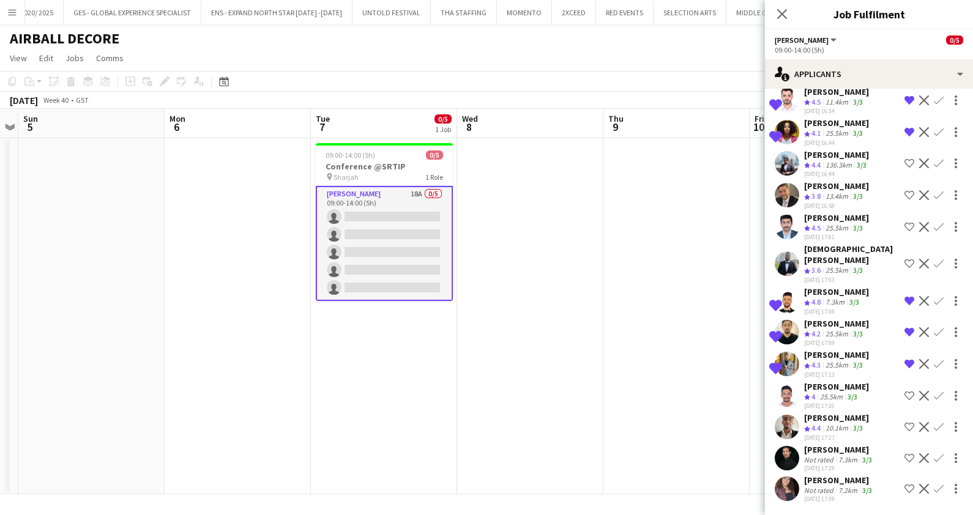
click at [829, 486] on div "Not rated" at bounding box center [820, 490] width 32 height 9
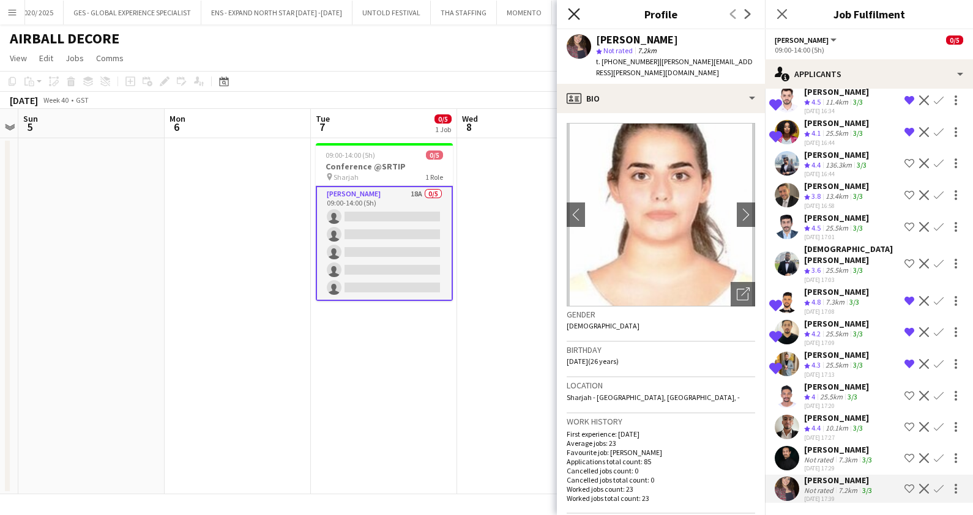
click at [577, 9] on icon "Close pop-in" at bounding box center [574, 14] width 12 height 12
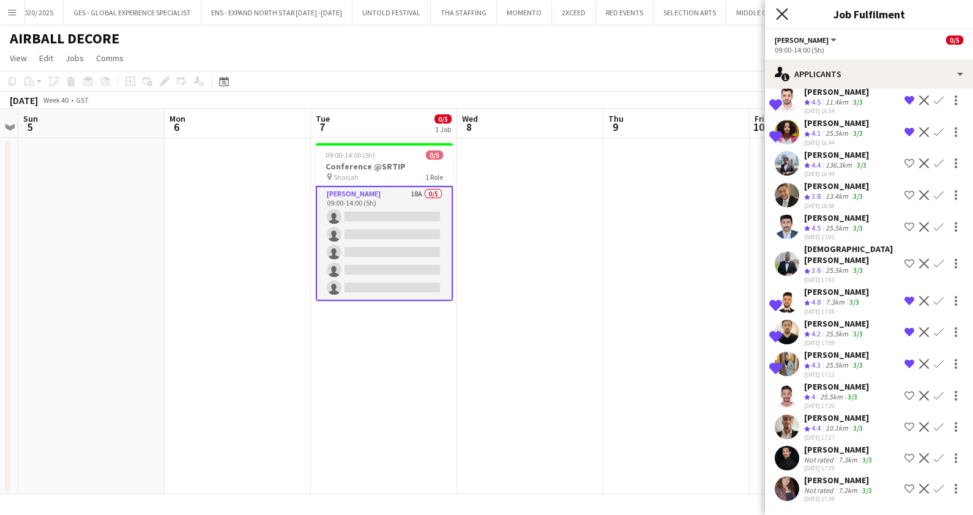
click at [783, 10] on icon "Close pop-in" at bounding box center [782, 14] width 12 height 12
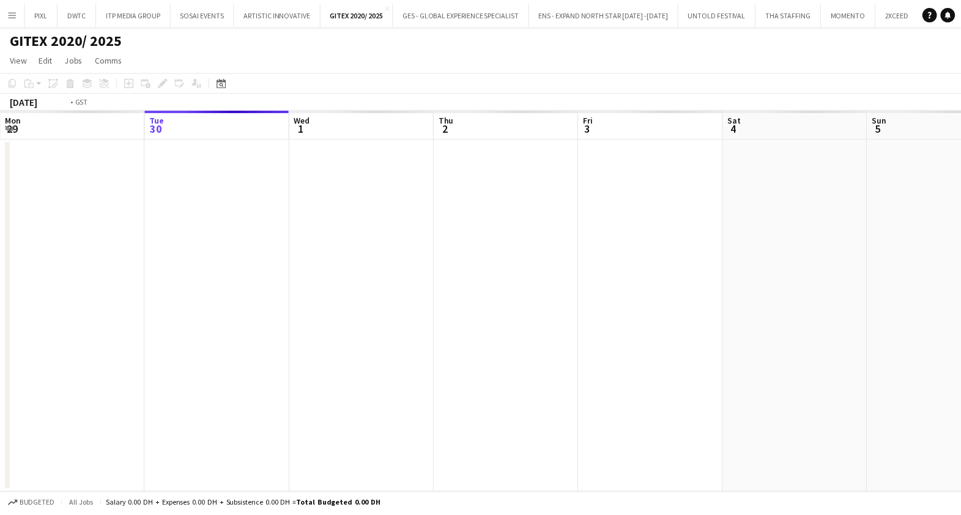
scroll to position [0, 420]
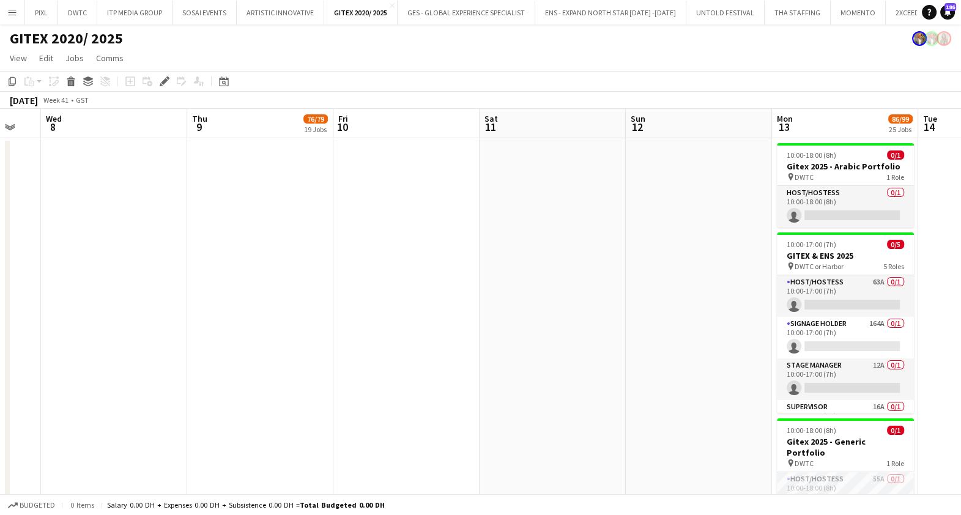
drag, startPoint x: 819, startPoint y: 226, endPoint x: 251, endPoint y: 218, distance: 568.6
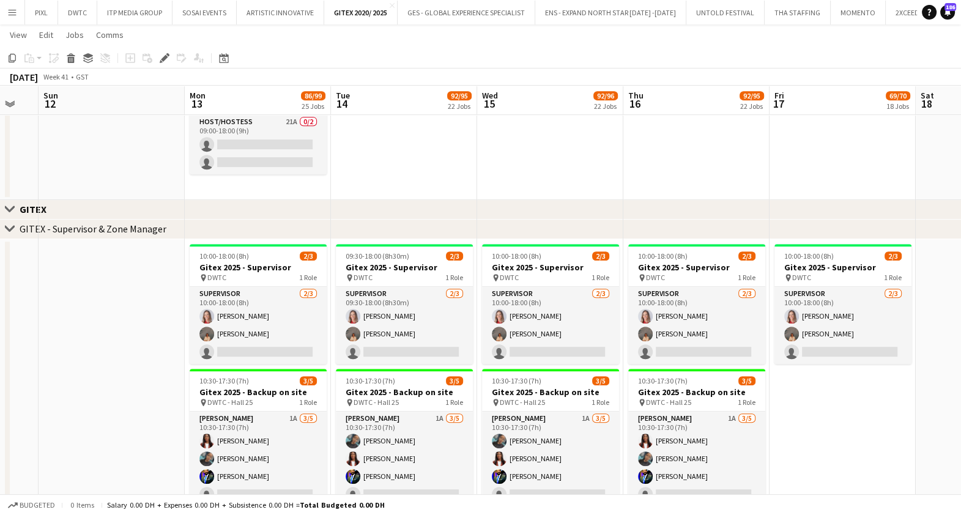
scroll to position [0, 480]
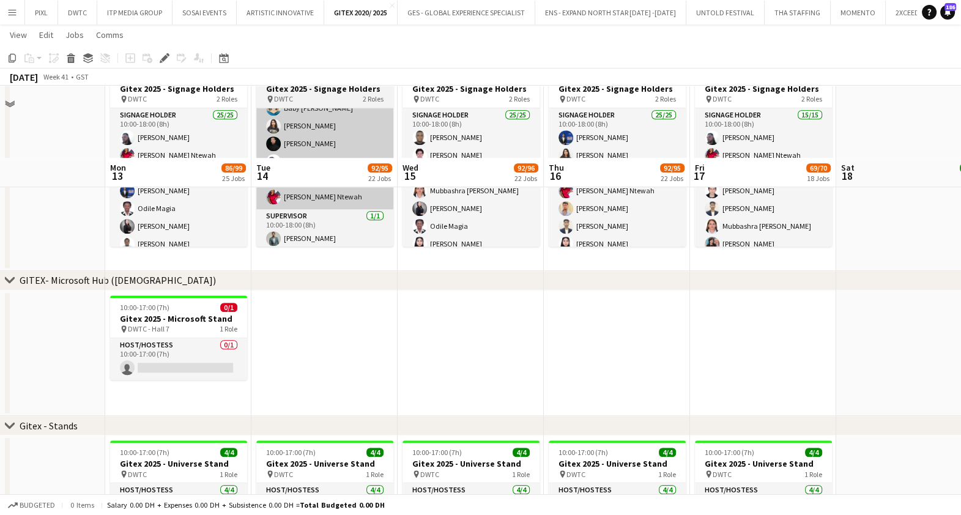
scroll to position [1530, 0]
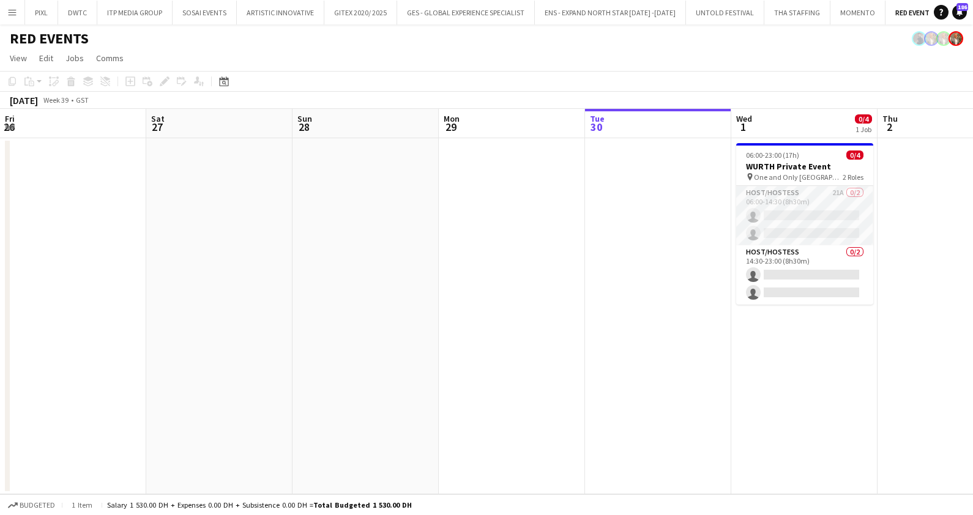
scroll to position [0, 420]
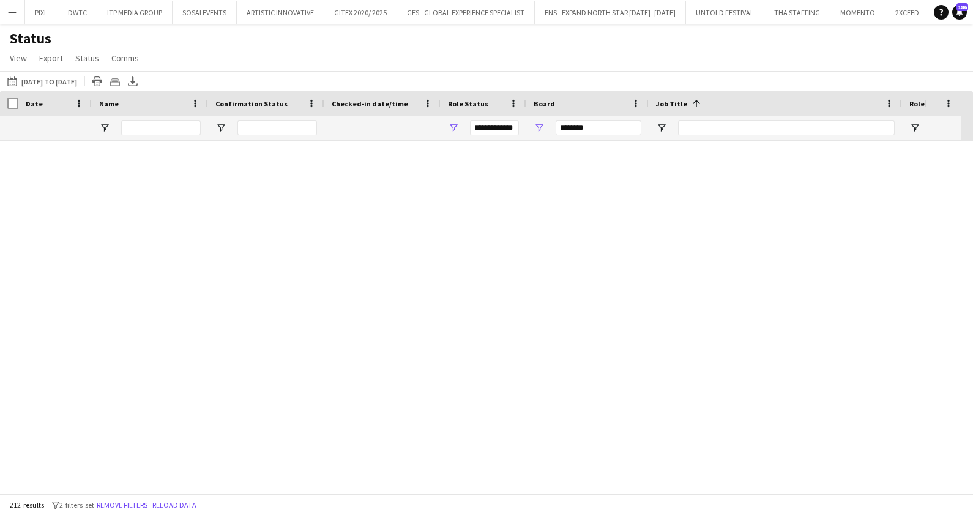
scroll to position [2525, 0]
